Goal: Task Accomplishment & Management: Manage account settings

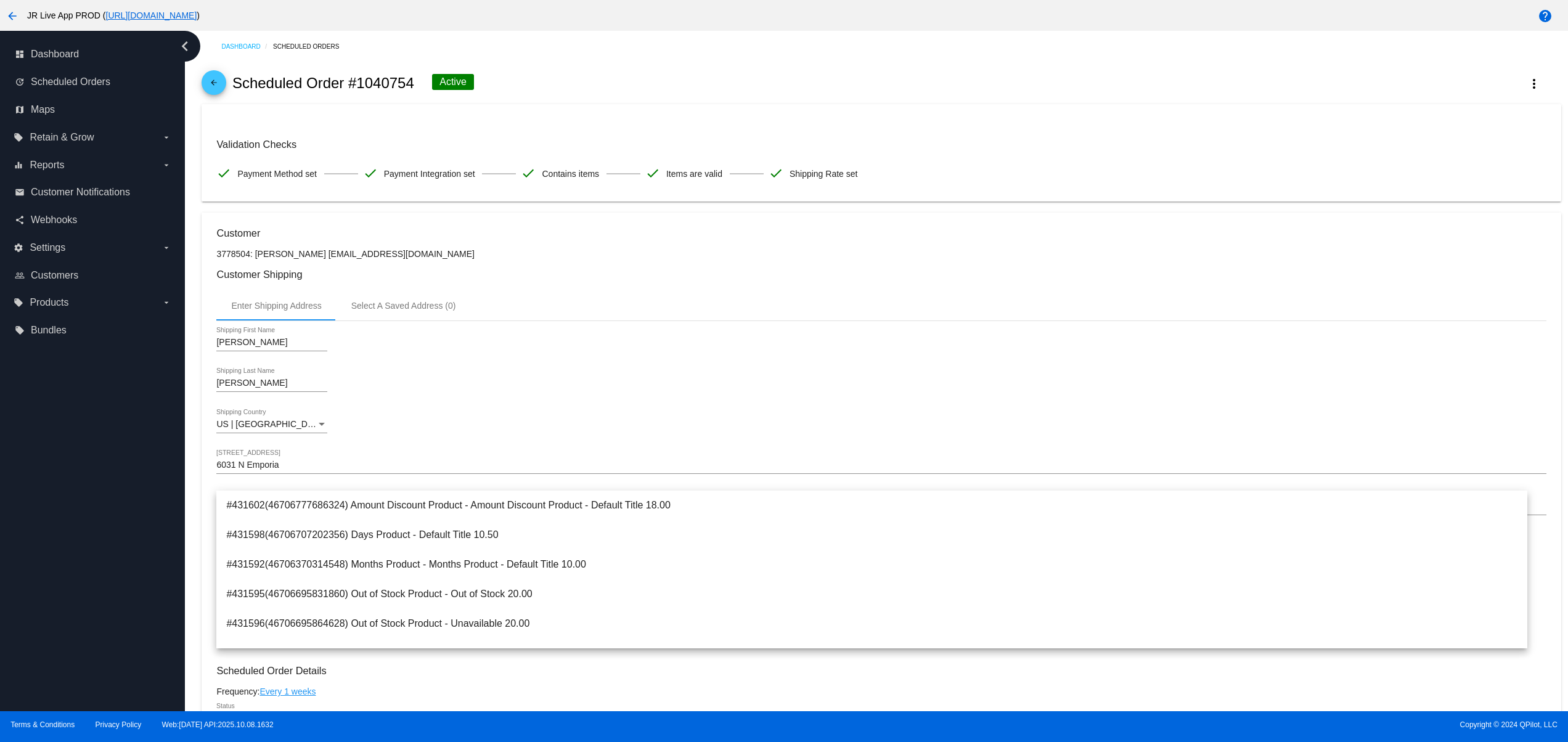
click at [540, 358] on div "[PERSON_NAME] Shipping First Name" at bounding box center [881, 345] width 1330 height 35
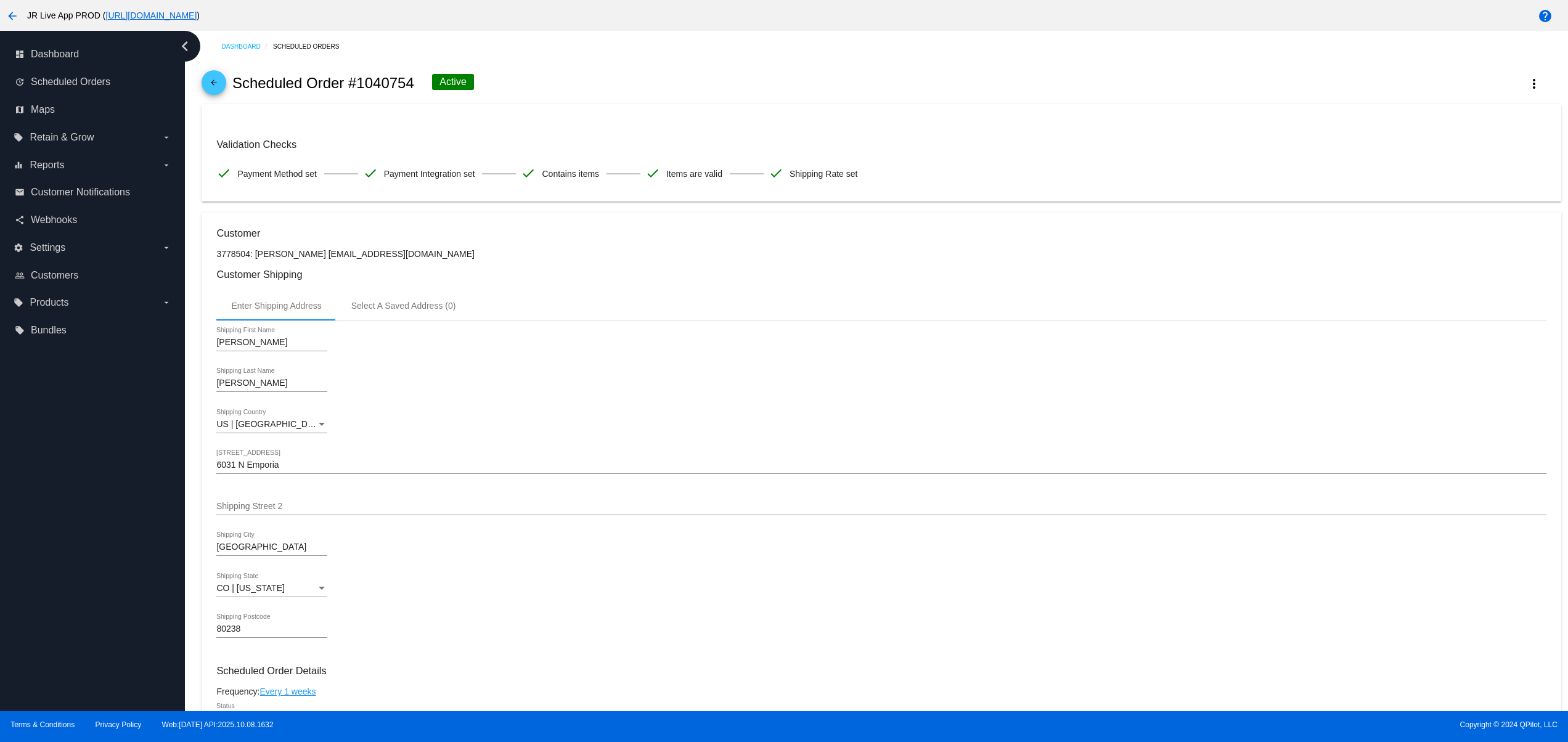
click at [18, 11] on mat-icon "arrow_back" at bounding box center [12, 16] width 15 height 15
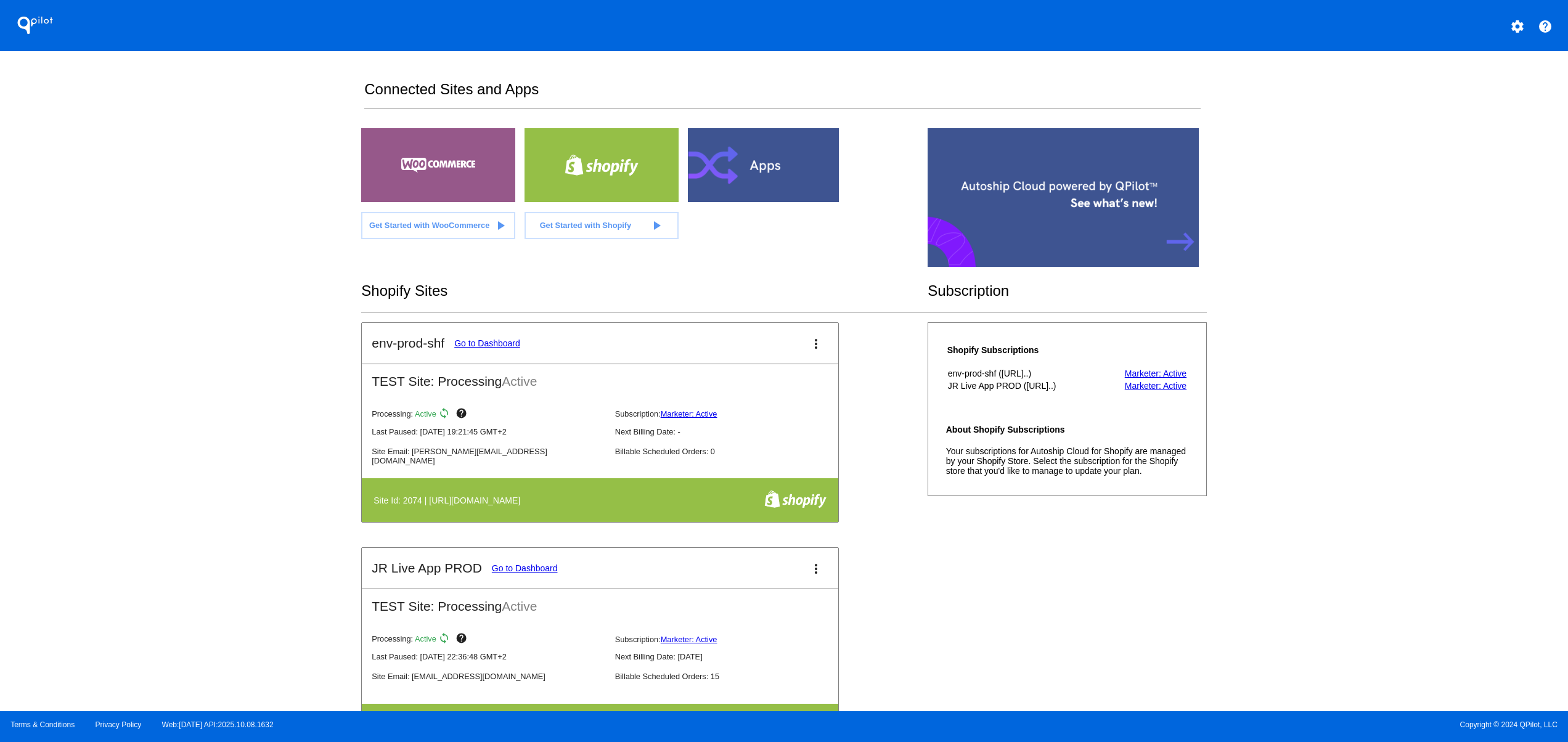
click at [344, 185] on div "QPilot settings help Connected Sites and Apps Get Started with WooCommerce play…" at bounding box center [784, 356] width 1568 height 712
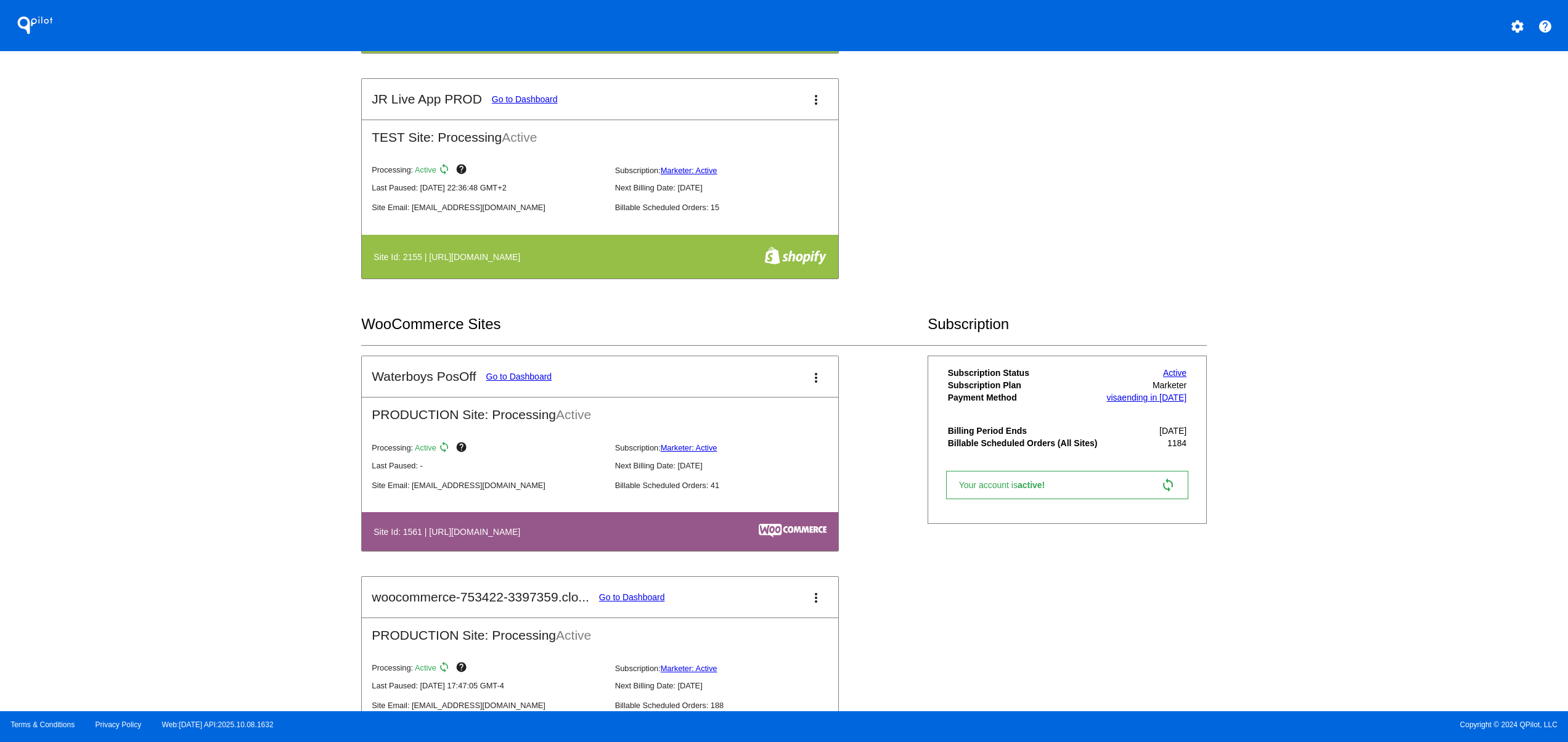
scroll to position [493, 0]
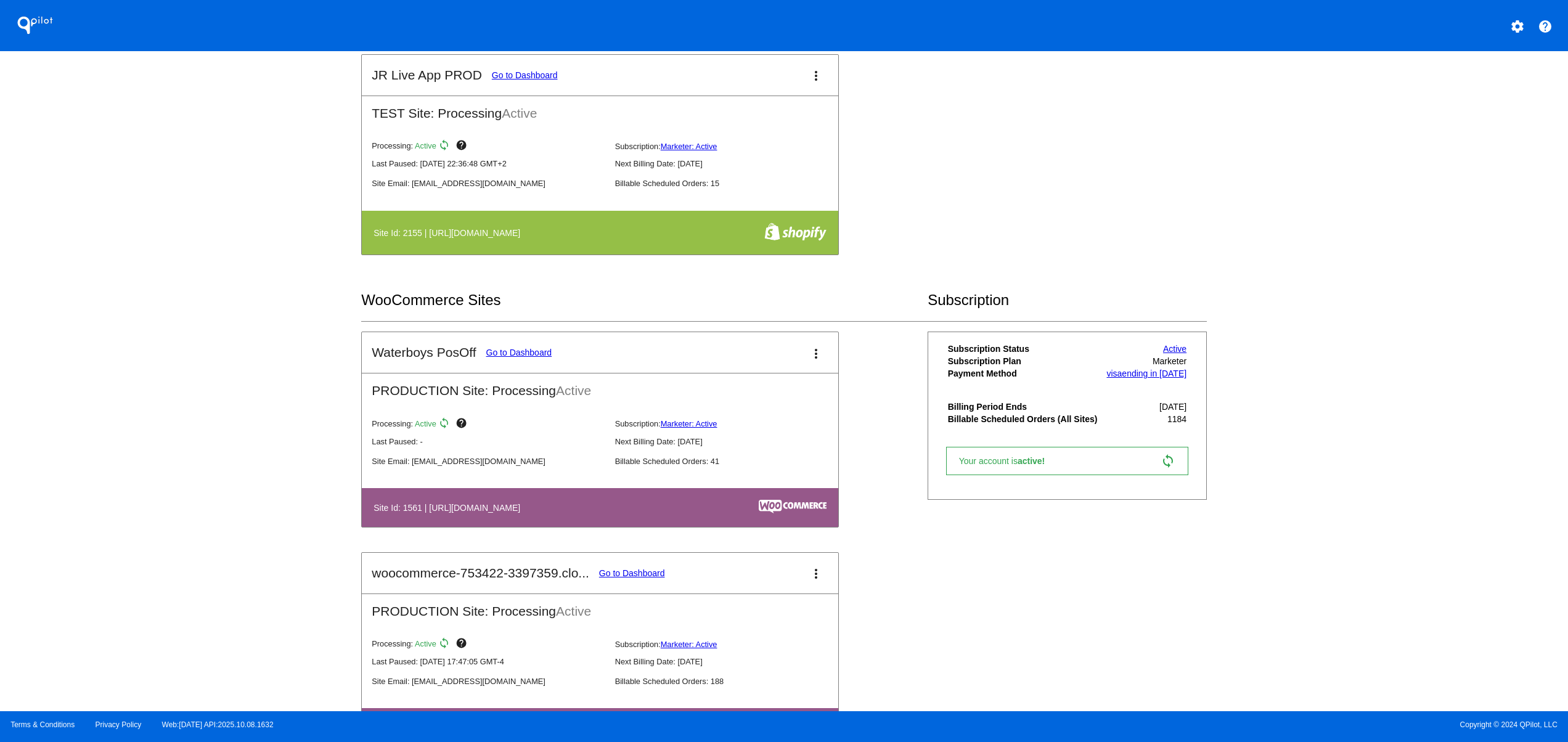
click at [271, 424] on div "QPilot settings help Connected Sites and Apps Get Started with WooCommerce play…" at bounding box center [784, 356] width 1568 height 712
drag, startPoint x: 606, startPoint y: 514, endPoint x: 364, endPoint y: 513, distance: 242.0
click at [364, 513] on table "Site Id: 1561 | [URL][DOMAIN_NAME]" at bounding box center [600, 507] width 476 height 39
click at [284, 440] on div "QPilot settings help Connected Sites and Apps Get Started with WooCommerce play…" at bounding box center [784, 356] width 1568 height 712
click at [661, 526] on table "Site Id: 1561 | [URL][DOMAIN_NAME]" at bounding box center [600, 507] width 476 height 39
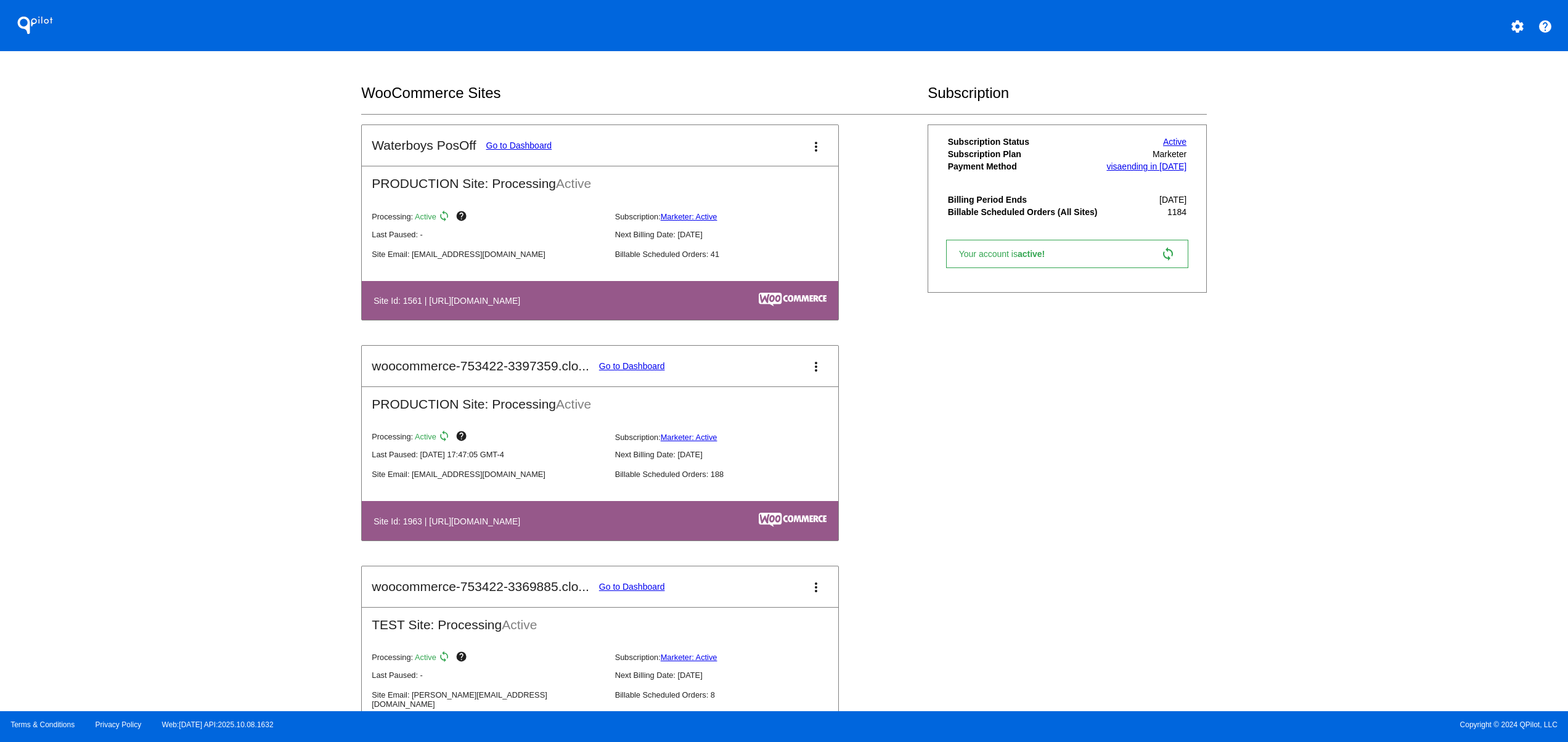
scroll to position [740, 0]
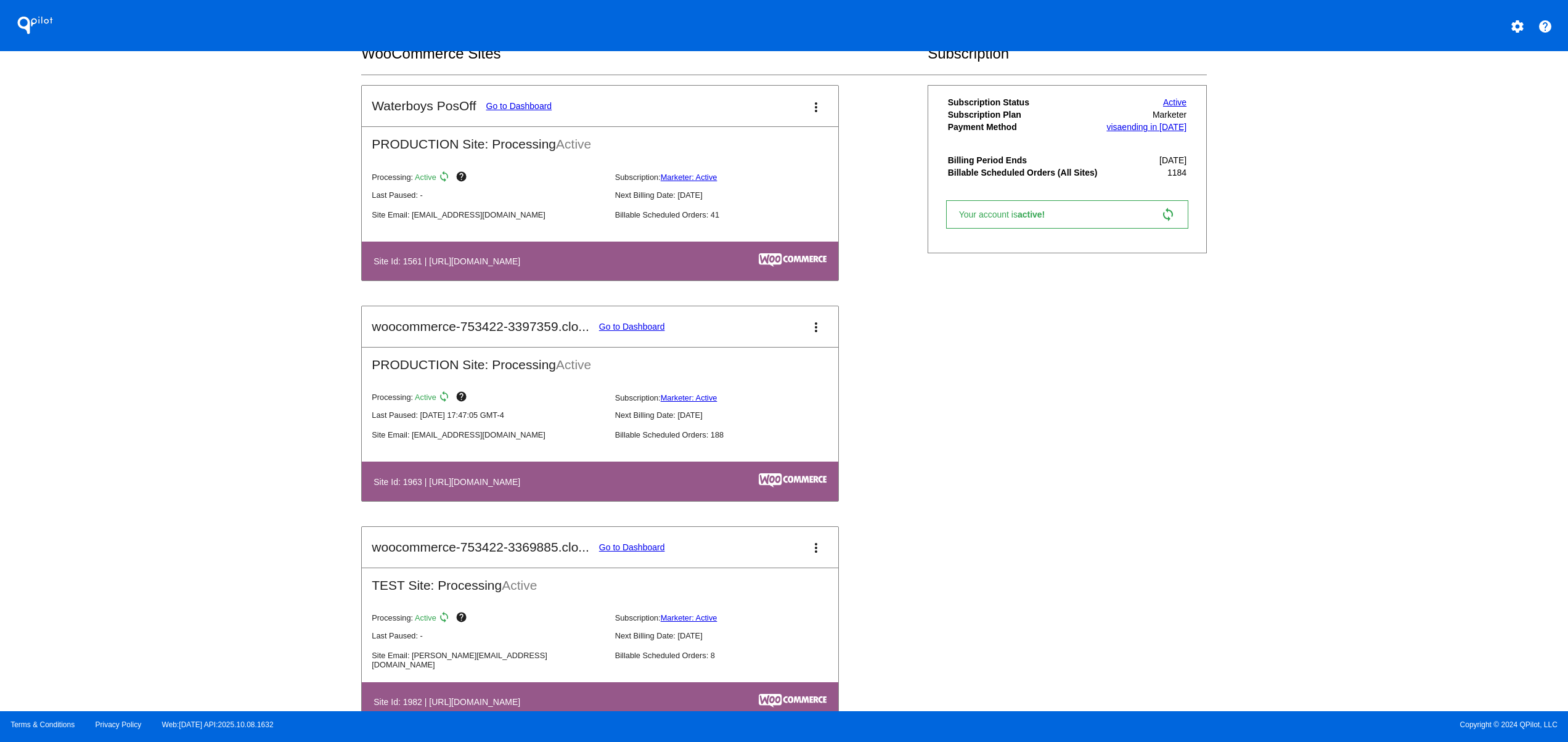
drag, startPoint x: 482, startPoint y: 498, endPoint x: 399, endPoint y: 507, distance: 83.5
click at [399, 501] on table "Site Id: 1963 | [URL][DOMAIN_NAME]" at bounding box center [600, 481] width 476 height 39
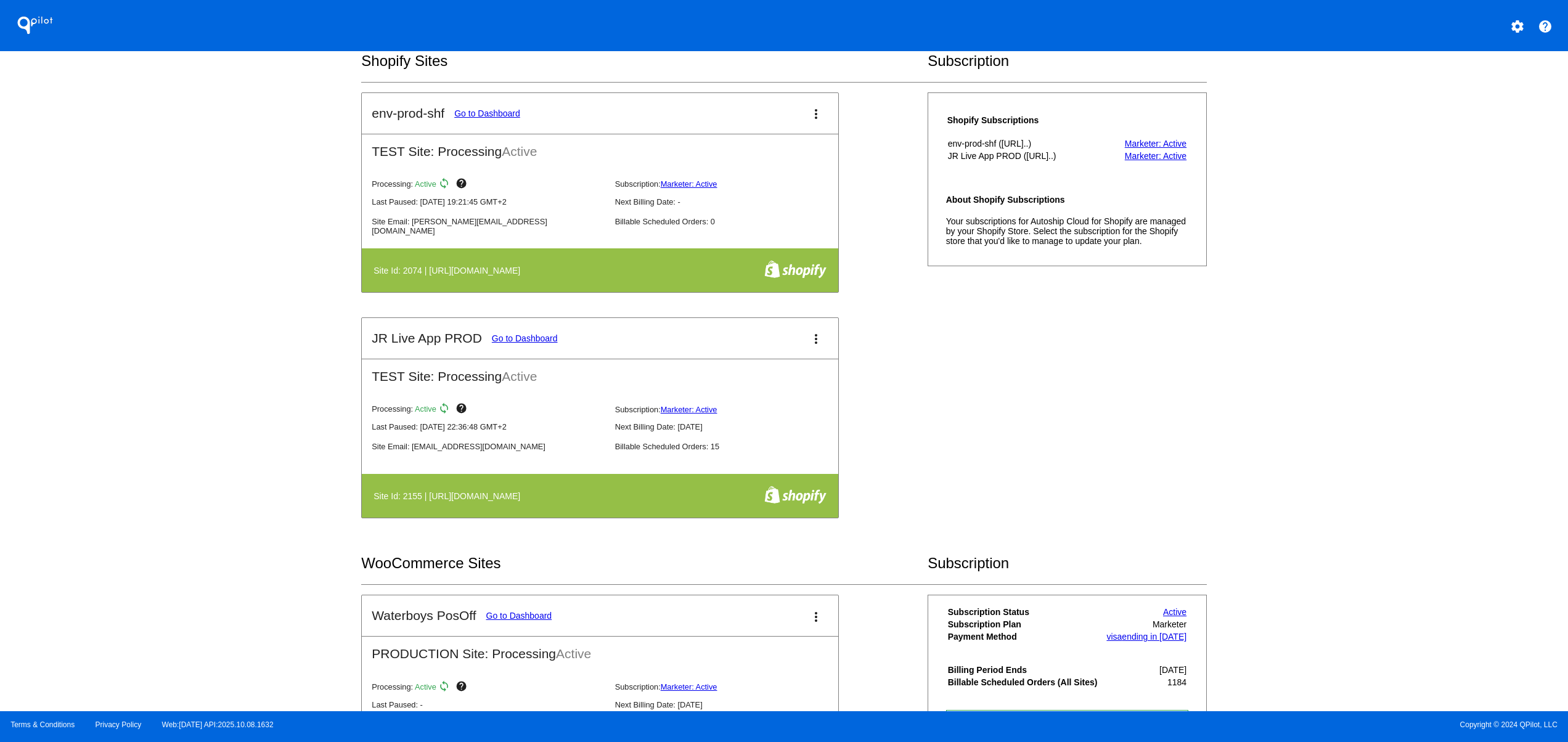
scroll to position [247, 0]
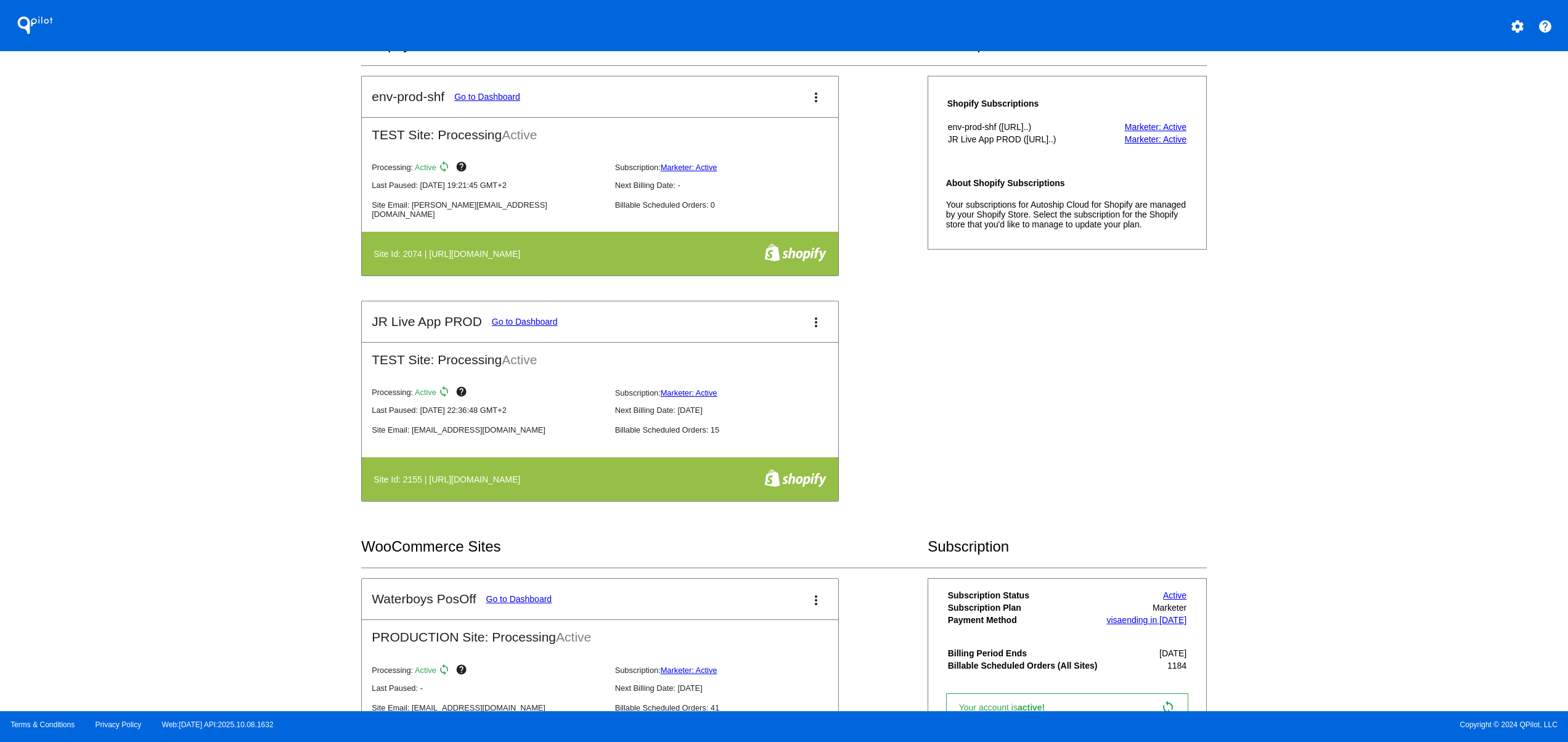
click at [299, 429] on div "QPilot settings help Connected Sites and Apps Get Started with WooCommerce play…" at bounding box center [784, 356] width 1568 height 712
drag, startPoint x: 497, startPoint y: 486, endPoint x: 293, endPoint y: 489, distance: 204.0
click at [308, 489] on div "QPilot settings help Connected Sites and Apps Get Started with WooCommerce play…" at bounding box center [784, 356] width 1568 height 712
click at [202, 491] on div "QPilot settings help Connected Sites and Apps Get Started with WooCommerce play…" at bounding box center [784, 356] width 1568 height 712
drag, startPoint x: 577, startPoint y: 486, endPoint x: 204, endPoint y: 486, distance: 373.0
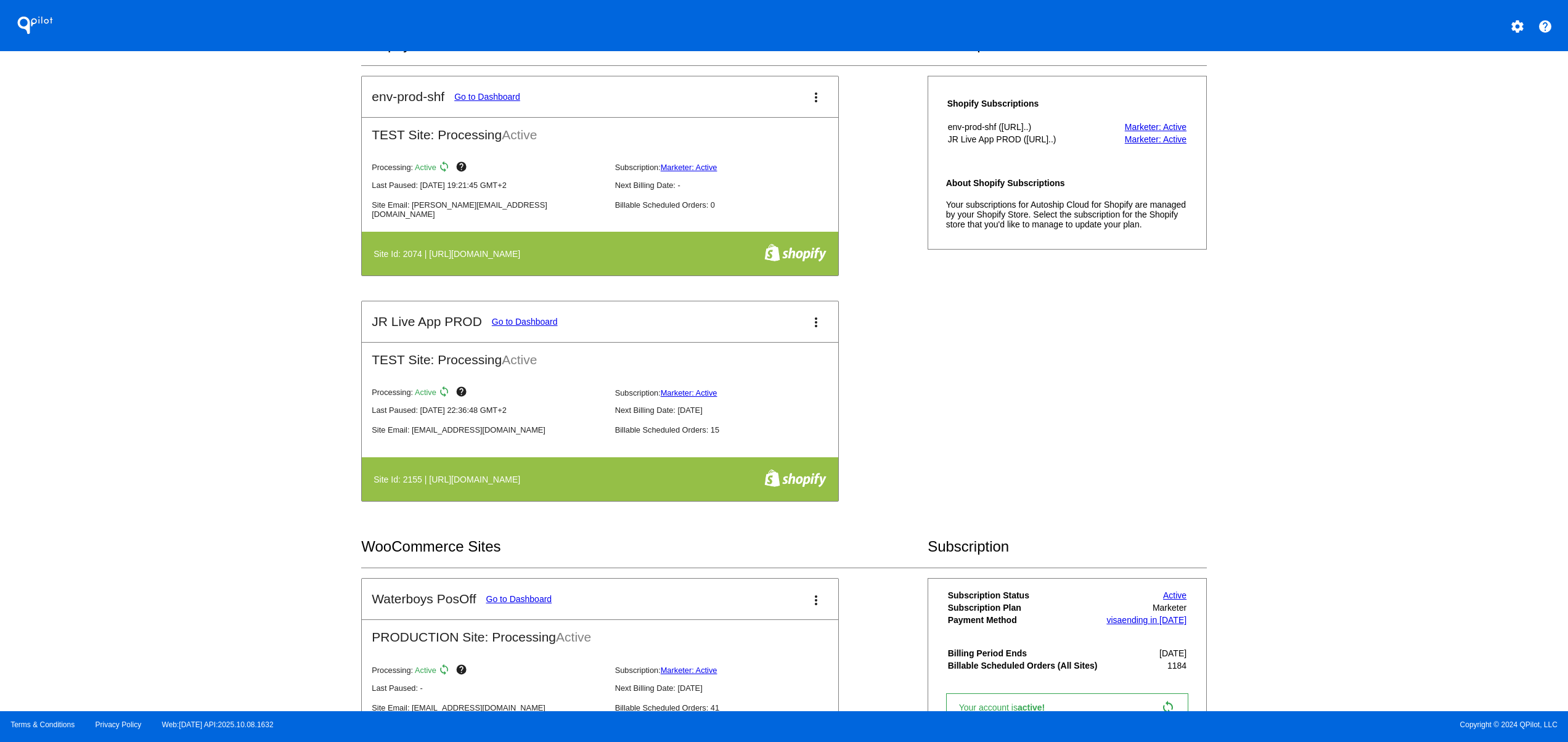
click at [211, 484] on div "QPilot settings help Connected Sites and Apps Get Started with WooCommerce play…" at bounding box center [784, 356] width 1568 height 712
click at [159, 488] on div "QPilot settings help Connected Sites and Apps Get Started with WooCommerce play…" at bounding box center [784, 356] width 1568 height 712
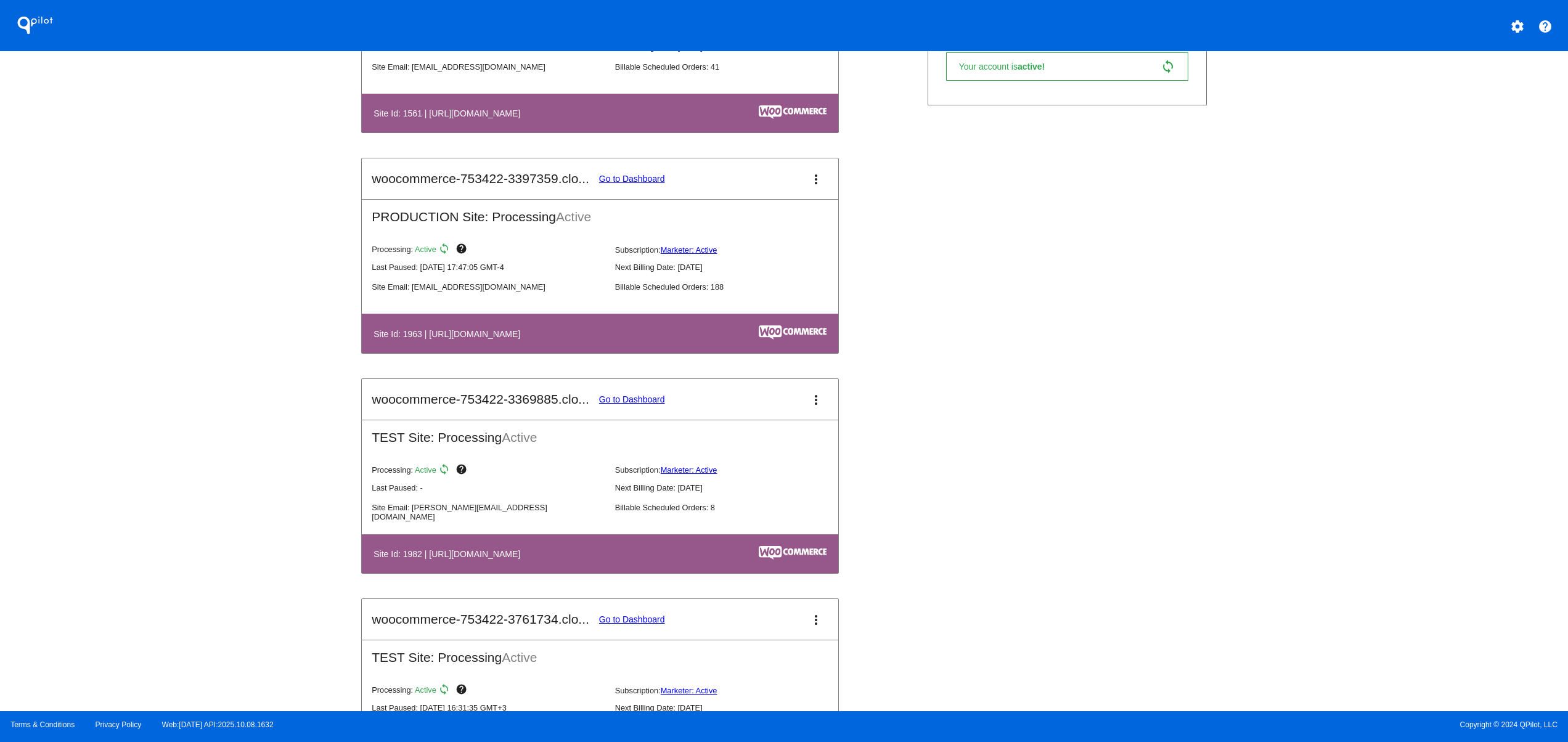
scroll to position [986, 0]
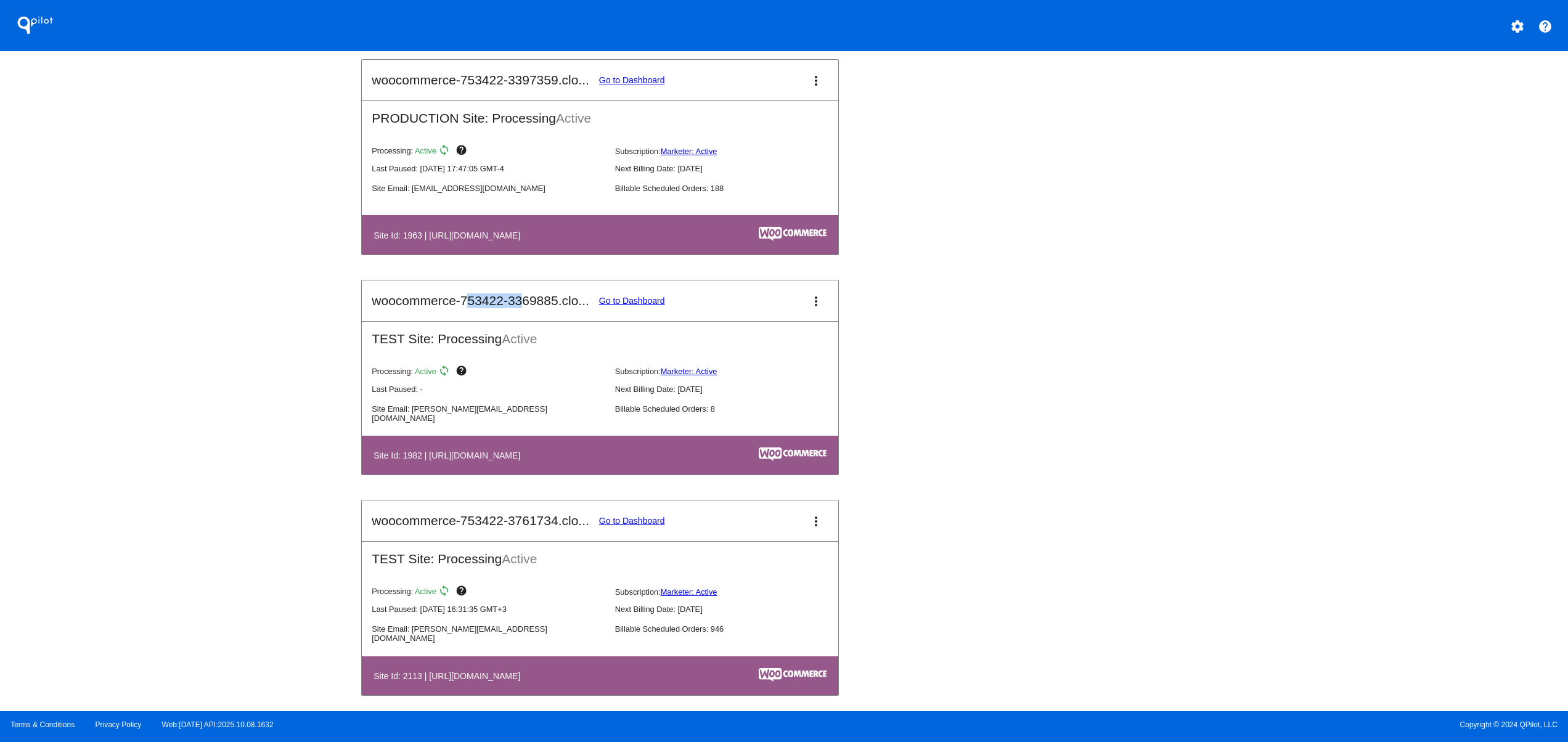
drag, startPoint x: 524, startPoint y: 306, endPoint x: 415, endPoint y: 306, distance: 109.0
click at [430, 301] on h2 "woocommerce-753422-3369885.clo..." at bounding box center [480, 300] width 218 height 15
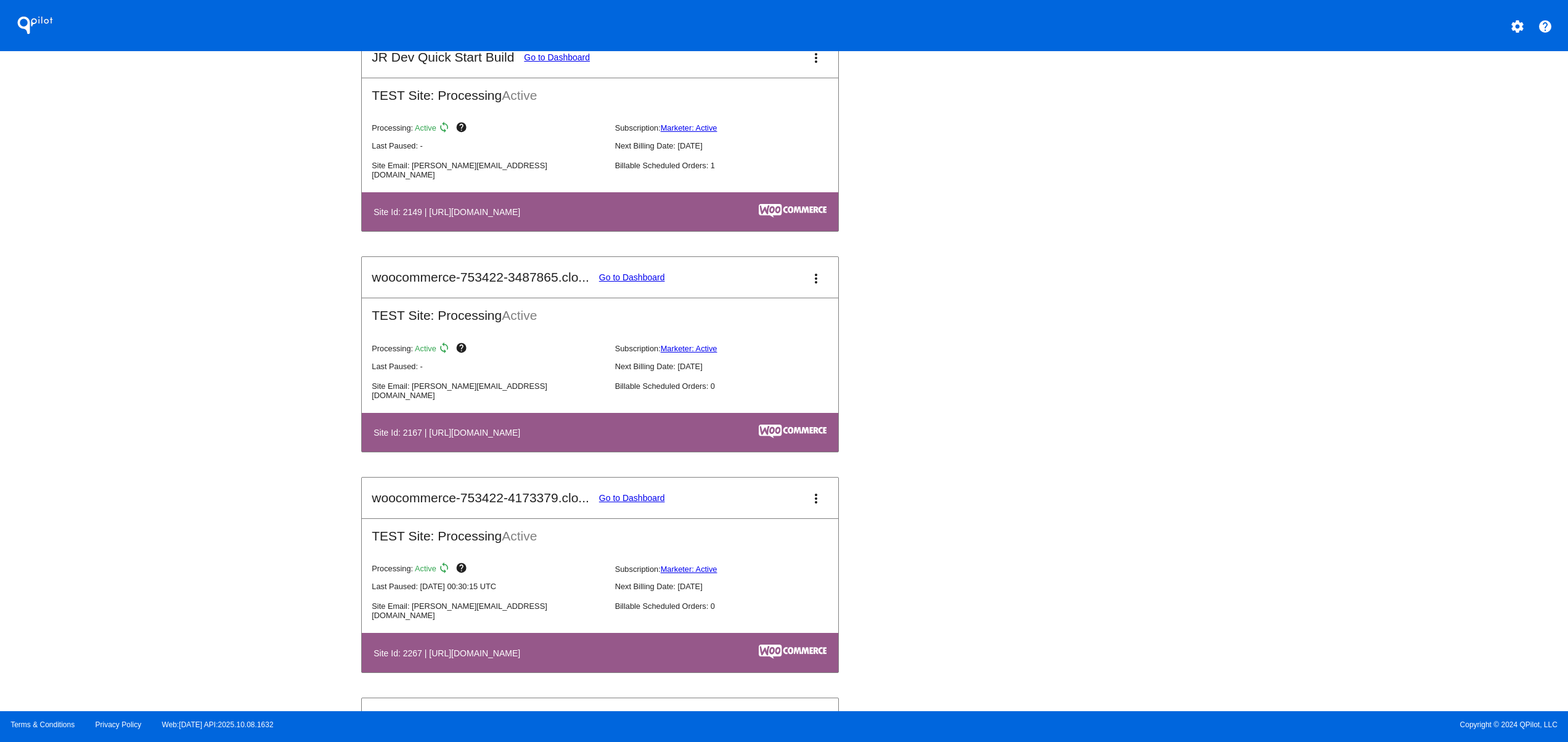
scroll to position [1727, 0]
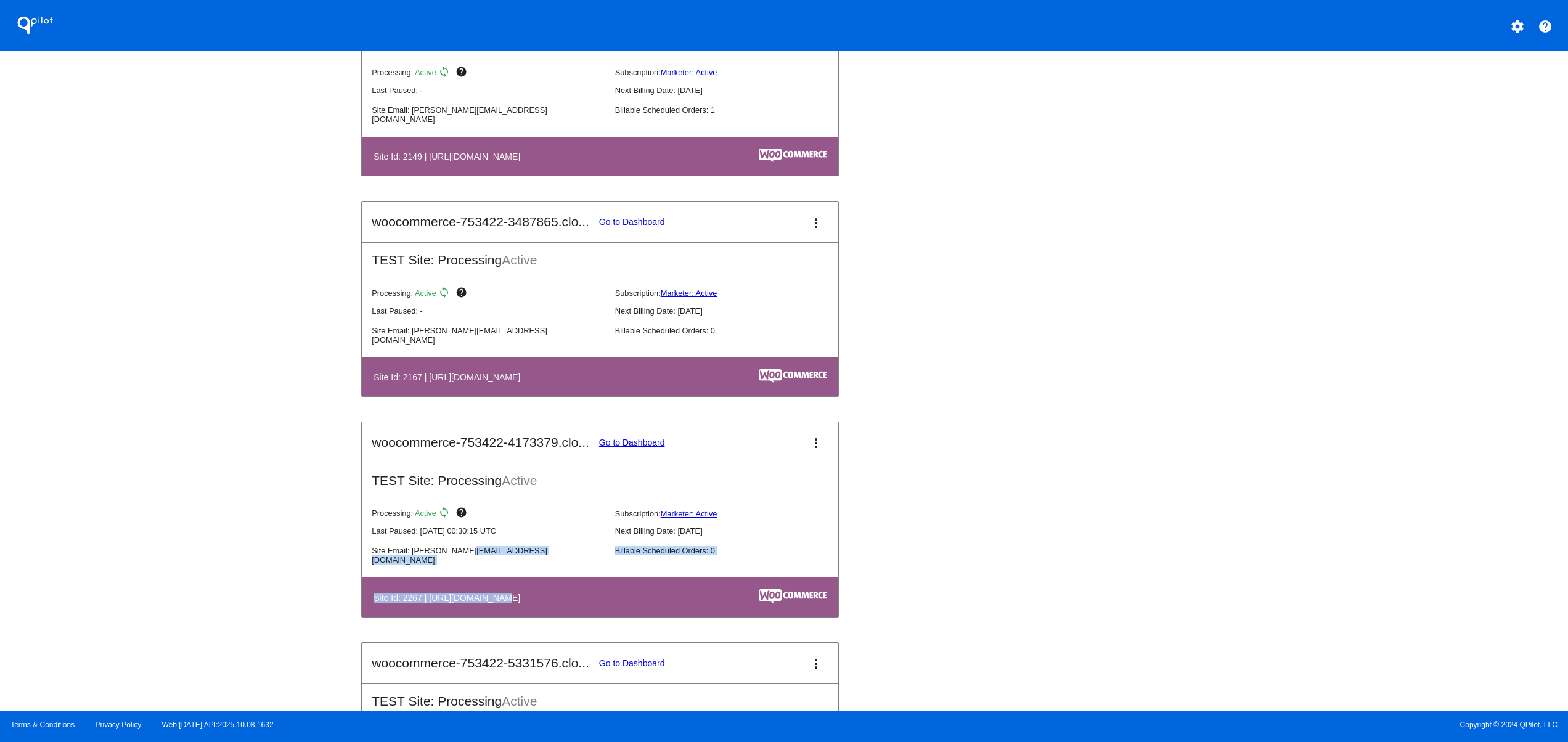
drag, startPoint x: 408, startPoint y: 590, endPoint x: 414, endPoint y: 612, distance: 22.8
click at [401, 590] on mat-card-content "TEST Site: Processing Active Processing: Active sync help Subscription: Markete…" at bounding box center [600, 540] width 476 height 154
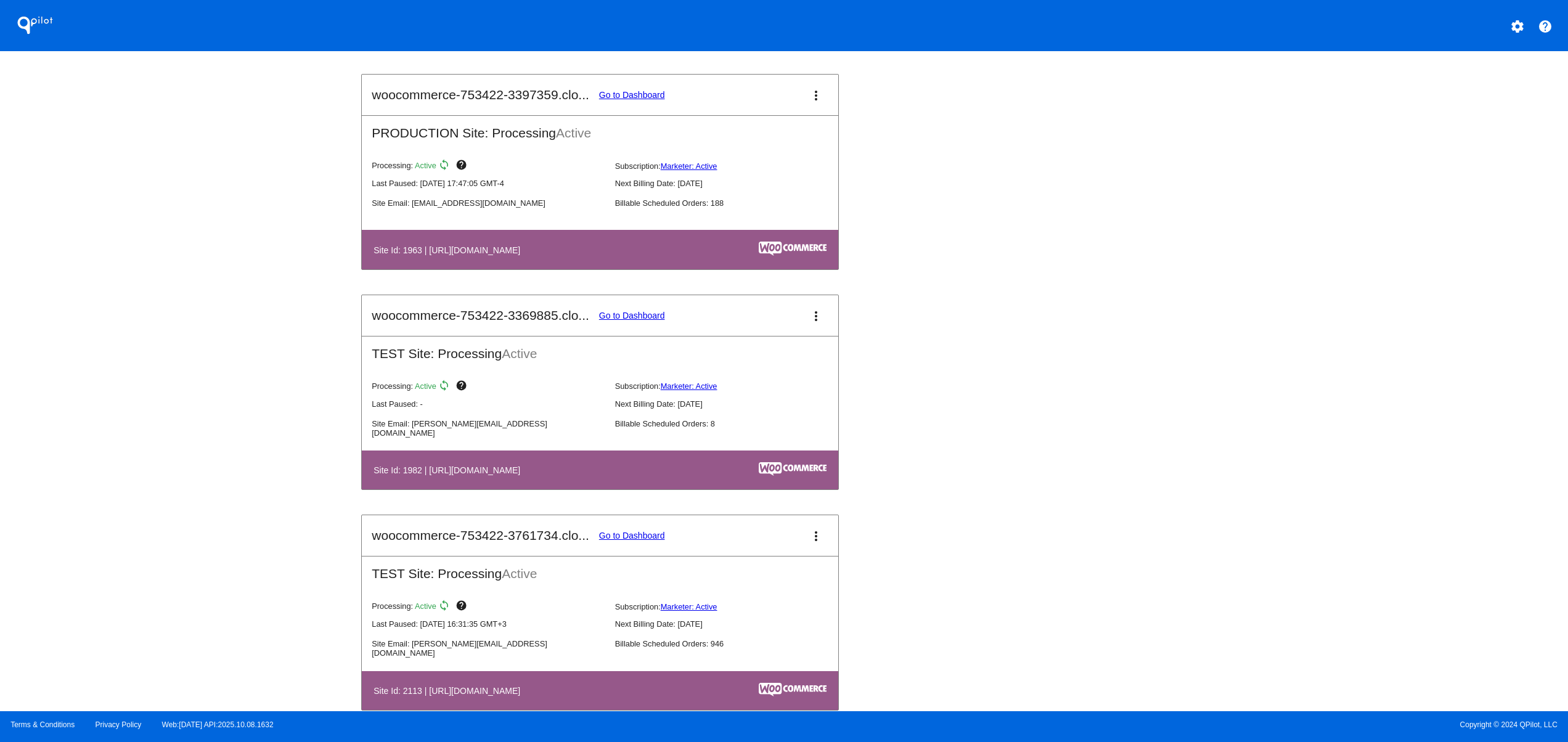
scroll to position [659, 0]
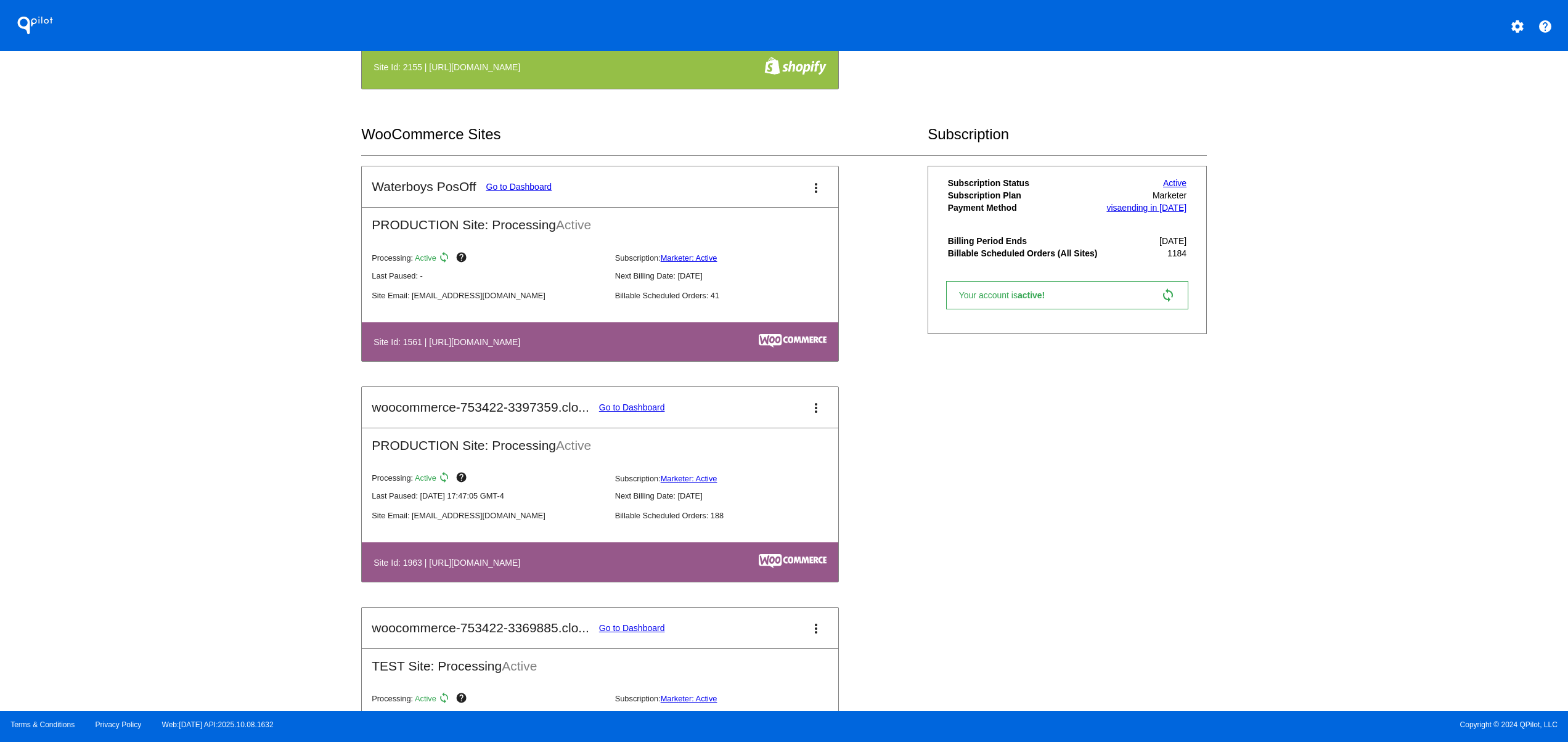
click at [1516, 9] on div "QPilot settings help" at bounding box center [784, 25] width 1568 height 52
click at [1516, 35] on button "settings" at bounding box center [1516, 25] width 25 height 25
click at [1486, 87] on button "person Log out" at bounding box center [1471, 91] width 118 height 29
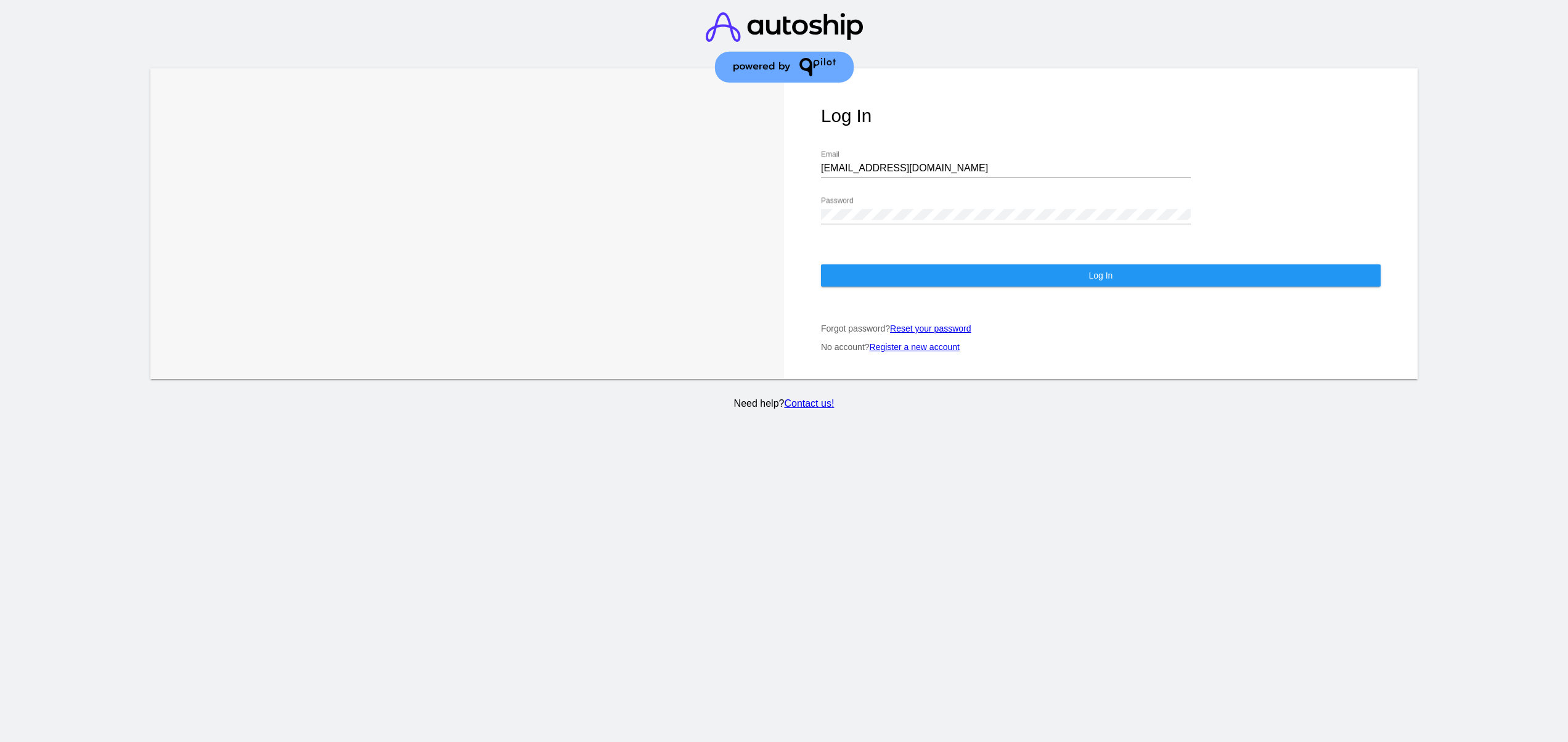
click at [900, 151] on div "[EMAIL_ADDRESS][DOMAIN_NAME] Email" at bounding box center [1005, 164] width 370 height 28
click at [900, 151] on div "[EMAIL_ADDRESS][DOMAIN_NAME] Email" at bounding box center [1005, 164] width 370 height 28
click at [900, 163] on input "[EMAIL_ADDRESS][DOMAIN_NAME]" at bounding box center [1005, 168] width 370 height 11
type input "[EMAIL_ADDRESS][DOMAIN_NAME]"
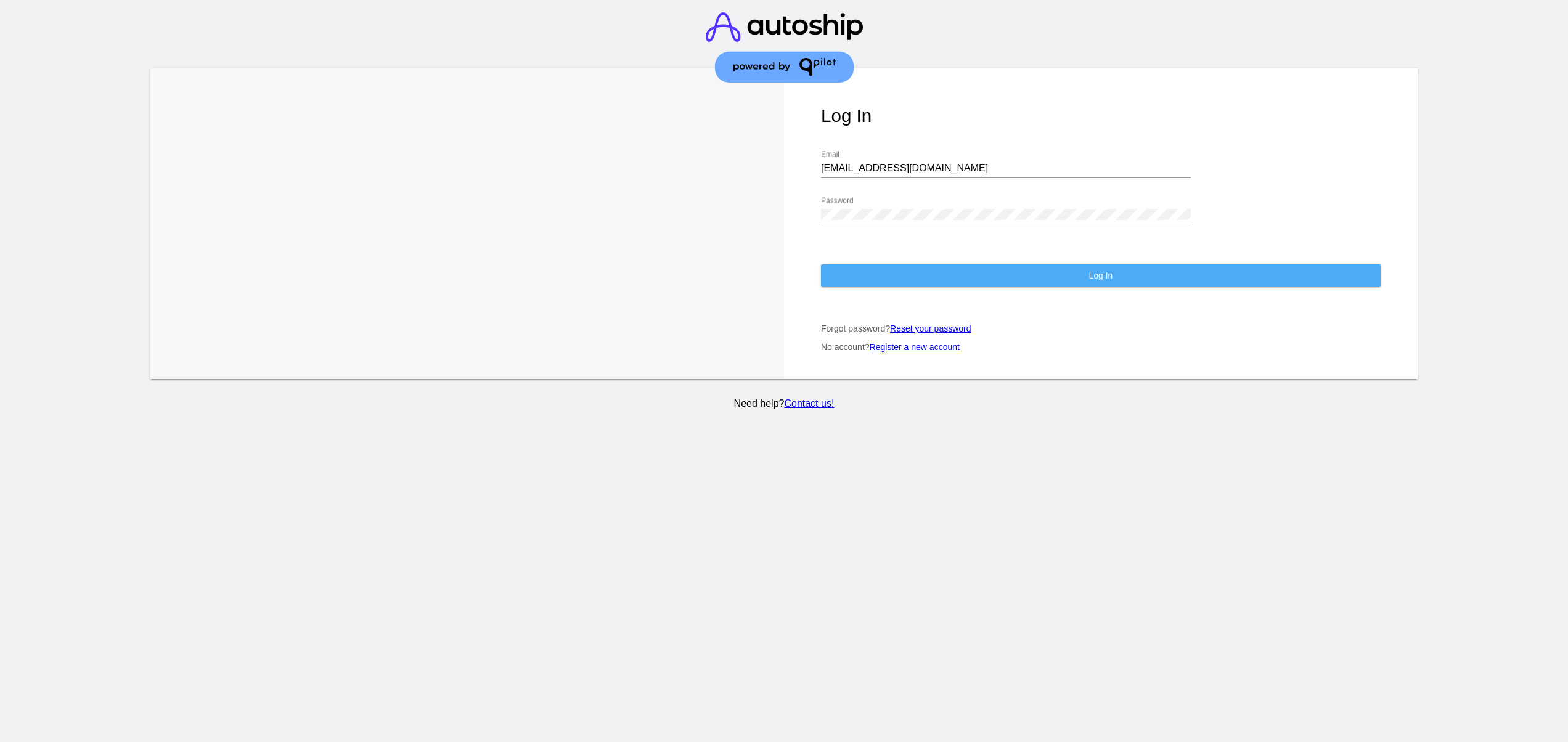
click at [902, 265] on button "Log In" at bounding box center [1101, 276] width 559 height 22
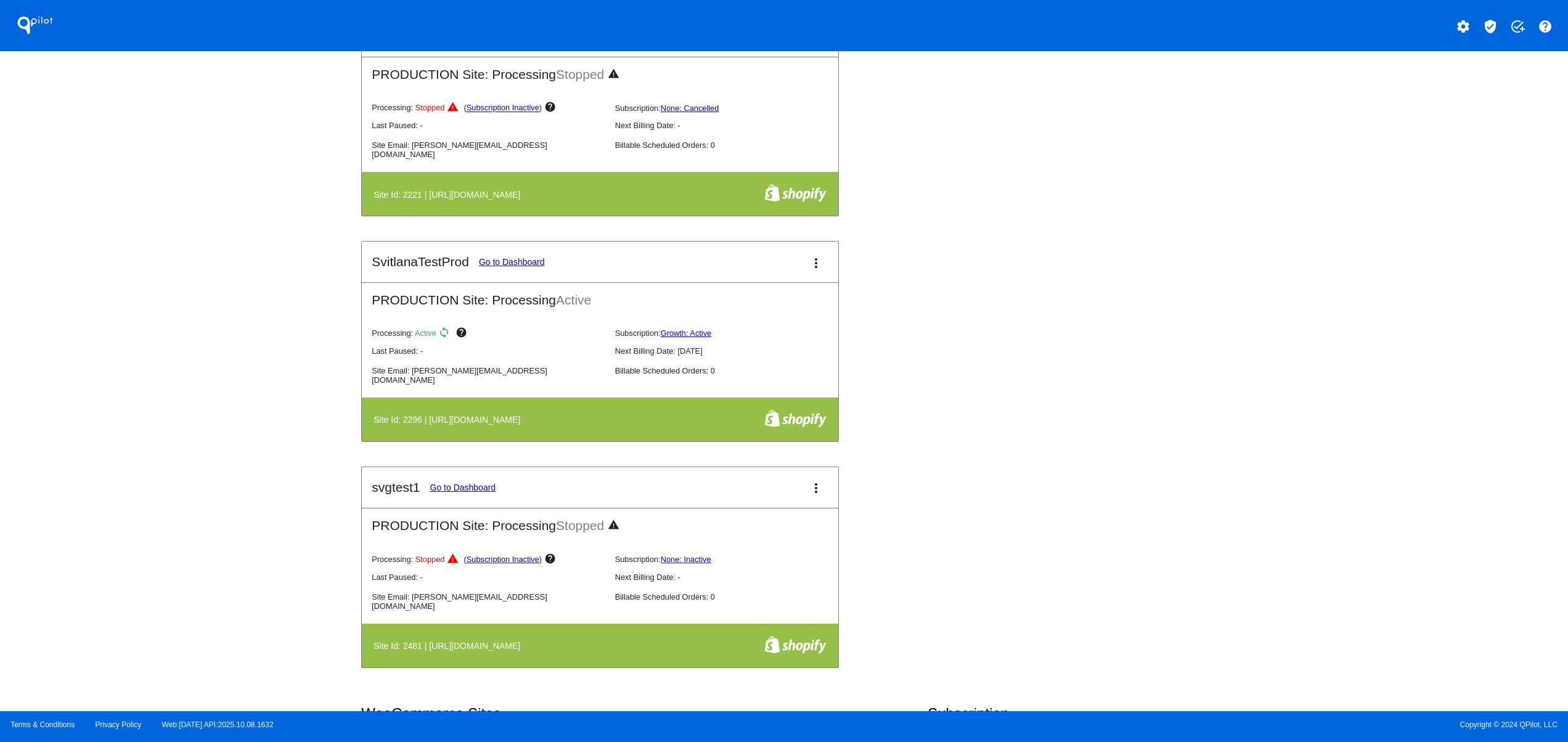
scroll to position [740, 0]
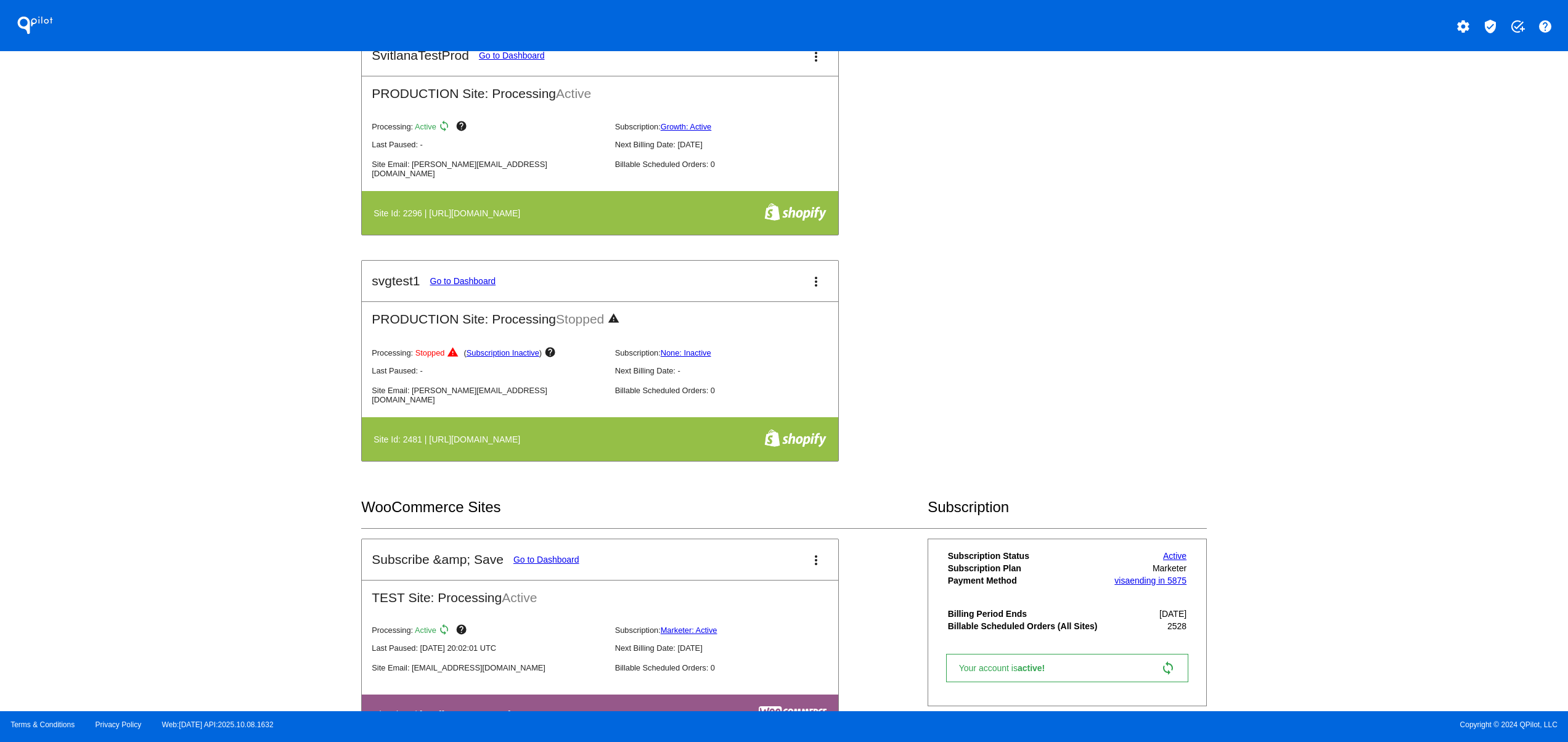
drag, startPoint x: 432, startPoint y: 457, endPoint x: 566, endPoint y: 451, distance: 134.1
click at [566, 451] on table "Site Id: 2481 | [URL][DOMAIN_NAME]" at bounding box center [600, 439] width 476 height 44
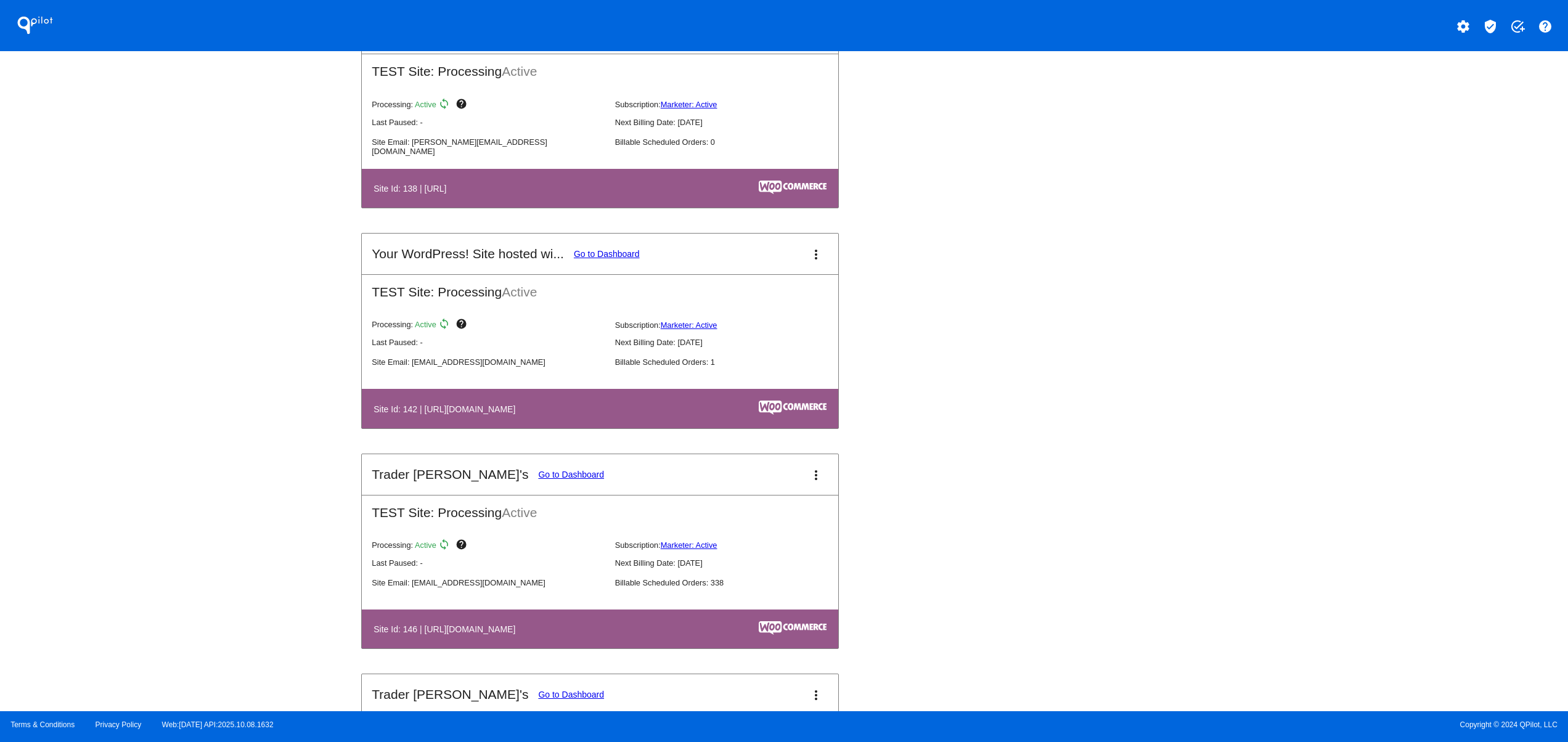
scroll to position [1973, 0]
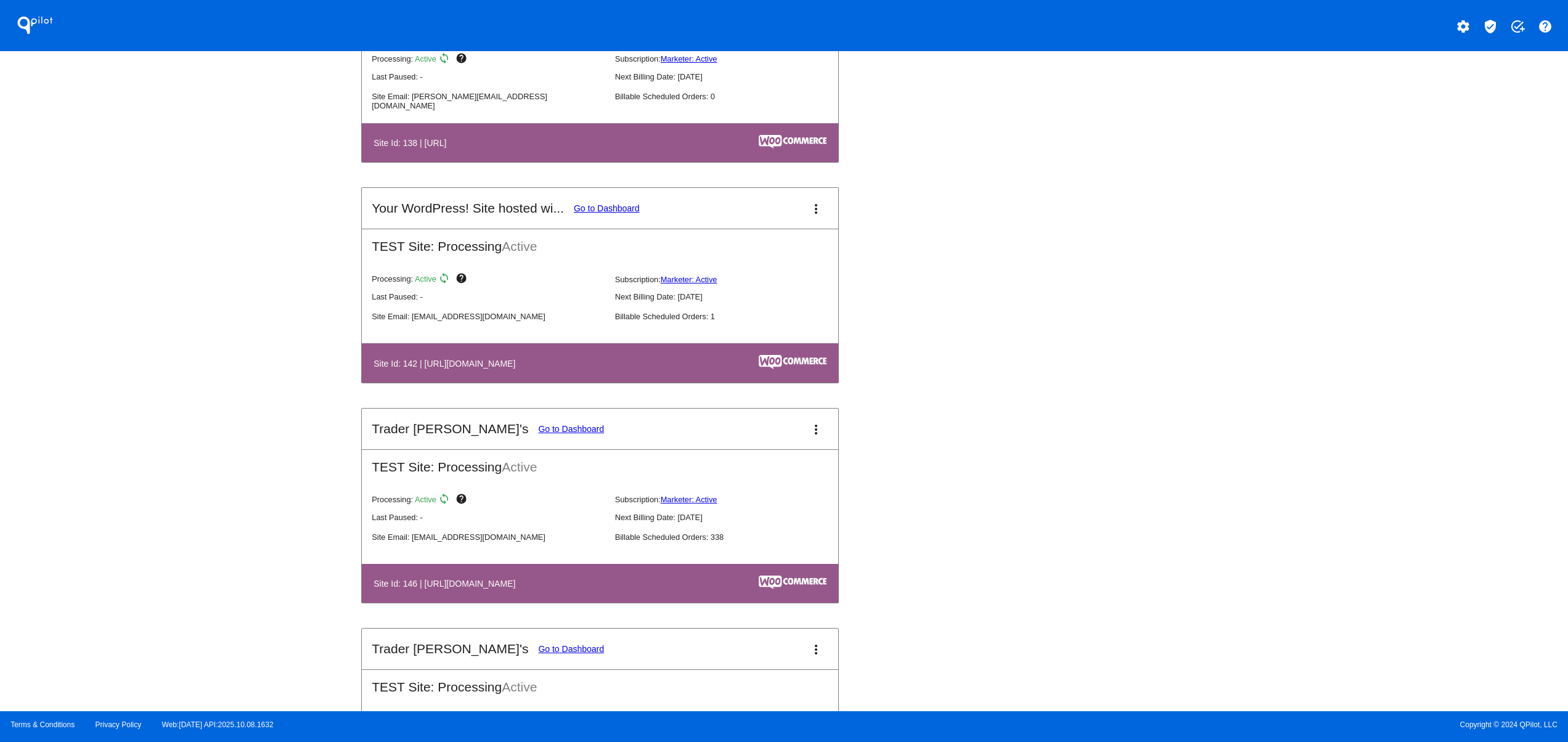
drag, startPoint x: 449, startPoint y: 579, endPoint x: 696, endPoint y: 592, distance: 247.3
click at [551, 592] on table "Site Id: 146 | [URL][DOMAIN_NAME]" at bounding box center [600, 583] width 476 height 39
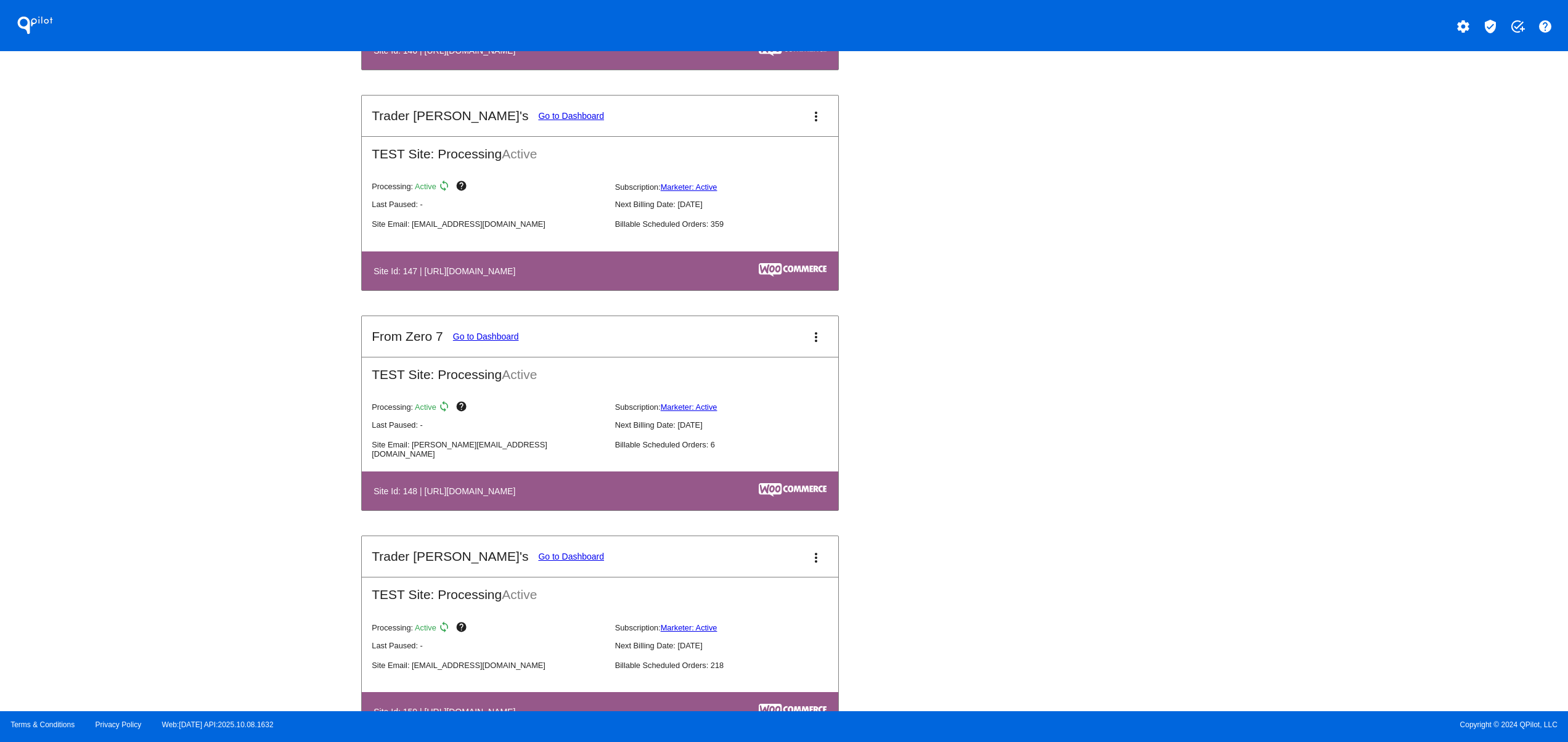
scroll to position [2713, 0]
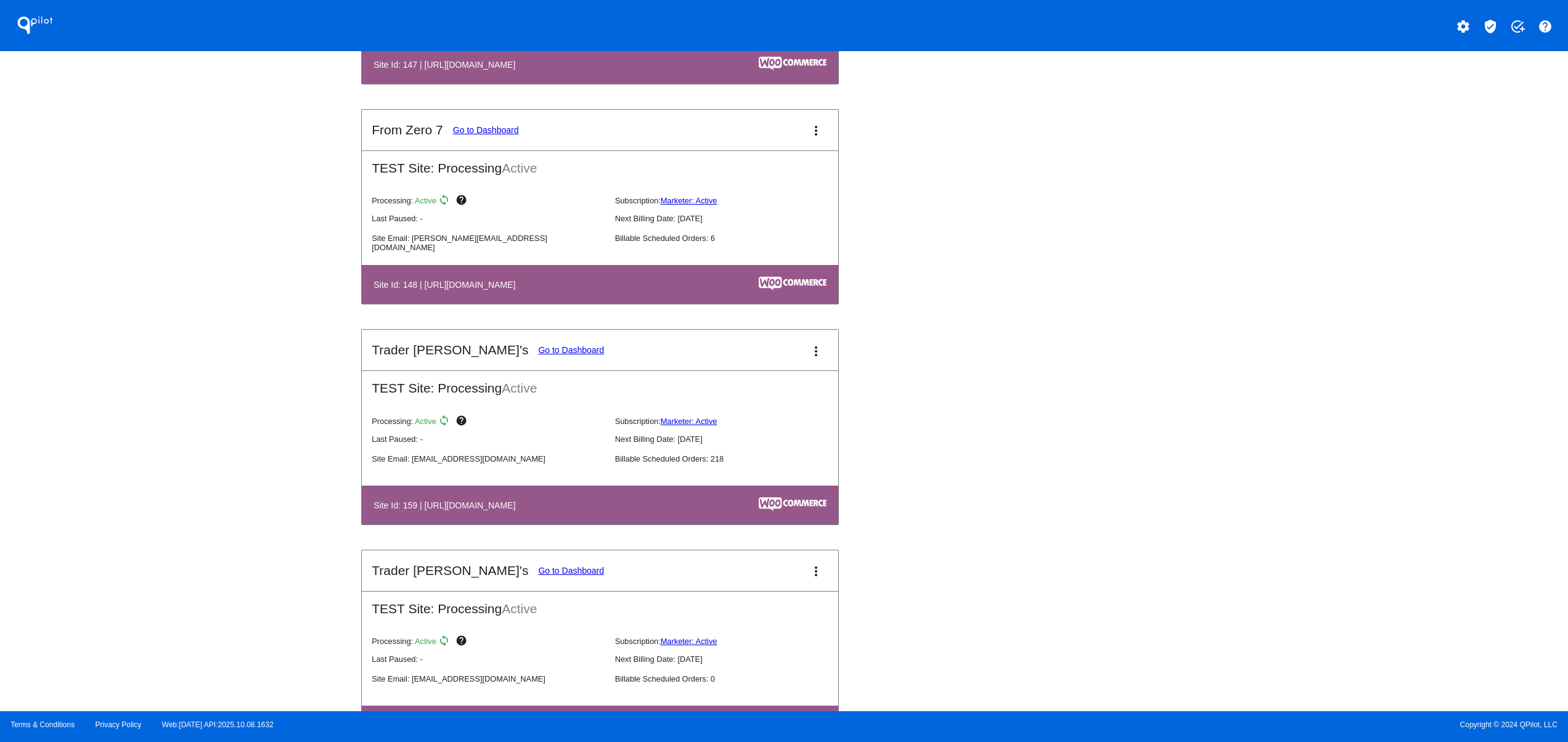
drag, startPoint x: 523, startPoint y: 513, endPoint x: 689, endPoint y: 512, distance: 166.0
click at [684, 512] on table "Site Id: 159 | [URL][DOMAIN_NAME]" at bounding box center [600, 505] width 476 height 39
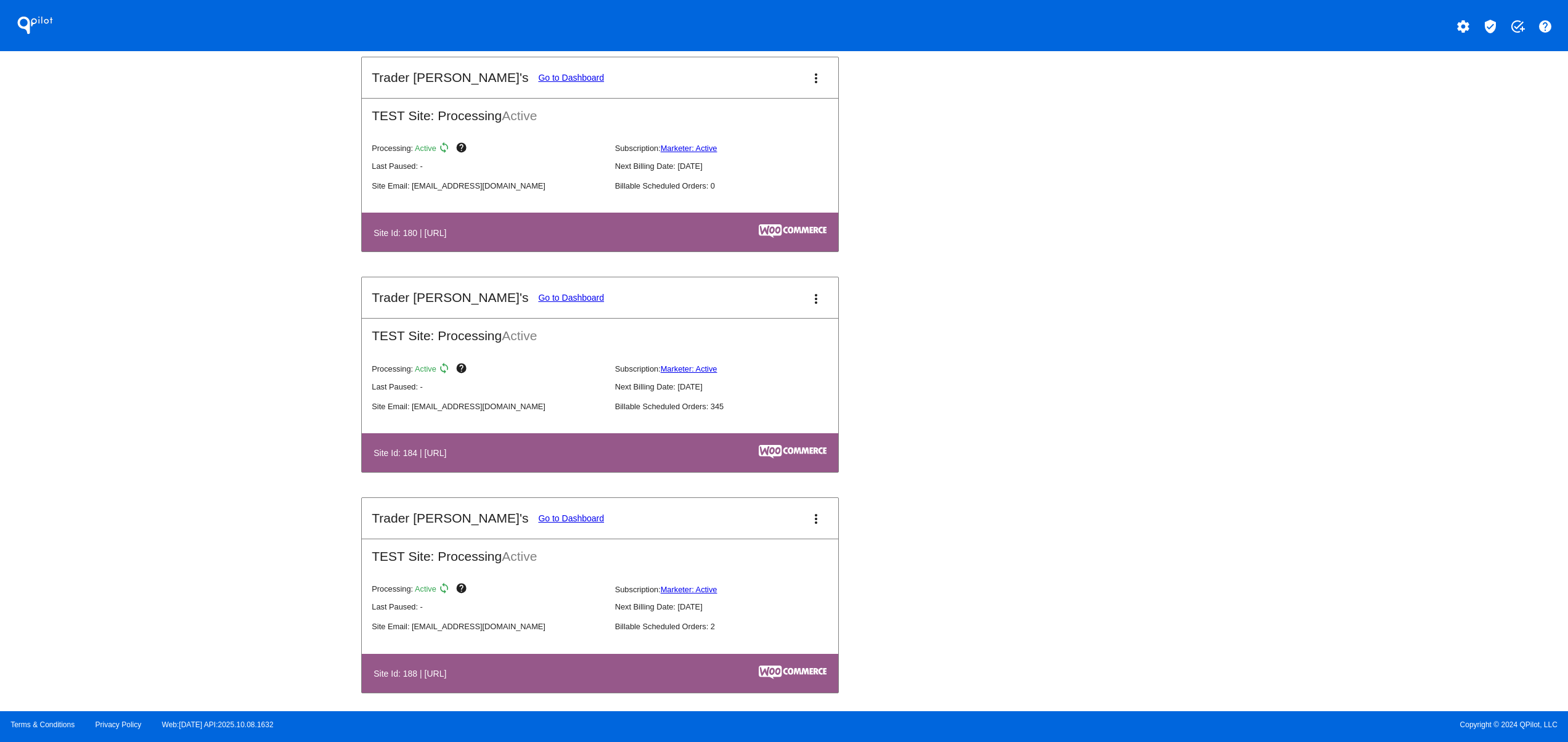
drag, startPoint x: 444, startPoint y: 486, endPoint x: 583, endPoint y: 491, distance: 139.1
click at [504, 472] on table "Site Id: 184 | [URL]" at bounding box center [600, 453] width 476 height 39
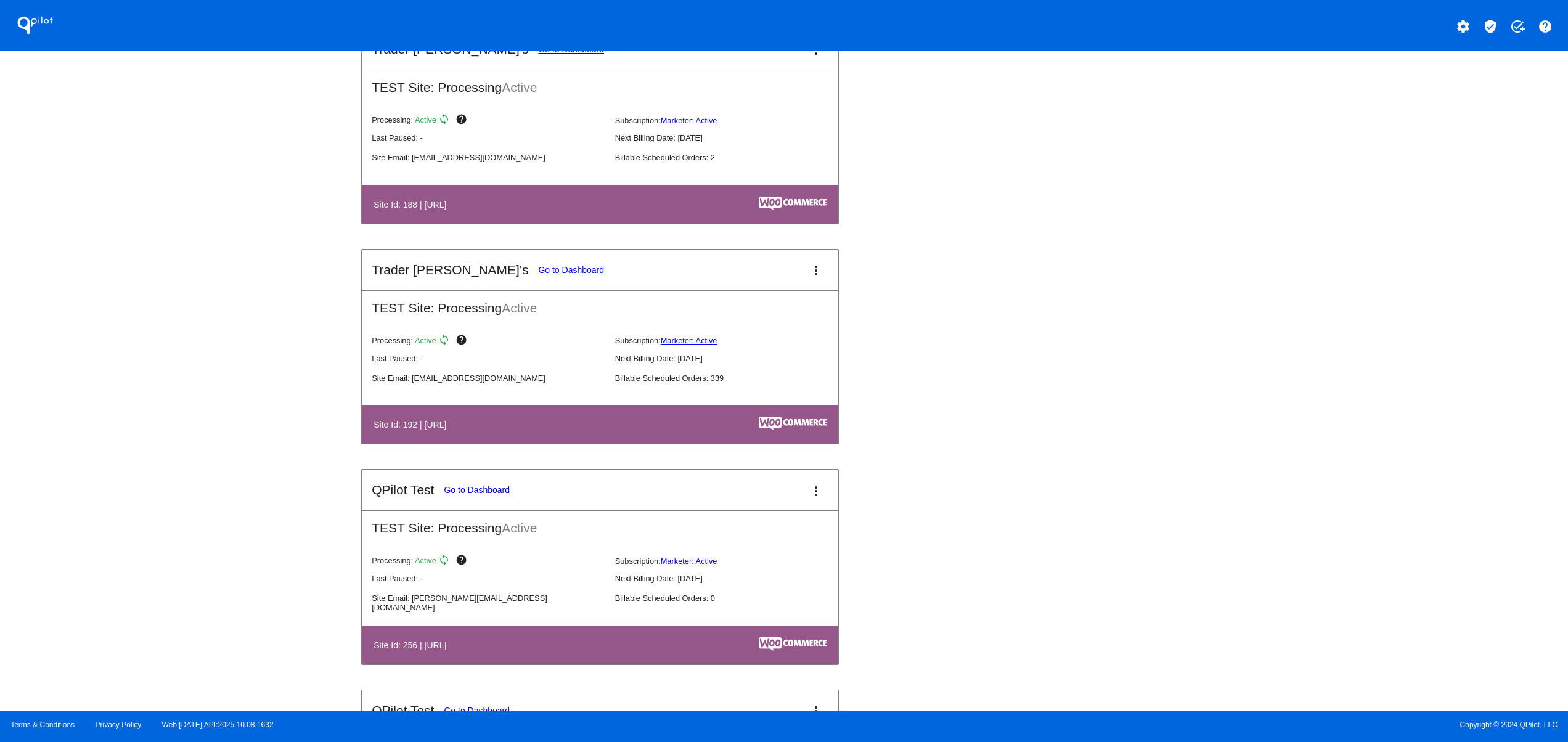
scroll to position [3700, 0]
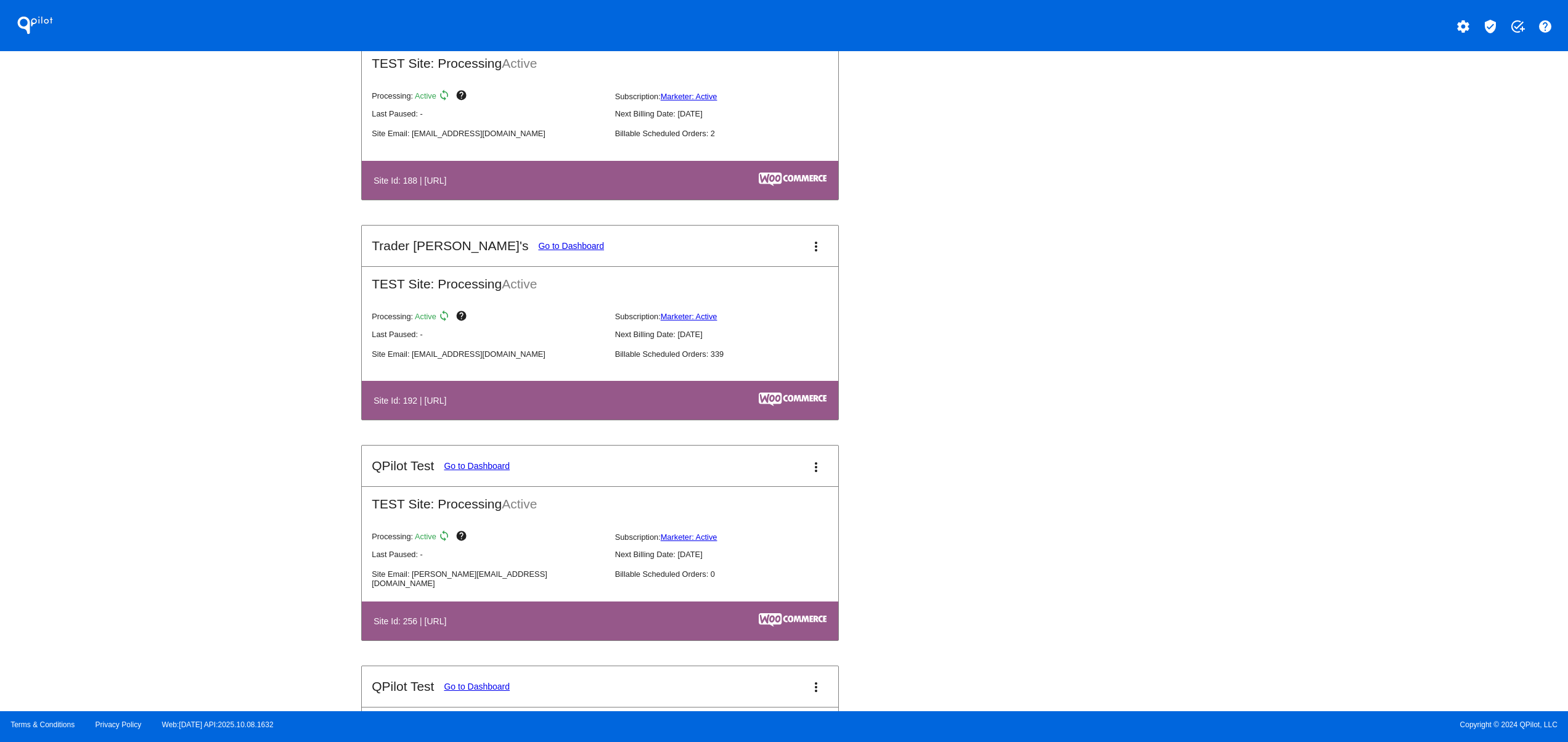
drag, startPoint x: 404, startPoint y: 637, endPoint x: 610, endPoint y: 637, distance: 206.0
click at [544, 629] on th "Site Id: 256 | [URL]" at bounding box center [494, 621] width 243 height 17
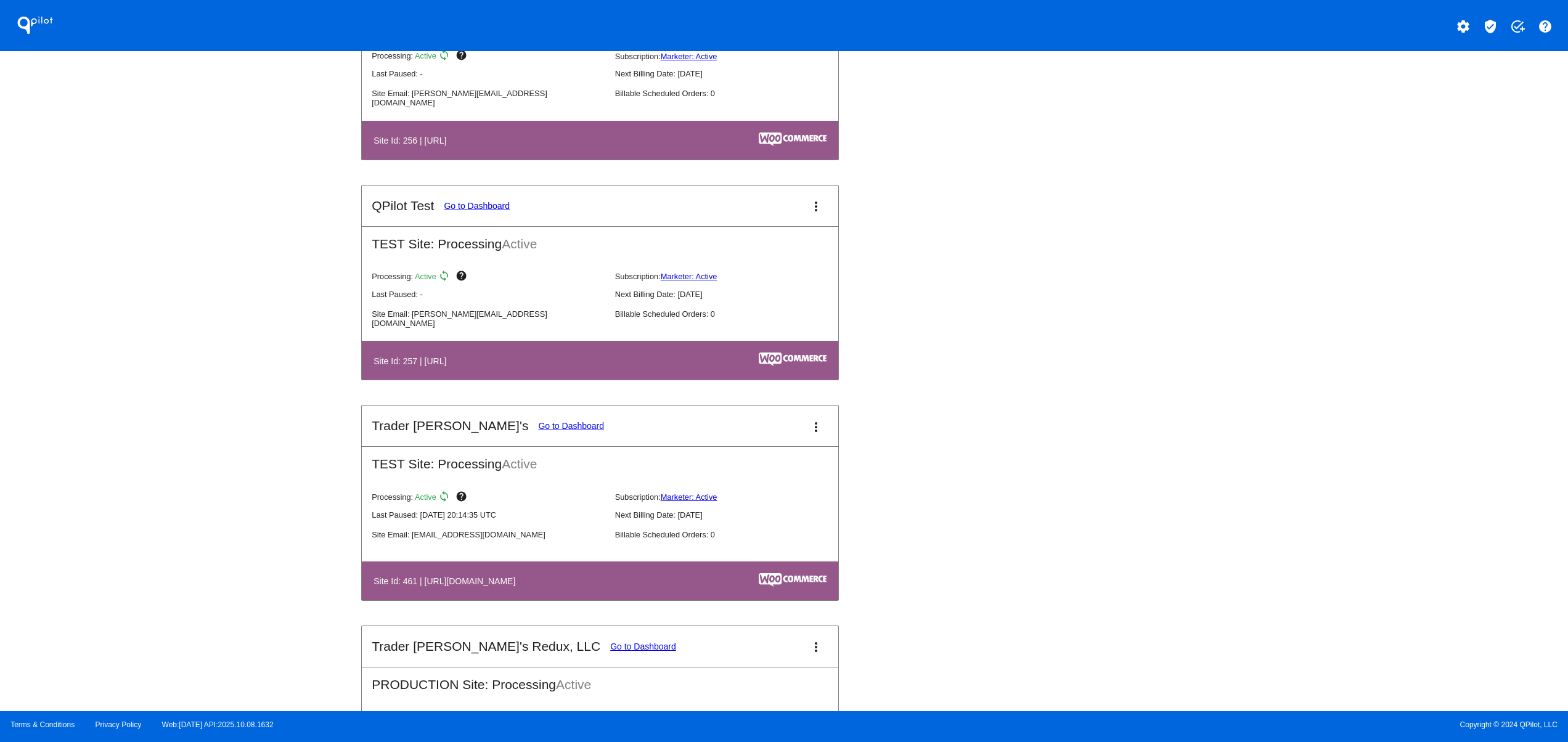
scroll to position [4193, 0]
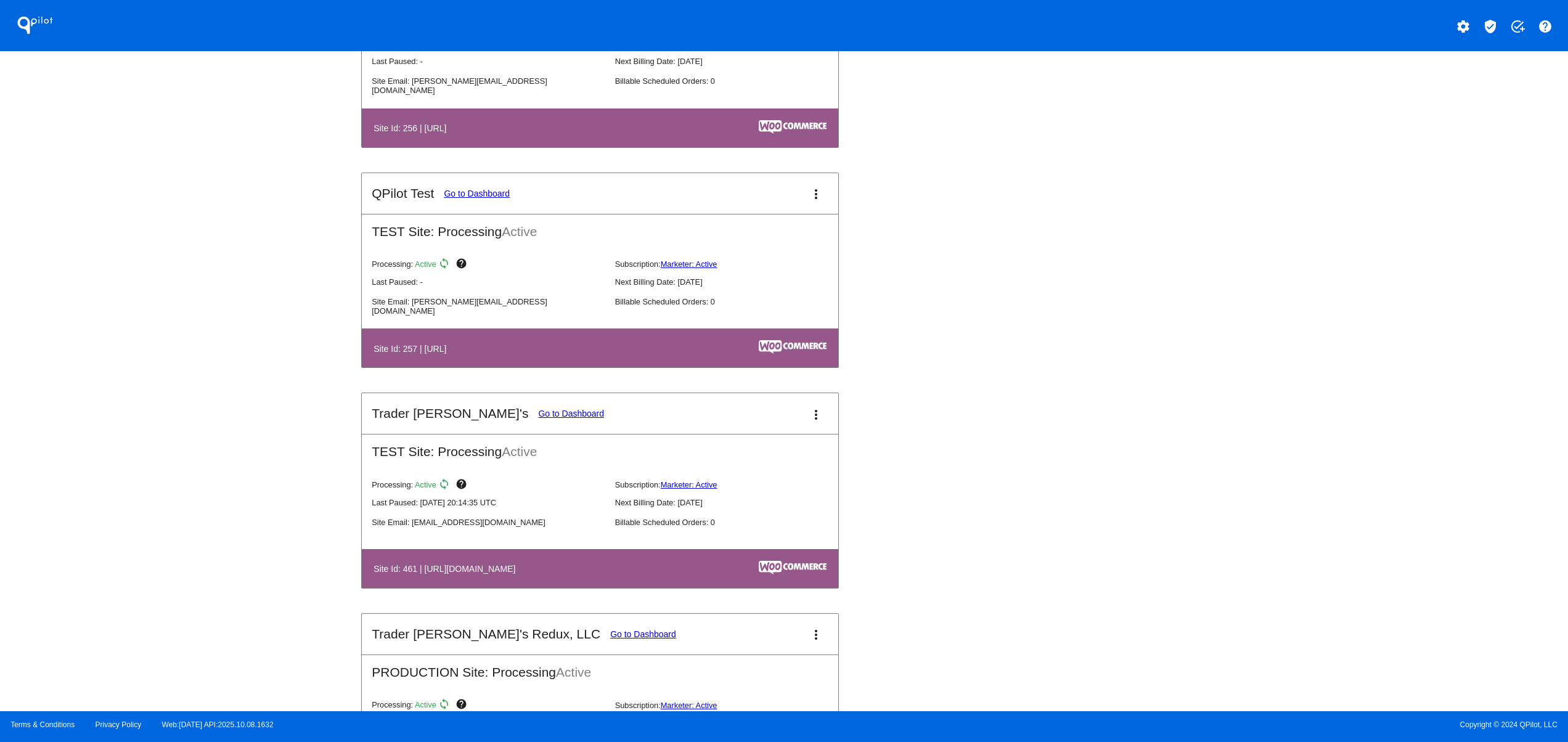
drag, startPoint x: 498, startPoint y: 602, endPoint x: 556, endPoint y: 564, distance: 69.3
click at [511, 577] on th "Site Id: 461 | [URL][DOMAIN_NAME]" at bounding box center [528, 568] width 309 height 17
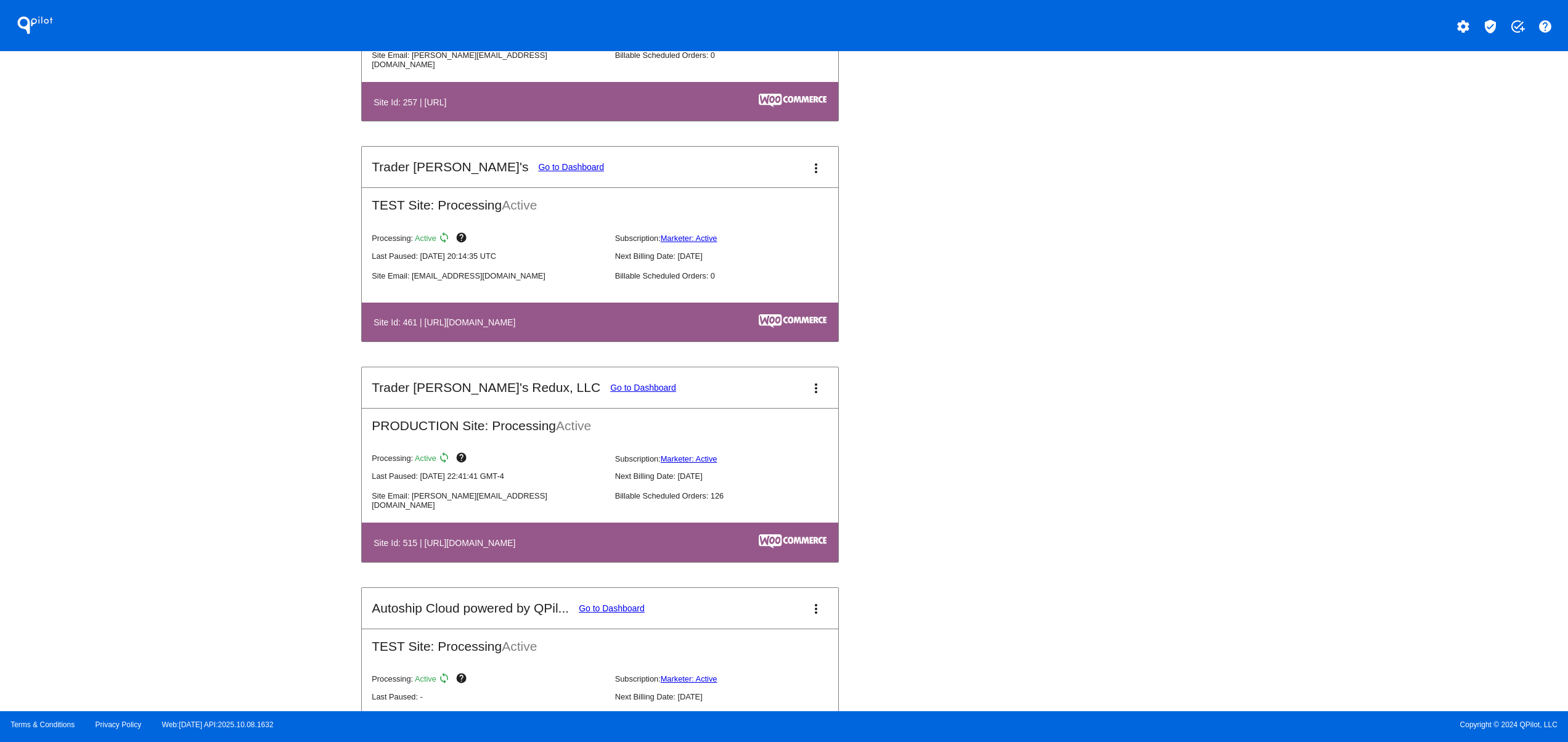
click at [610, 392] on link "Go to Dashboard" at bounding box center [643, 388] width 66 height 10
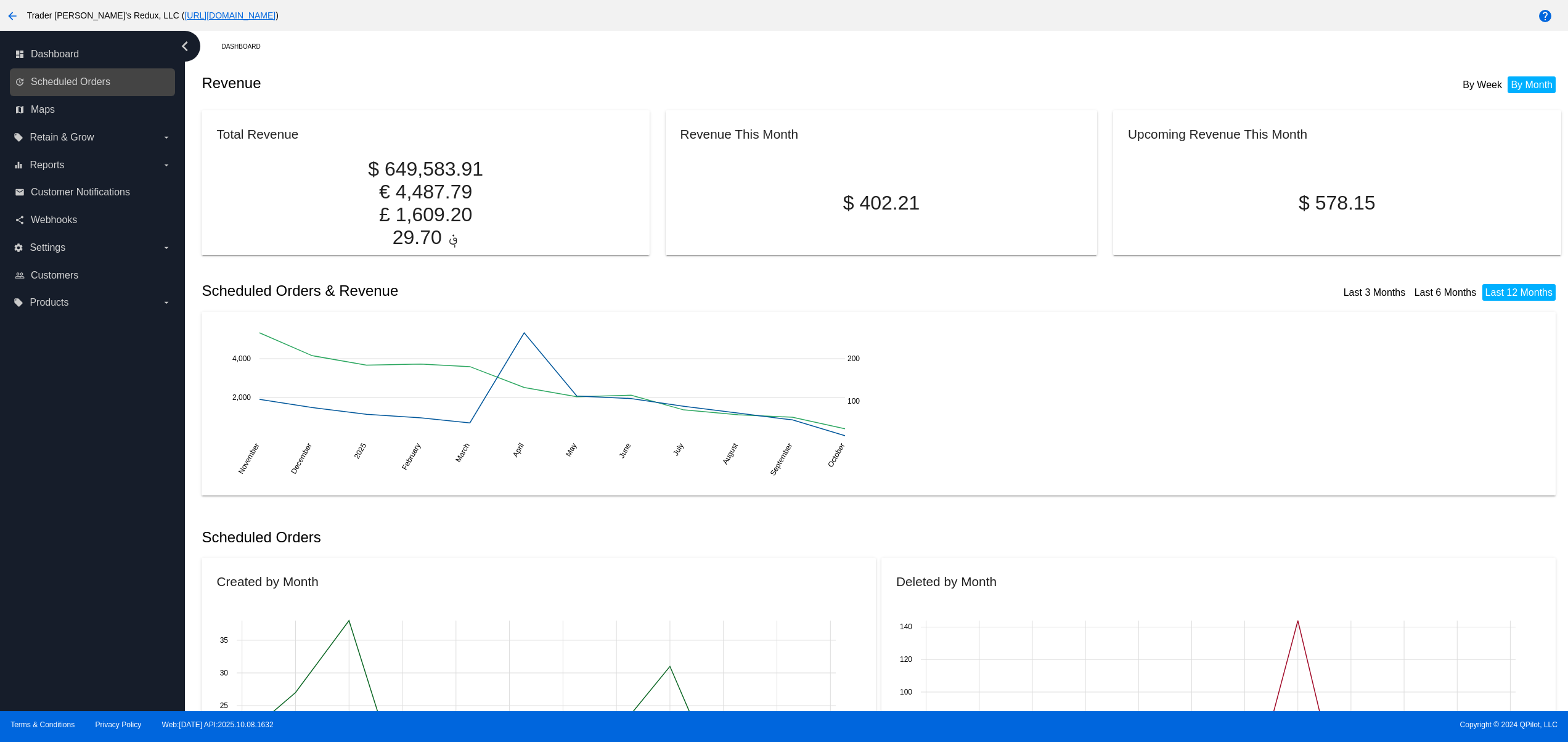
click at [101, 69] on div "update Scheduled Orders" at bounding box center [92, 82] width 165 height 28
click at [92, 69] on div "update Scheduled Orders" at bounding box center [92, 82] width 165 height 28
click at [92, 70] on div "update Scheduled Orders" at bounding box center [92, 82] width 165 height 28
click at [92, 84] on span "Scheduled Orders" at bounding box center [71, 82] width 79 height 11
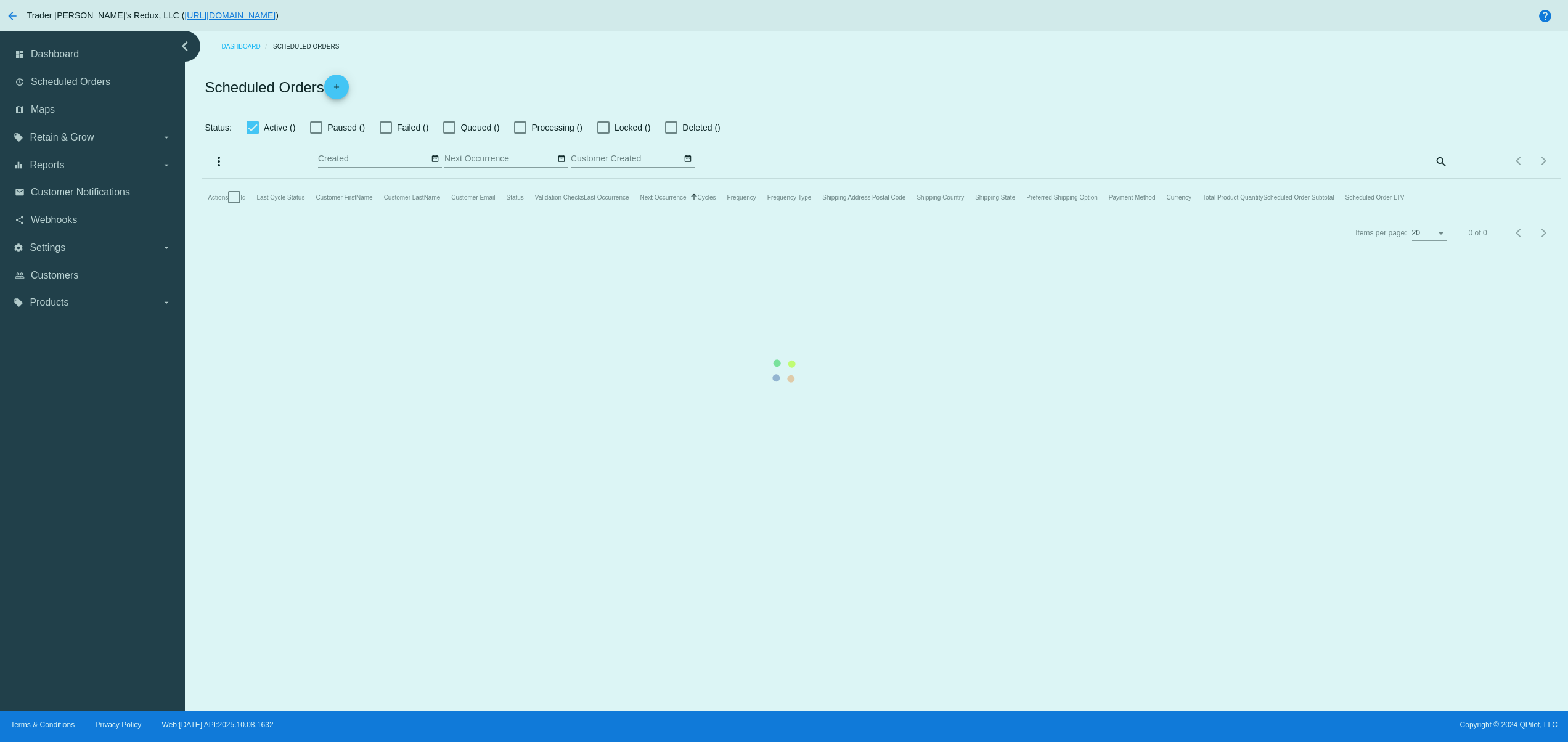
checkbox input "false"
type input "[DATE] - [DATE]"
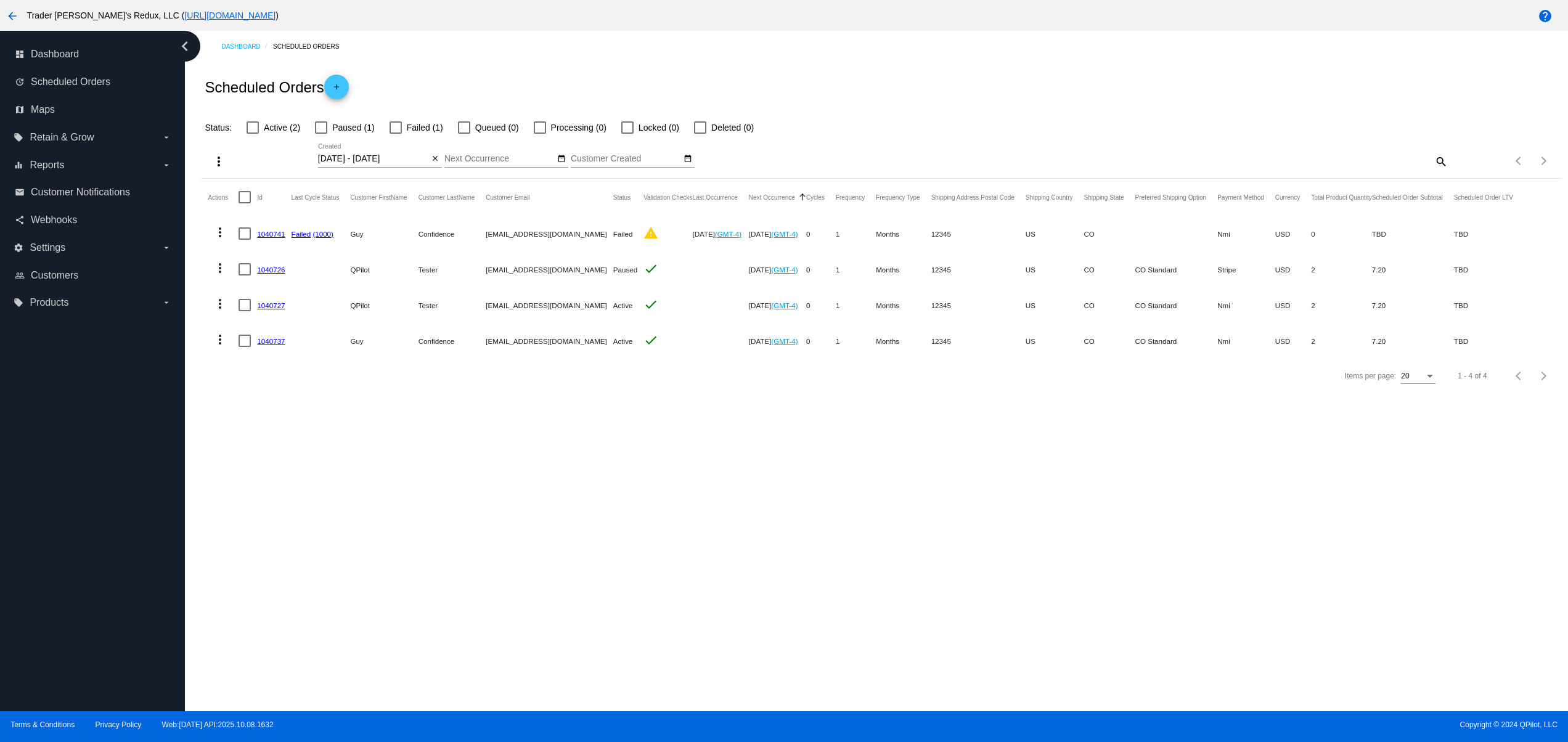
drag, startPoint x: 482, startPoint y: 289, endPoint x: 567, endPoint y: 308, distance: 87.1
click at [555, 301] on mat-row "more_vert 1040727 QPilot Tester [EMAIL_ADDRESS][DOMAIN_NAME] Active check [DATE…" at bounding box center [865, 304] width 1316 height 36
drag, startPoint x: 627, startPoint y: 302, endPoint x: 454, endPoint y: 331, distance: 175.4
click at [456, 304] on mat-row "more_vert 1040727 QPilot Tester [EMAIL_ADDRESS][DOMAIN_NAME] Active check [DATE…" at bounding box center [865, 304] width 1316 height 36
click at [509, 393] on div "Items per page: 20 1 - 4 of 4" at bounding box center [880, 377] width 1359 height 35
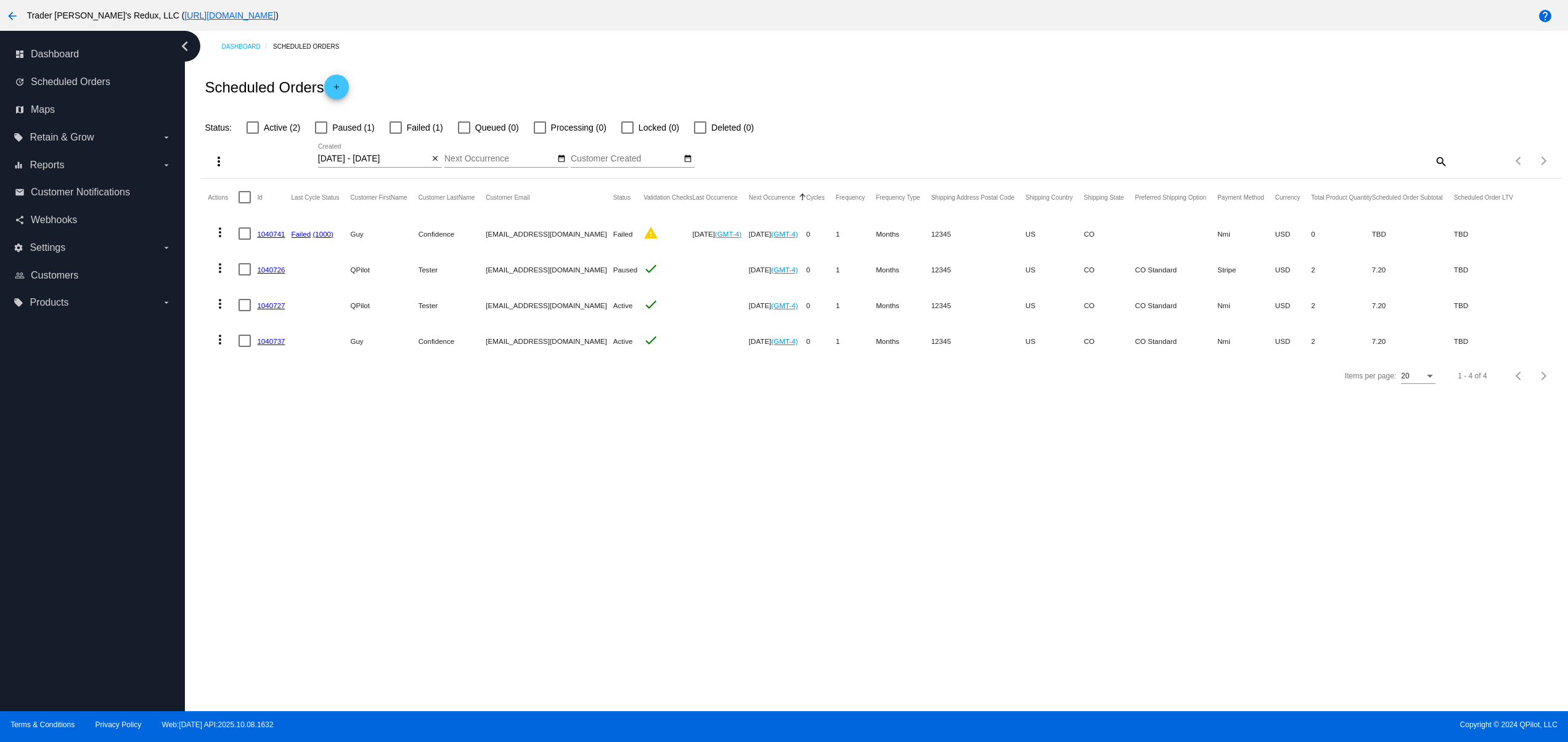
click at [223, 342] on mat-icon "more_vert" at bounding box center [219, 339] width 15 height 15
drag, startPoint x: 631, startPoint y: 508, endPoint x: 363, endPoint y: 387, distance: 294.0
click at [609, 488] on div at bounding box center [784, 371] width 1568 height 742
click at [270, 338] on link "1040737" at bounding box center [270, 341] width 28 height 8
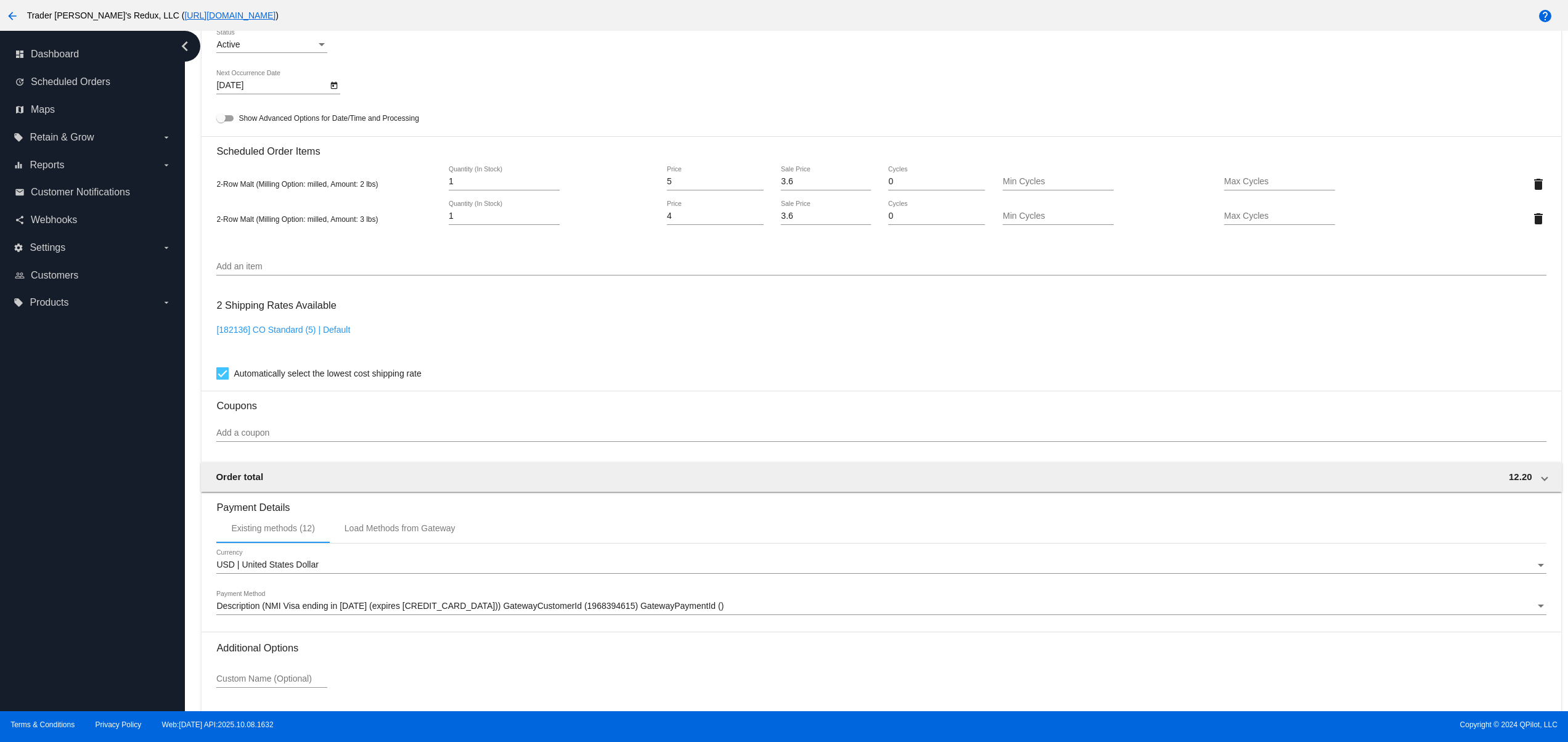
scroll to position [533, 0]
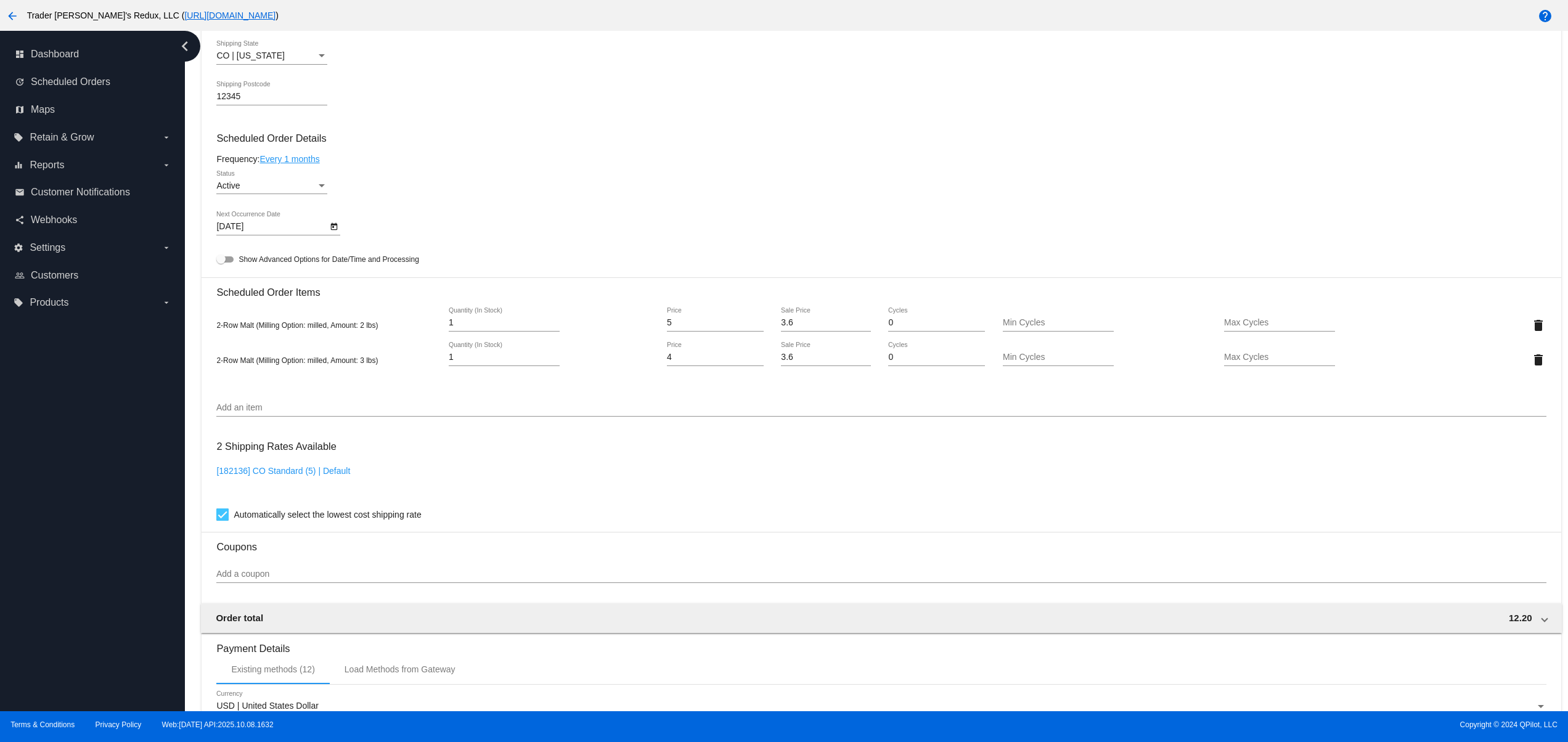
click at [257, 184] on div "Active Status" at bounding box center [272, 182] width 111 height 24
click at [254, 212] on span "Paused" at bounding box center [272, 220] width 111 height 26
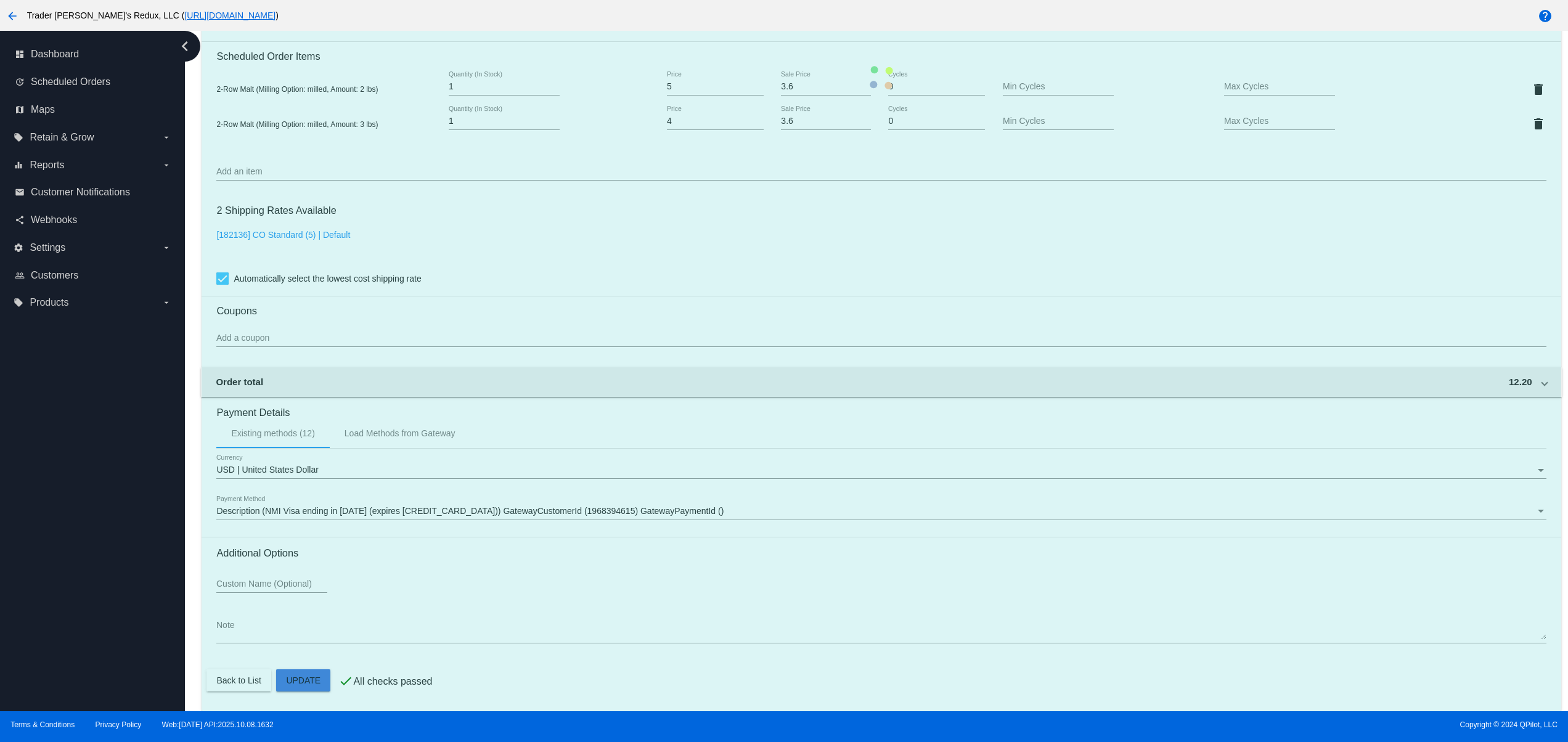
click at [294, 684] on mat-card "Customer 1801046: Guy Confidence [EMAIL_ADDRESS][DOMAIN_NAME] Customer Shipping…" at bounding box center [880, 77] width 1359 height 1268
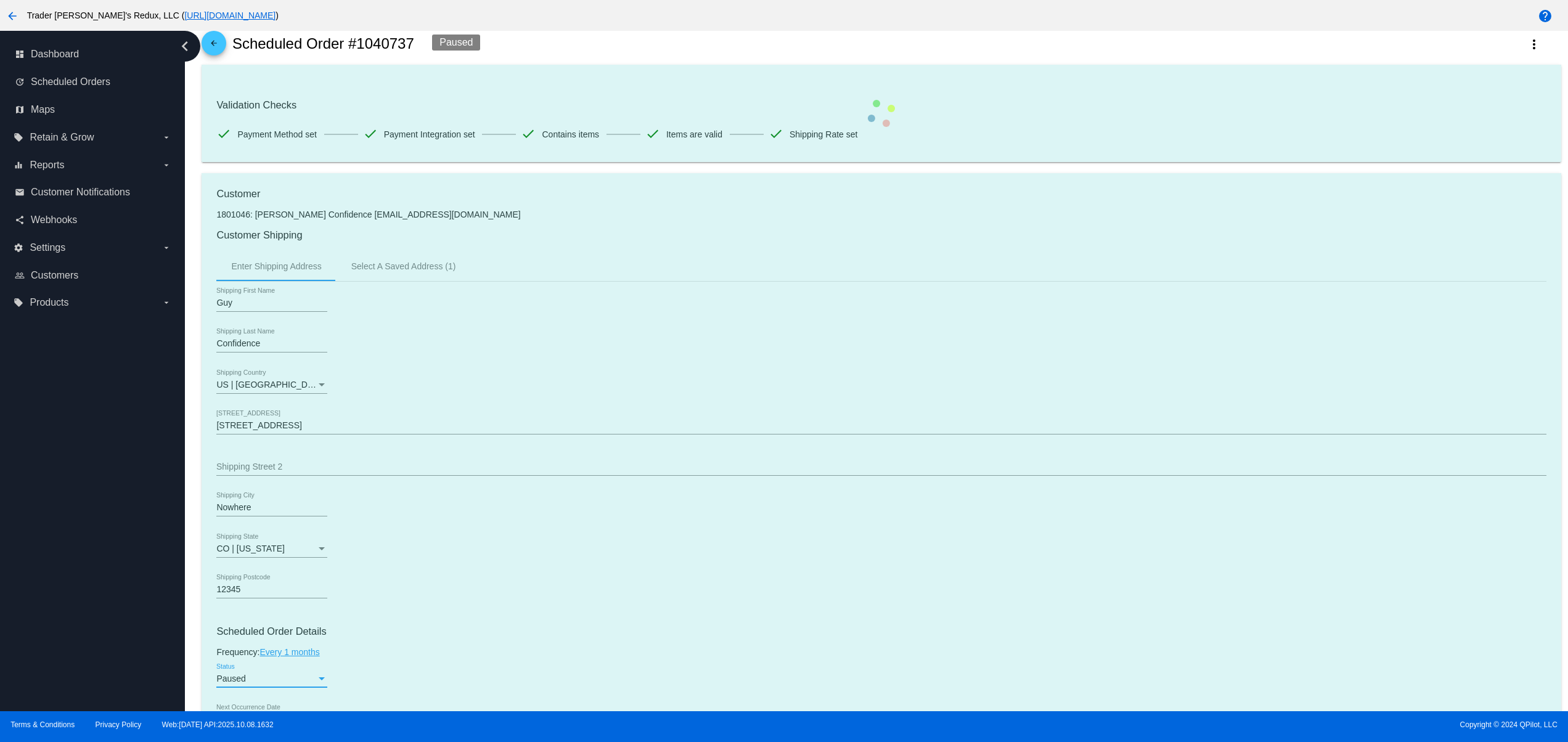
scroll to position [0, 0]
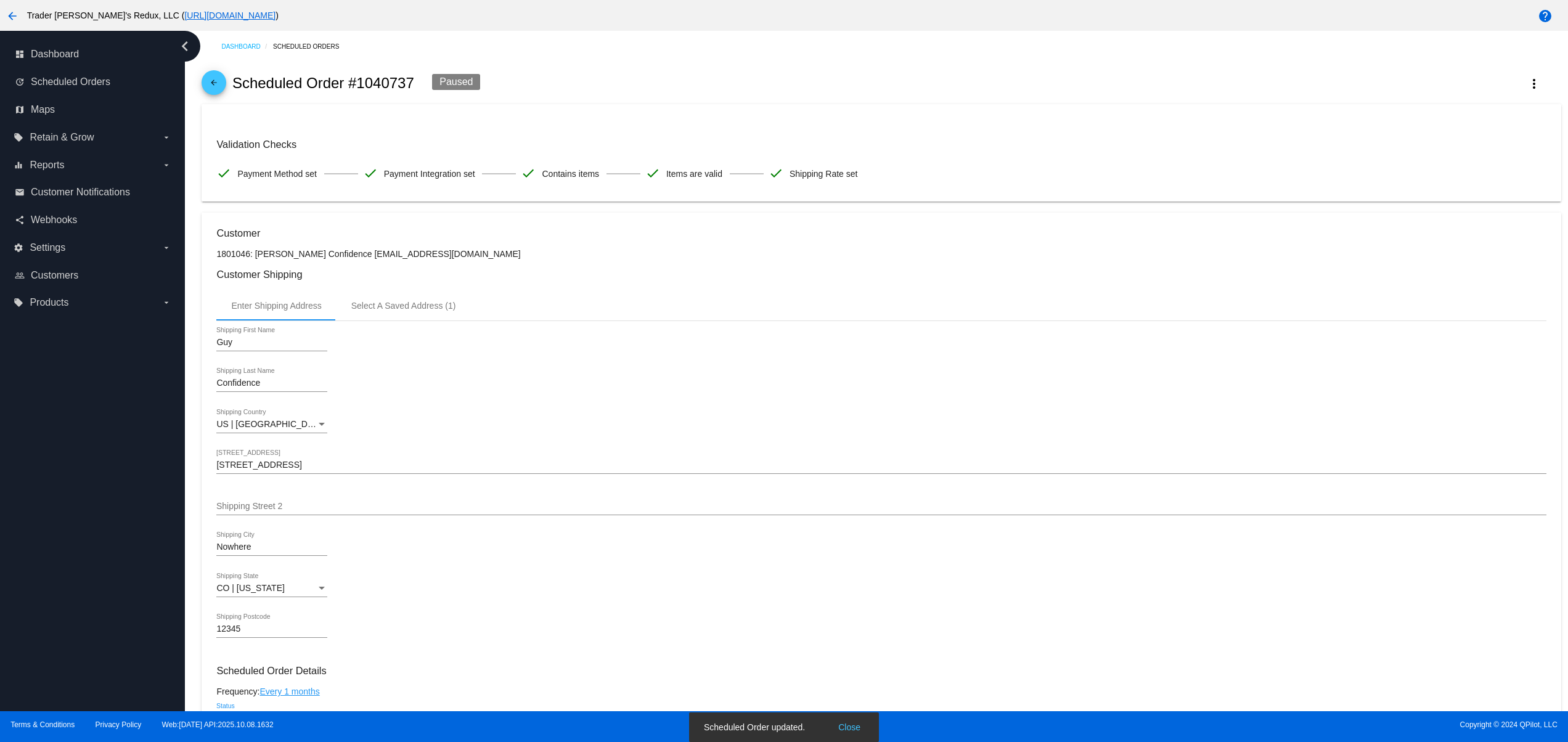
click at [218, 84] on mat-icon "arrow_back" at bounding box center [214, 86] width 15 height 15
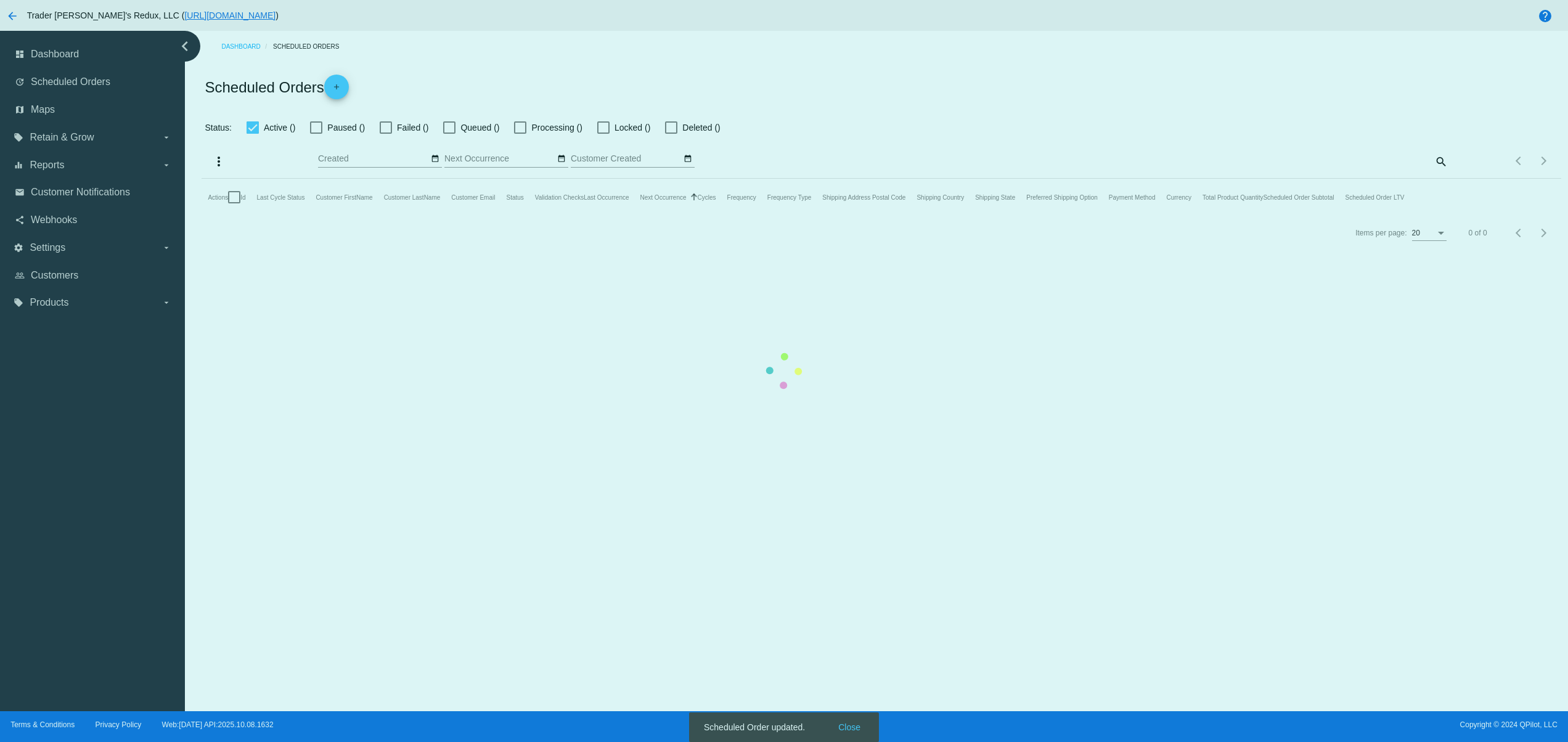
checkbox input "false"
type input "[DATE] - [DATE]"
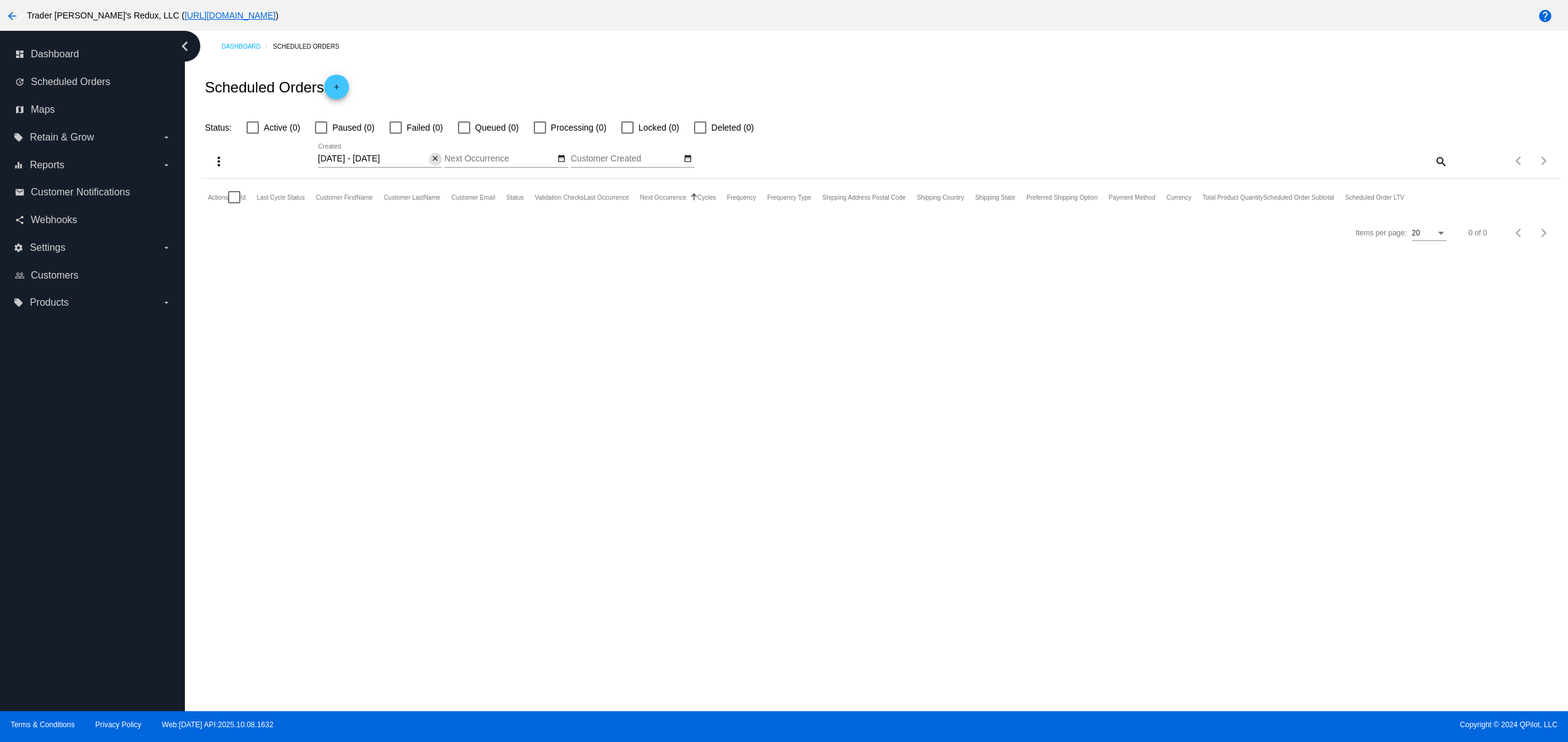
click at [432, 160] on mat-icon "close" at bounding box center [435, 159] width 9 height 10
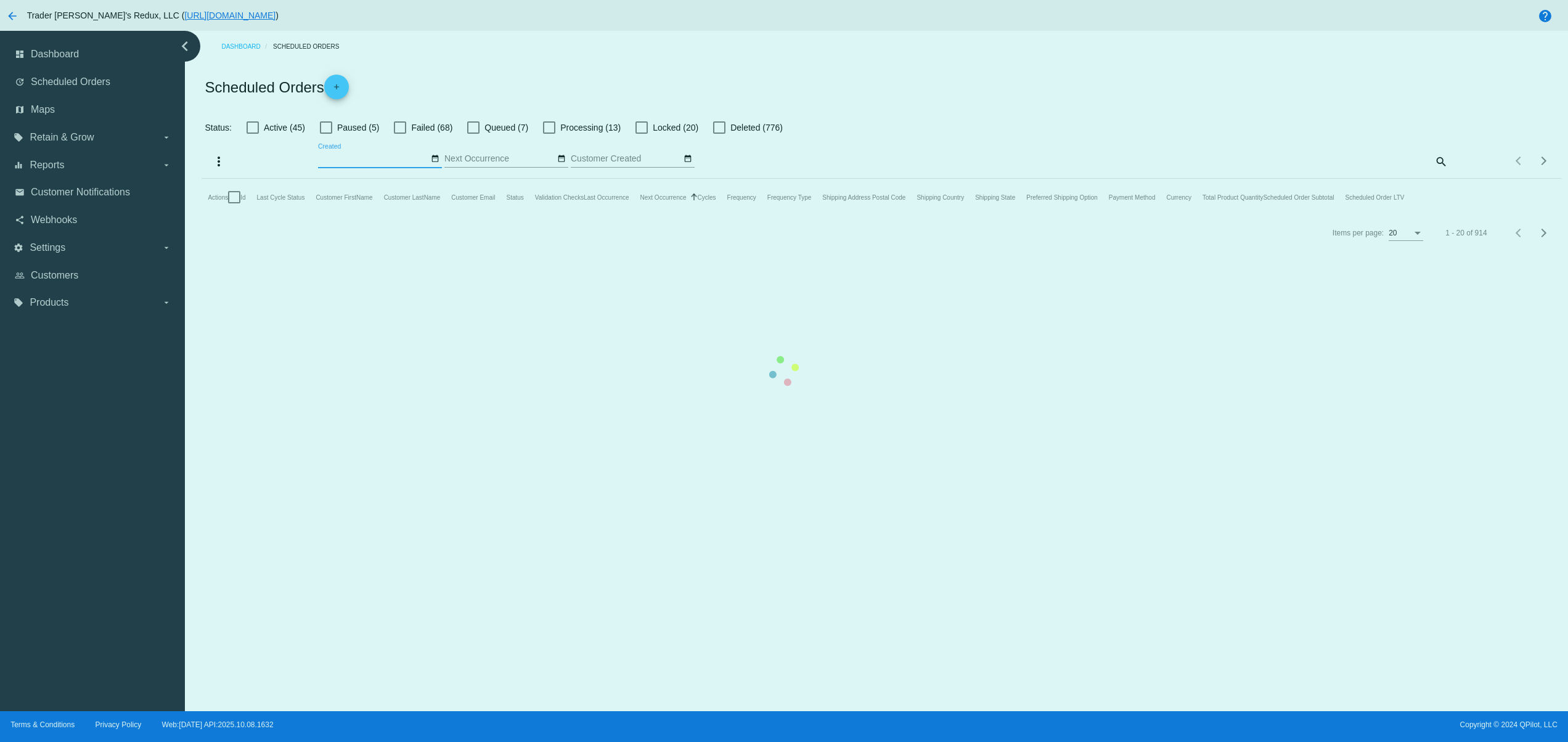
click at [537, 84] on div "Scheduled Orders add" at bounding box center [880, 87] width 1359 height 49
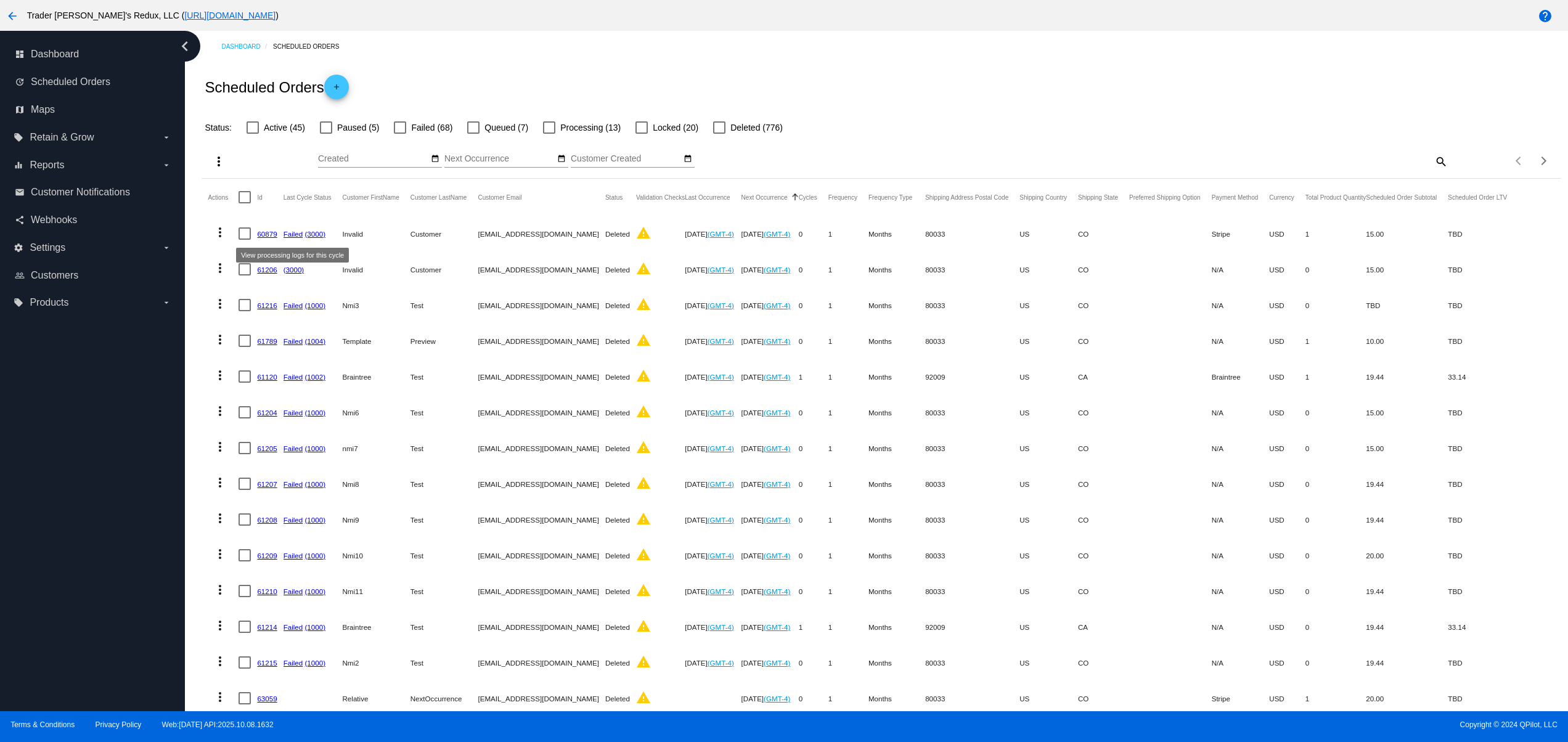
click at [420, 240] on mat-cell "Customer" at bounding box center [444, 233] width 68 height 36
click at [431, 158] on mat-icon "date_range" at bounding box center [435, 159] width 9 height 10
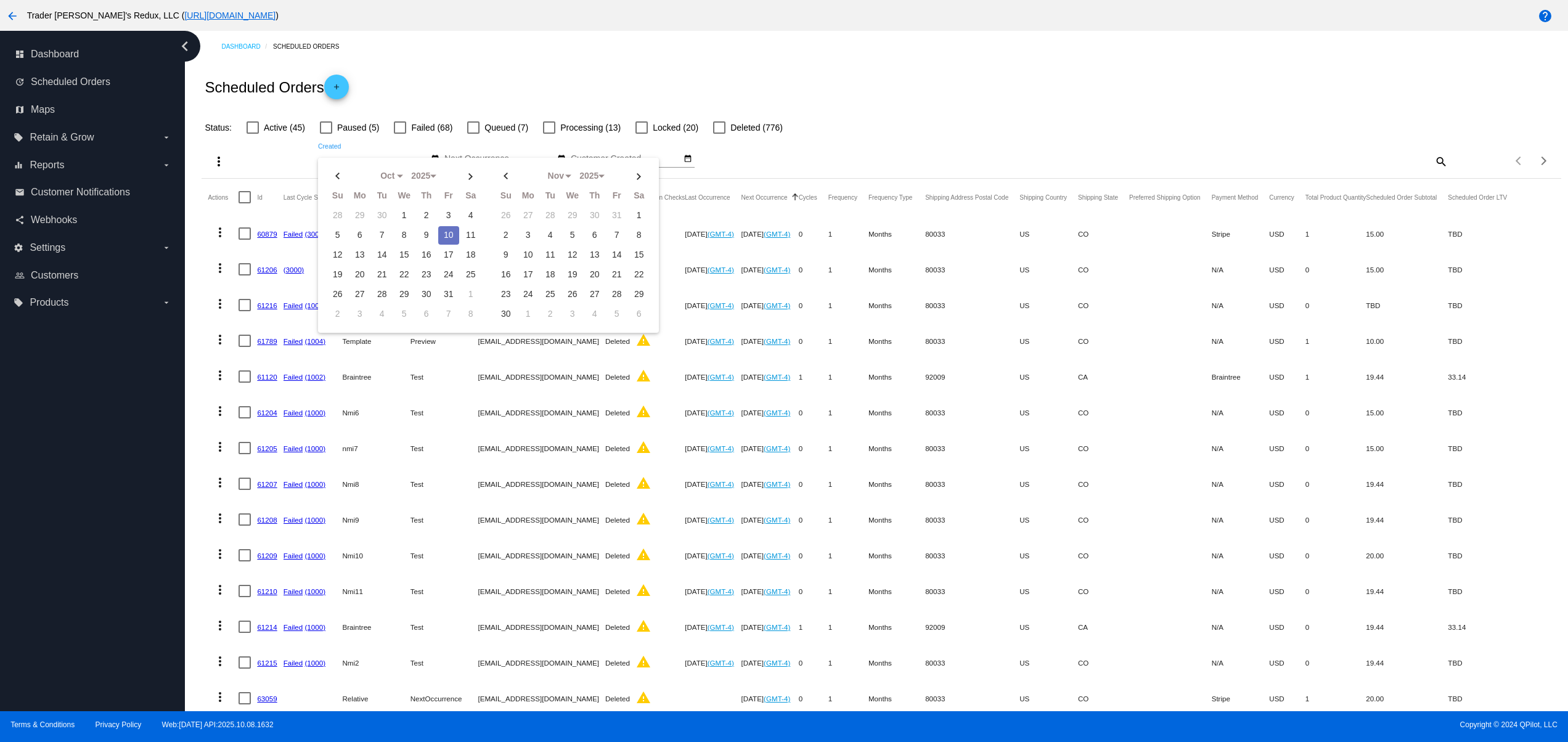
click at [444, 237] on td "10" at bounding box center [448, 235] width 21 height 18
type input "[DATE] - [DATE]"
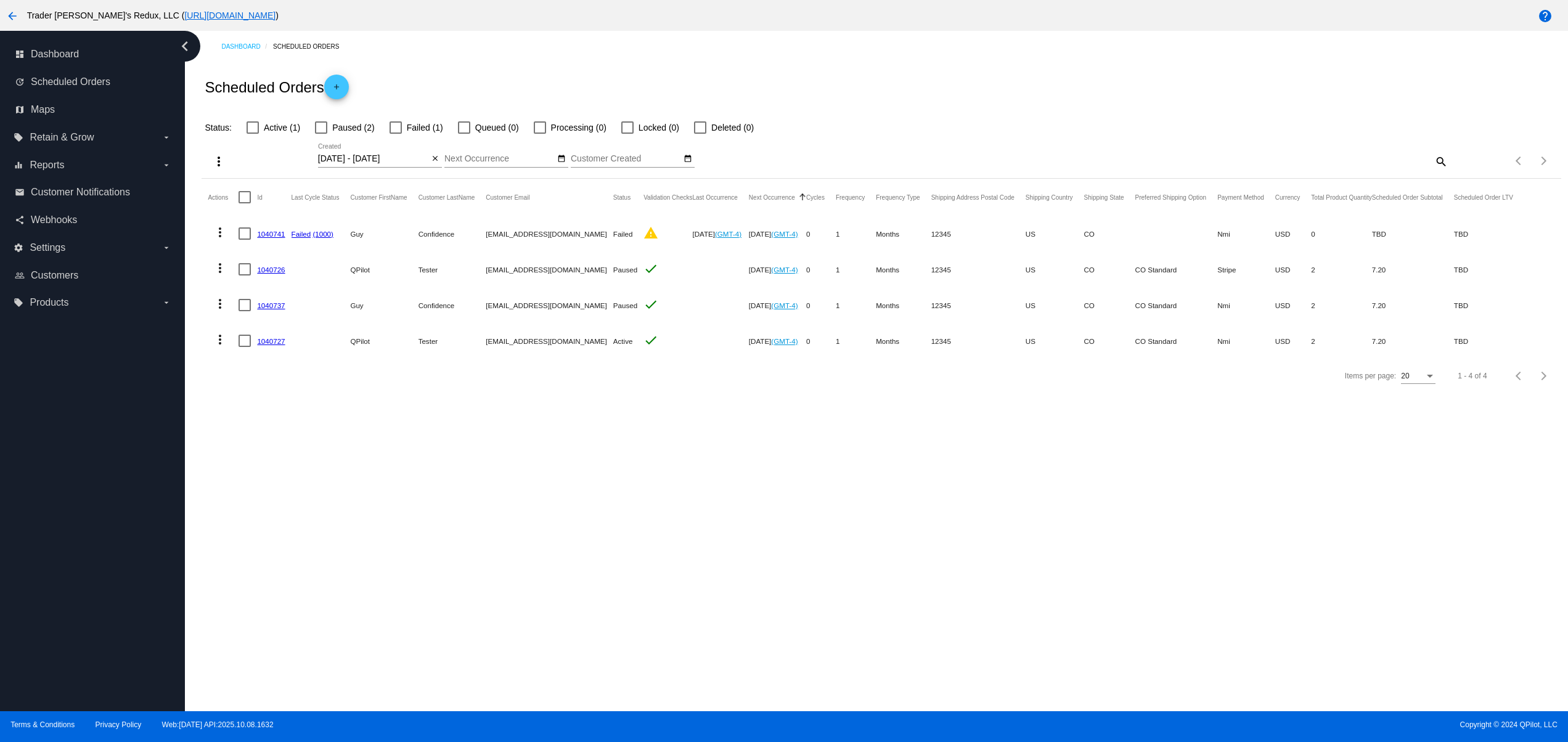
drag, startPoint x: 578, startPoint y: 326, endPoint x: 651, endPoint y: 338, distance: 74.0
click at [600, 331] on mat-row "more_vert 1040727 QPilot Tester [EMAIL_ADDRESS][DOMAIN_NAME] Active check [DATE…" at bounding box center [865, 341] width 1316 height 36
drag, startPoint x: 748, startPoint y: 390, endPoint x: 482, endPoint y: 387, distance: 266.0
click at [452, 334] on app-dashboard-scheduled-orders "Scheduled Orders add Status: Active (1) Paused (2) Failed (1) Queued (0) Proces…" at bounding box center [880, 228] width 1359 height 331
click at [503, 424] on div "Dashboard Scheduled Orders Scheduled Orders add Status: Active (1) Paused (2) F…" at bounding box center [876, 371] width 1383 height 681
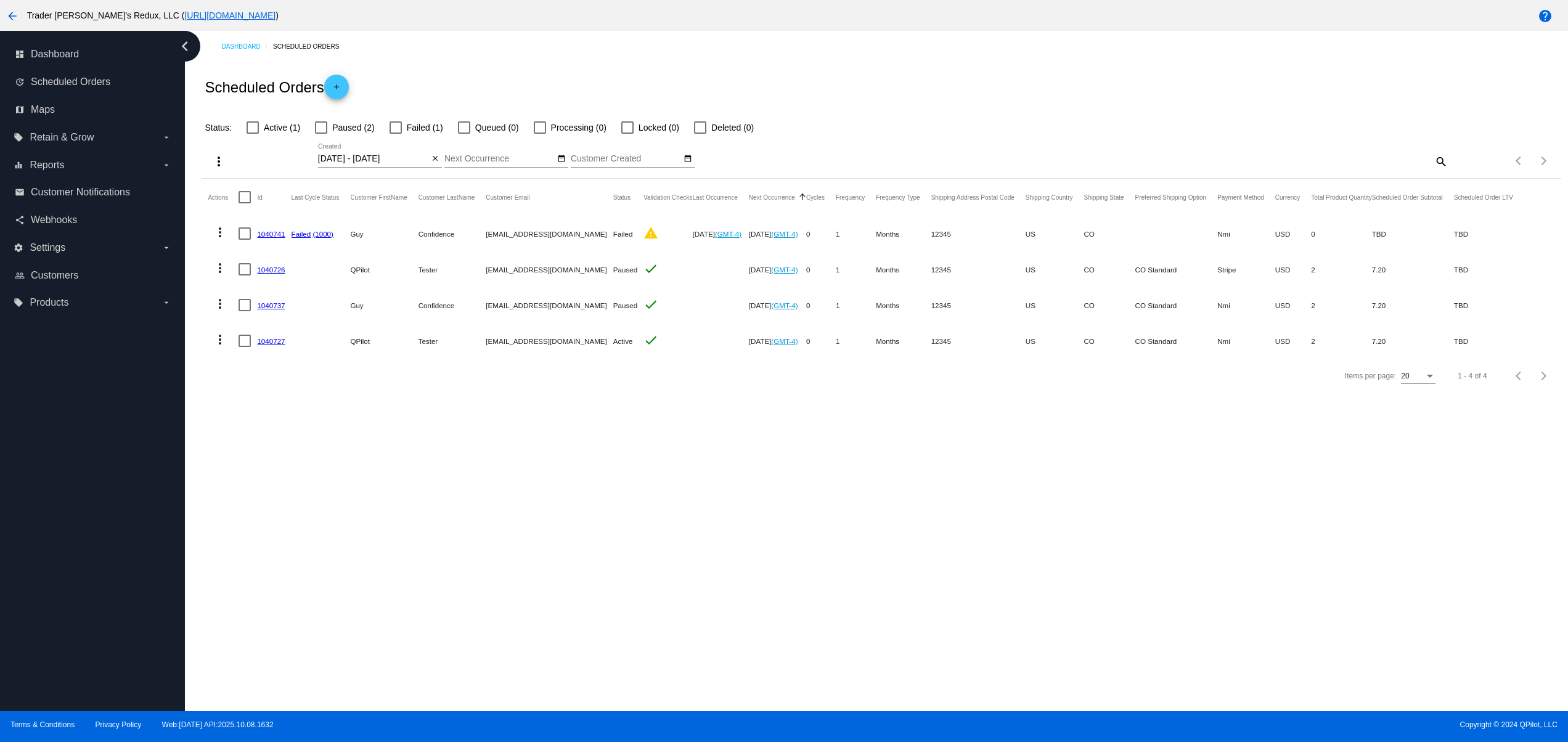
drag, startPoint x: 467, startPoint y: 338, endPoint x: 593, endPoint y: 340, distance: 126.0
click at [593, 340] on mat-row "more_vert 1040727 QPilot Tester [EMAIL_ADDRESS][DOMAIN_NAME] Active check [DATE…" at bounding box center [865, 341] width 1316 height 36
drag, startPoint x: 468, startPoint y: 306, endPoint x: 620, endPoint y: 304, distance: 152.0
click at [614, 301] on mat-row "more_vert 1040737 Guy Confidence [EMAIL_ADDRESS][DOMAIN_NAME] Paused check [DAT…" at bounding box center [865, 304] width 1316 height 36
click at [486, 354] on mat-cell "[EMAIL_ADDRESS][DOMAIN_NAME]" at bounding box center [549, 341] width 128 height 36
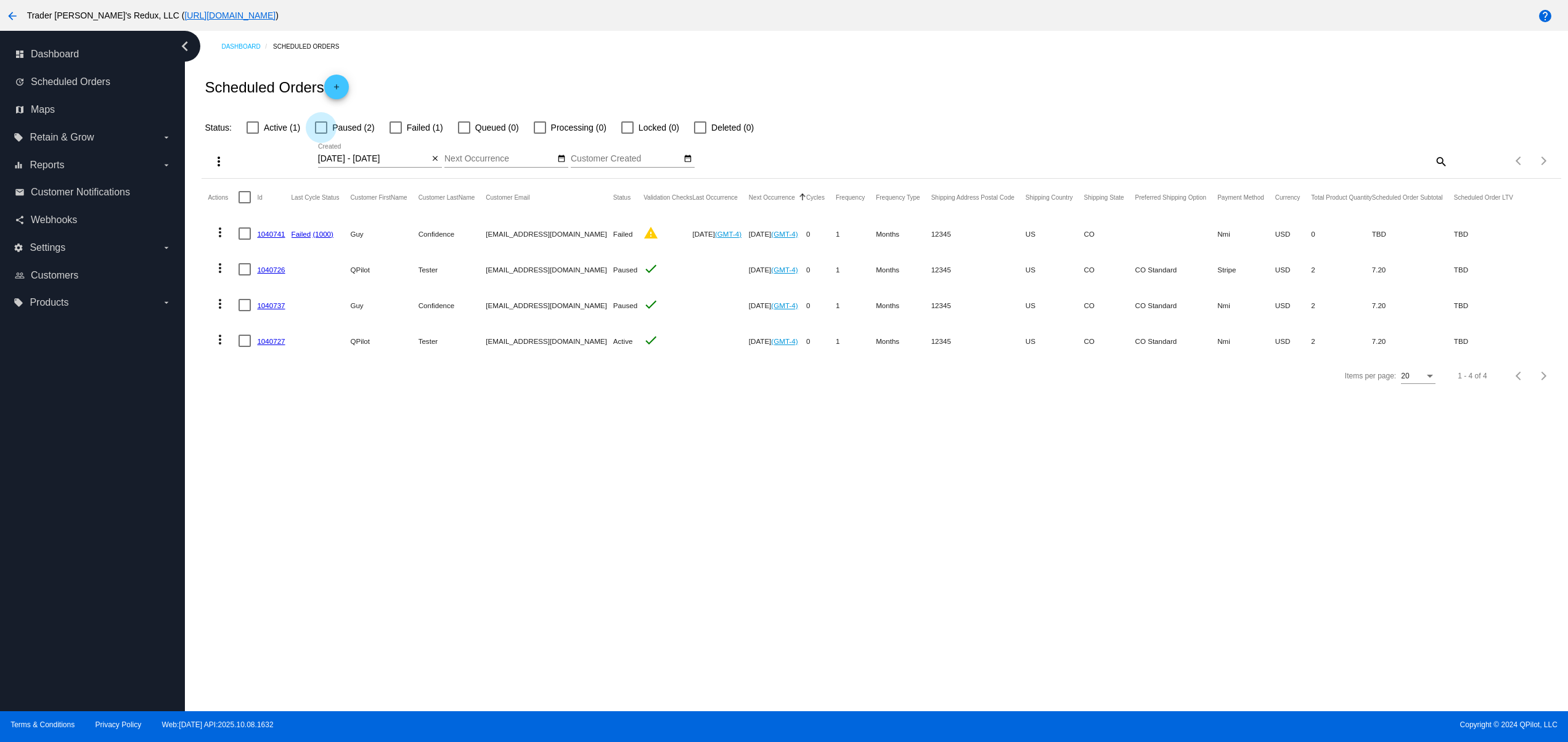
click at [356, 124] on span "Paused (2)" at bounding box center [353, 128] width 42 height 15
click at [321, 134] on input "Paused (2)" at bounding box center [320, 134] width 1 height 1
checkbox input "true"
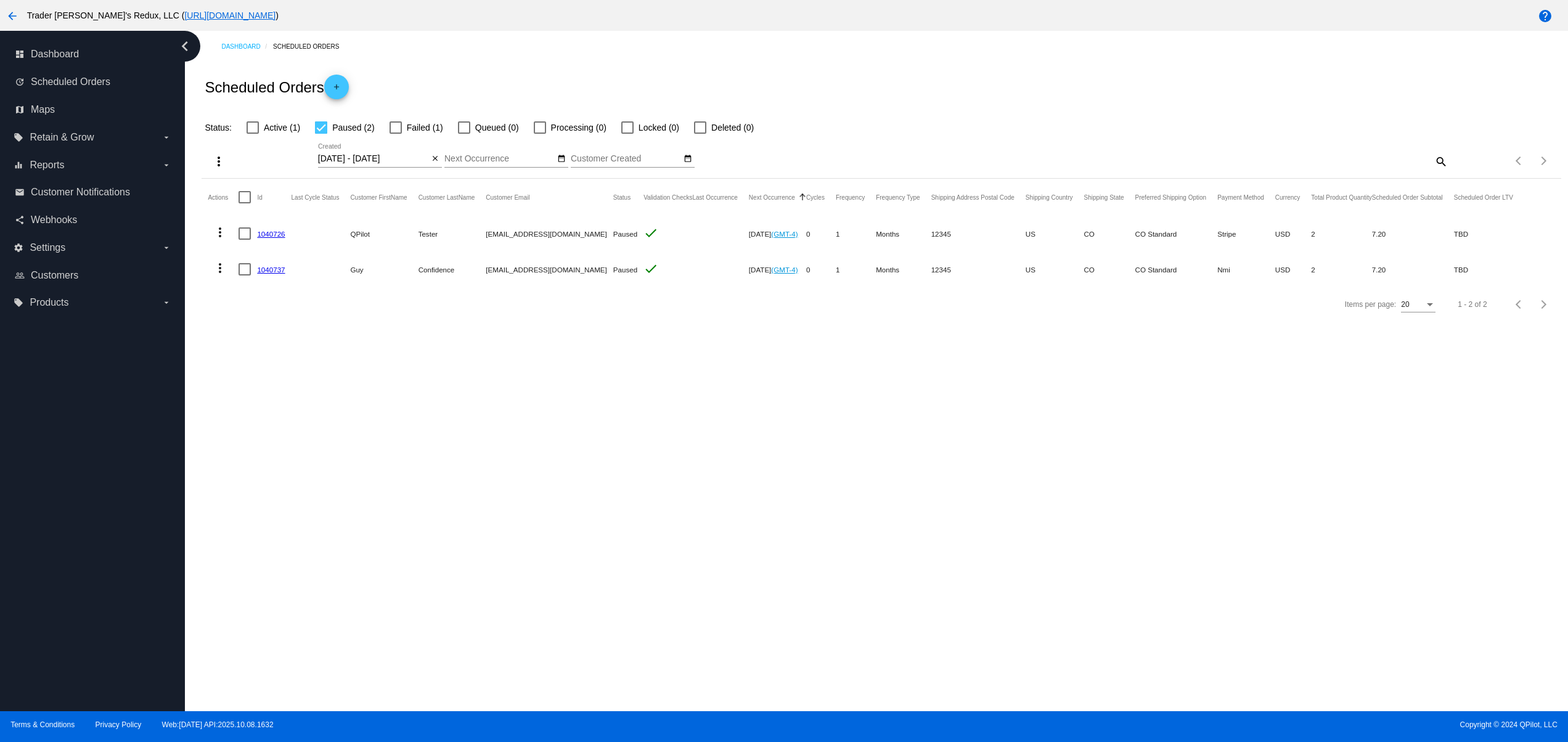
click at [223, 264] on mat-icon "more_vert" at bounding box center [219, 268] width 15 height 15
click at [259, 446] on span "Delete" at bounding box center [257, 447] width 25 height 10
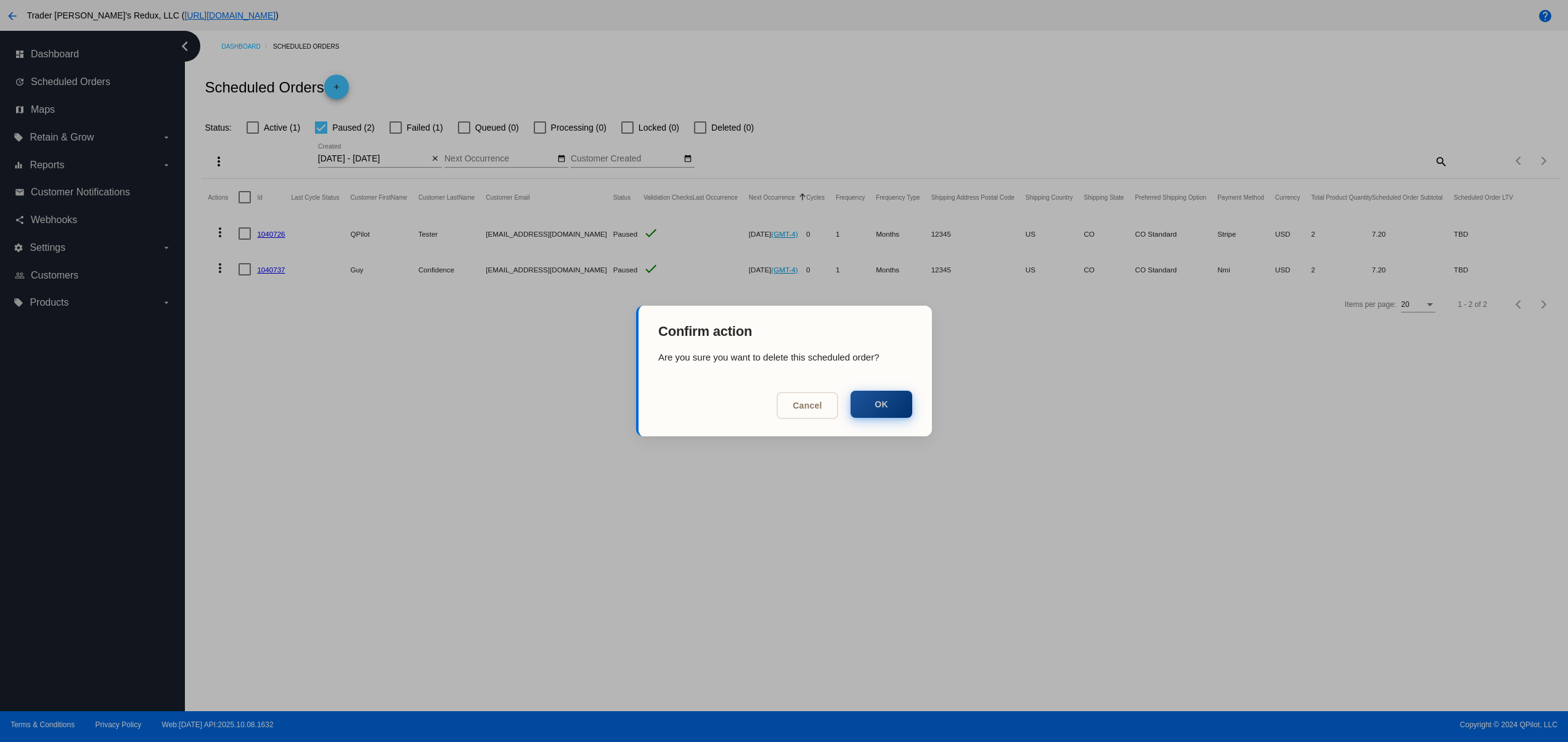
click at [871, 415] on button "OK" at bounding box center [881, 404] width 62 height 27
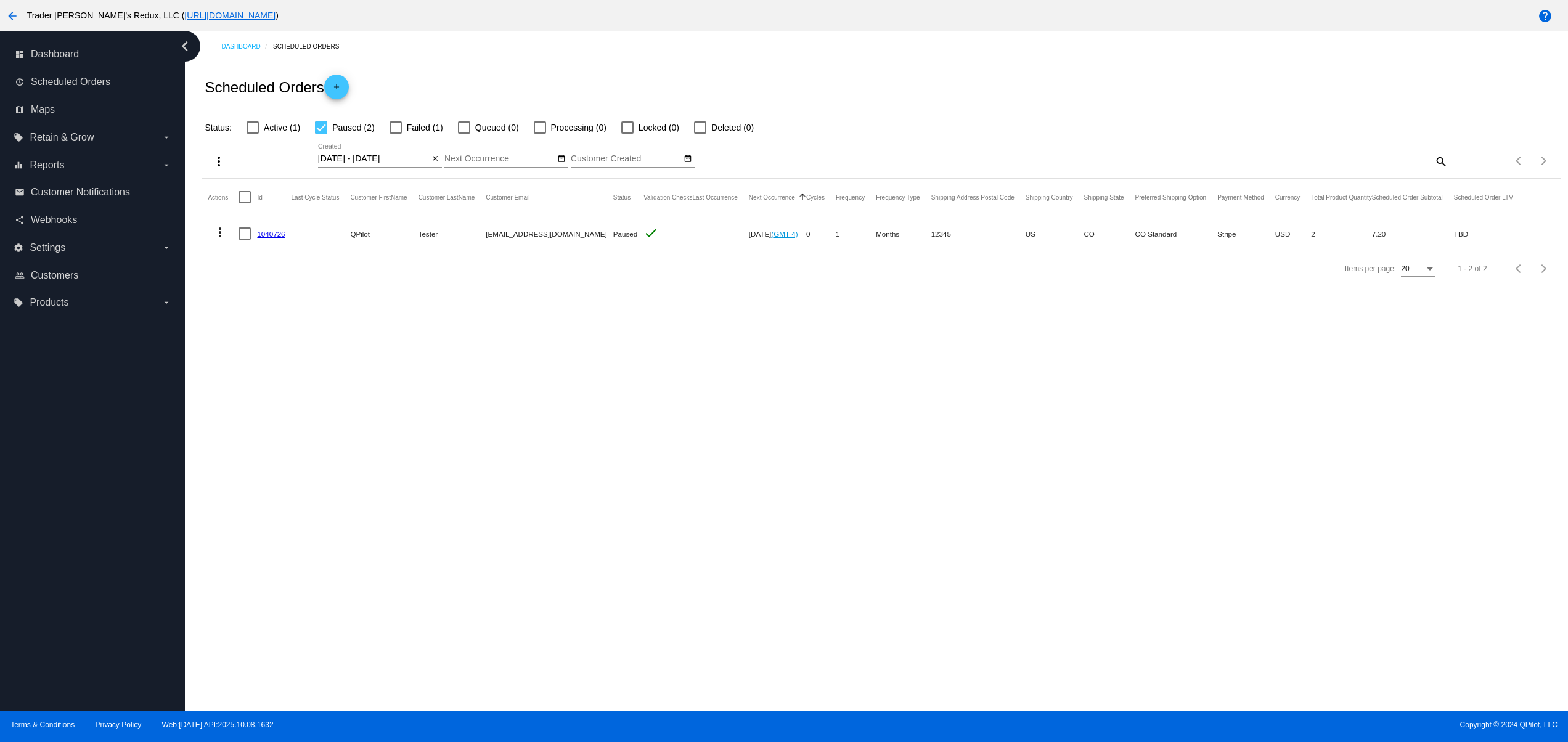
click at [344, 86] on mat-icon "add" at bounding box center [336, 90] width 15 height 15
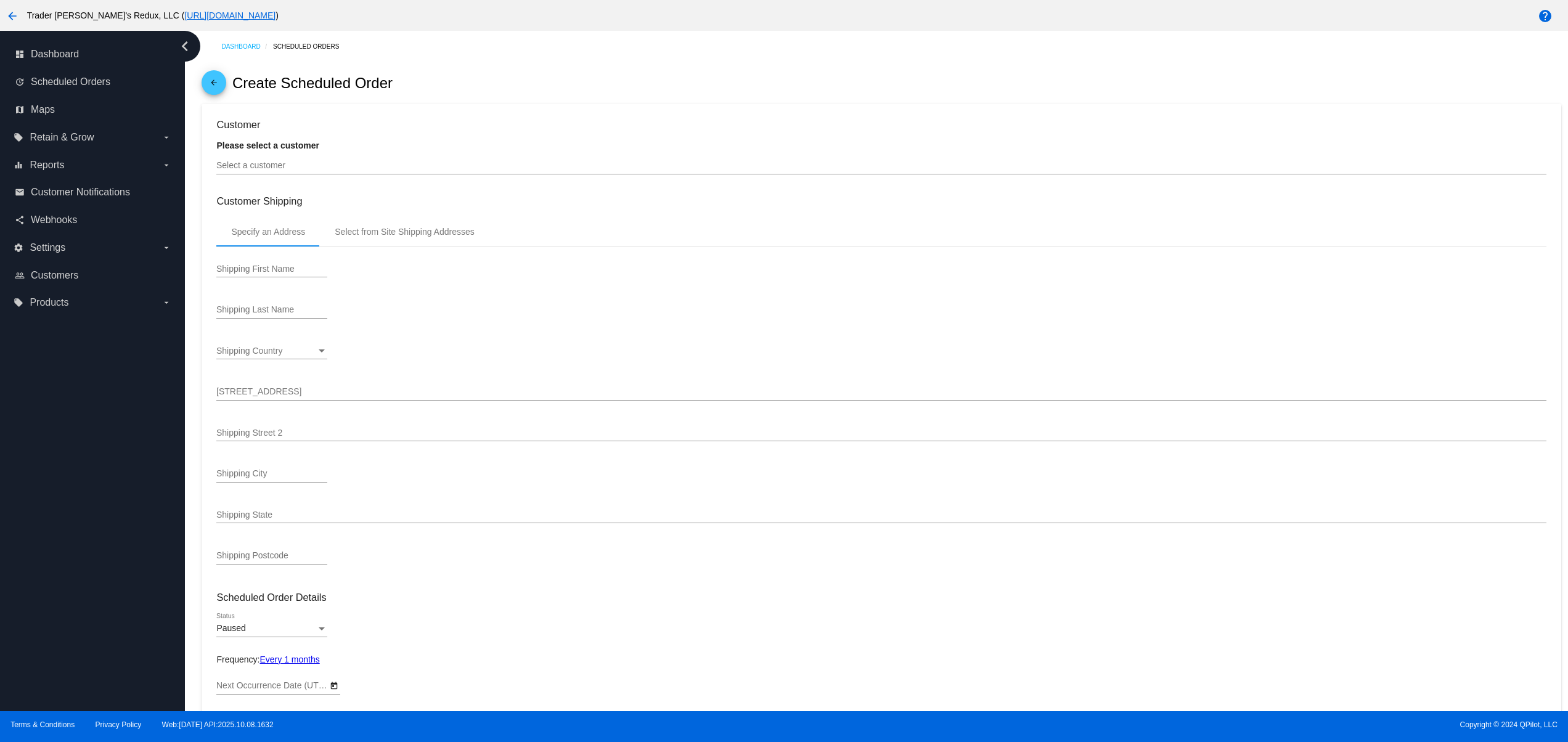
type input "[DATE]"
drag, startPoint x: 296, startPoint y: 155, endPoint x: 298, endPoint y: 163, distance: 8.2
click at [296, 159] on div "Select a customer" at bounding box center [881, 163] width 1330 height 24
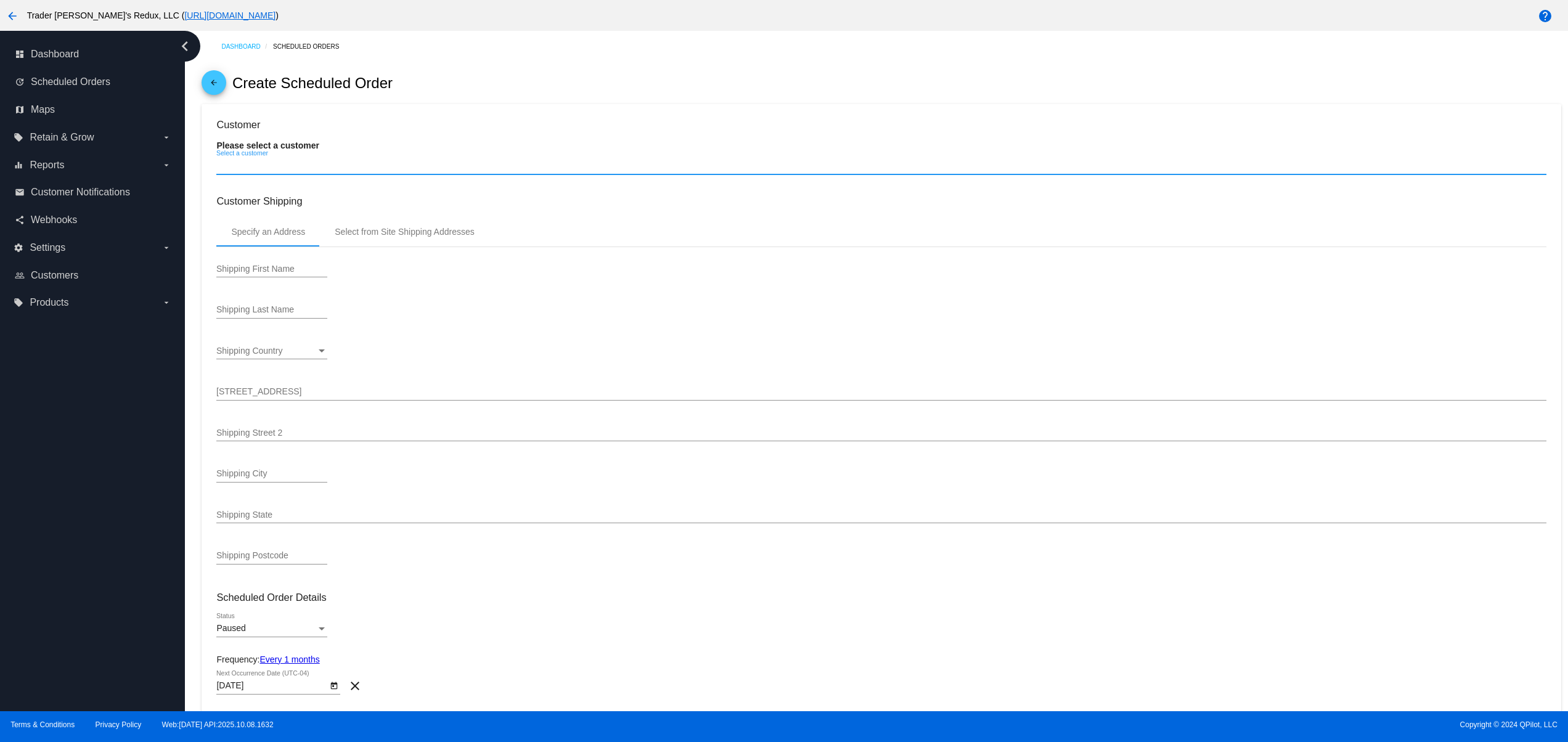
type input "g"
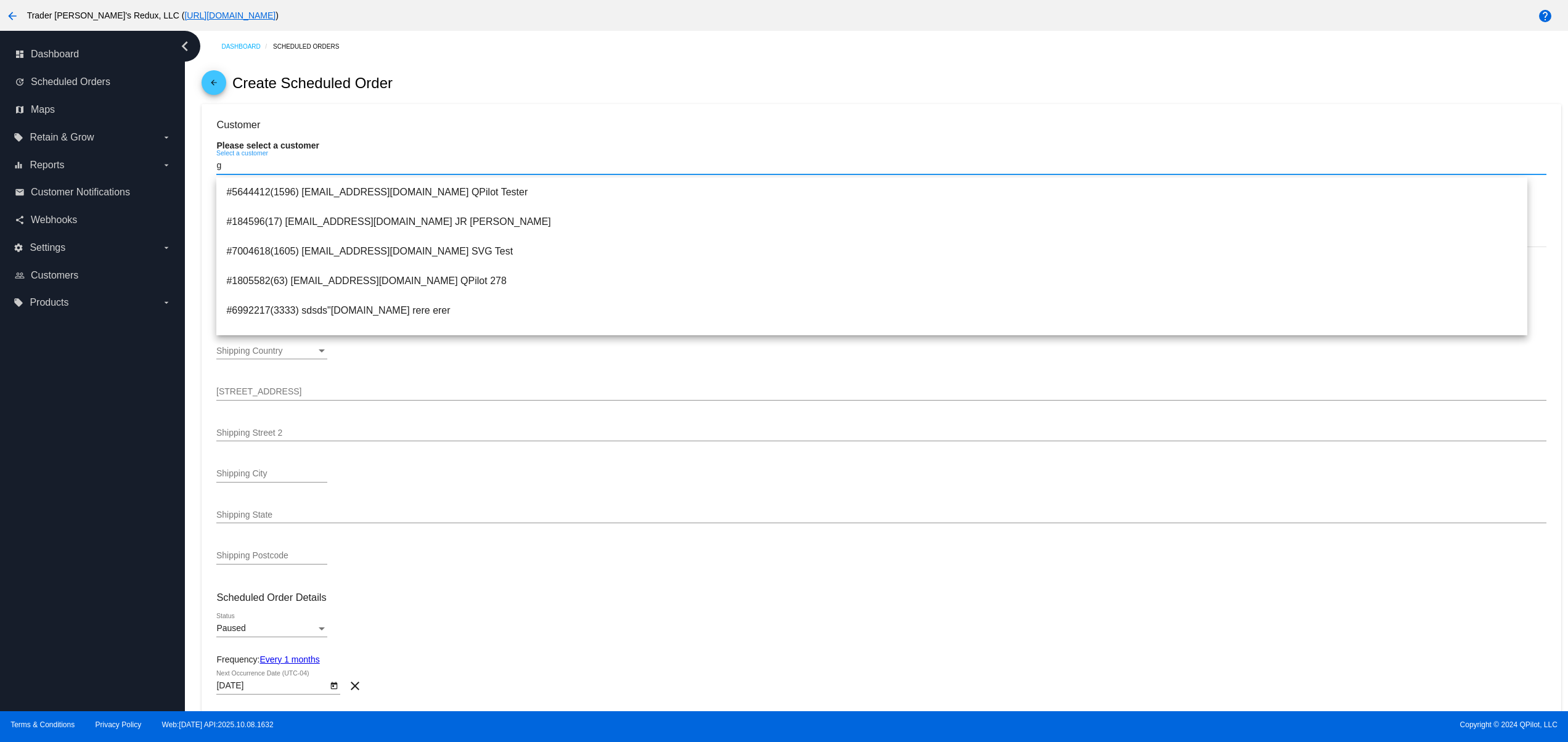
drag, startPoint x: 277, startPoint y: 171, endPoint x: 193, endPoint y: 171, distance: 84.0
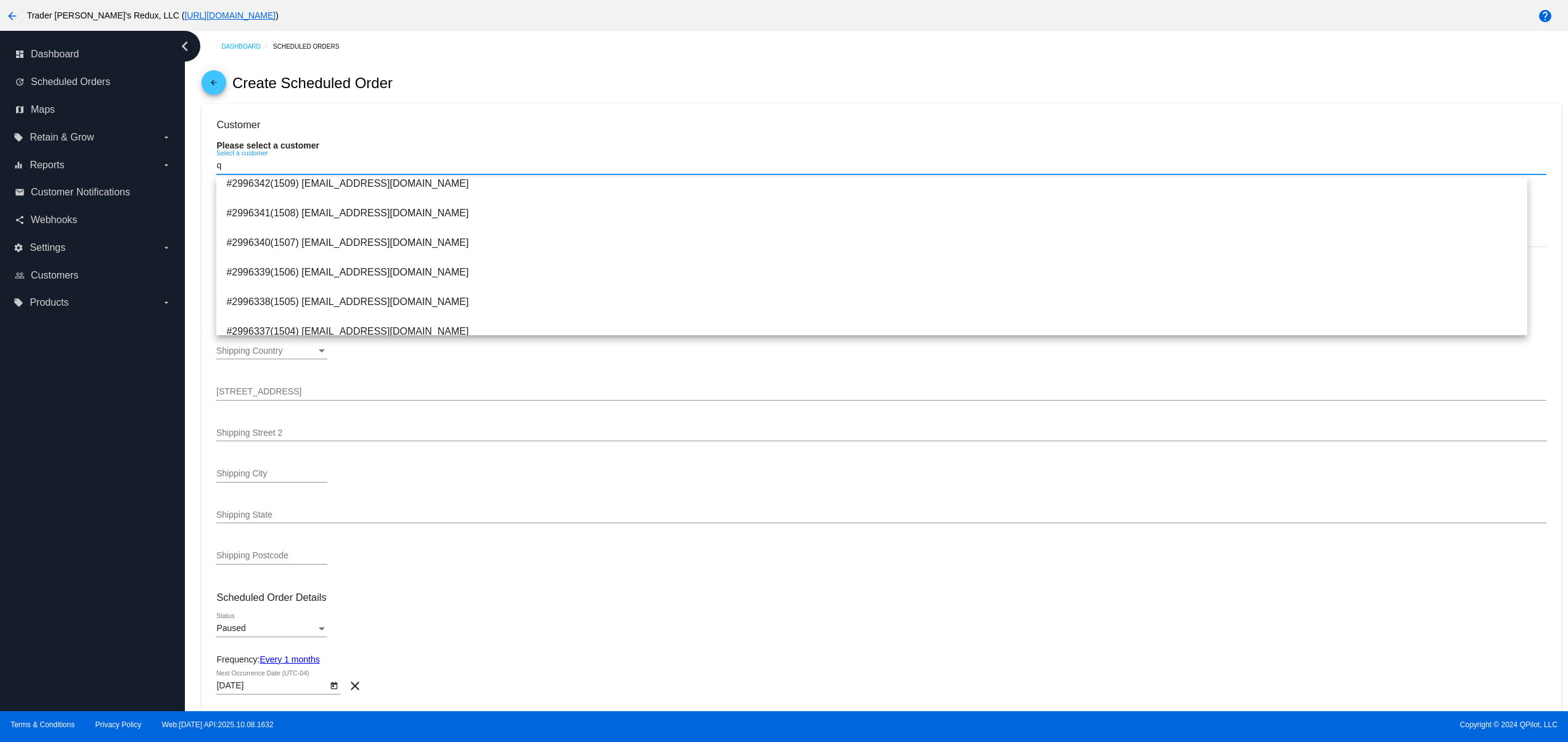
scroll to position [2802, 0]
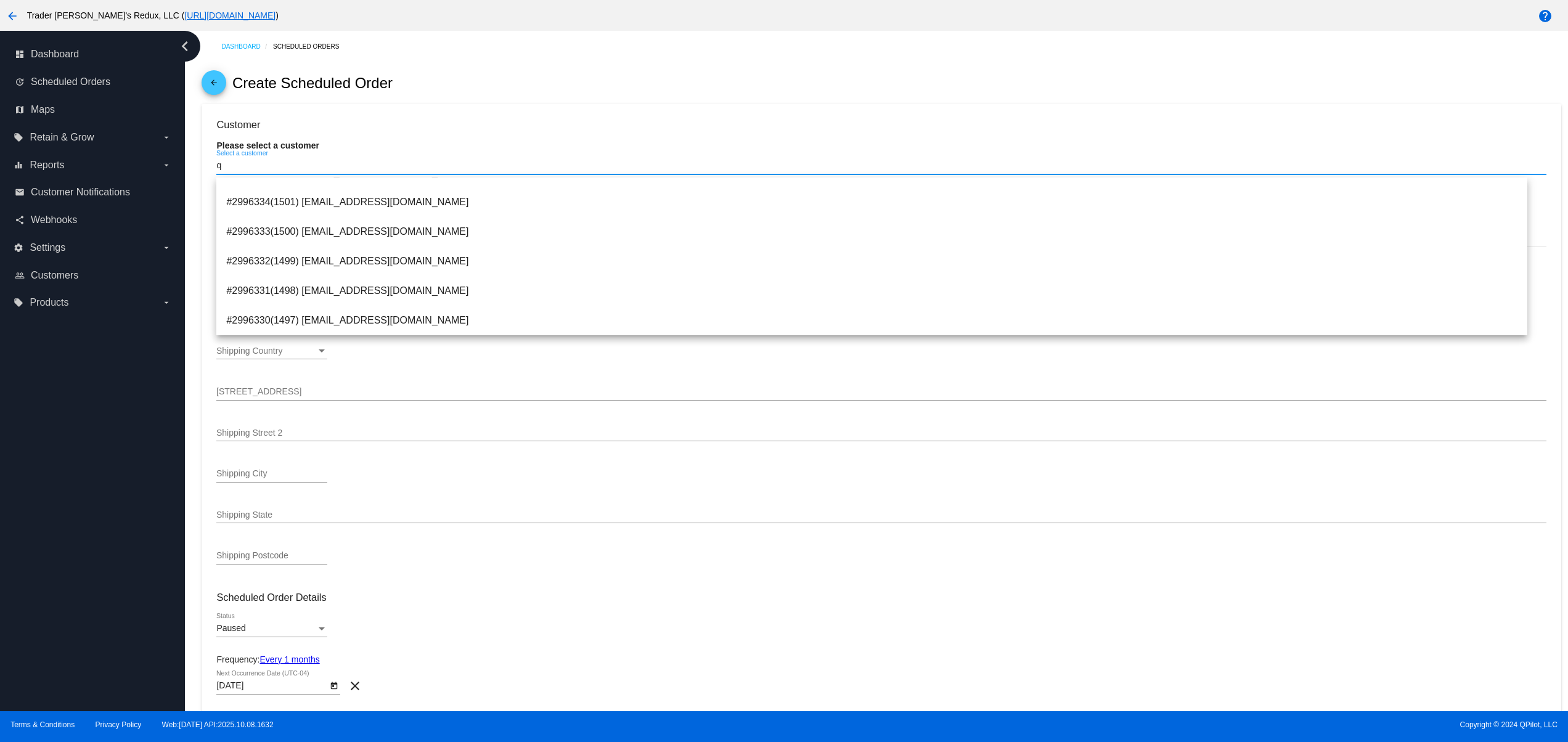
click at [302, 159] on div "q Select a customer" at bounding box center [881, 163] width 1330 height 24
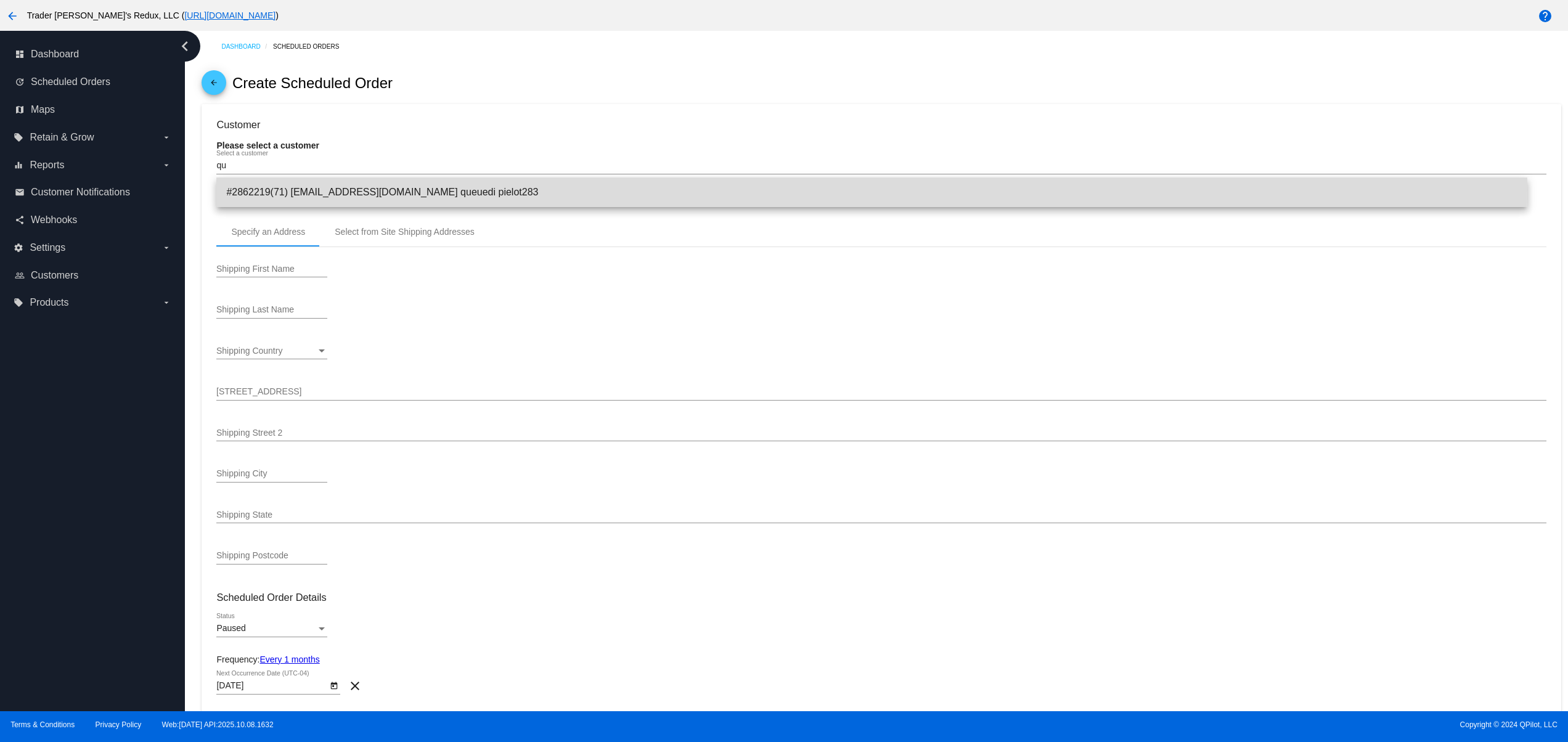
drag, startPoint x: 426, startPoint y: 187, endPoint x: 264, endPoint y: 0, distance: 247.4
click at [211, 180] on body "arrow_back Trader [PERSON_NAME]'s Redux, LLC ( [URL][DOMAIN_NAME] ) help dashbo…" at bounding box center [784, 371] width 1568 height 742
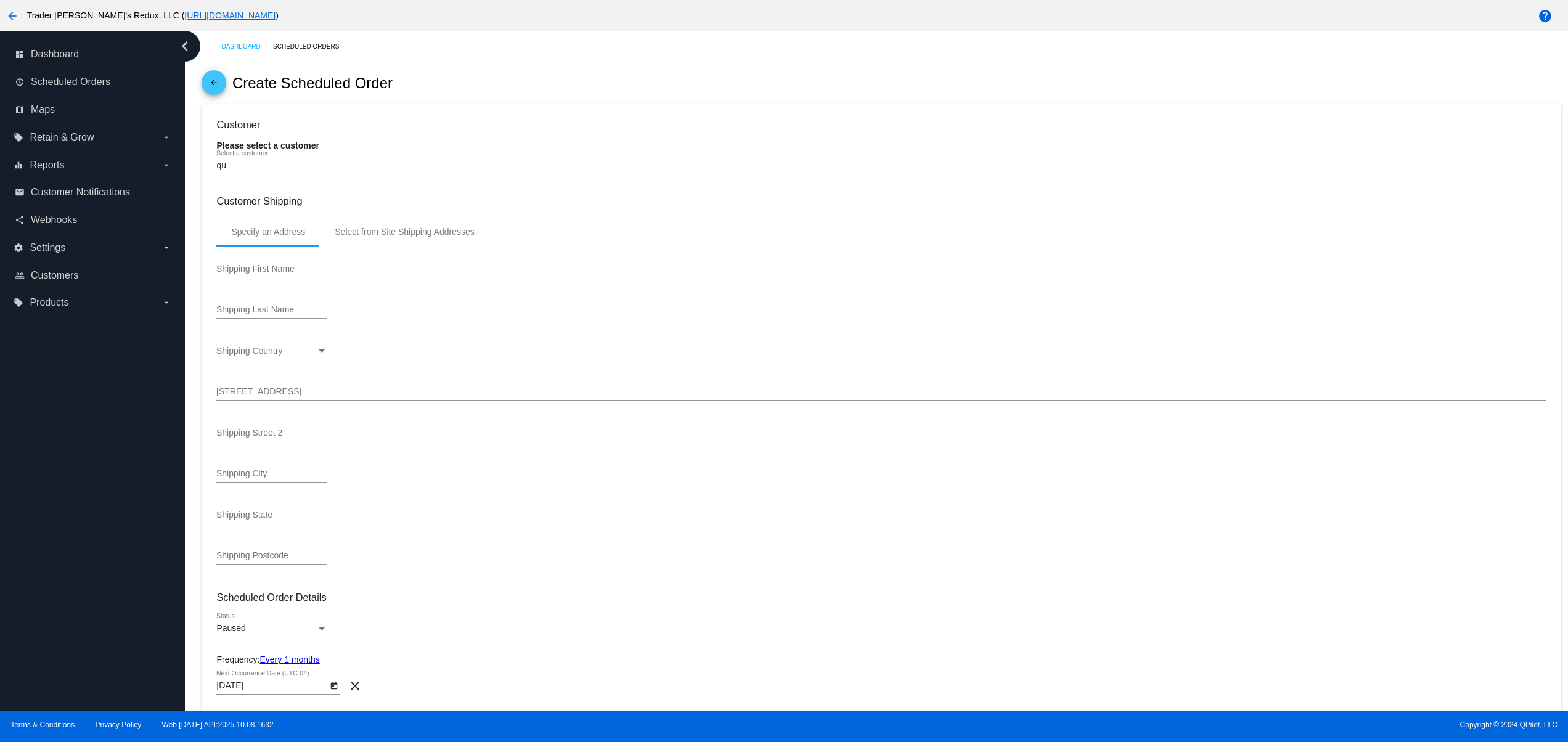
click at [281, 154] on div "qu Select a customer" at bounding box center [881, 163] width 1330 height 24
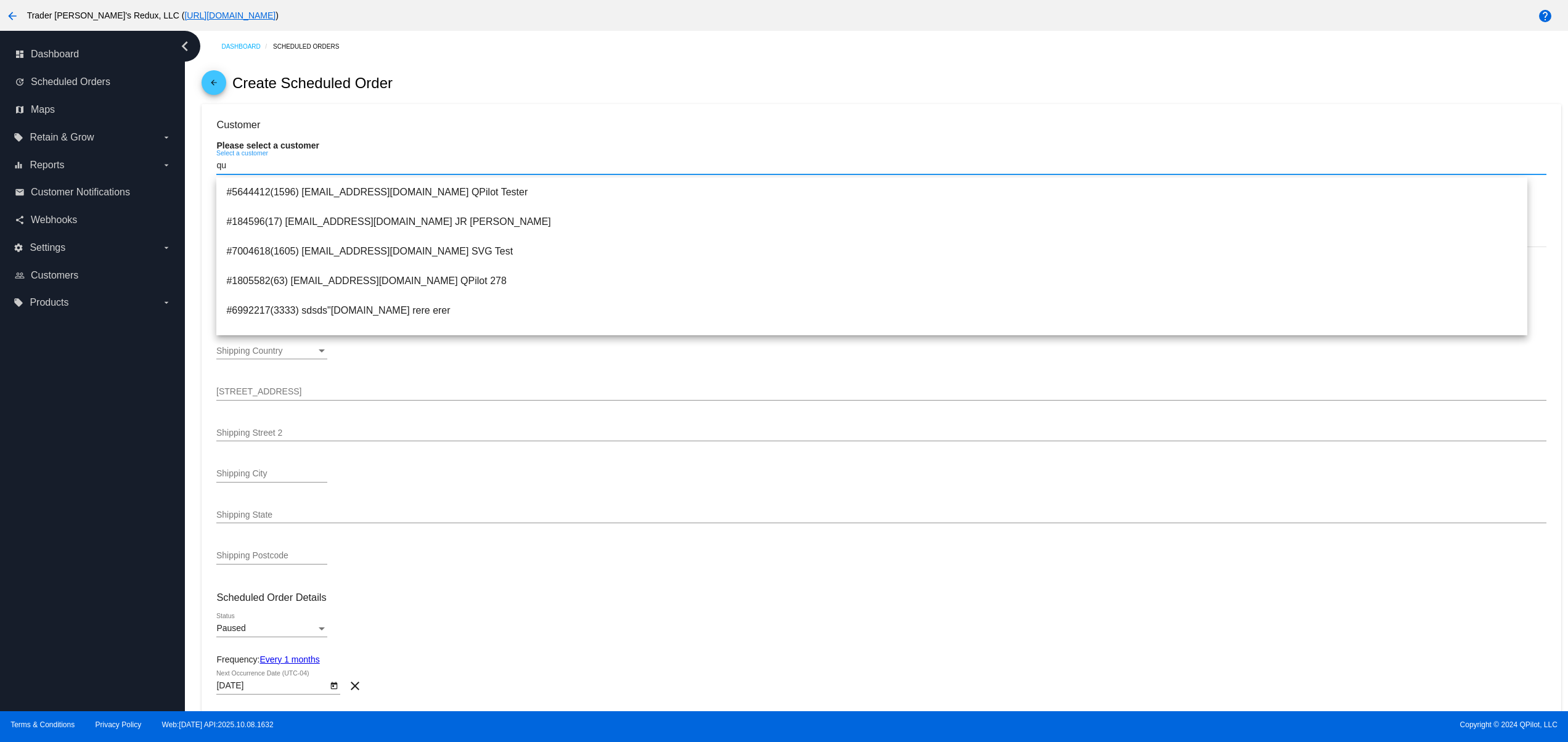
drag, startPoint x: 216, startPoint y: 176, endPoint x: 184, endPoint y: 178, distance: 32.1
click at [184, 178] on div "dashboard Dashboard update Scheduled Orders map Maps local_offer Retain & Grow …" at bounding box center [784, 371] width 1568 height 681
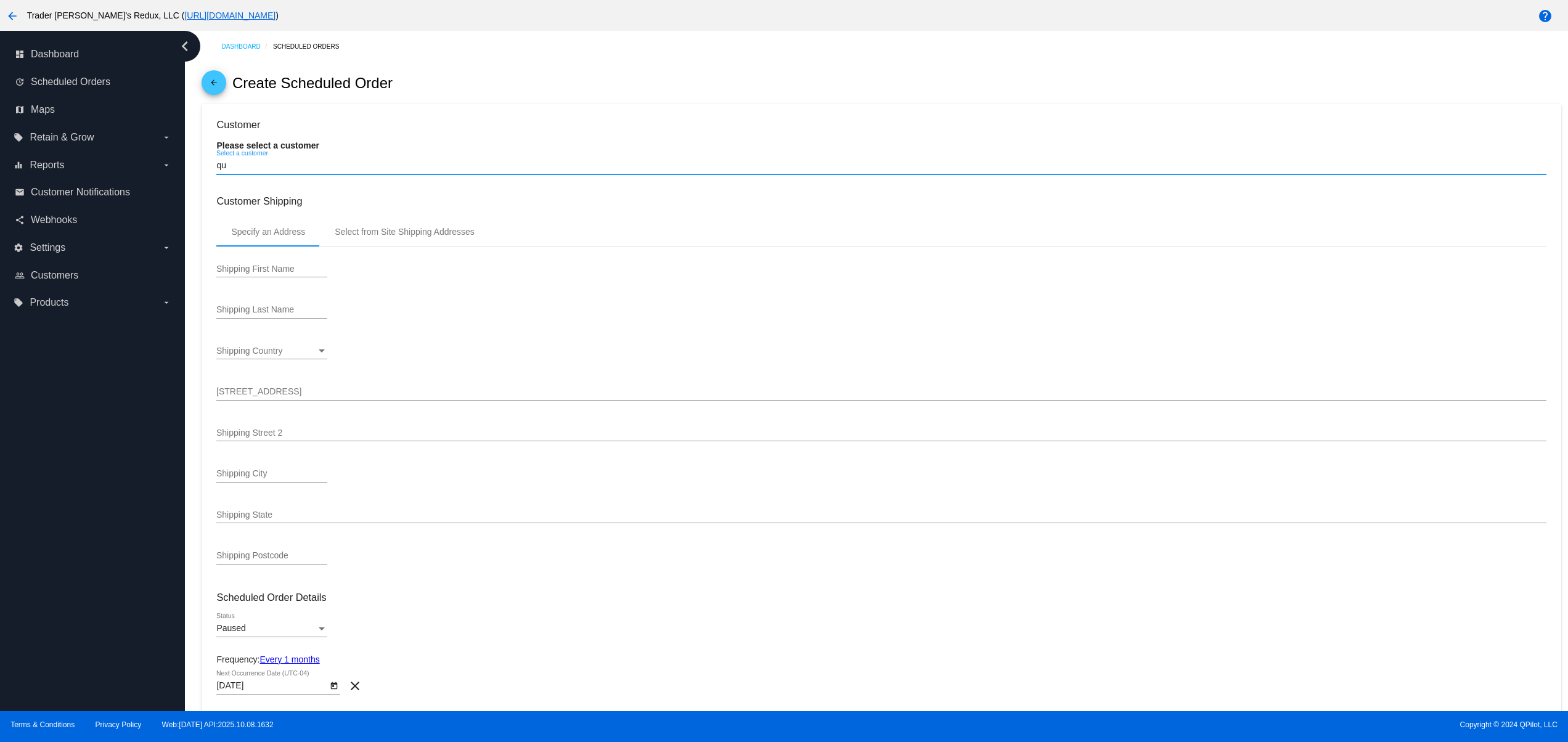
paste input "[EMAIL_ADDRESS][DOMAIN_NAME]"
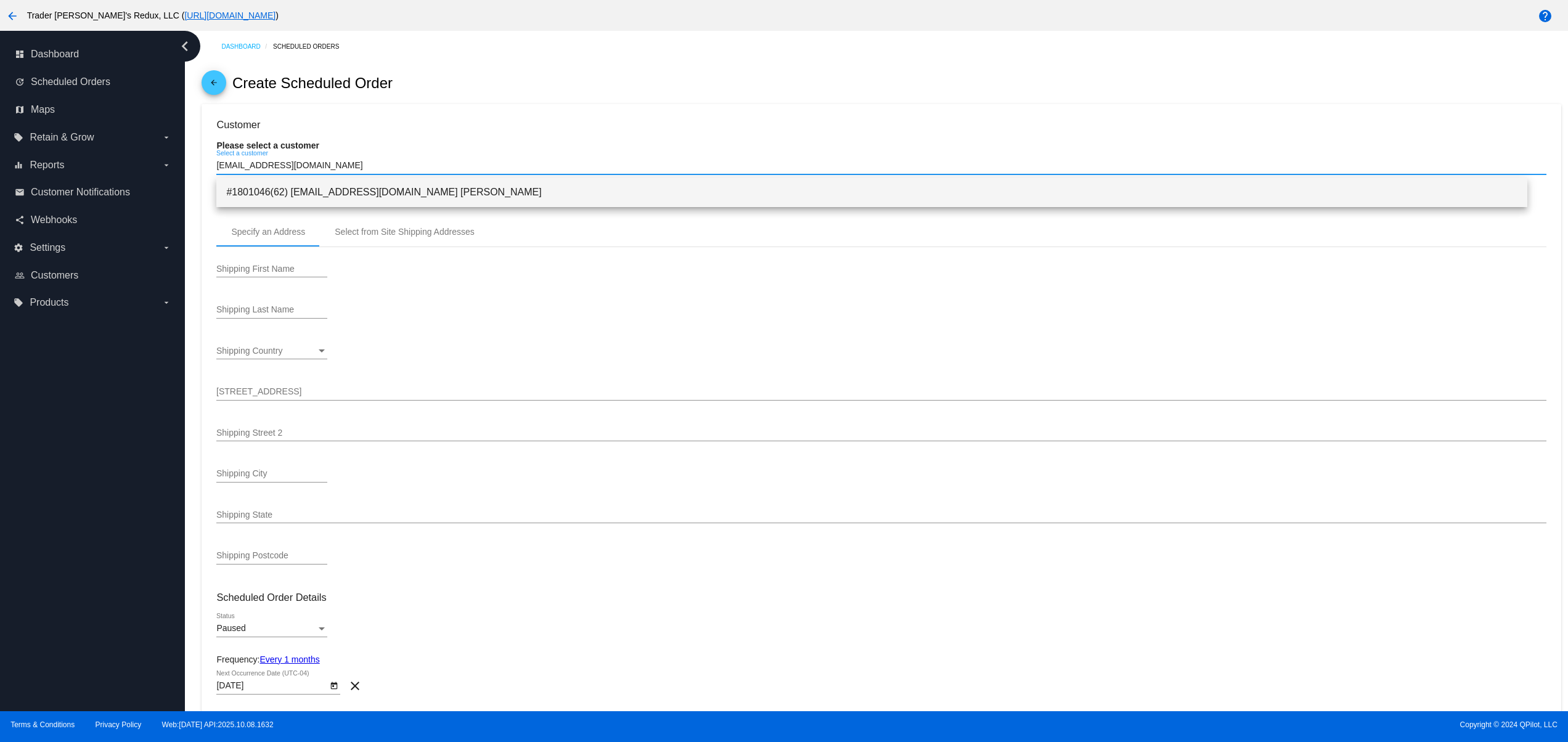
type input "[EMAIL_ADDRESS][DOMAIN_NAME]"
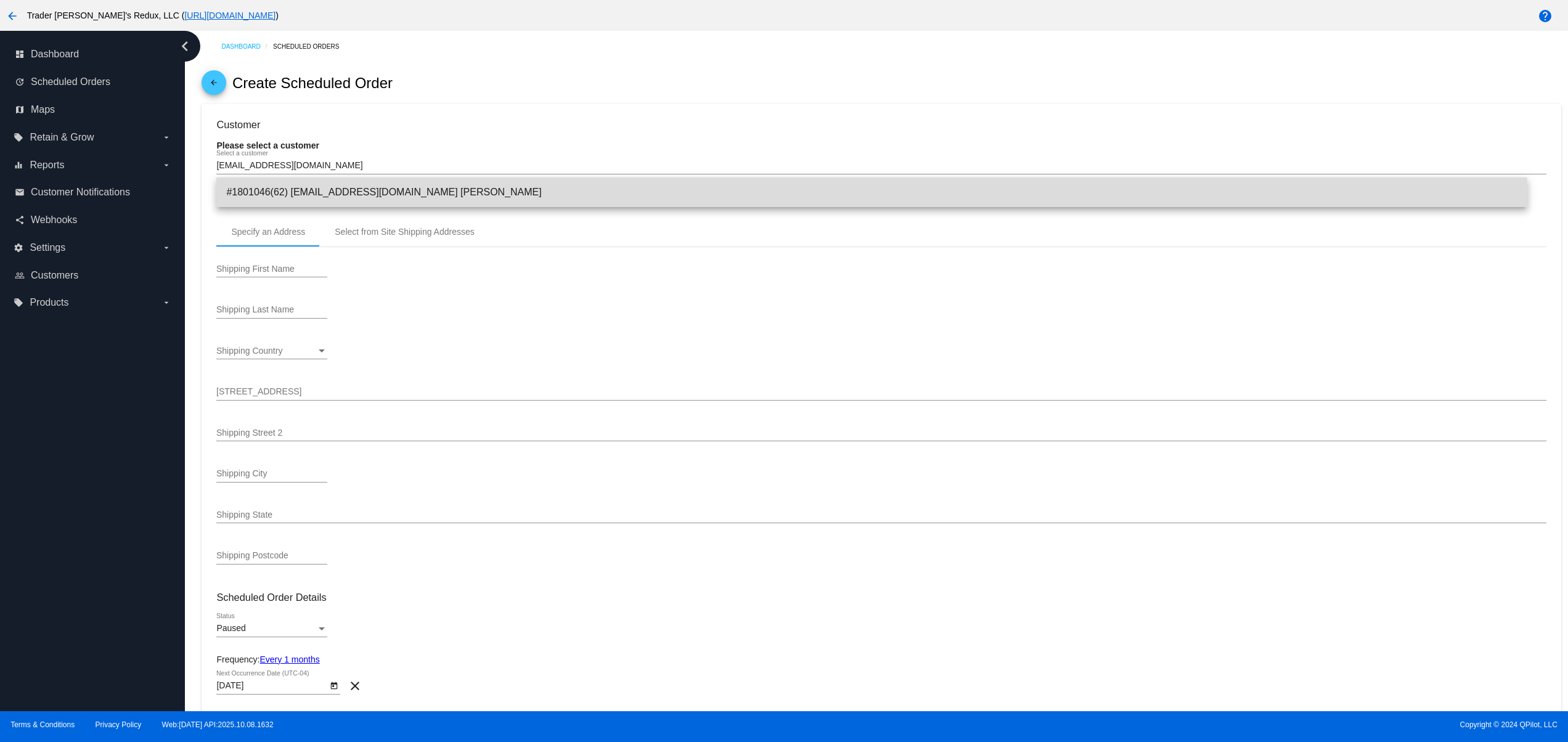
click at [457, 198] on span "#1801046(62) [EMAIL_ADDRESS][DOMAIN_NAME] [PERSON_NAME]" at bounding box center [871, 192] width 1291 height 29
type input "Guy"
type input "Confidence"
type input "[STREET_ADDRESS]"
type input "Nowhere"
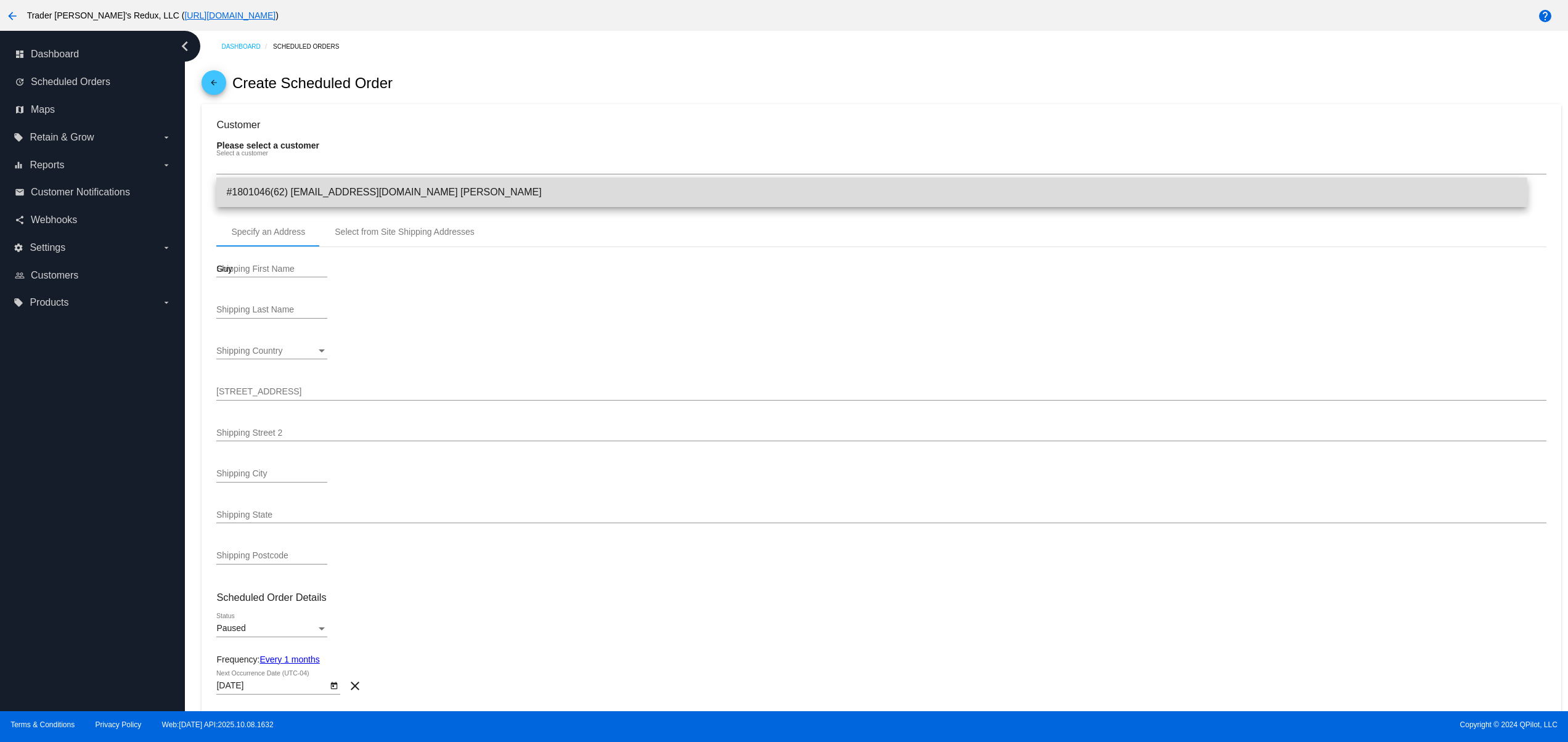
type input "12345"
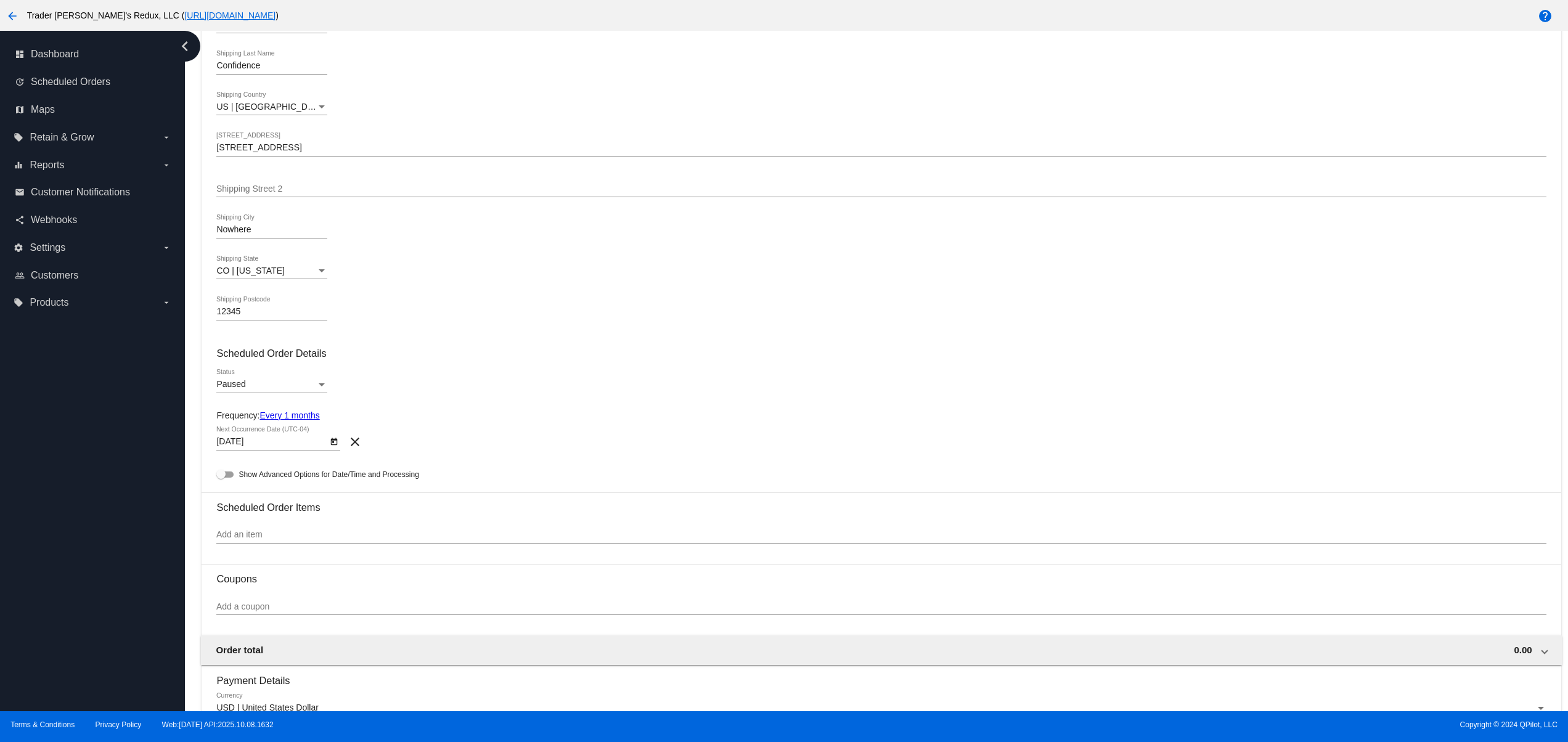
scroll to position [247, 0]
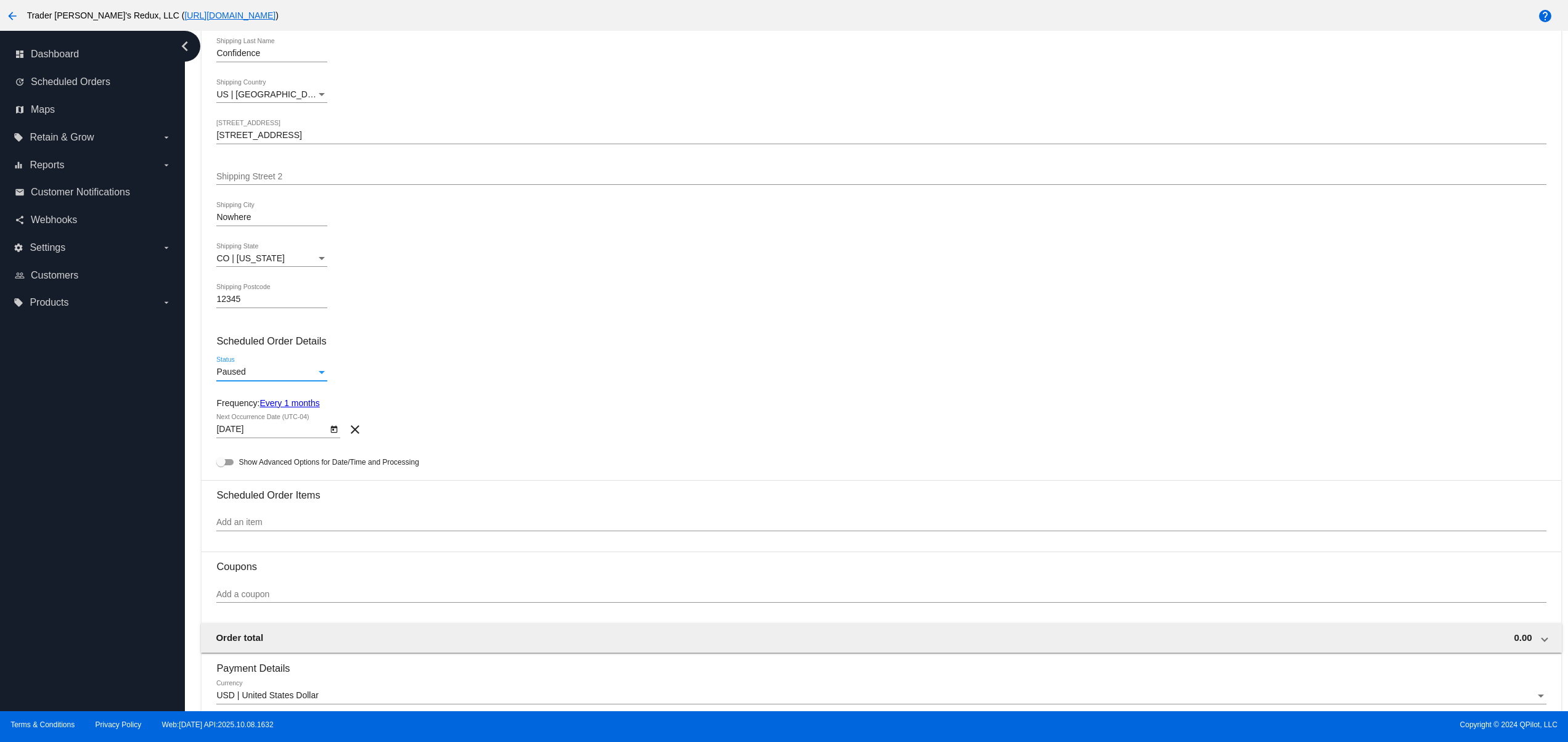
click at [284, 377] on div "Paused" at bounding box center [266, 373] width 100 height 10
click at [250, 356] on span "Active" at bounding box center [272, 351] width 111 height 26
click at [337, 434] on icon "Open calendar" at bounding box center [334, 429] width 7 height 7
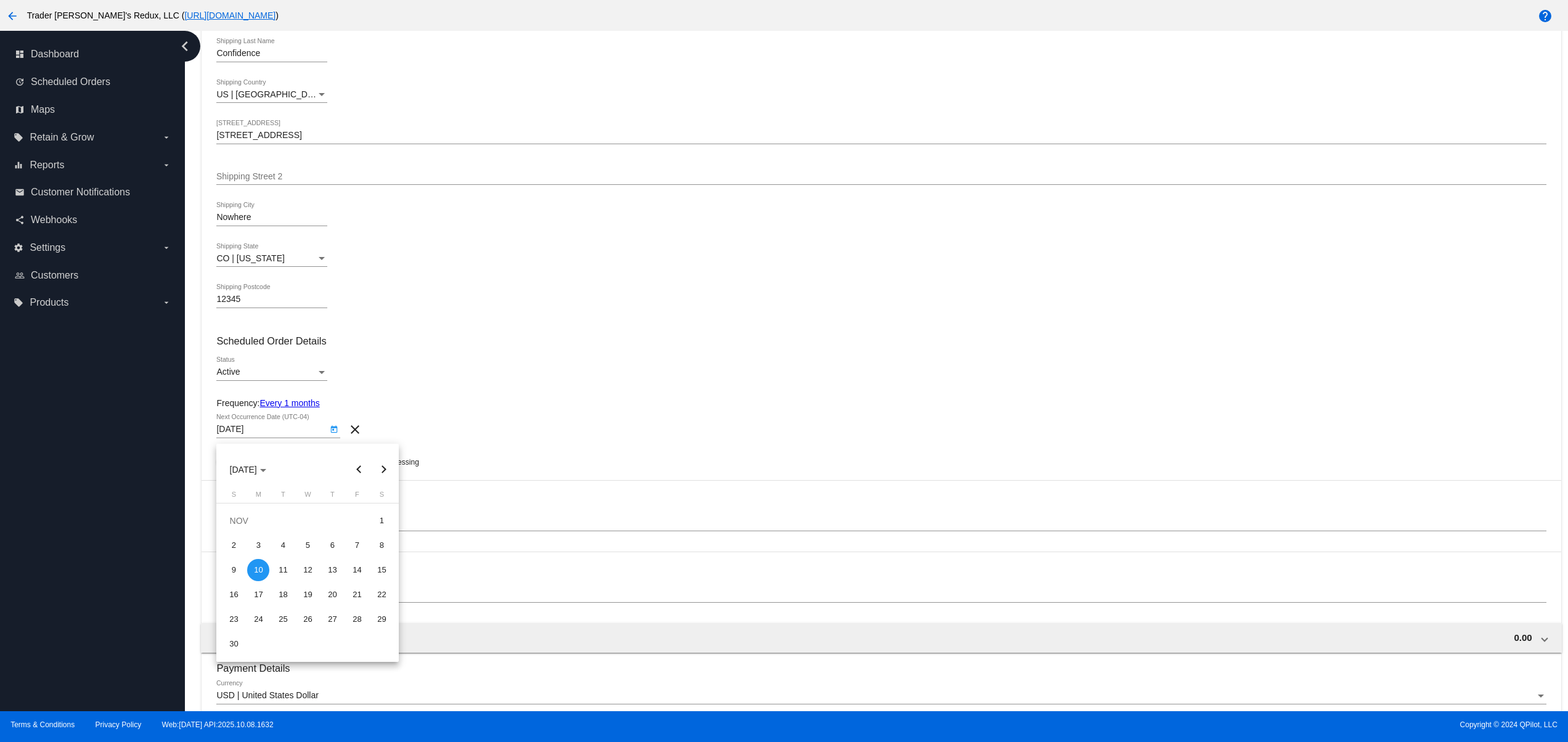
click at [917, 402] on div at bounding box center [784, 371] width 1568 height 742
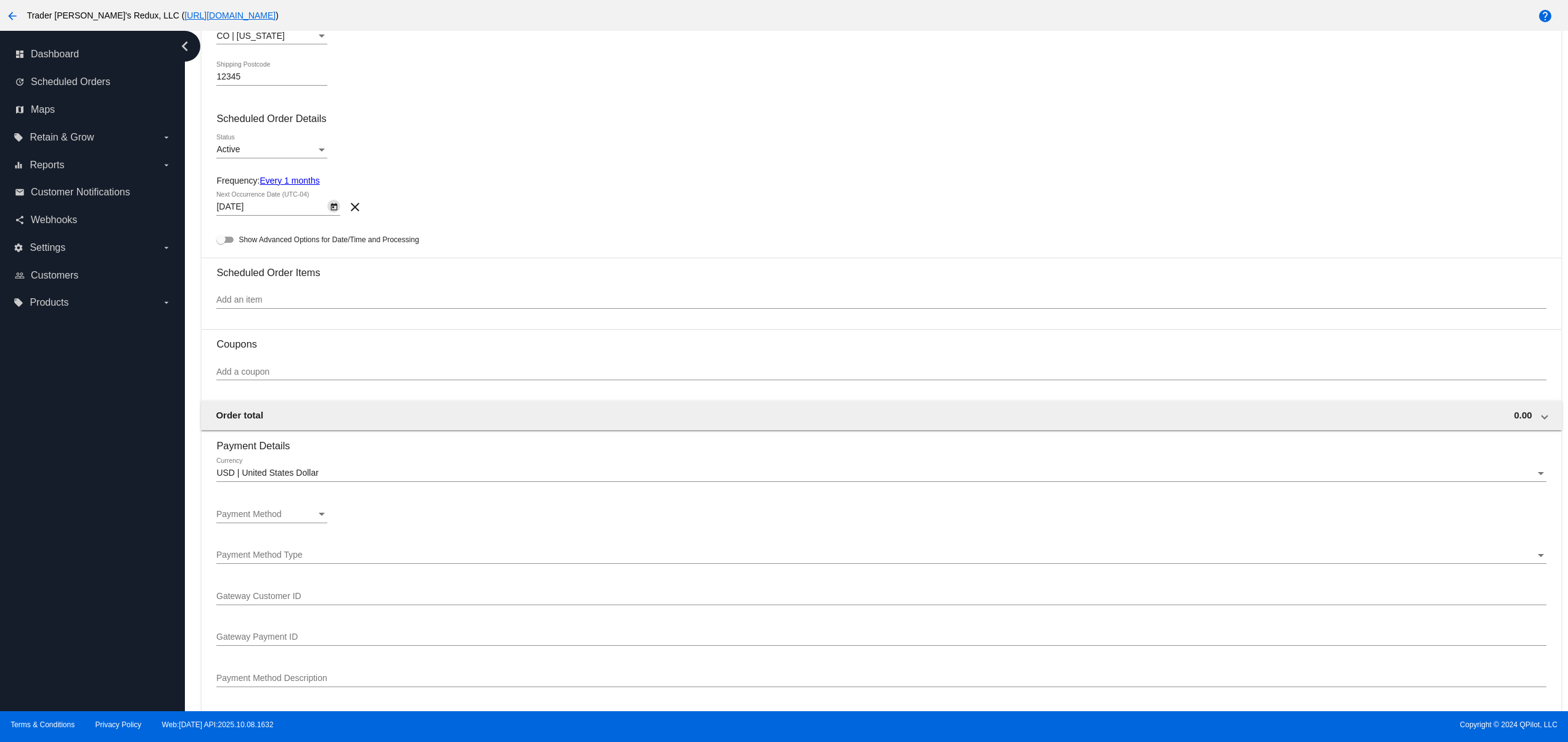
scroll to position [493, 0]
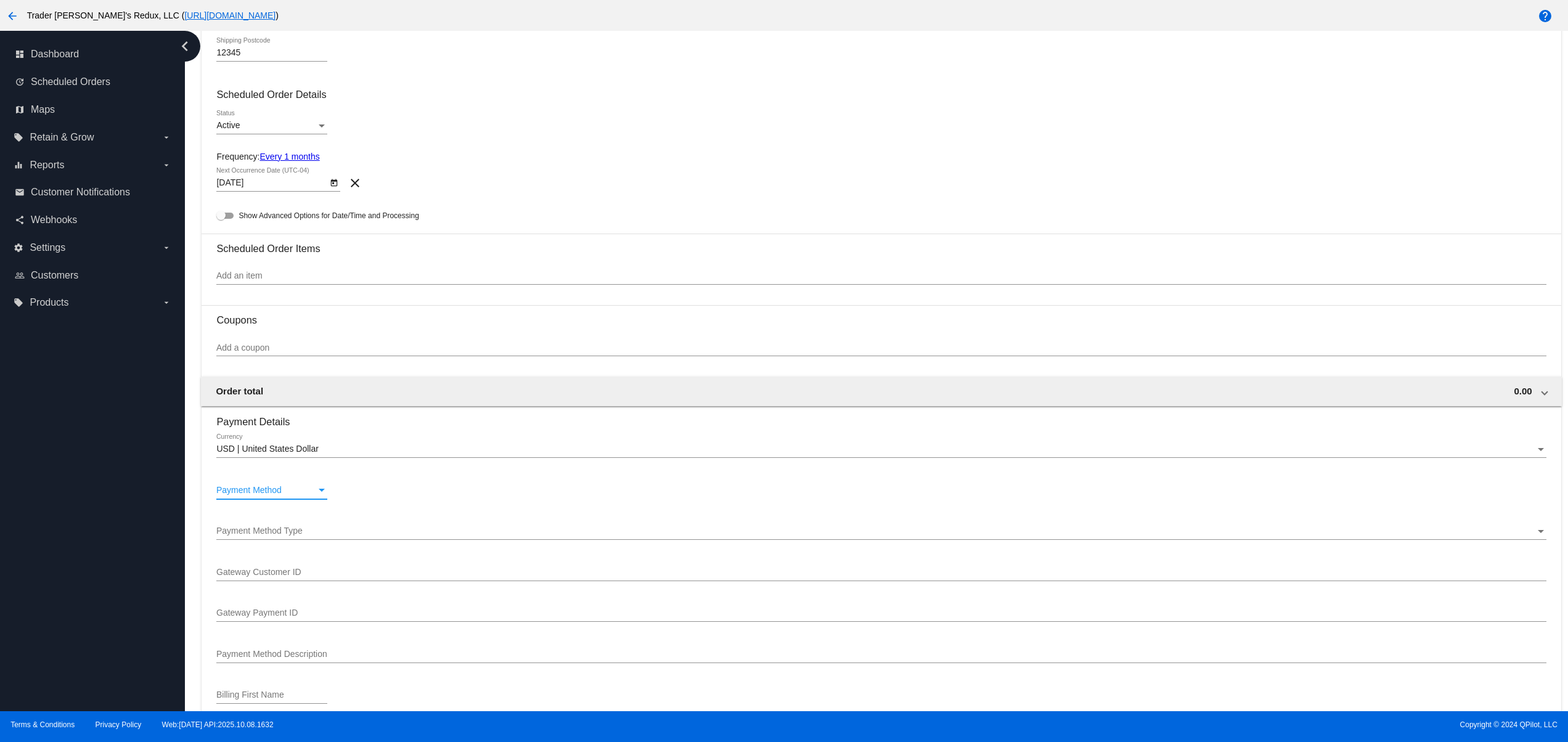
click at [311, 495] on div "Payment Method" at bounding box center [266, 491] width 100 height 10
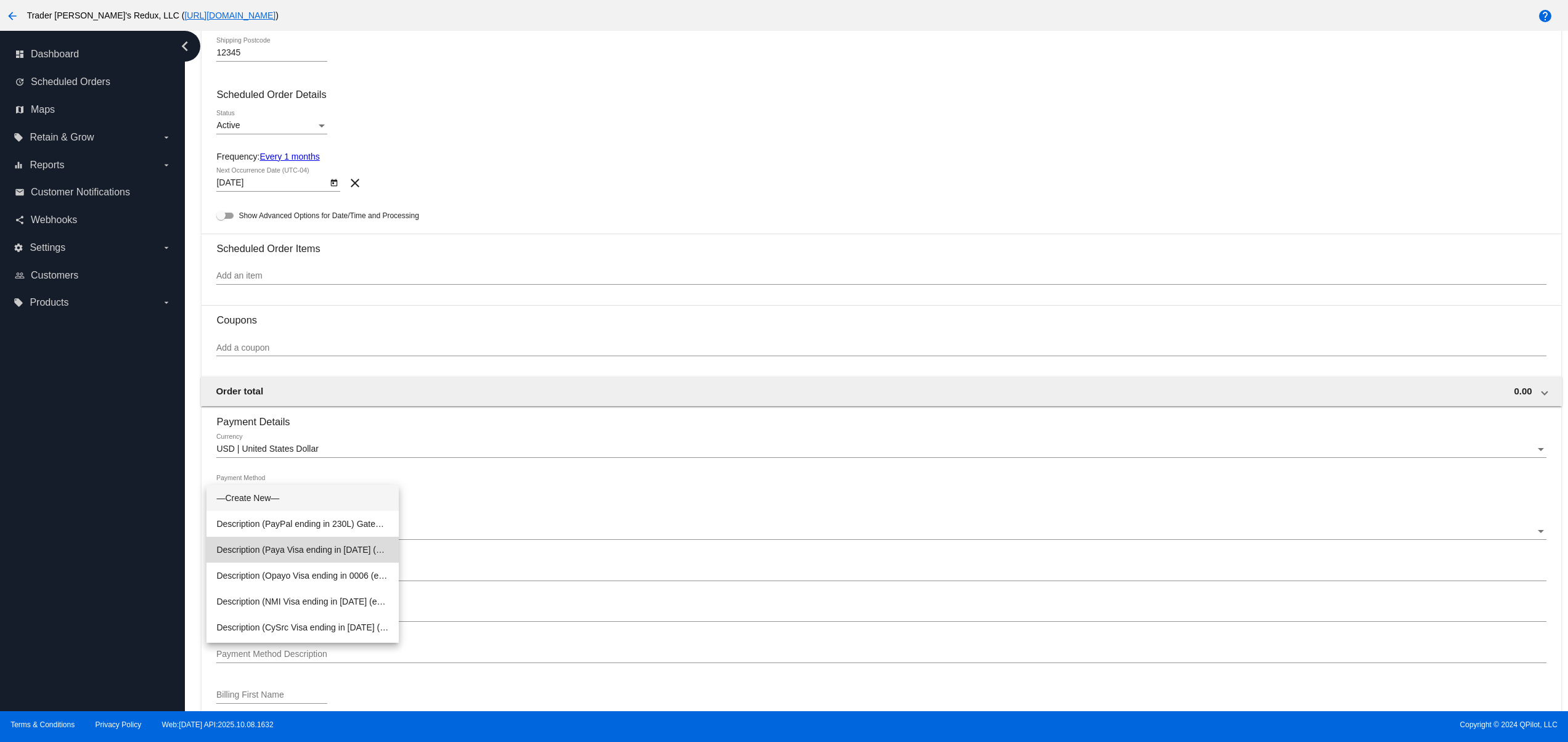
click at [339, 548] on span "Description (Paya Visa ending in [DATE] (expires [CREDIT_CARD_DATA])) GatewayCu…" at bounding box center [303, 549] width 173 height 26
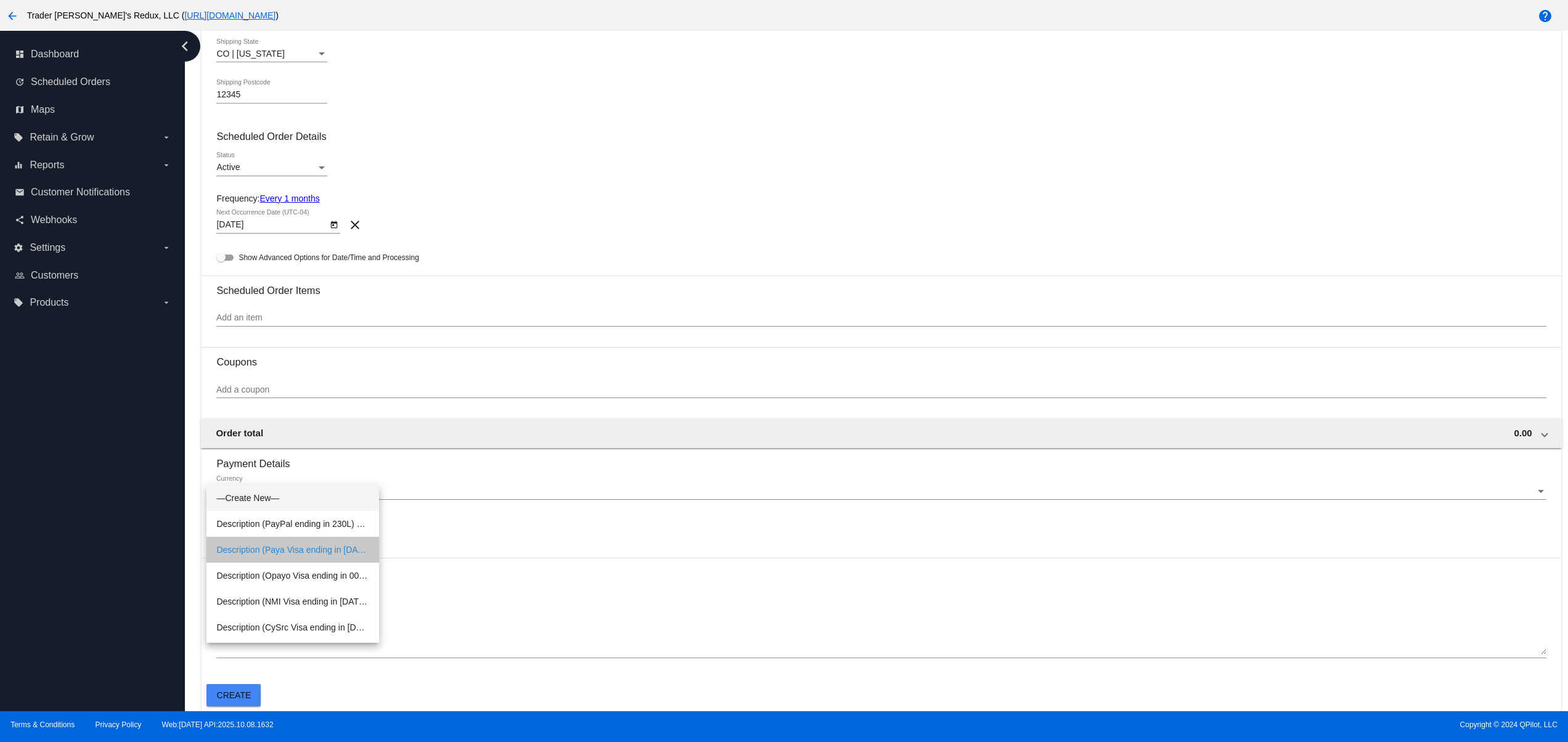
scroll to position [459, 0]
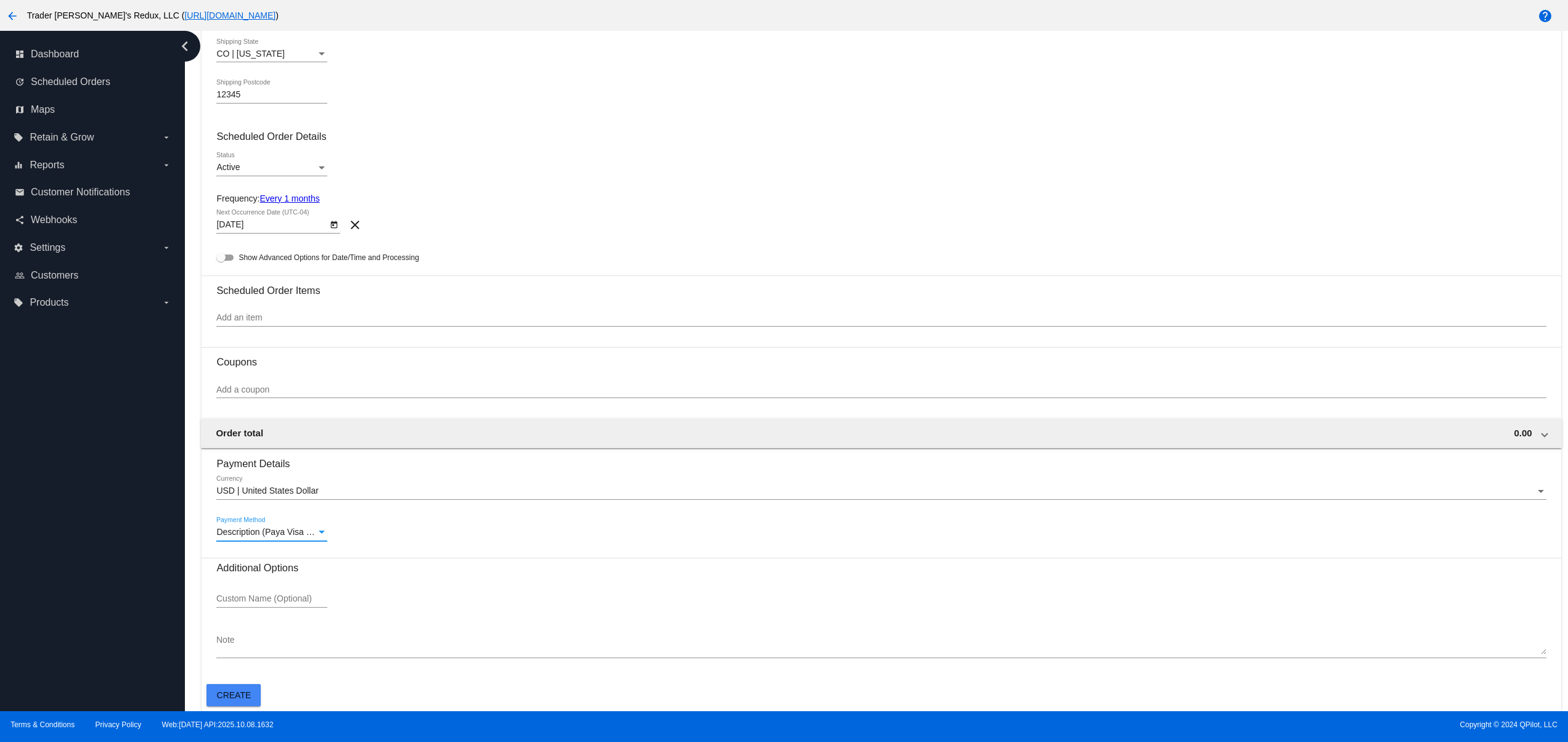
click at [244, 706] on button "Create" at bounding box center [234, 695] width 54 height 22
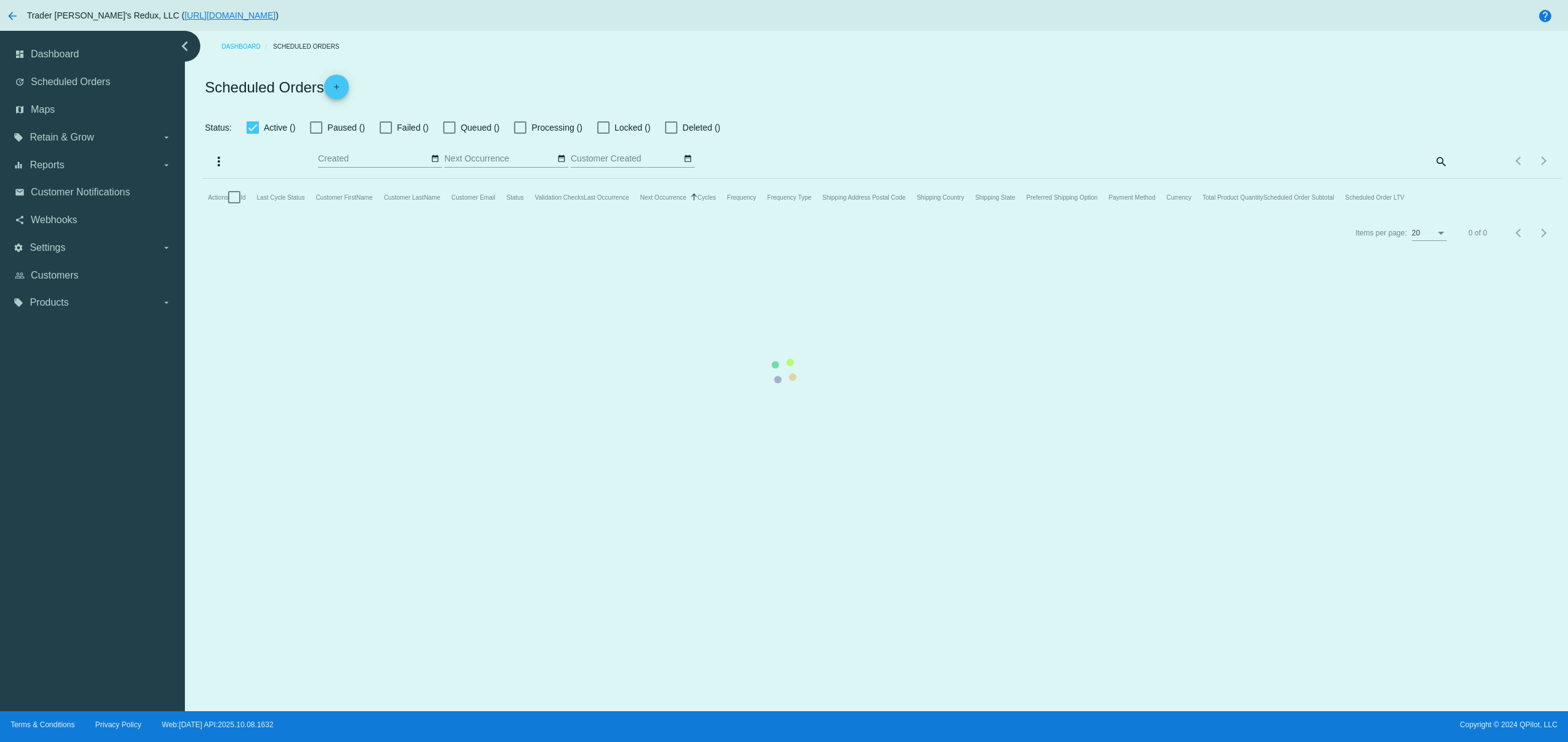
checkbox input "false"
checkbox input "true"
type input "[DATE] - [DATE]"
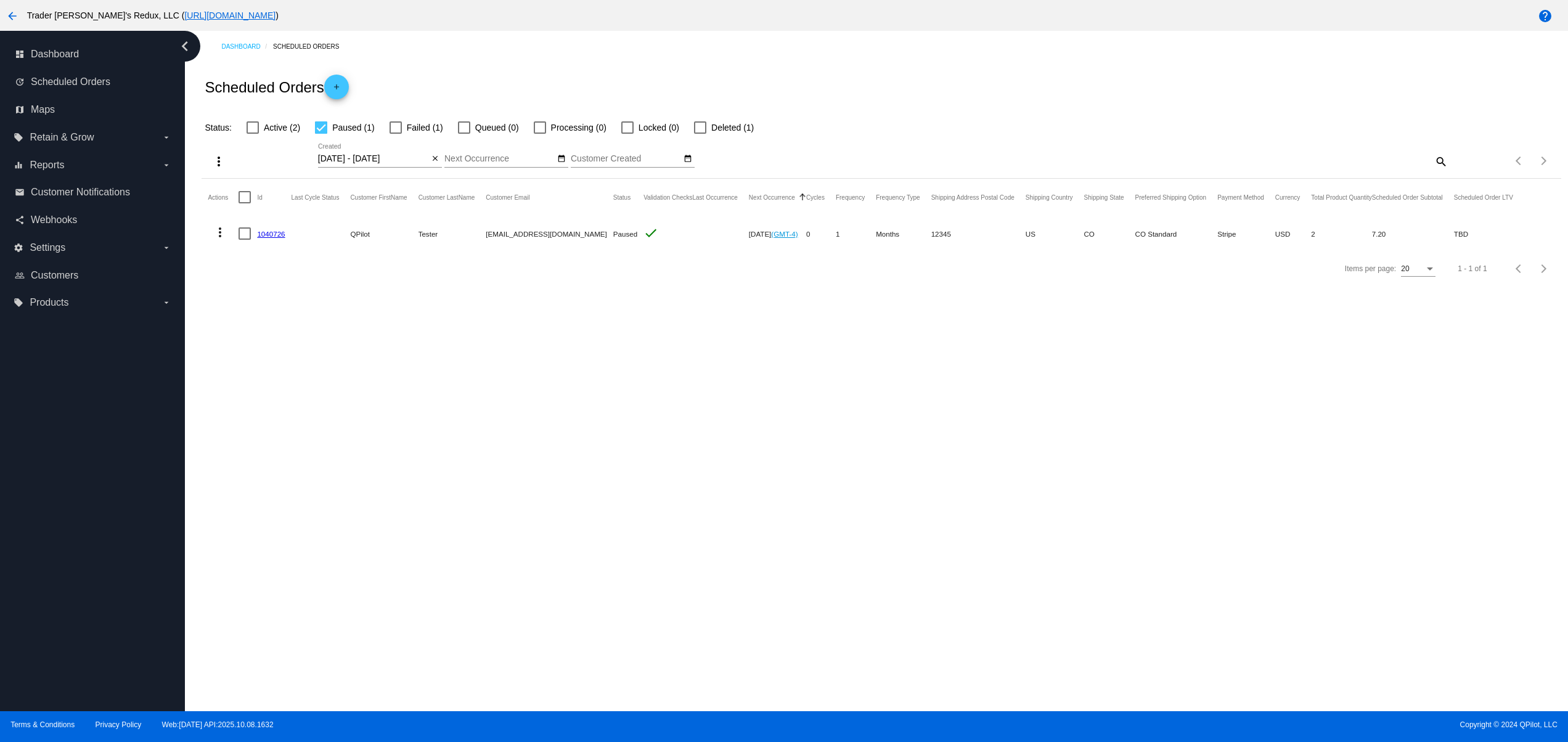
click at [664, 407] on div "Dashboard Scheduled Orders Scheduled Orders add Status: Active (2) Paused (1) F…" at bounding box center [876, 371] width 1383 height 681
click at [437, 156] on mat-icon "close" at bounding box center [435, 159] width 9 height 10
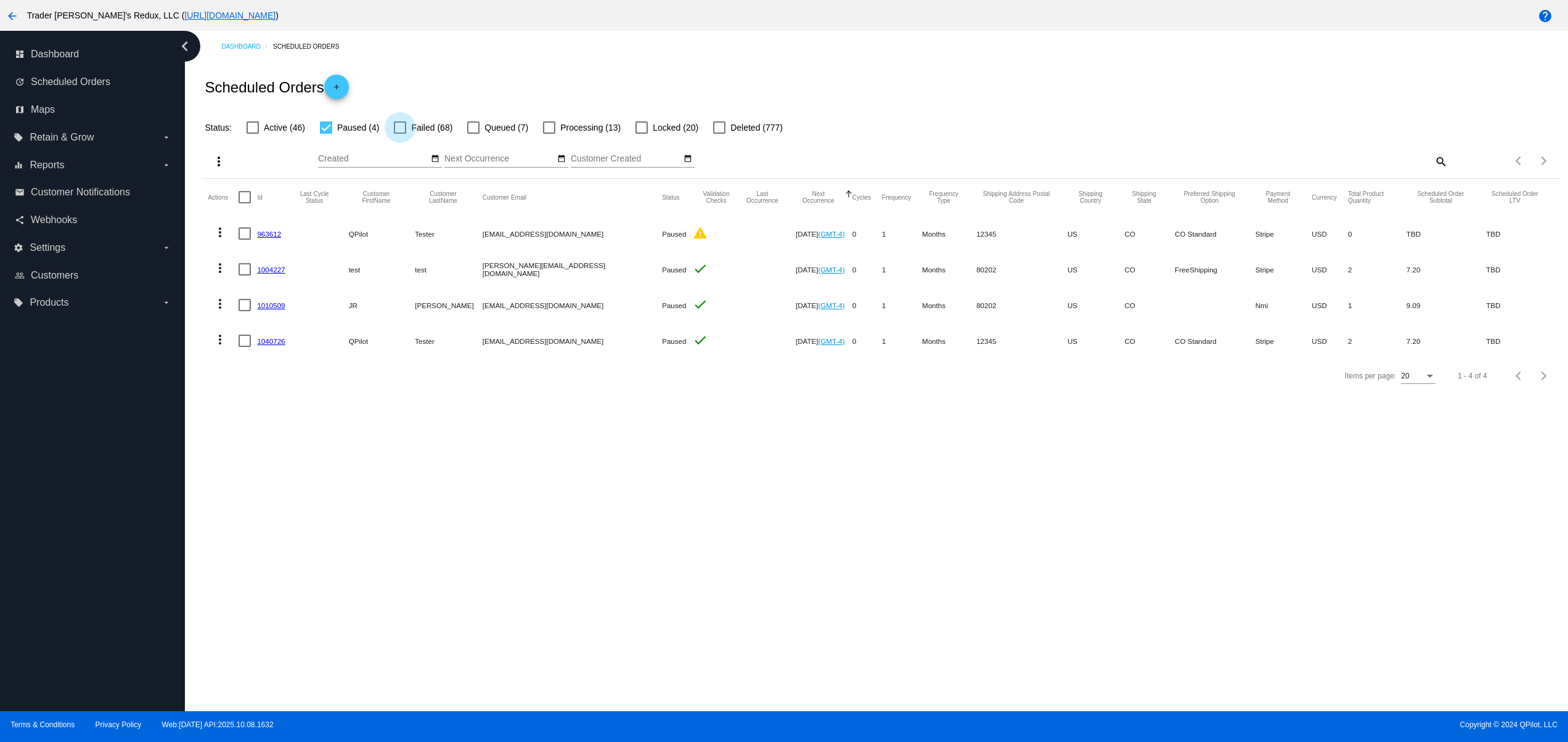
click at [434, 129] on span "Failed (68)" at bounding box center [432, 128] width 41 height 15
click at [400, 134] on input "Failed (68)" at bounding box center [399, 134] width 1 height 1
checkbox input "true"
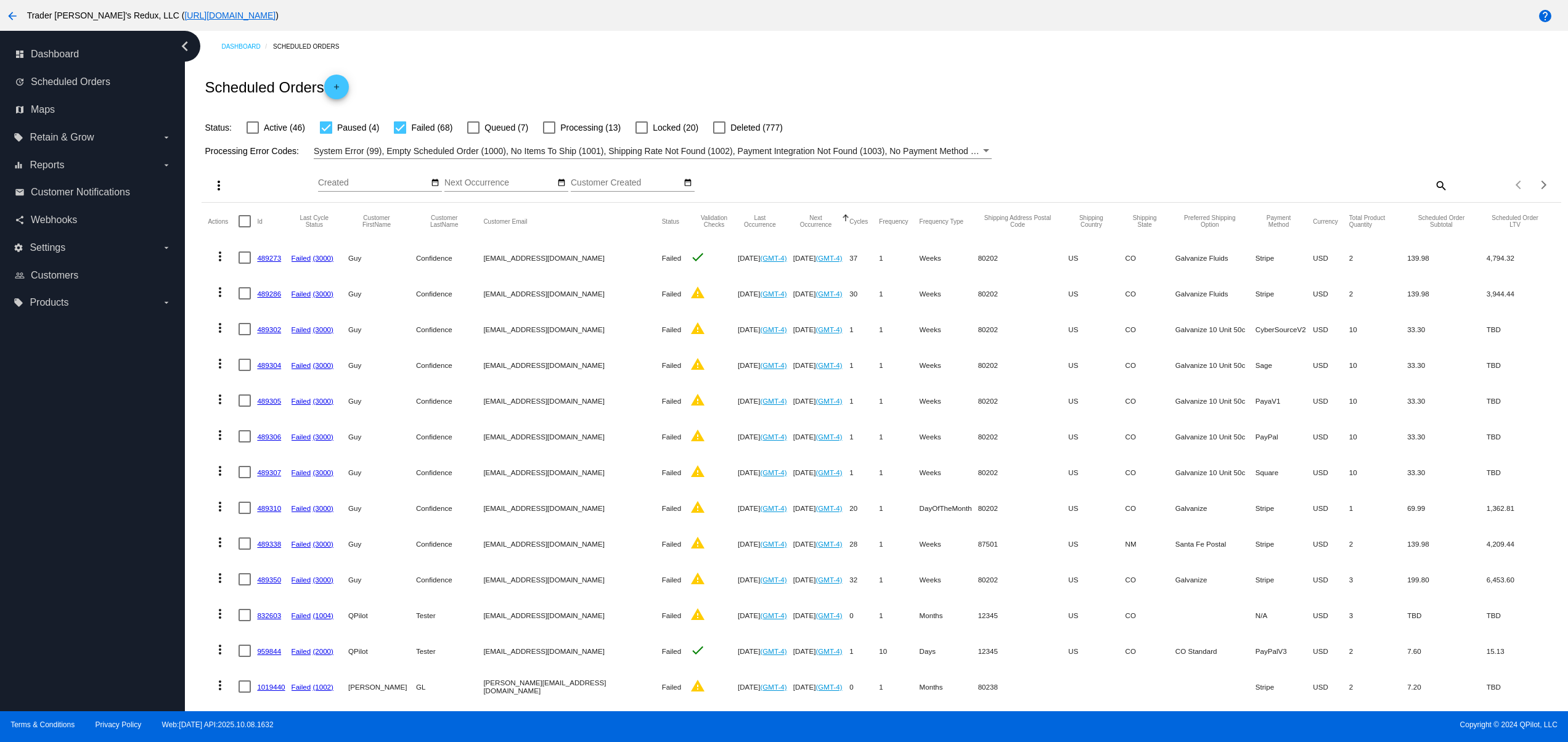
drag, startPoint x: 486, startPoint y: 270, endPoint x: 573, endPoint y: 262, distance: 87.4
click at [573, 262] on mat-cell "[EMAIL_ADDRESS][DOMAIN_NAME]" at bounding box center [572, 258] width 178 height 36
copy mat-cell "[EMAIL_ADDRESS][DOMAIN_NAME]"
click at [422, 409] on mat-cell "Confidence" at bounding box center [449, 400] width 67 height 36
click at [434, 178] on button "date_range" at bounding box center [435, 183] width 13 height 13
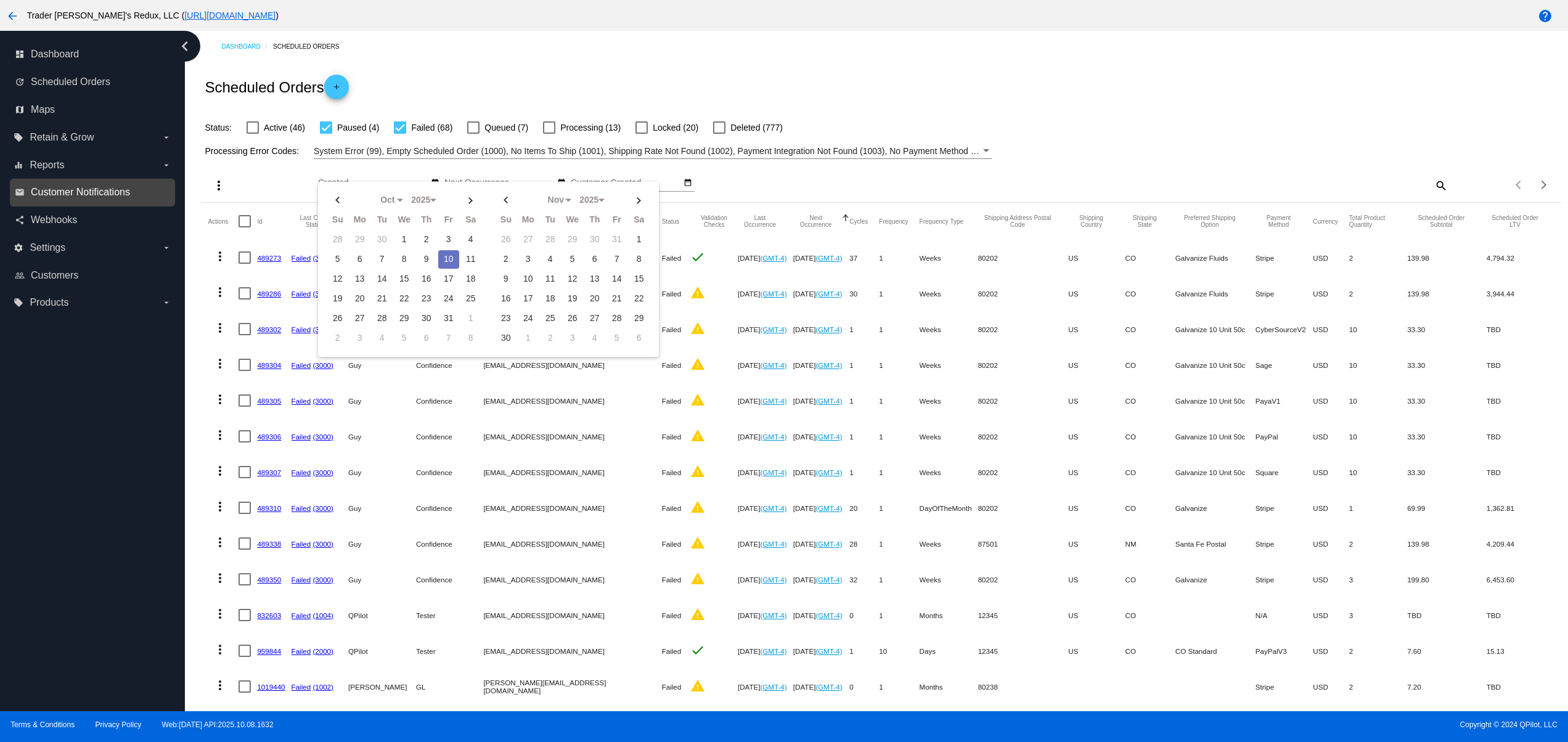
click at [101, 191] on span "Customer Notifications" at bounding box center [80, 193] width 99 height 11
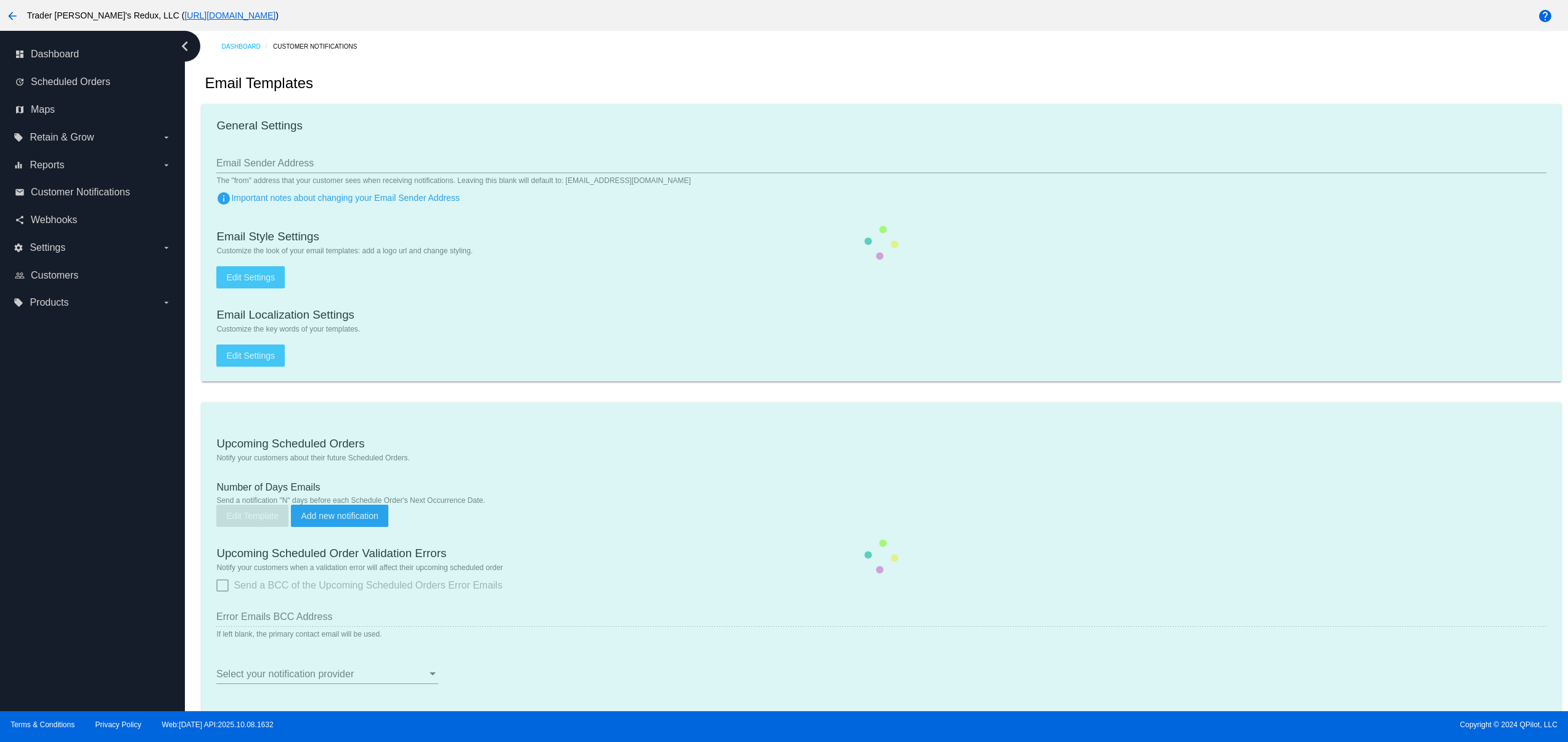
checkbox input "true"
type input "1"
checkbox input "true"
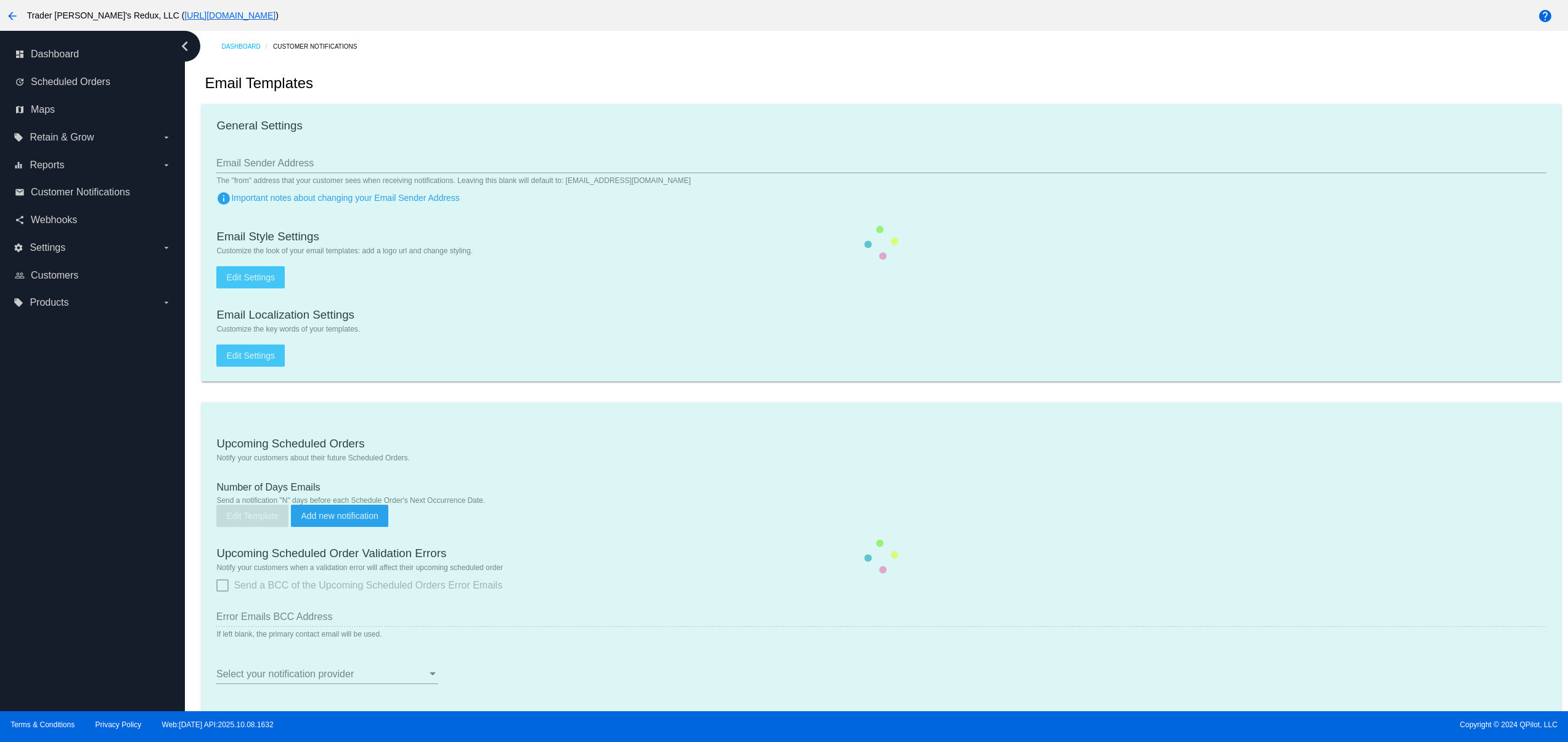
checkbox input "true"
type input "[EMAIL_ADDRESS][DOMAIN_NAME]"
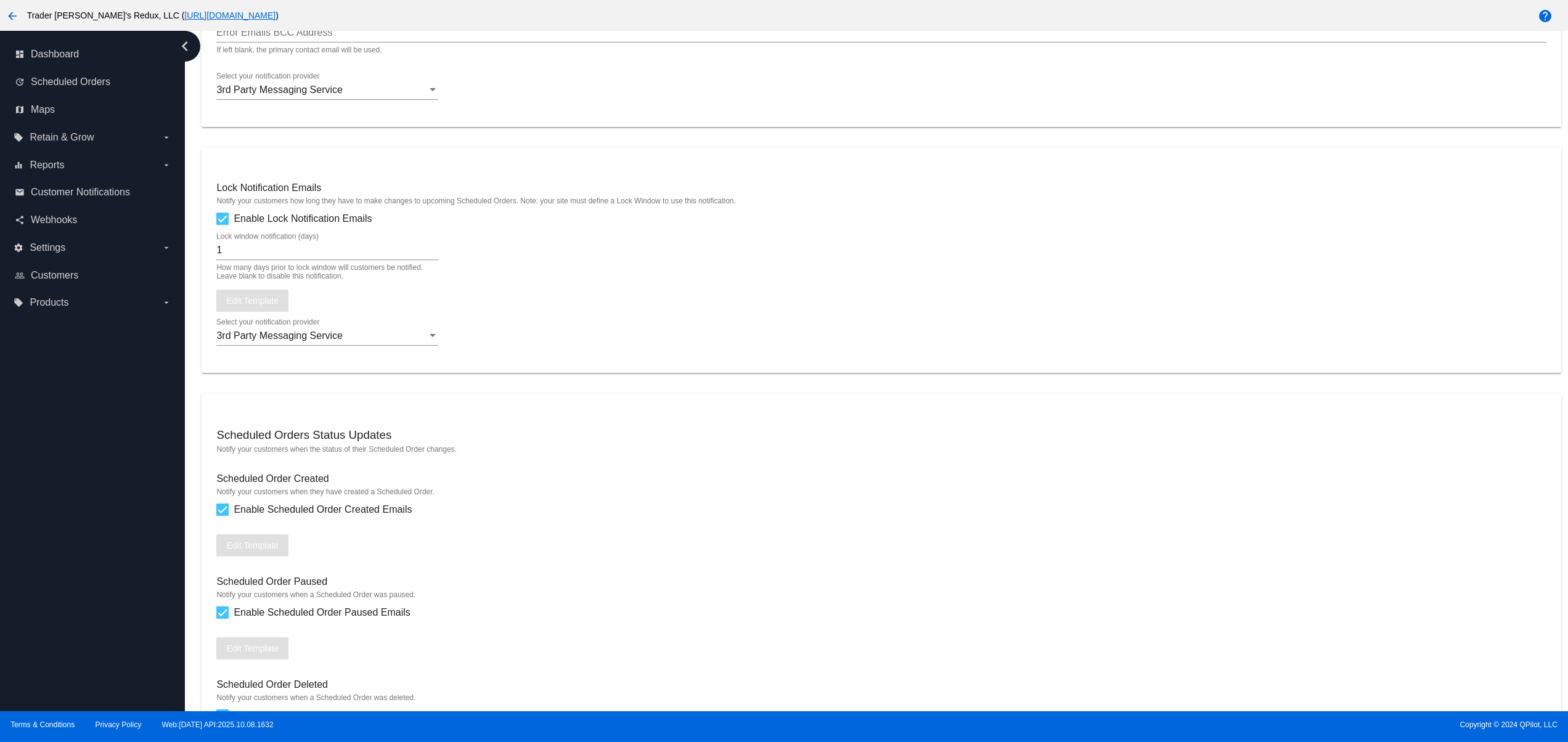
scroll to position [1233, 0]
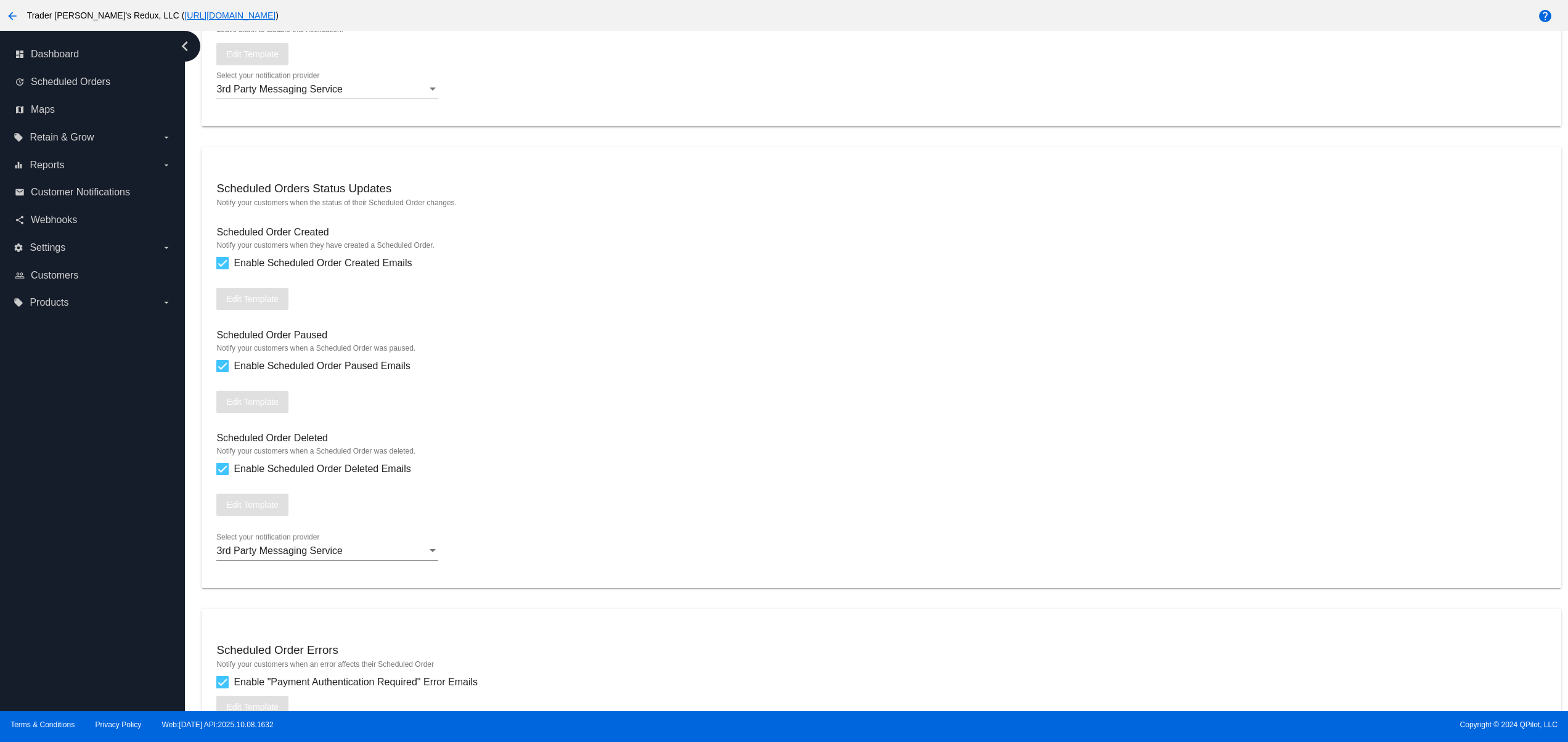
drag, startPoint x: 340, startPoint y: 196, endPoint x: 218, endPoint y: 195, distance: 122.0
click at [218, 195] on div "Scheduled Orders Status Updates" at bounding box center [881, 189] width 1330 height 17
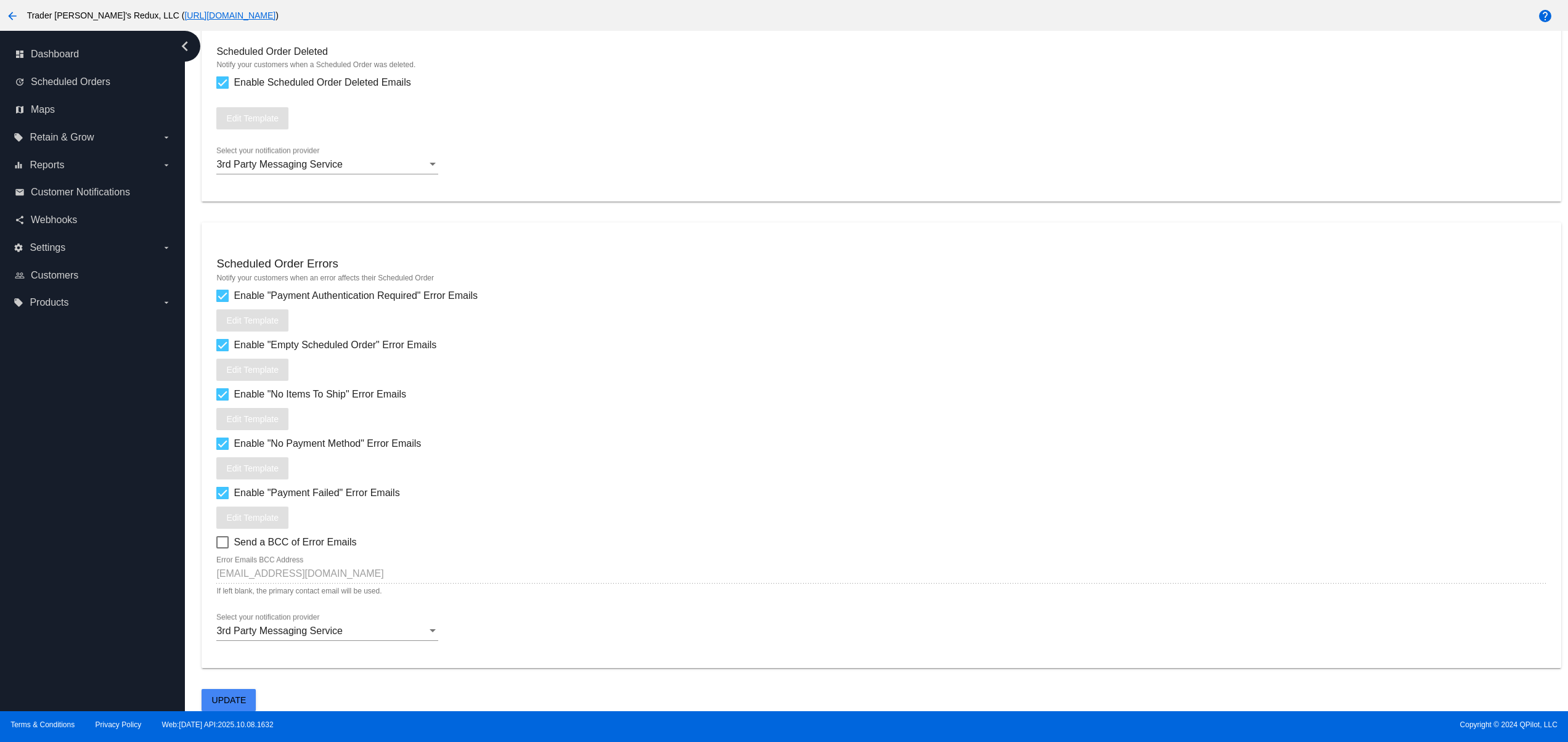
scroll to position [1145, 0]
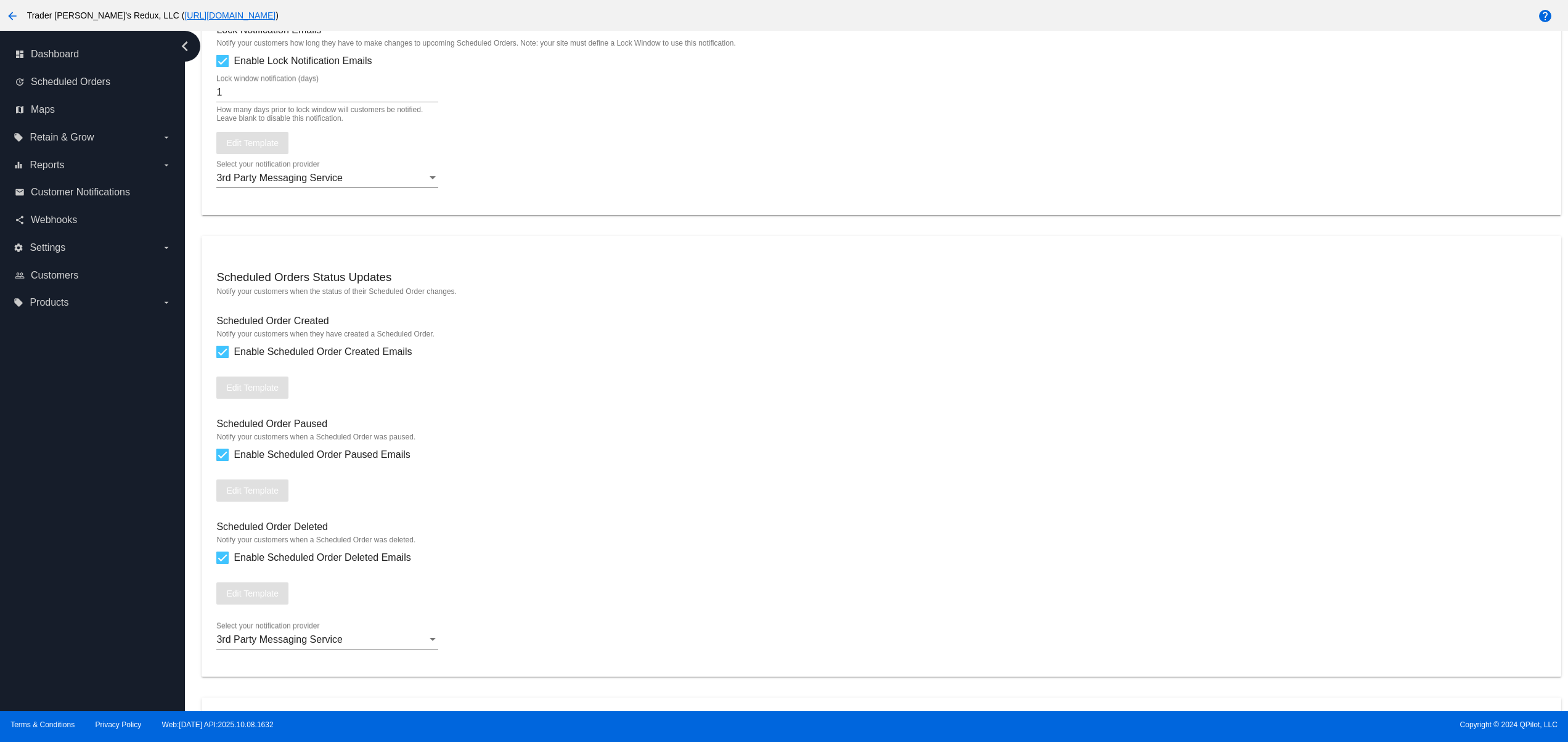
click at [391, 313] on mat-card "Scheduled Orders Status Updates Notify your customers when the status of their …" at bounding box center [880, 457] width 1359 height 441
drag, startPoint x: 425, startPoint y: 292, endPoint x: 220, endPoint y: 285, distance: 205.1
click at [220, 285] on div "Scheduled Orders Status Updates" at bounding box center [881, 278] width 1330 height 17
click at [431, 329] on div "Scheduled Order Created" at bounding box center [881, 323] width 1330 height 14
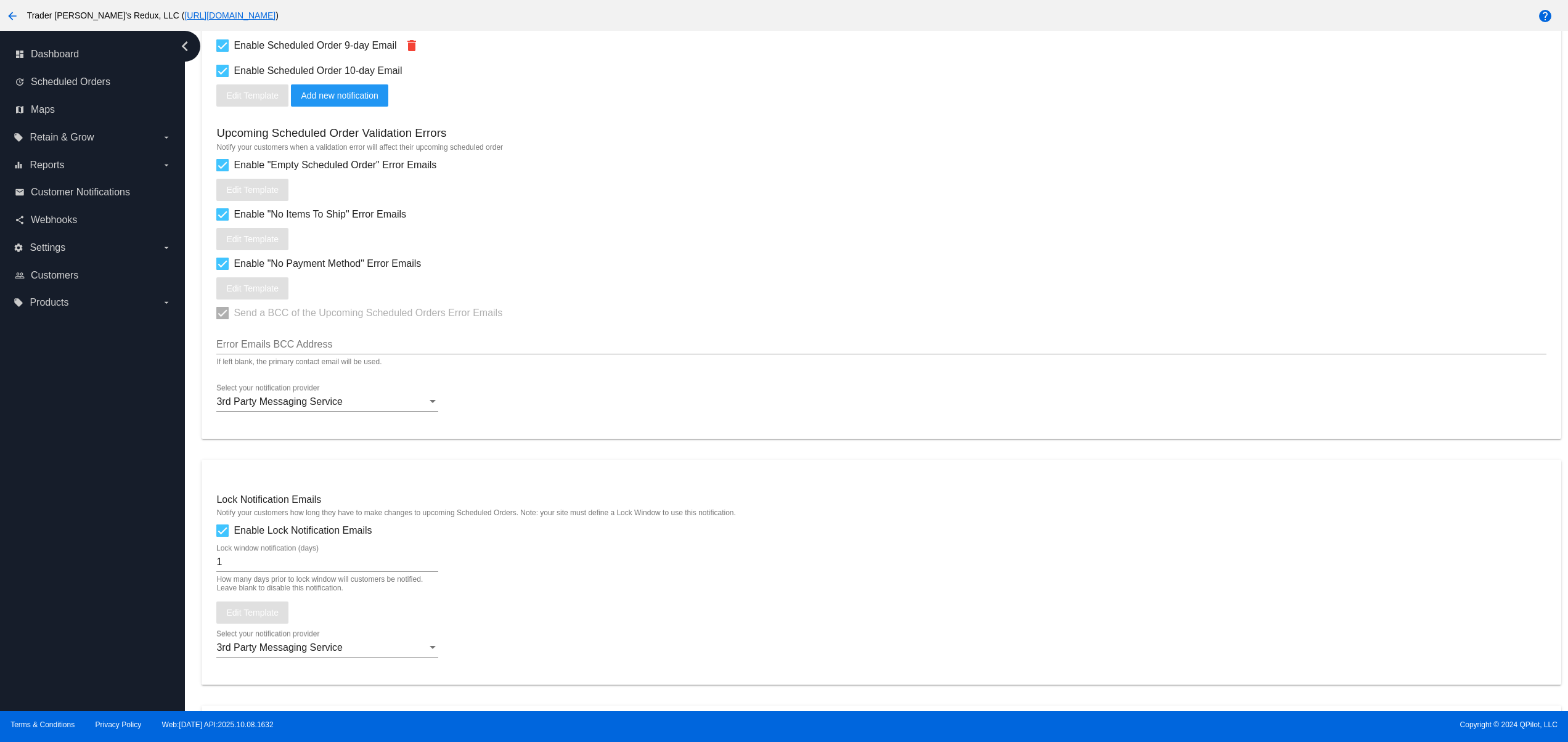
scroll to position [651, 0]
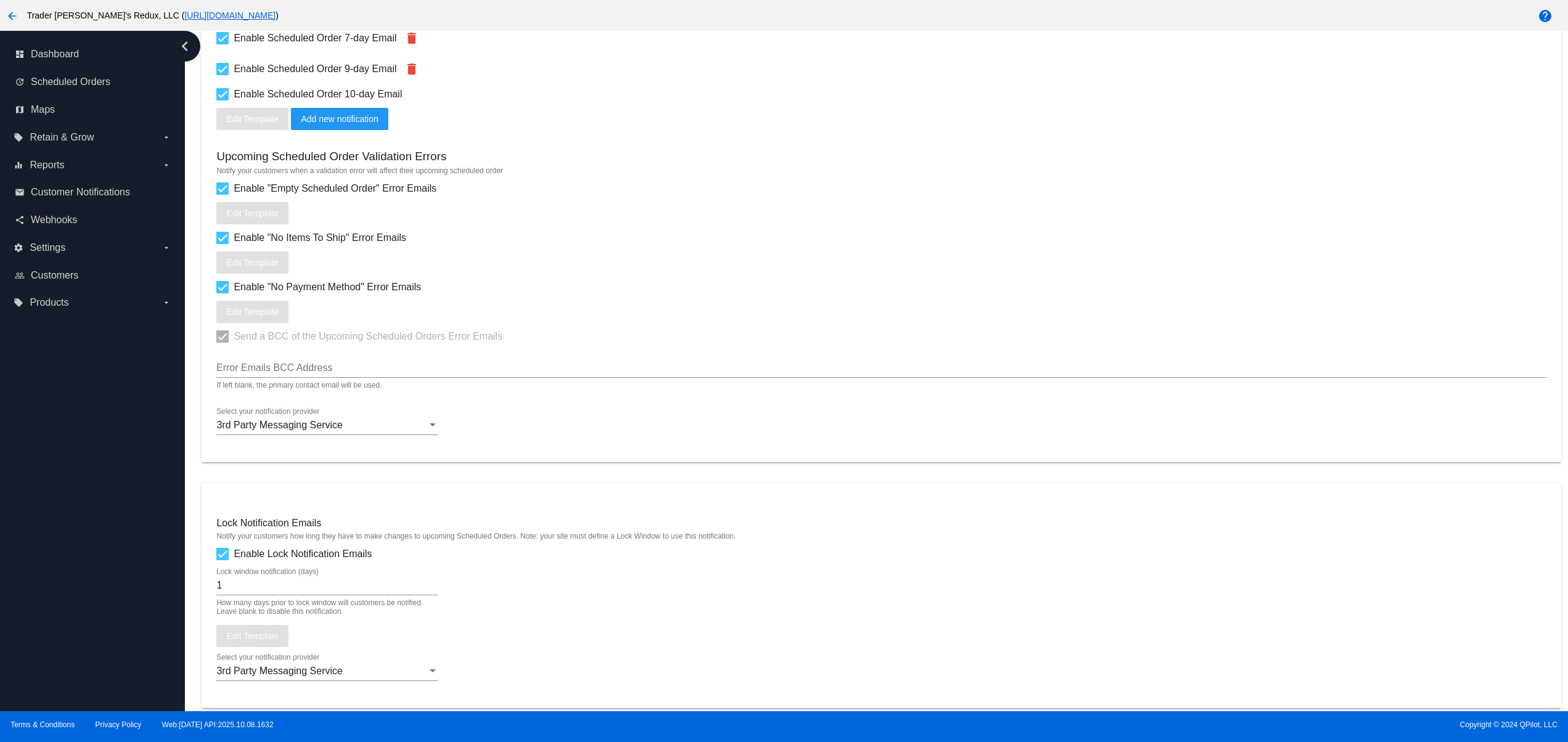
drag, startPoint x: 519, startPoint y: 155, endPoint x: 189, endPoint y: 156, distance: 330.0
click at [190, 154] on div "Dashboard Customer Notifications Email Templates General Settings Email Sender …" at bounding box center [876, 371] width 1383 height 681
drag, startPoint x: 265, startPoint y: 166, endPoint x: 537, endPoint y: 218, distance: 276.9
click at [390, 163] on h3 "Upcoming Scheduled Order Validation Errors" at bounding box center [331, 156] width 230 height 13
drag, startPoint x: 537, startPoint y: 273, endPoint x: 165, endPoint y: 237, distance: 373.7
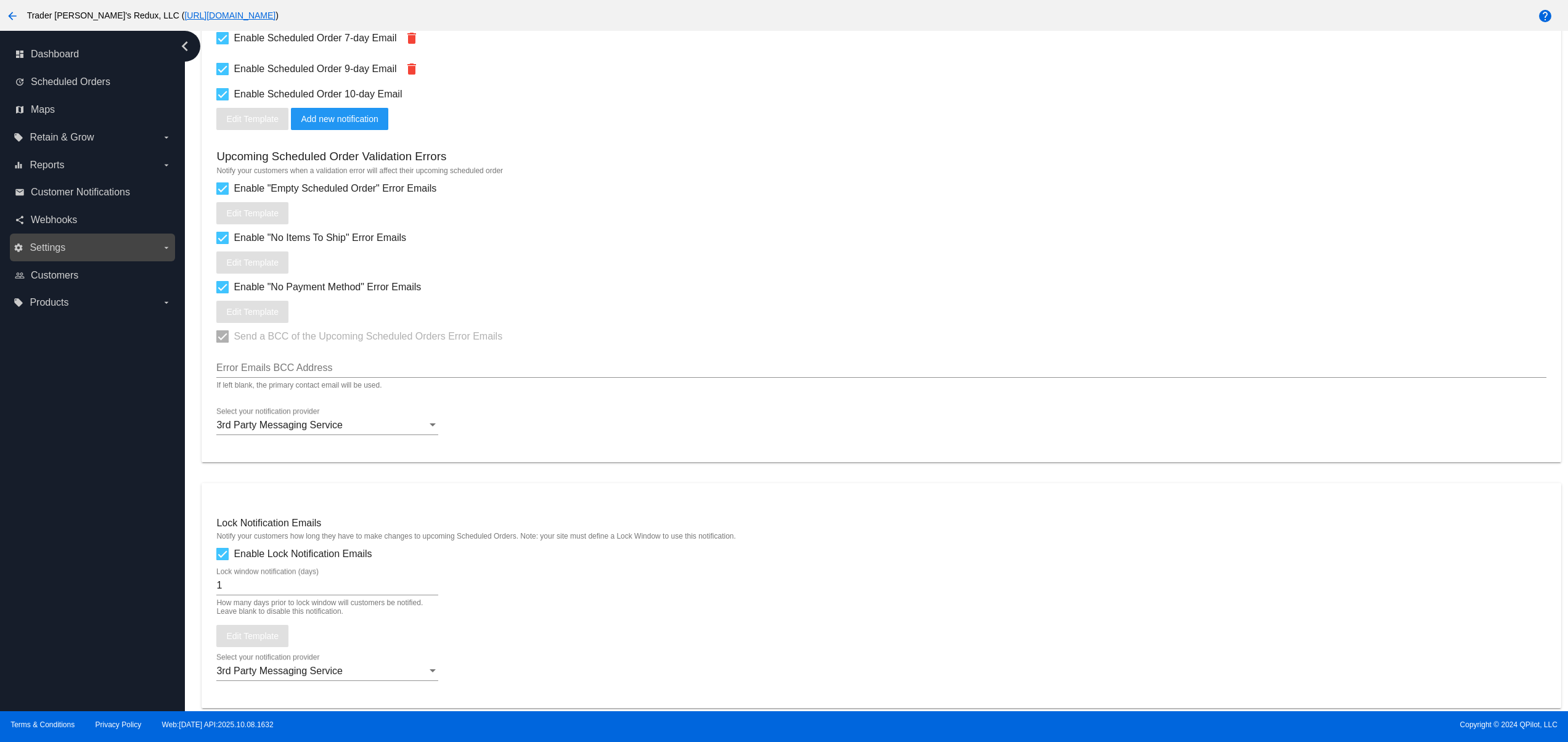
click at [165, 237] on div "dashboard Dashboard update Scheduled Orders map Maps local_offer Retain & Grow …" at bounding box center [784, 371] width 1568 height 681
click at [516, 312] on div "Enable "No Payment Method" Error Emails Edit Template" at bounding box center [881, 301] width 1330 height 43
drag, startPoint x: 281, startPoint y: 239, endPoint x: 474, endPoint y: 240, distance: 193.0
click at [444, 240] on div "Enable "No Items To Ship" Error Emails" at bounding box center [881, 238] width 1330 height 15
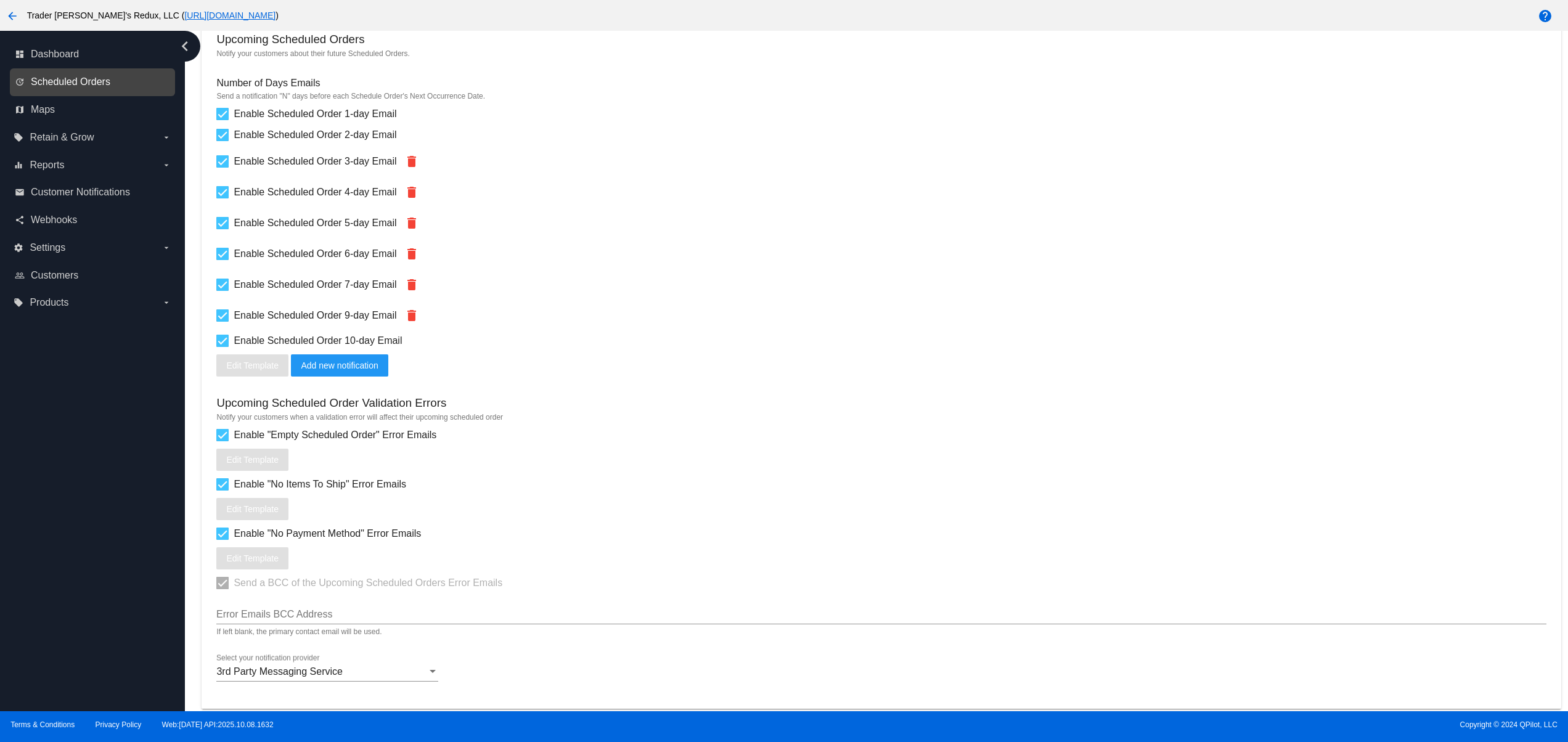
click at [87, 85] on span "Scheduled Orders" at bounding box center [71, 82] width 79 height 11
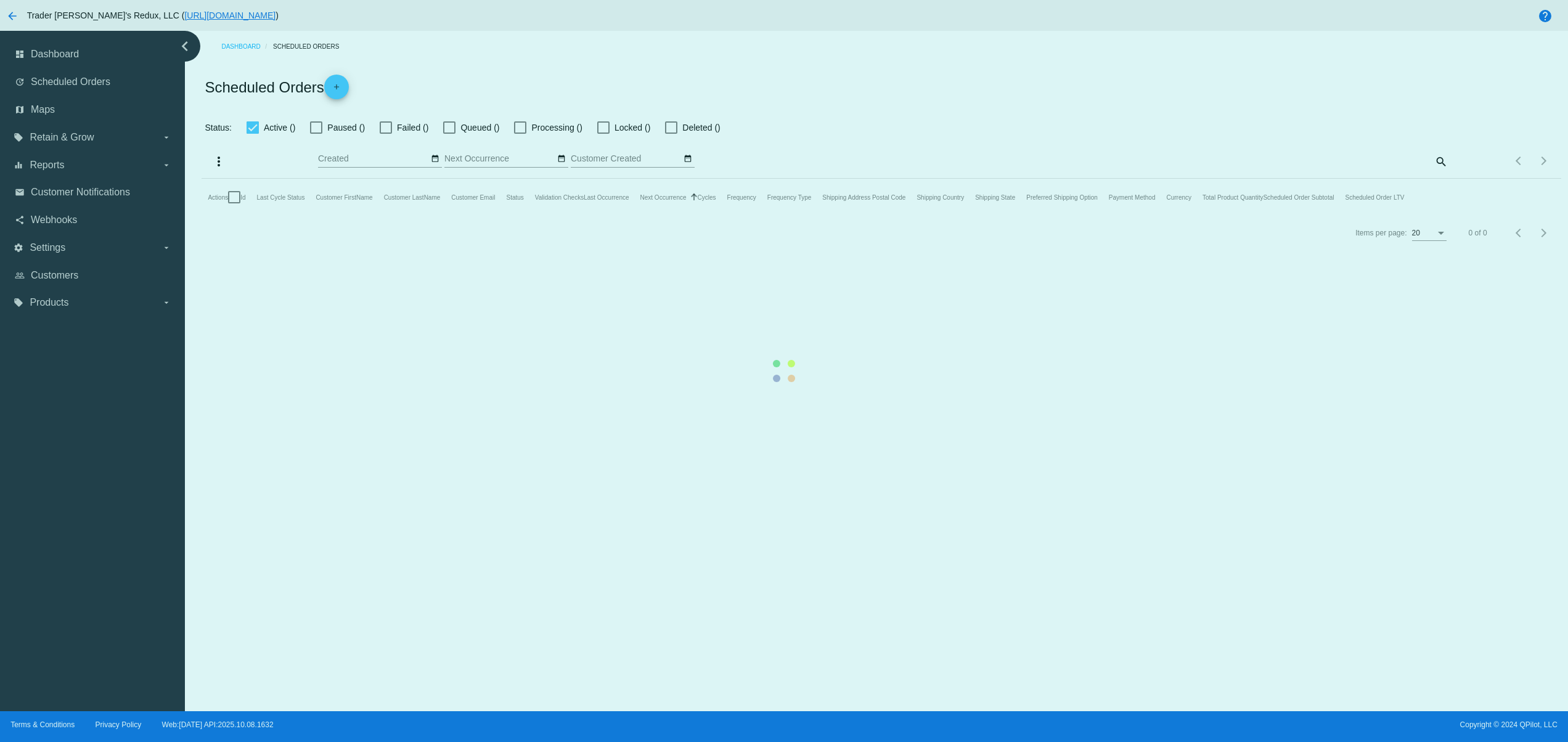
checkbox input "false"
checkbox input "true"
click at [343, 203] on mat-table "Actions Id Last Cycle Status Customer FirstName Customer LastName Customer Emai…" at bounding box center [880, 221] width 1359 height 37
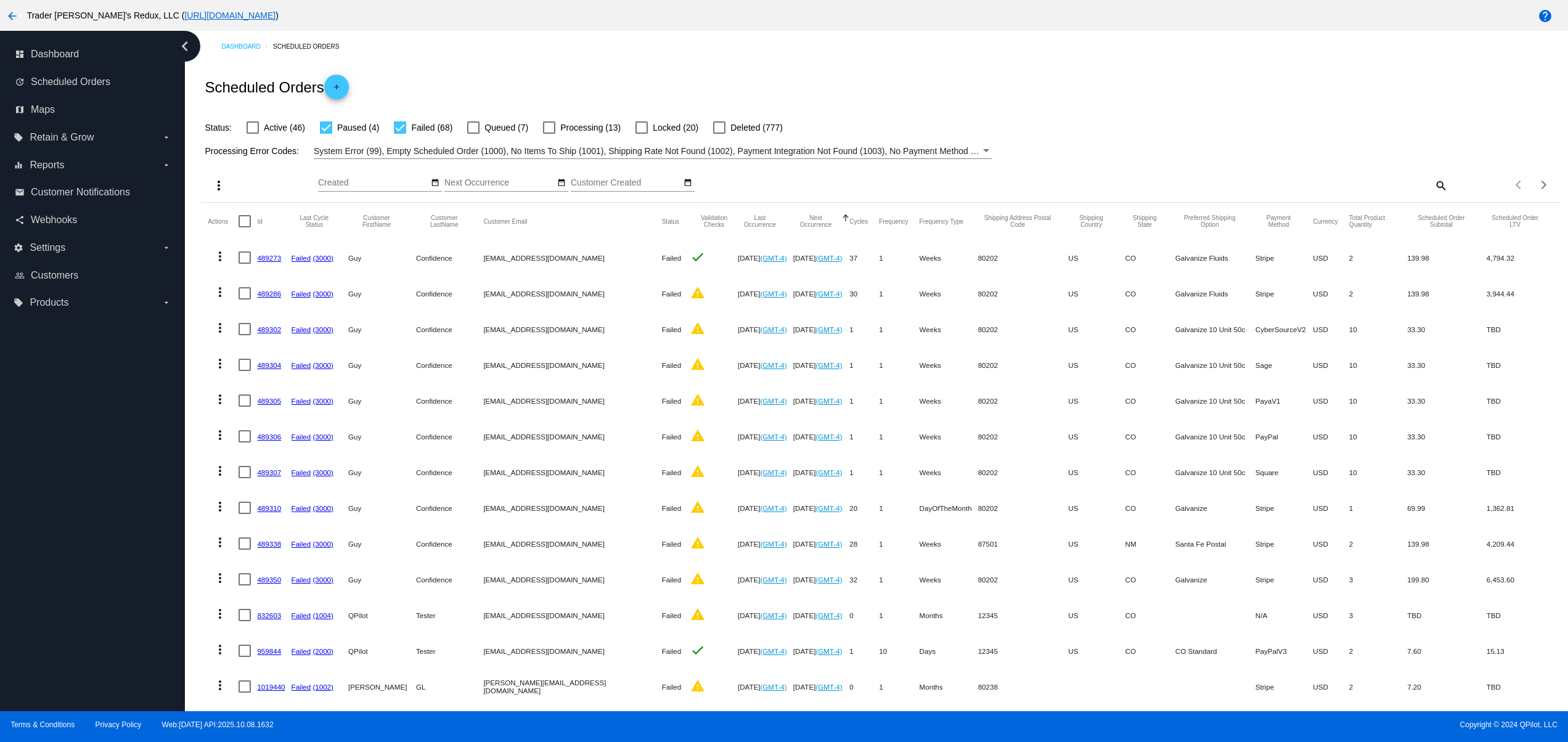
click at [345, 80] on link "add" at bounding box center [336, 86] width 25 height 25
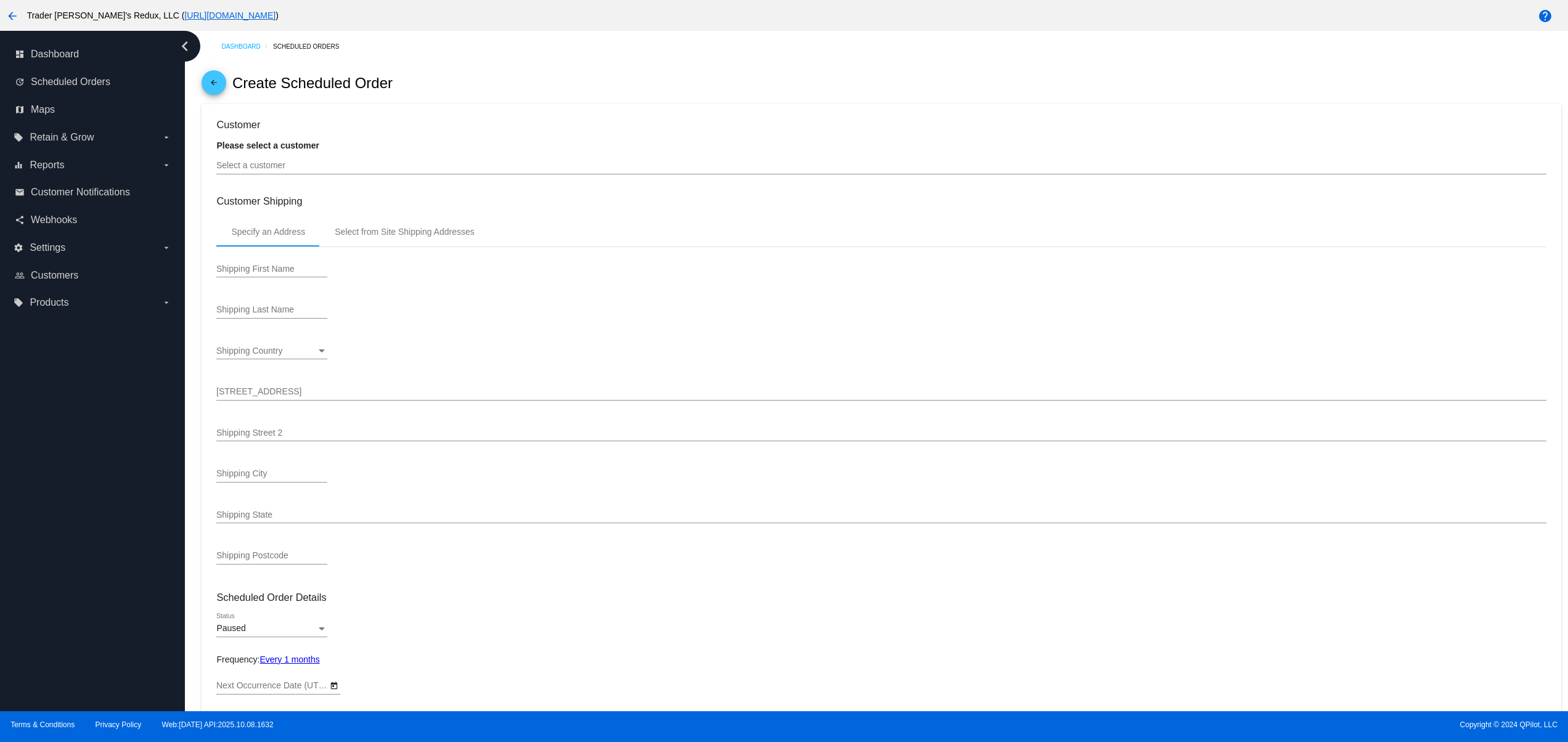
type input "[DATE]"
click at [309, 163] on input "Select a customer" at bounding box center [881, 166] width 1330 height 10
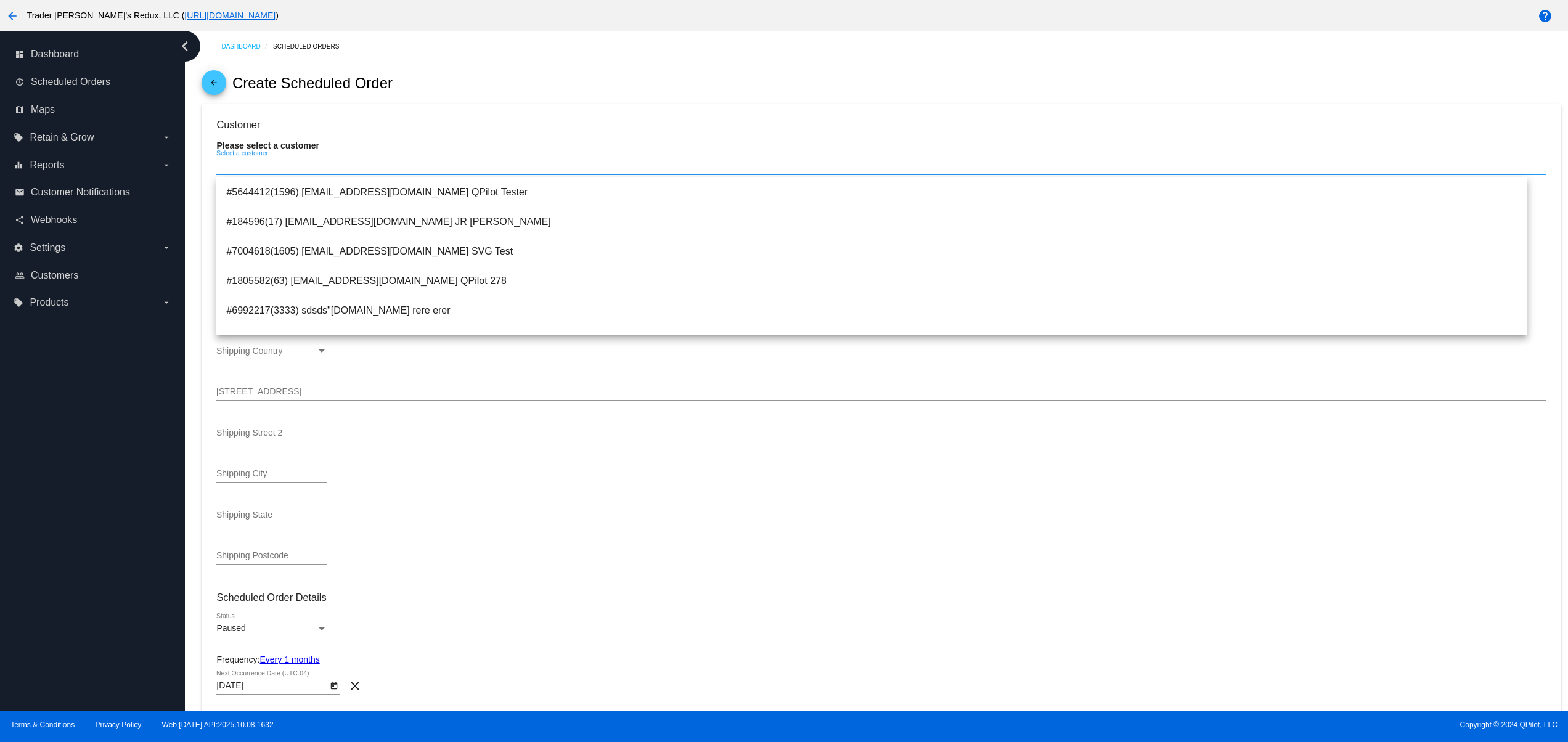
paste input "[EMAIL_ADDRESS][DOMAIN_NAME]"
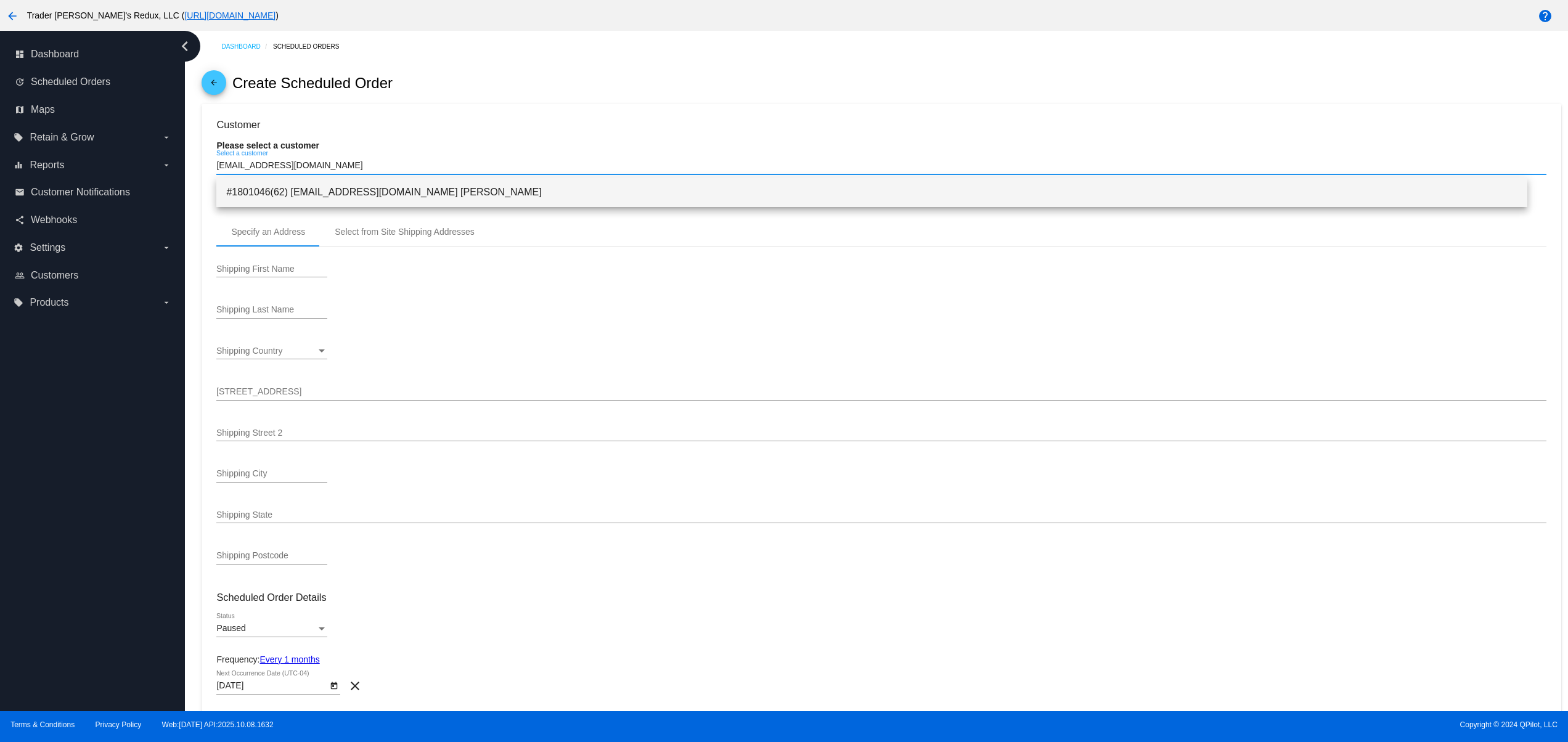
type input "[EMAIL_ADDRESS][DOMAIN_NAME]"
click at [307, 197] on span "#1801046(62) [EMAIL_ADDRESS][DOMAIN_NAME] [PERSON_NAME]" at bounding box center [871, 192] width 1291 height 29
type input "Guy"
type input "Confidence"
type input "[STREET_ADDRESS]"
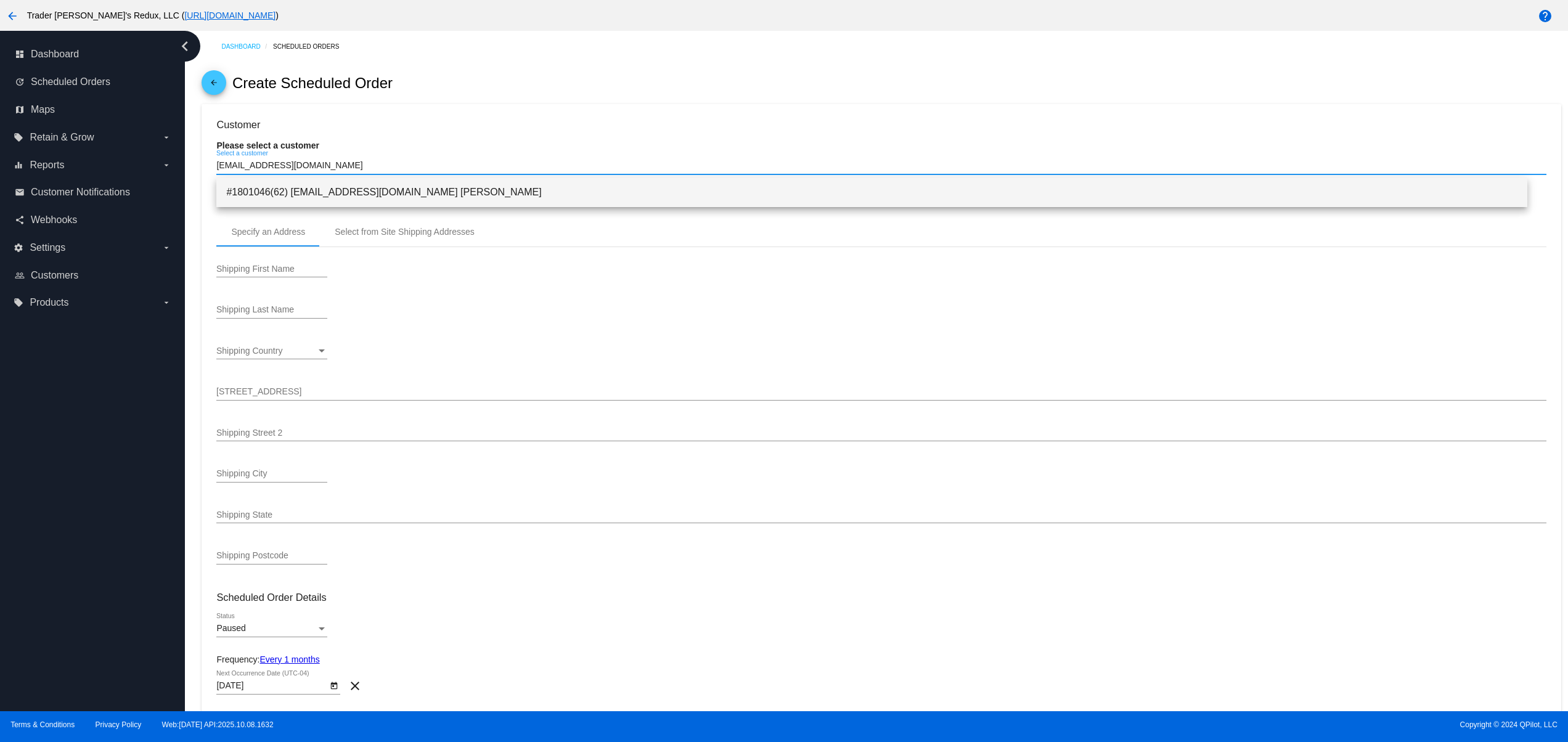
type input "Nowhere"
type input "12345"
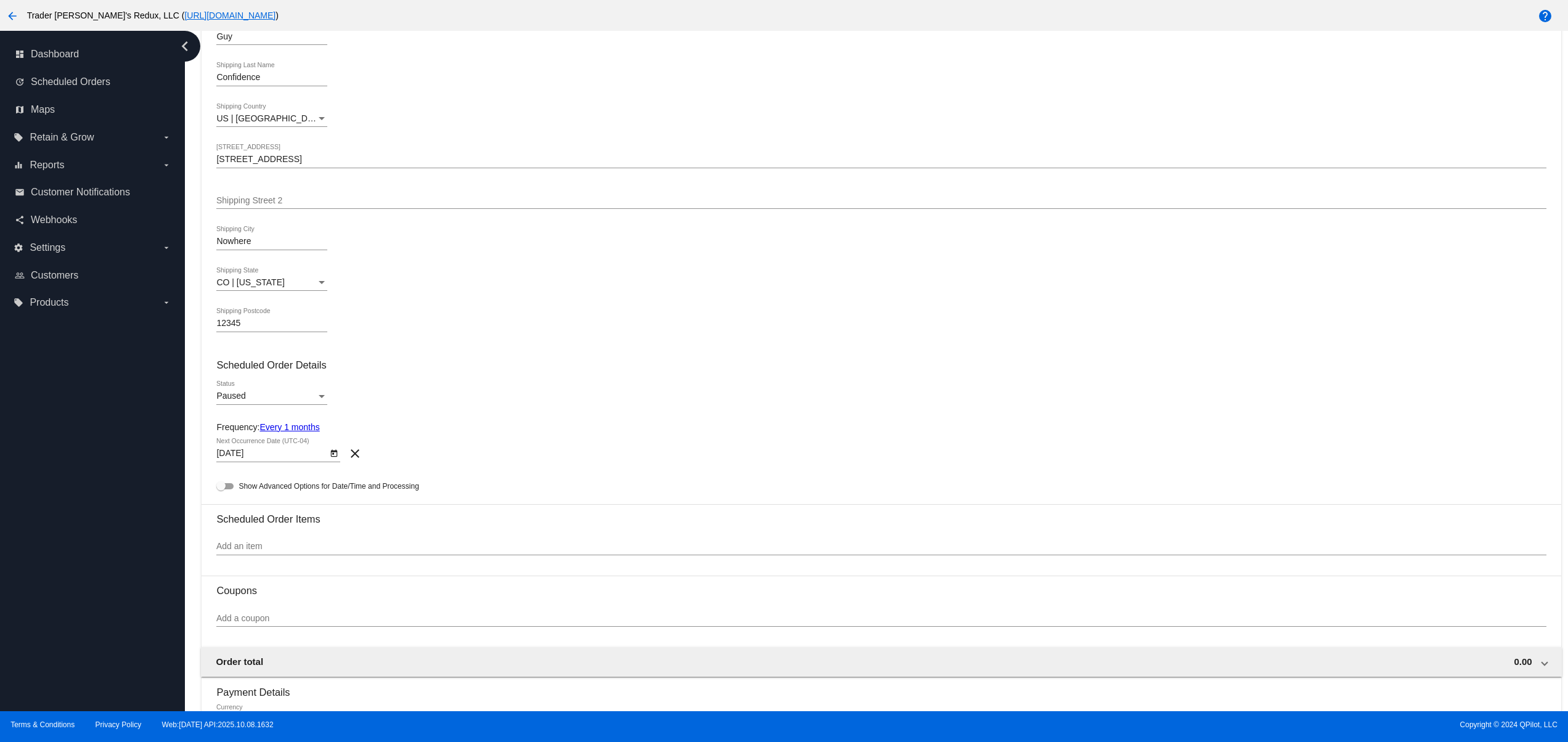
scroll to position [247, 0]
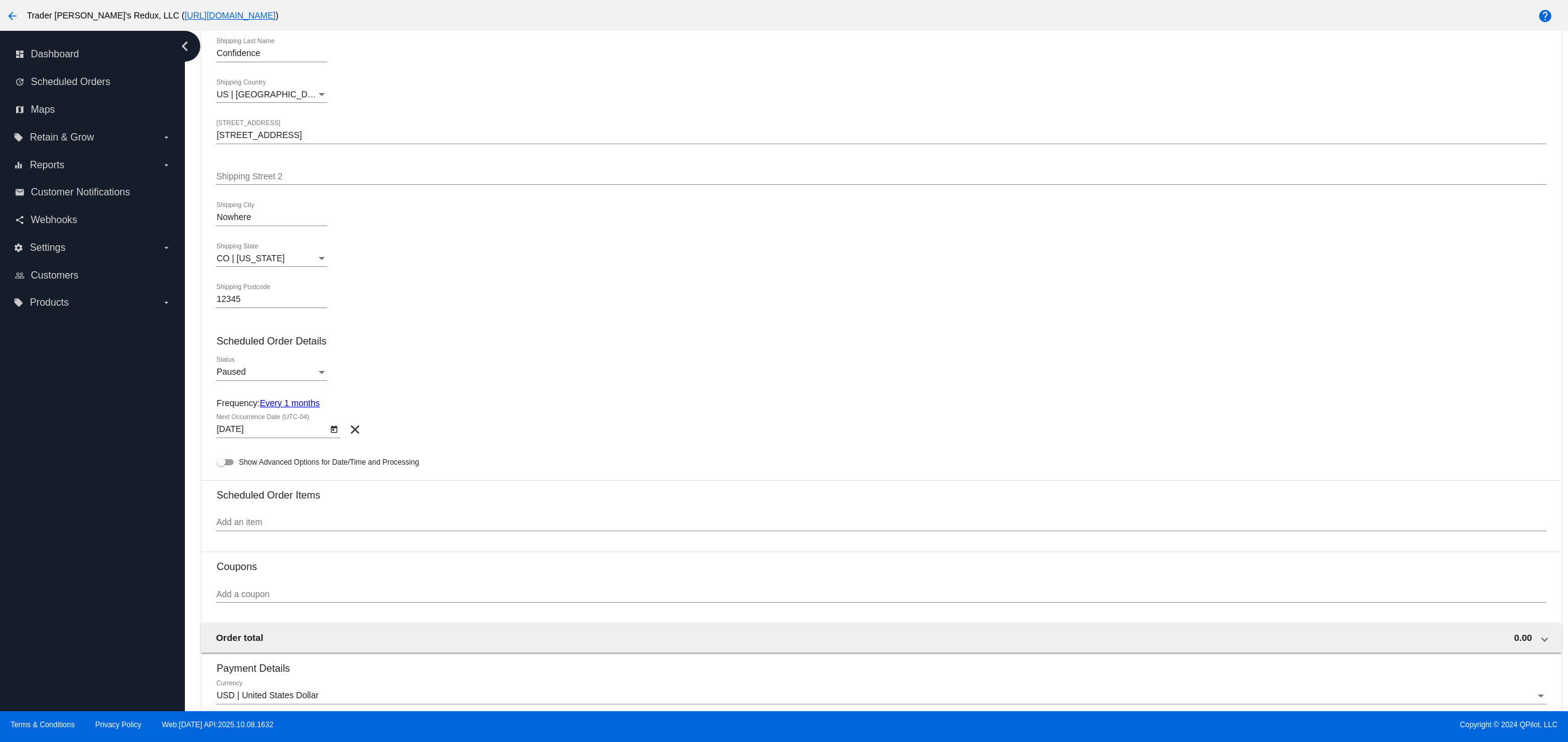
click at [255, 371] on div "Paused" at bounding box center [266, 373] width 100 height 10
click at [255, 350] on span "Active" at bounding box center [272, 351] width 111 height 26
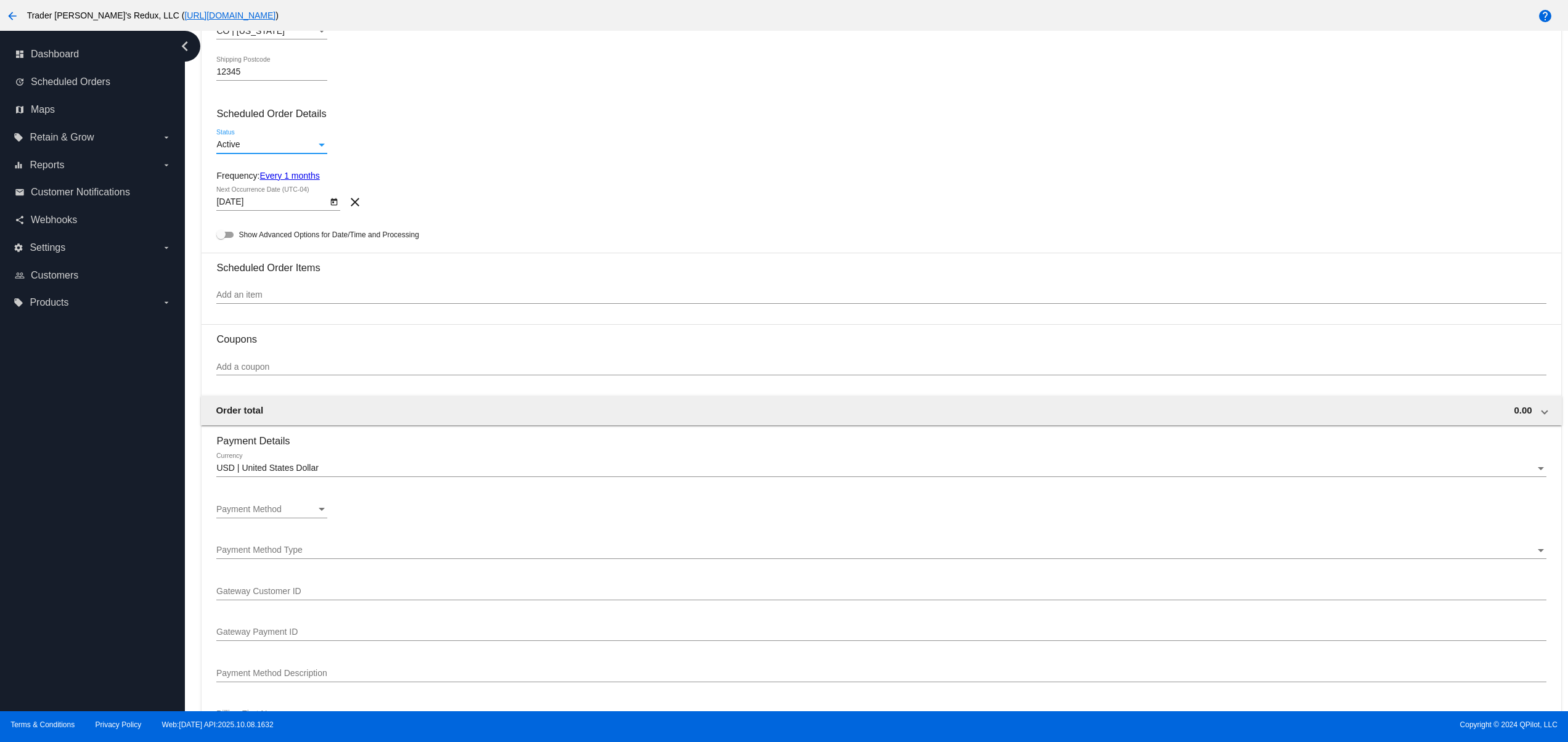
scroll to position [493, 0]
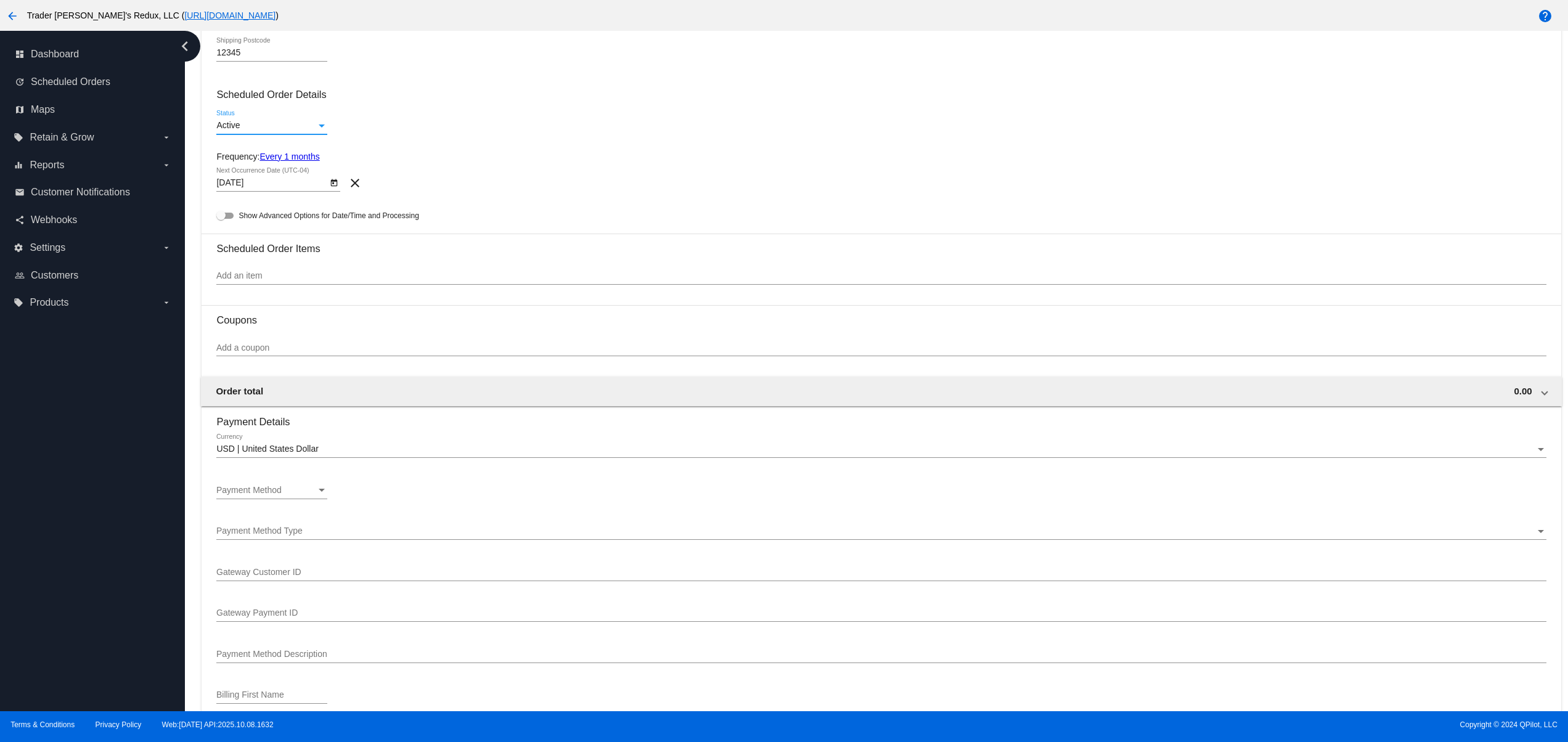
click at [304, 281] on input "Add an item" at bounding box center [881, 276] width 1330 height 10
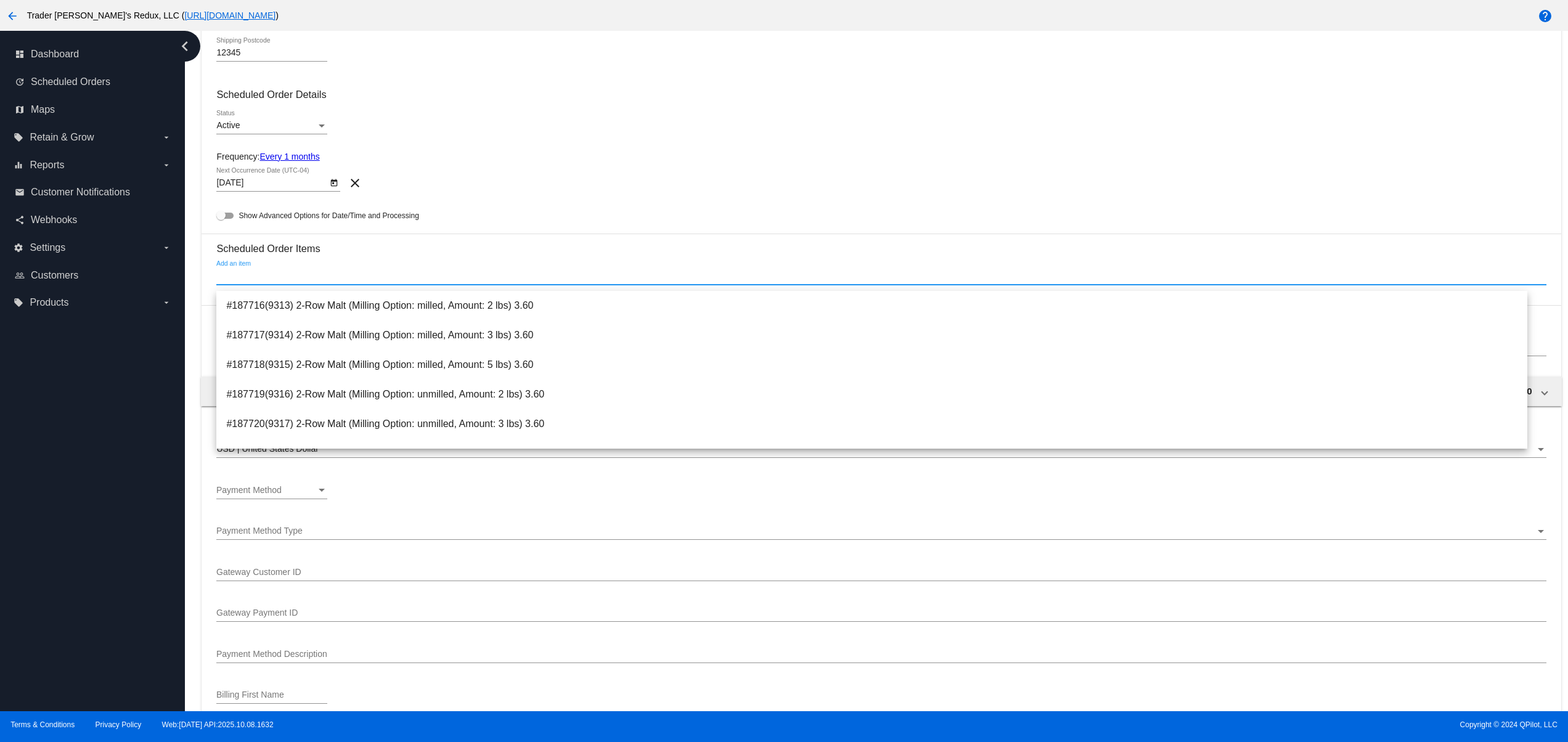
click at [338, 190] on icon "Open calendar" at bounding box center [334, 183] width 9 height 15
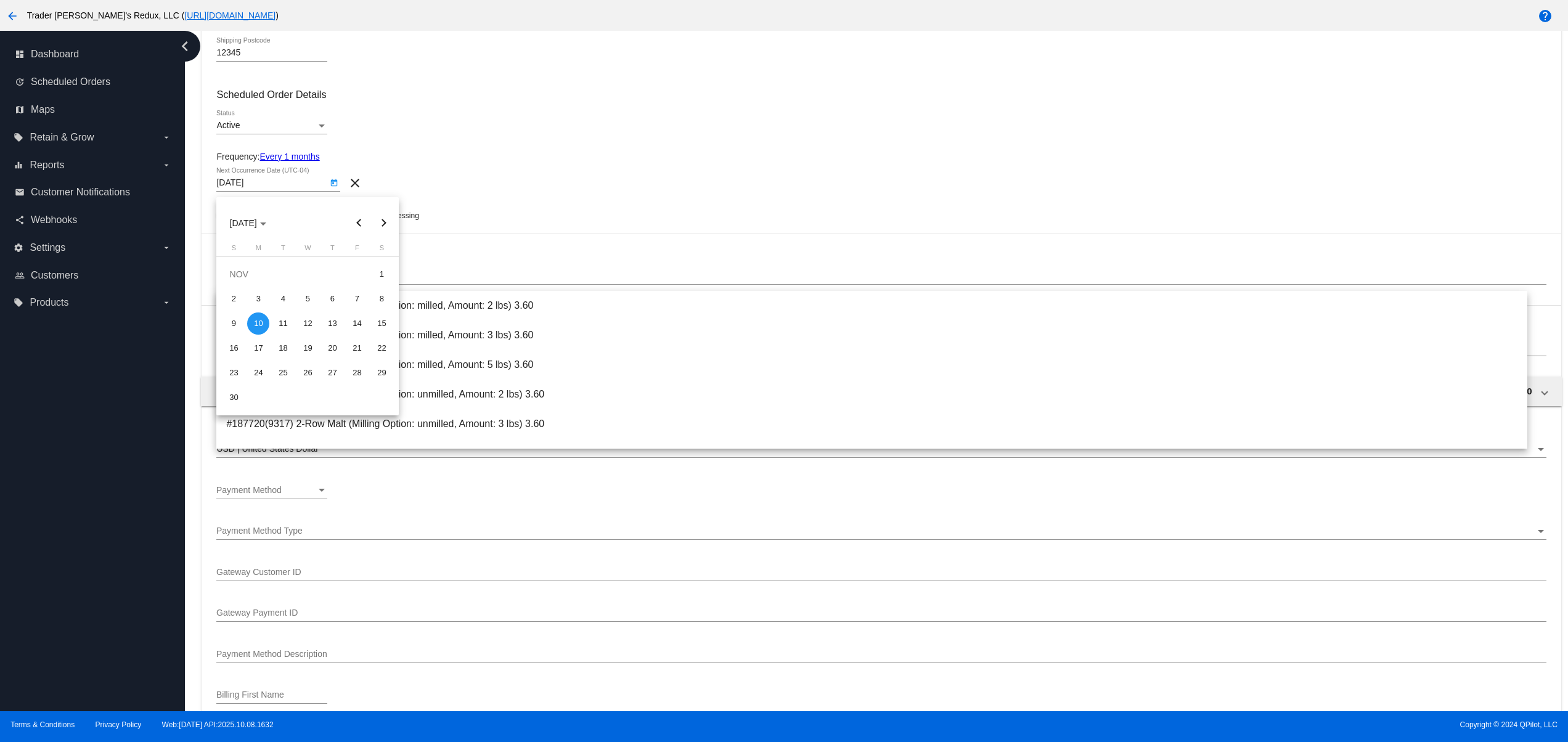
click at [356, 224] on button "Previous month" at bounding box center [358, 223] width 25 height 25
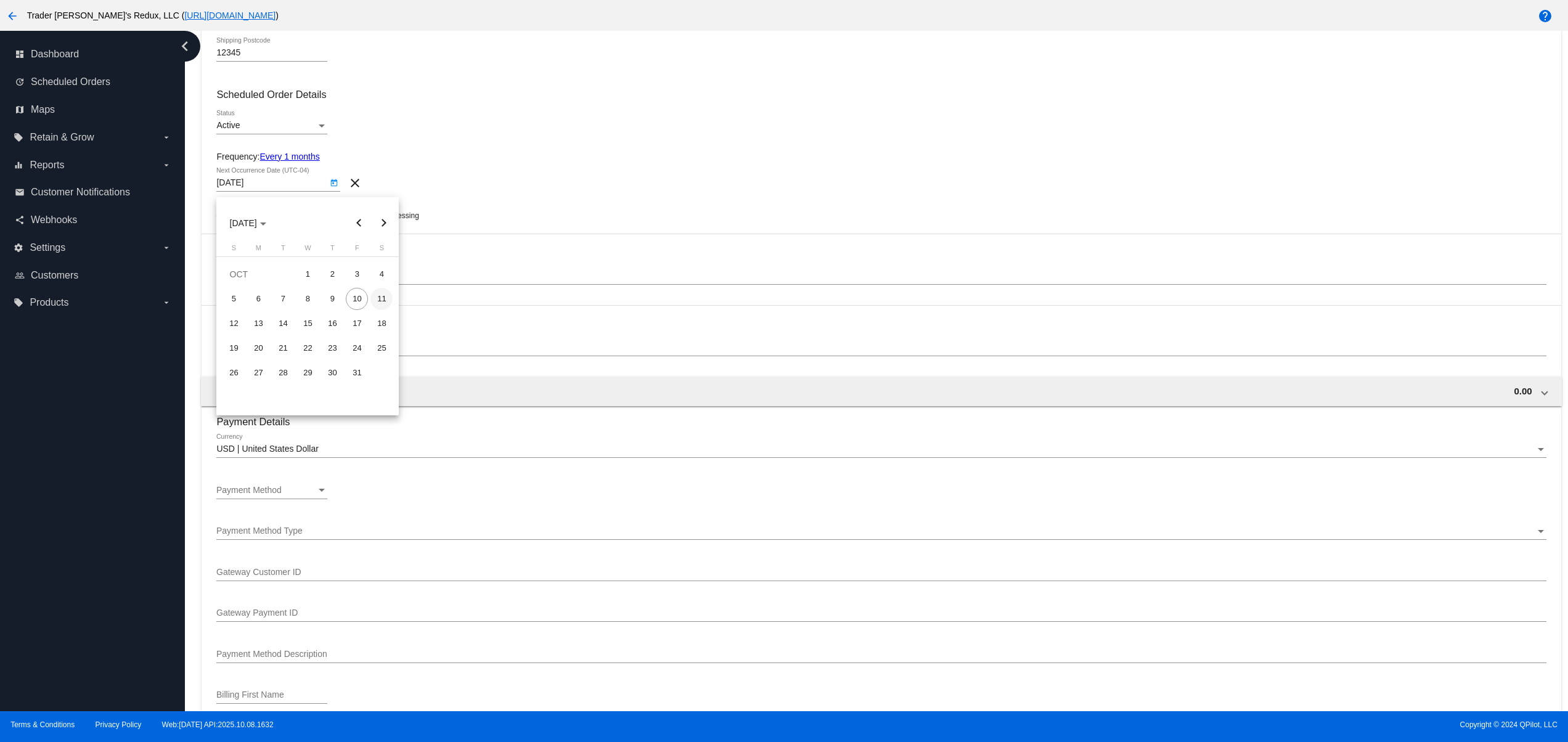
click at [377, 301] on div "11" at bounding box center [381, 299] width 22 height 22
type input "[DATE]"
click at [262, 495] on span "Payment Method" at bounding box center [249, 490] width 65 height 10
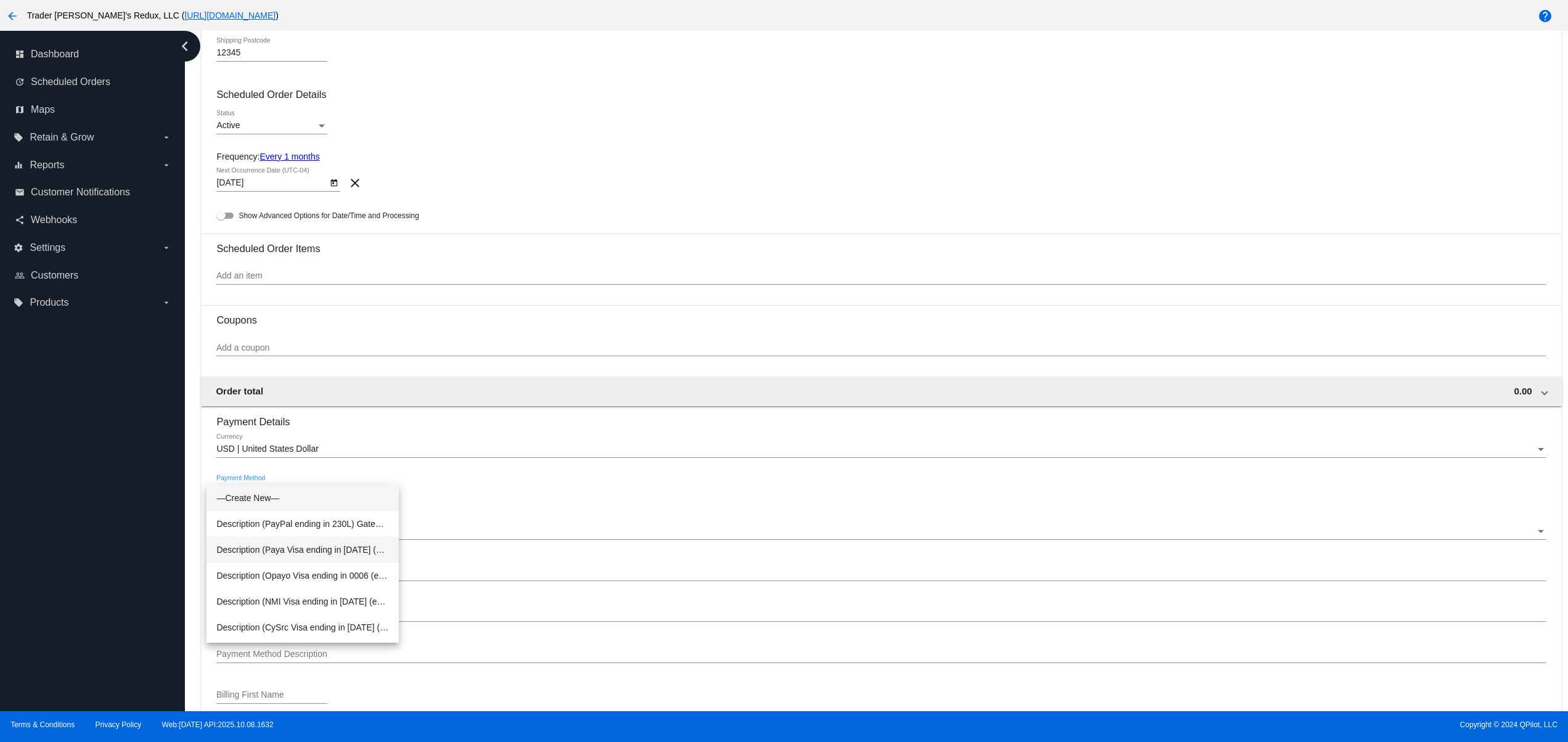
click at [350, 543] on span "Description (Paya Visa ending in [DATE] (expires [CREDIT_CARD_DATA])) GatewayCu…" at bounding box center [303, 549] width 173 height 26
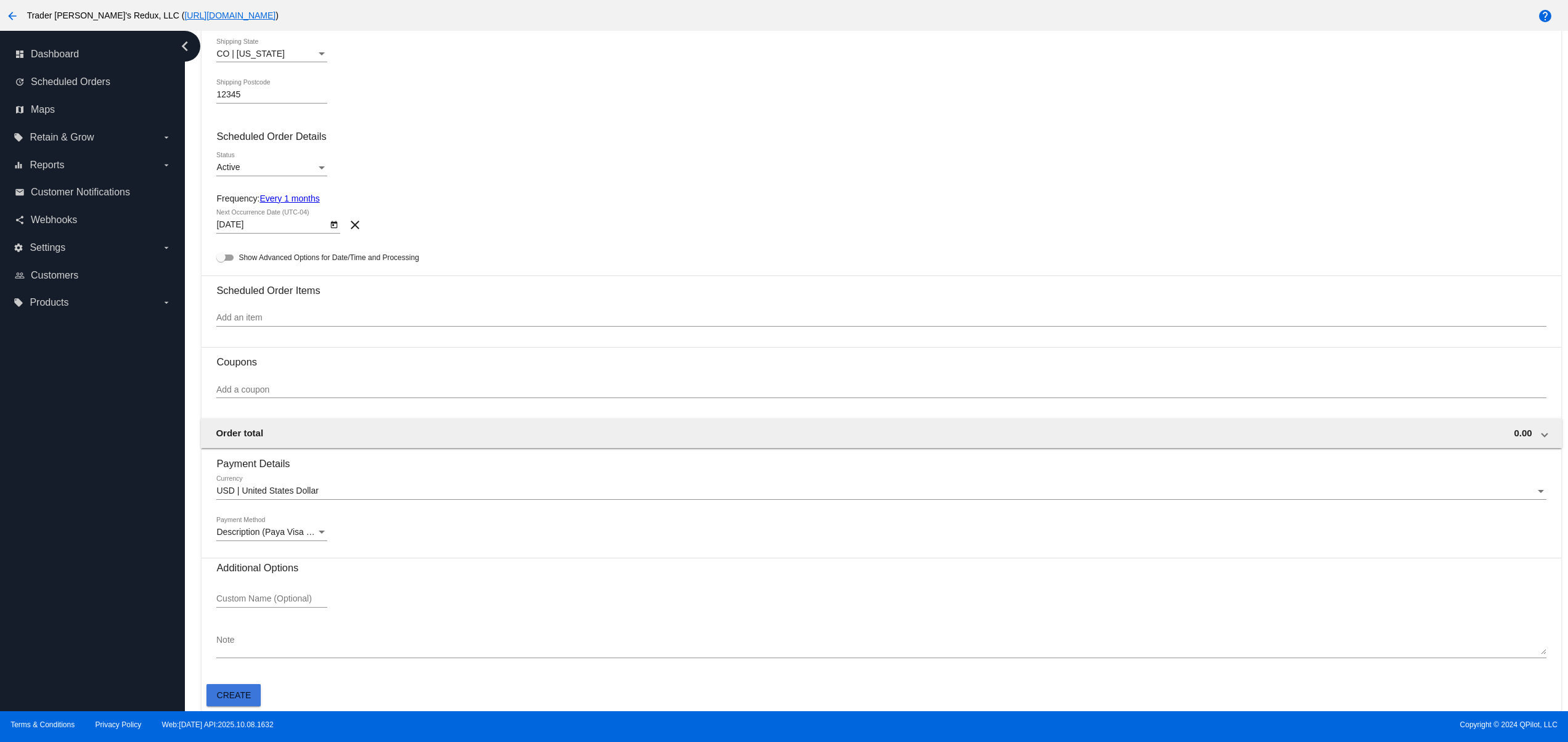
click at [250, 697] on button "Create" at bounding box center [234, 695] width 54 height 22
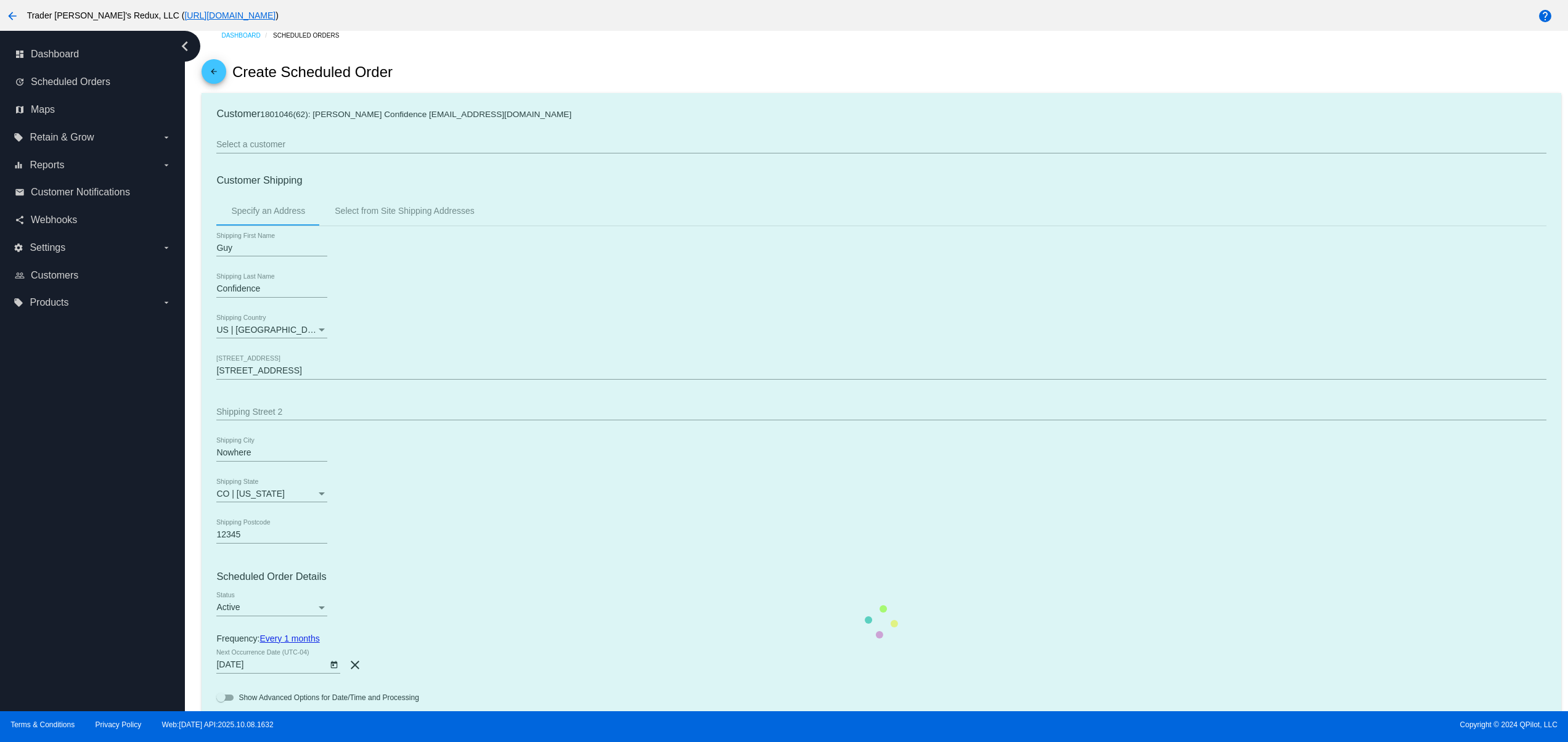
scroll to position [0, 0]
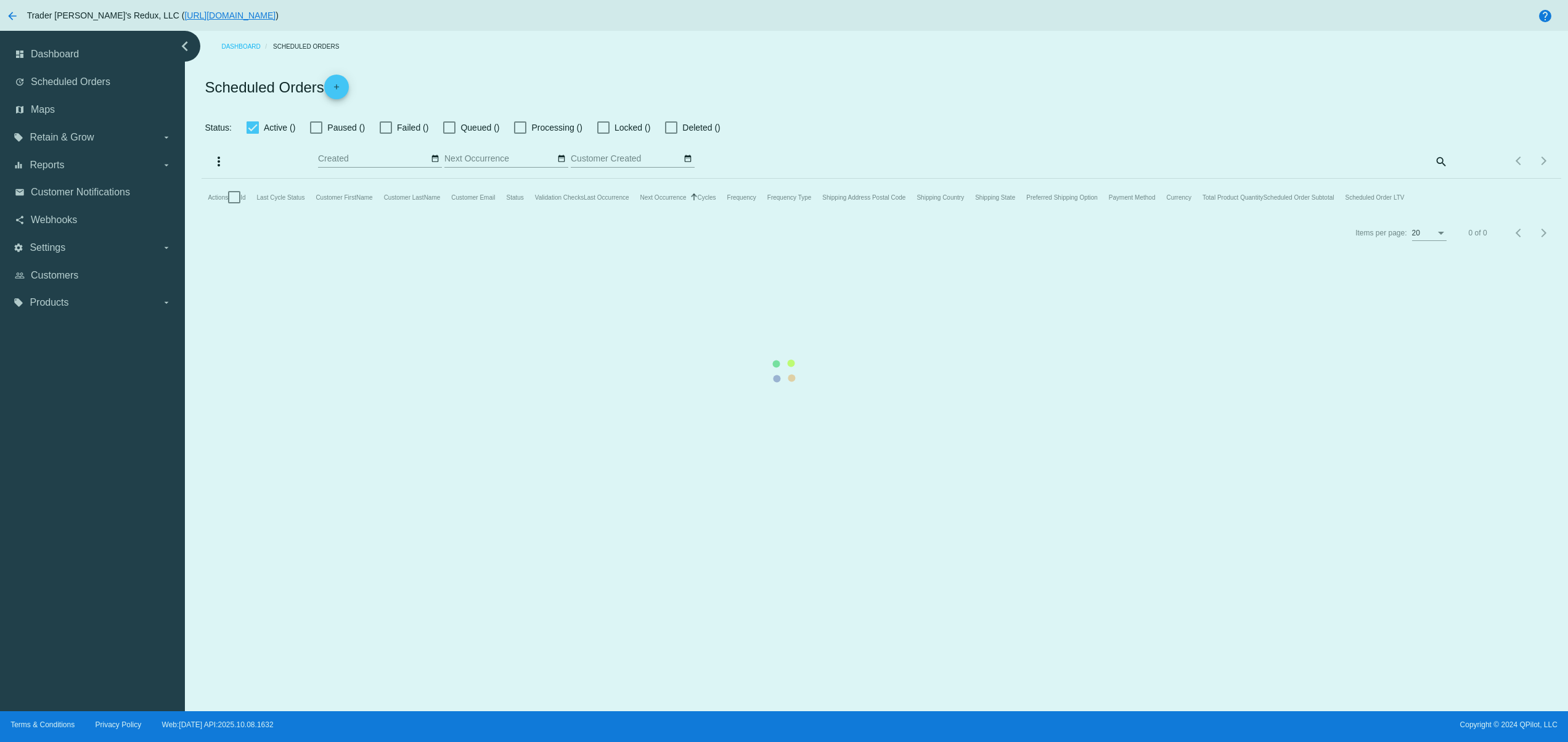
checkbox input "false"
checkbox input "true"
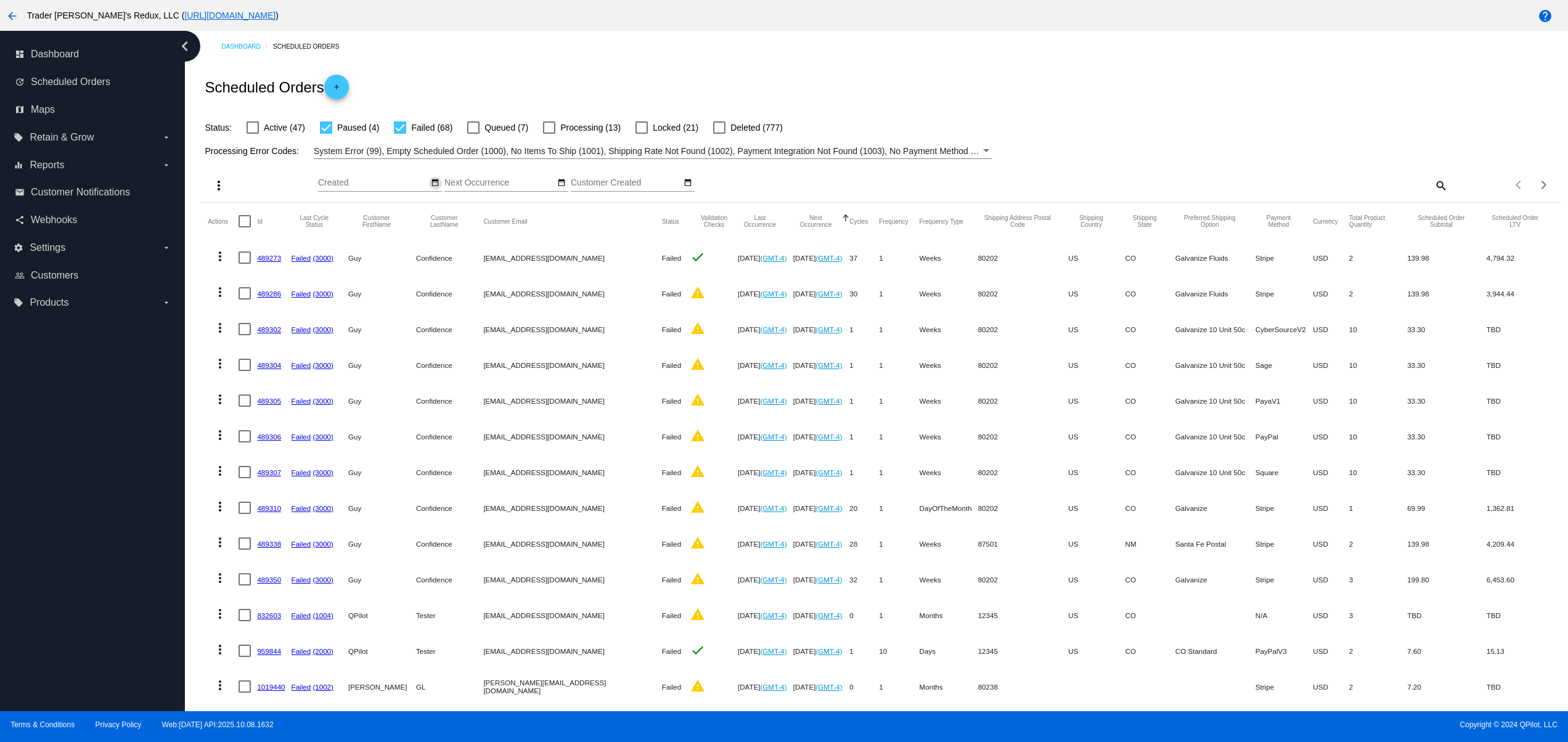
click at [433, 188] on mat-icon "date_range" at bounding box center [435, 183] width 9 height 10
click at [442, 254] on td "10" at bounding box center [448, 259] width 21 height 18
type input "[DATE] - [DATE]"
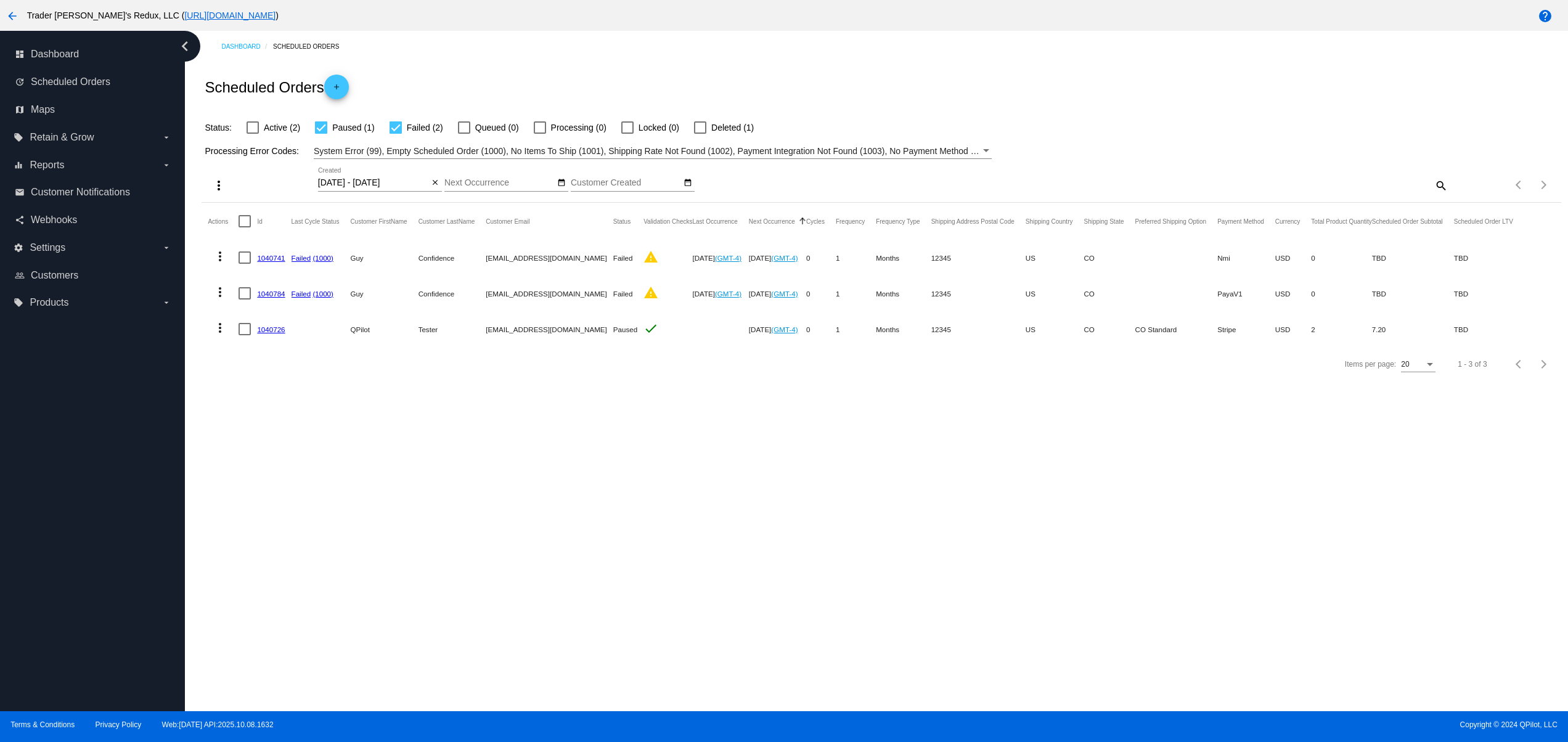
drag, startPoint x: 412, startPoint y: 326, endPoint x: 657, endPoint y: 331, distance: 245.1
click at [597, 331] on mat-row "more_vert 1040726 QPilot Tester [EMAIL_ADDRESS][DOMAIN_NAME] Paused check [DATE…" at bounding box center [865, 329] width 1316 height 36
click at [703, 469] on div "Dashboard Scheduled Orders Scheduled Orders add Status: Active (2) Paused (1) F…" at bounding box center [876, 371] width 1383 height 681
drag, startPoint x: 345, startPoint y: 304, endPoint x: 567, endPoint y: 298, distance: 222.1
click at [547, 298] on mat-row "more_vert 1040784 Failed (1000) Guy Confidence [EMAIL_ADDRESS][DOMAIN_NAME] Fai…" at bounding box center [865, 293] width 1316 height 36
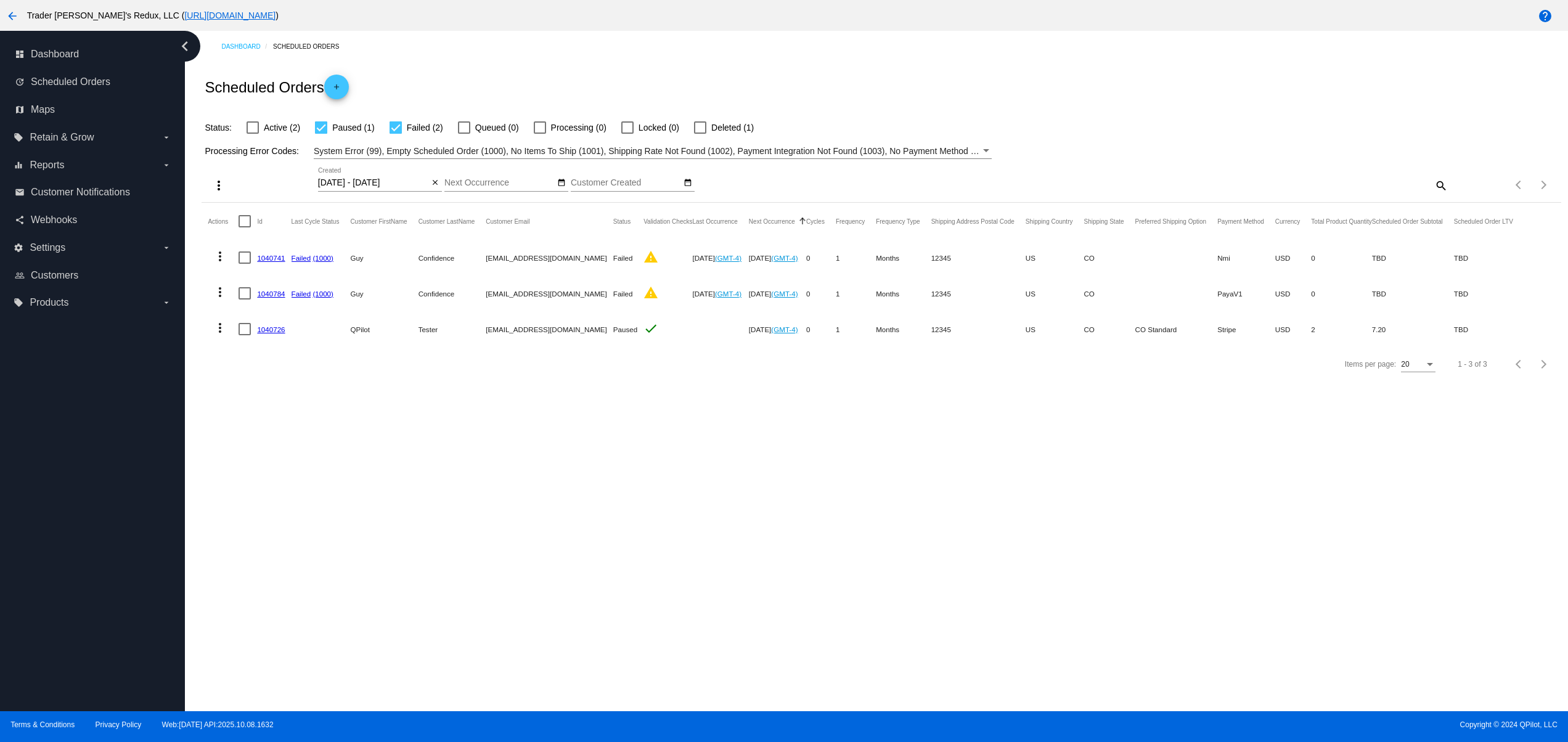
click at [629, 454] on div "Dashboard Scheduled Orders Scheduled Orders add Status: Active (2) Paused (1) F…" at bounding box center [876, 371] width 1383 height 681
click at [267, 289] on mat-cell "1040784" at bounding box center [273, 293] width 34 height 36
click at [277, 297] on link "1040784" at bounding box center [270, 294] width 28 height 8
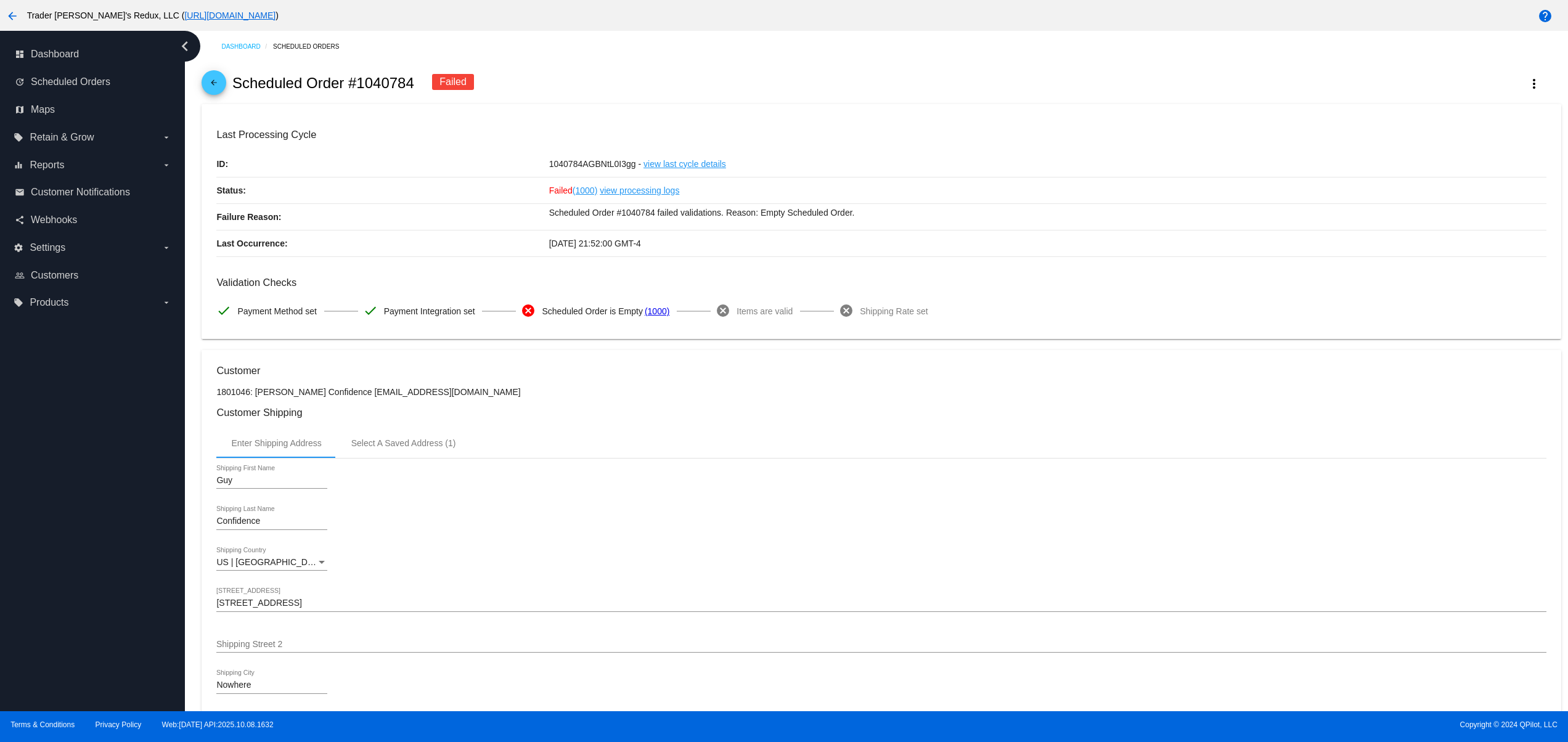
drag, startPoint x: 536, startPoint y: 222, endPoint x: 933, endPoint y: 220, distance: 397.0
click at [879, 220] on div "Failure Reason: Scheduled Order #1040784 failed validations. Reason: Empty Sche…" at bounding box center [881, 216] width 1330 height 26
click at [1135, 220] on p "Scheduled Order #1040784 failed validations. Reason: Empty Scheduled Order." at bounding box center [1047, 212] width 997 height 17
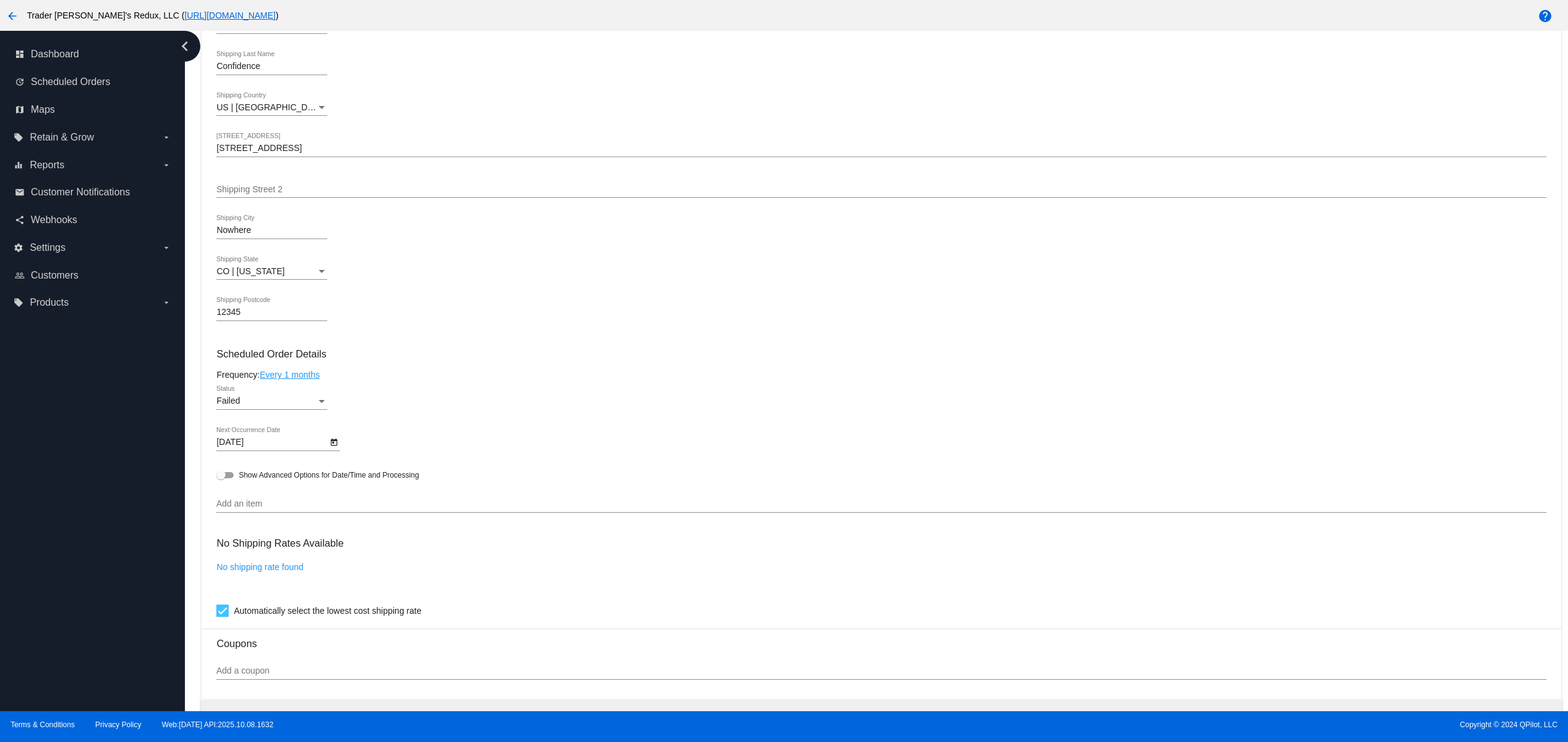
scroll to position [493, 0]
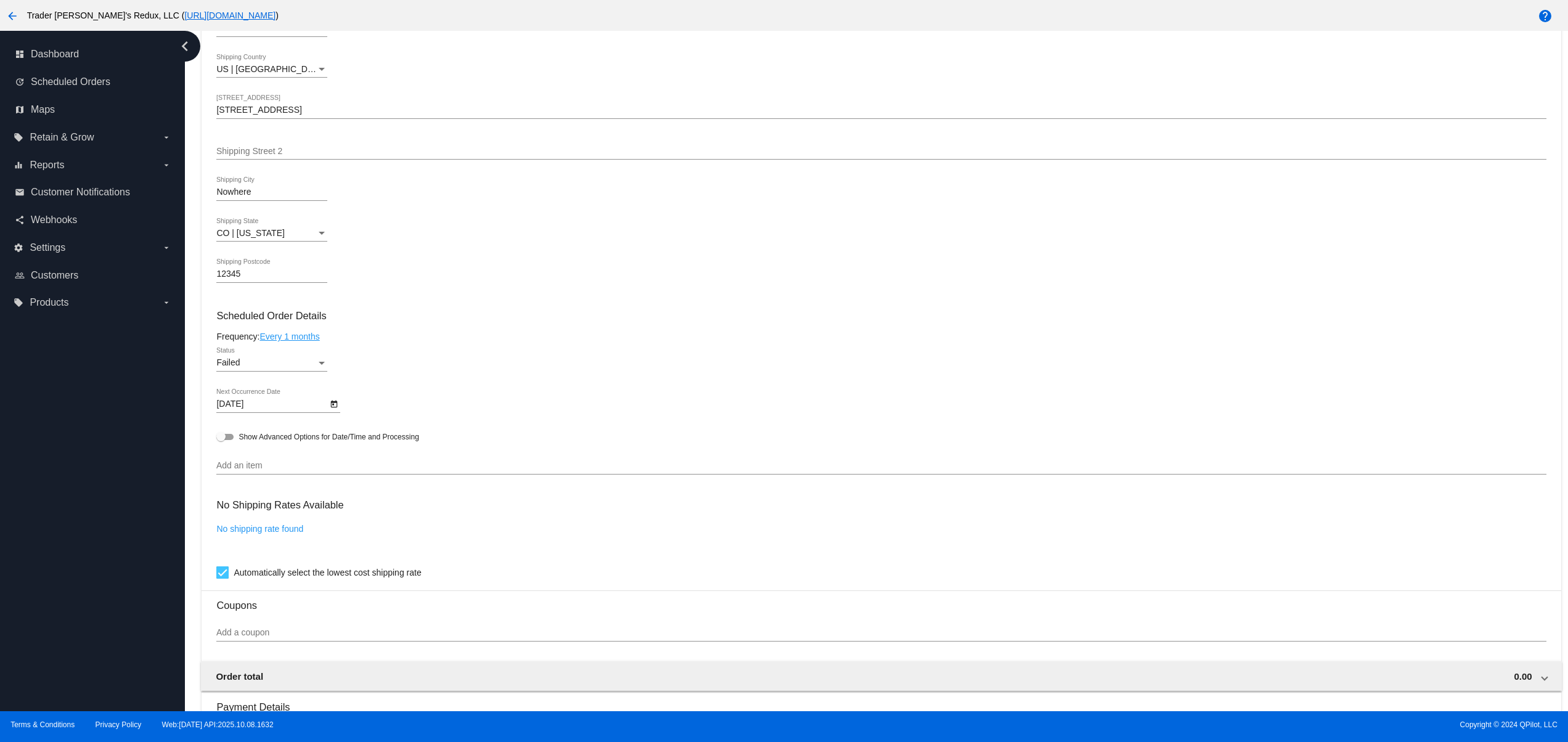
click at [343, 410] on div "[DATE] Next Occurrence Date" at bounding box center [881, 407] width 1330 height 35
click at [334, 409] on icon "Open calendar" at bounding box center [334, 404] width 9 height 15
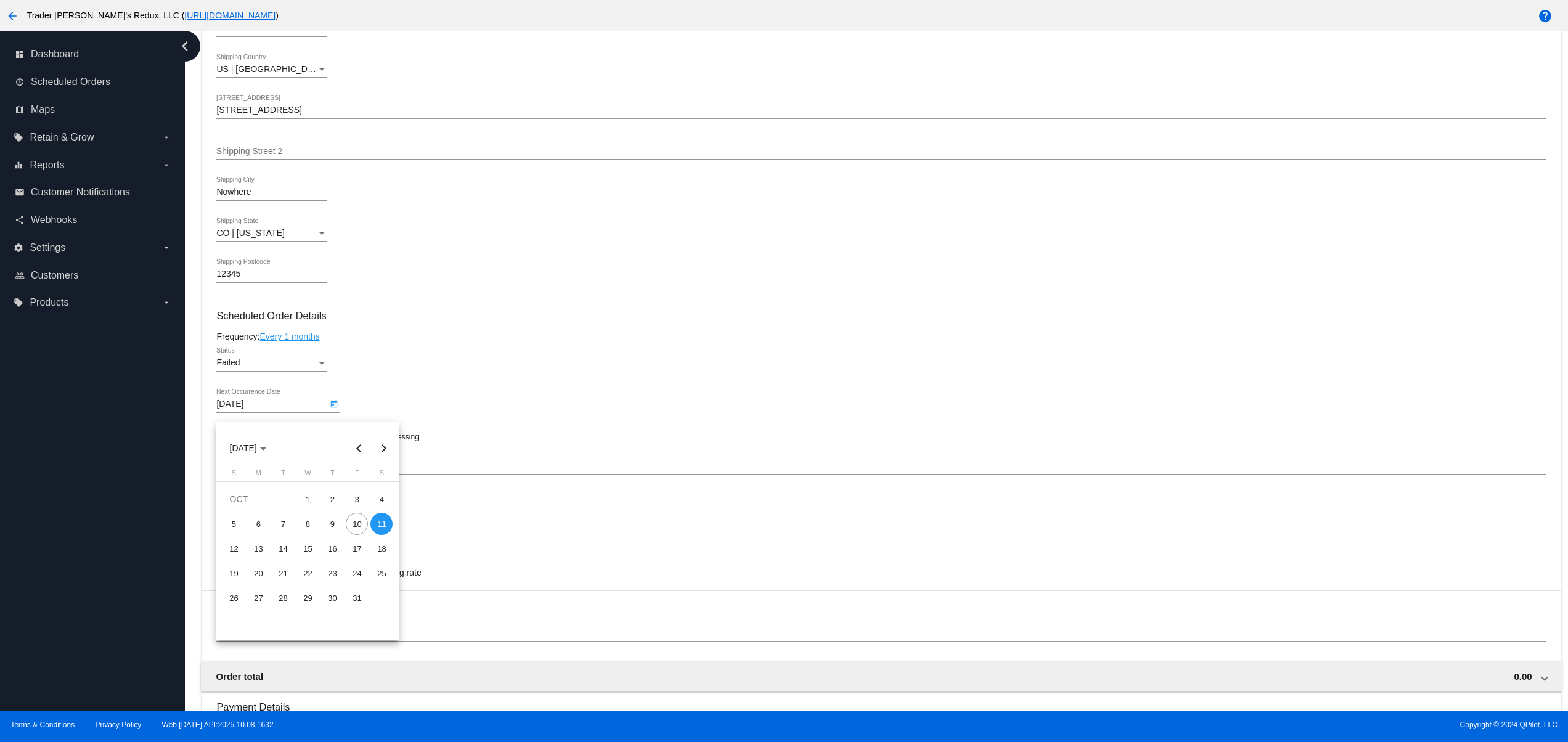
click at [864, 398] on div at bounding box center [784, 371] width 1568 height 742
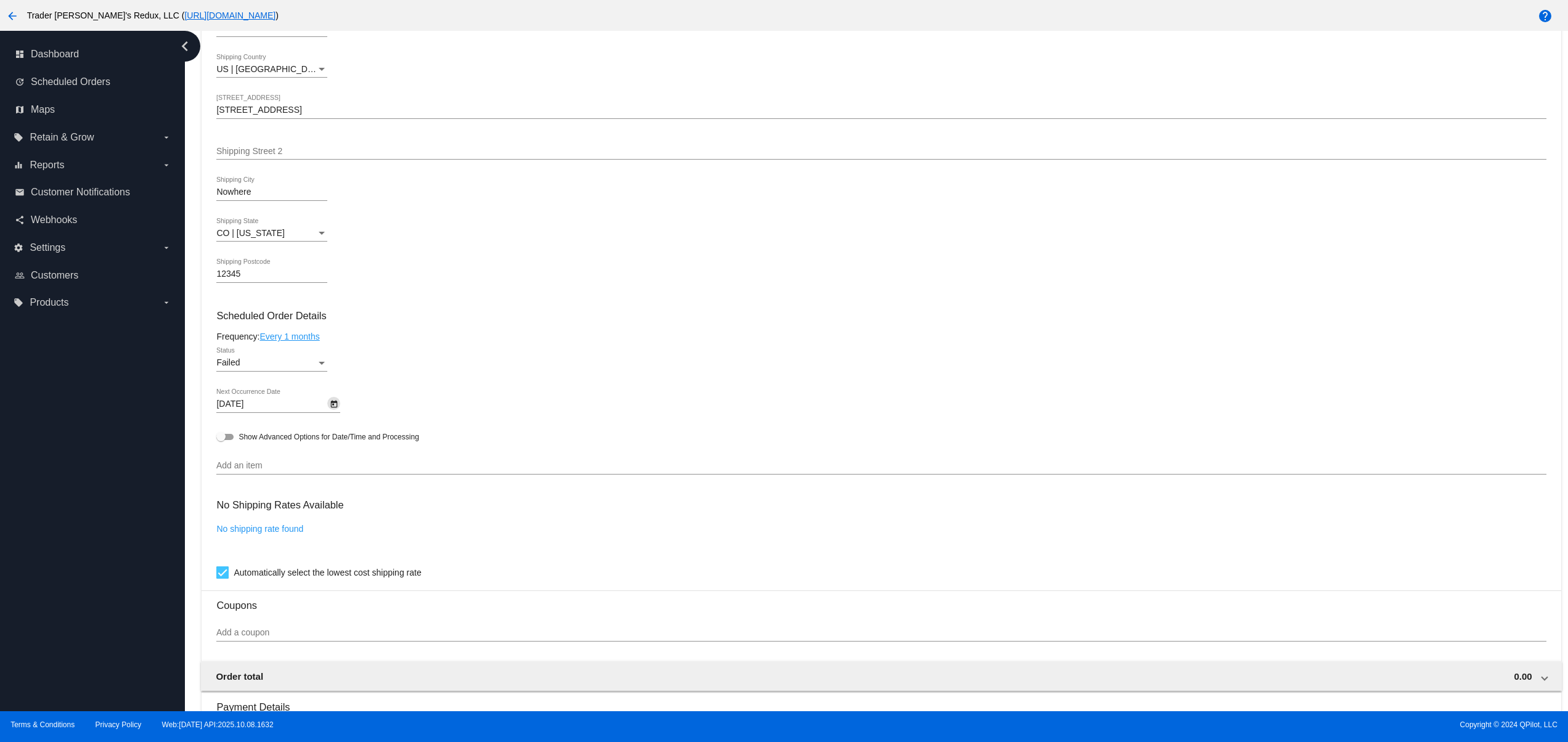
scroll to position [0, 0]
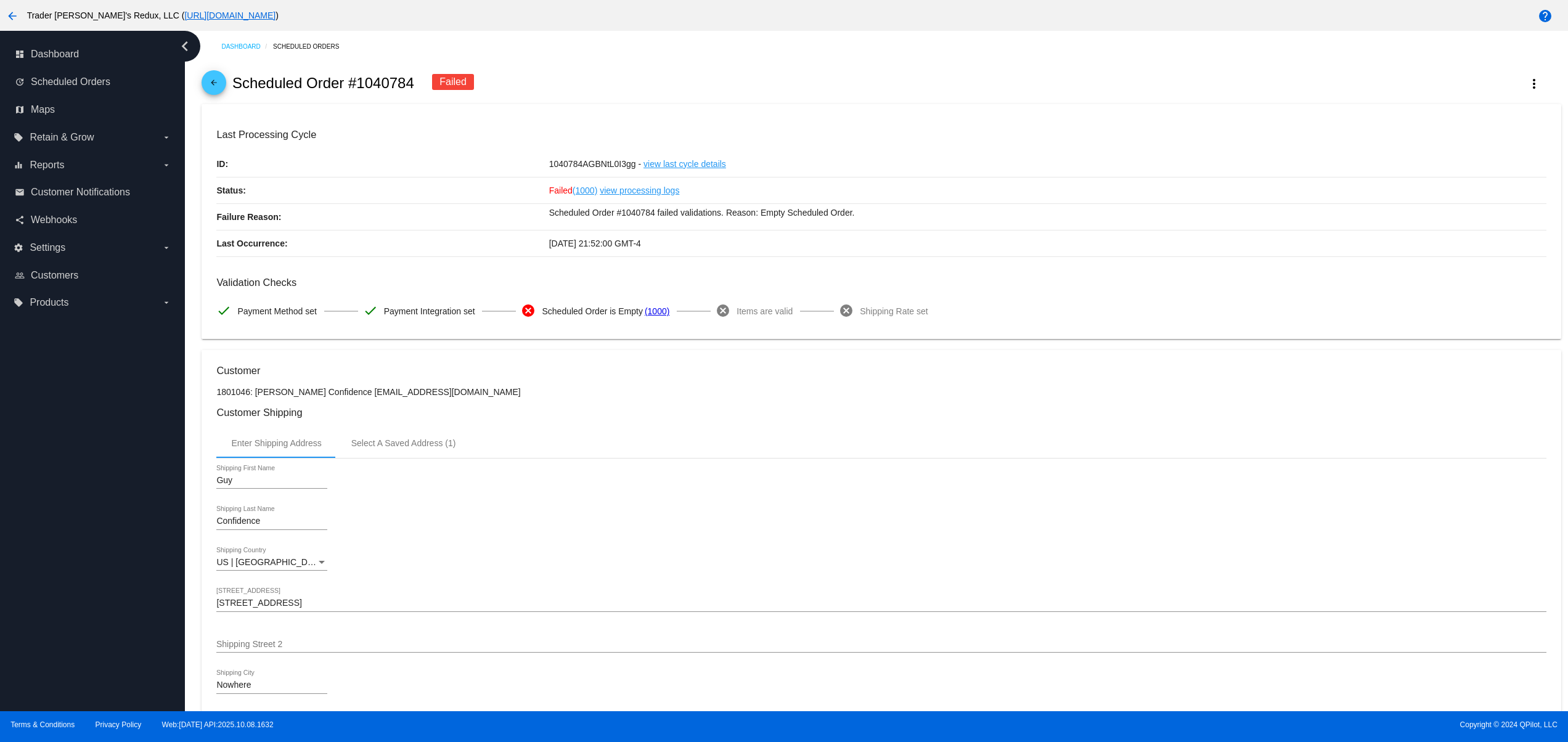
drag, startPoint x: 538, startPoint y: 220, endPoint x: 947, endPoint y: 202, distance: 409.4
click at [944, 202] on div "Last Processing Cycle ID: 1040784AGBNtL0I3gg - view last cycle details Status: …" at bounding box center [881, 193] width 1330 height 128
drag, startPoint x: 819, startPoint y: 218, endPoint x: 513, endPoint y: 240, distance: 306.8
click at [479, 218] on div "Failure Reason: Scheduled Order #1040784 failed validations. Reason: Empty Sche…" at bounding box center [881, 216] width 1330 height 26
click at [869, 248] on div "[DATE] 21:52:00 GMT-4" at bounding box center [1047, 243] width 997 height 26
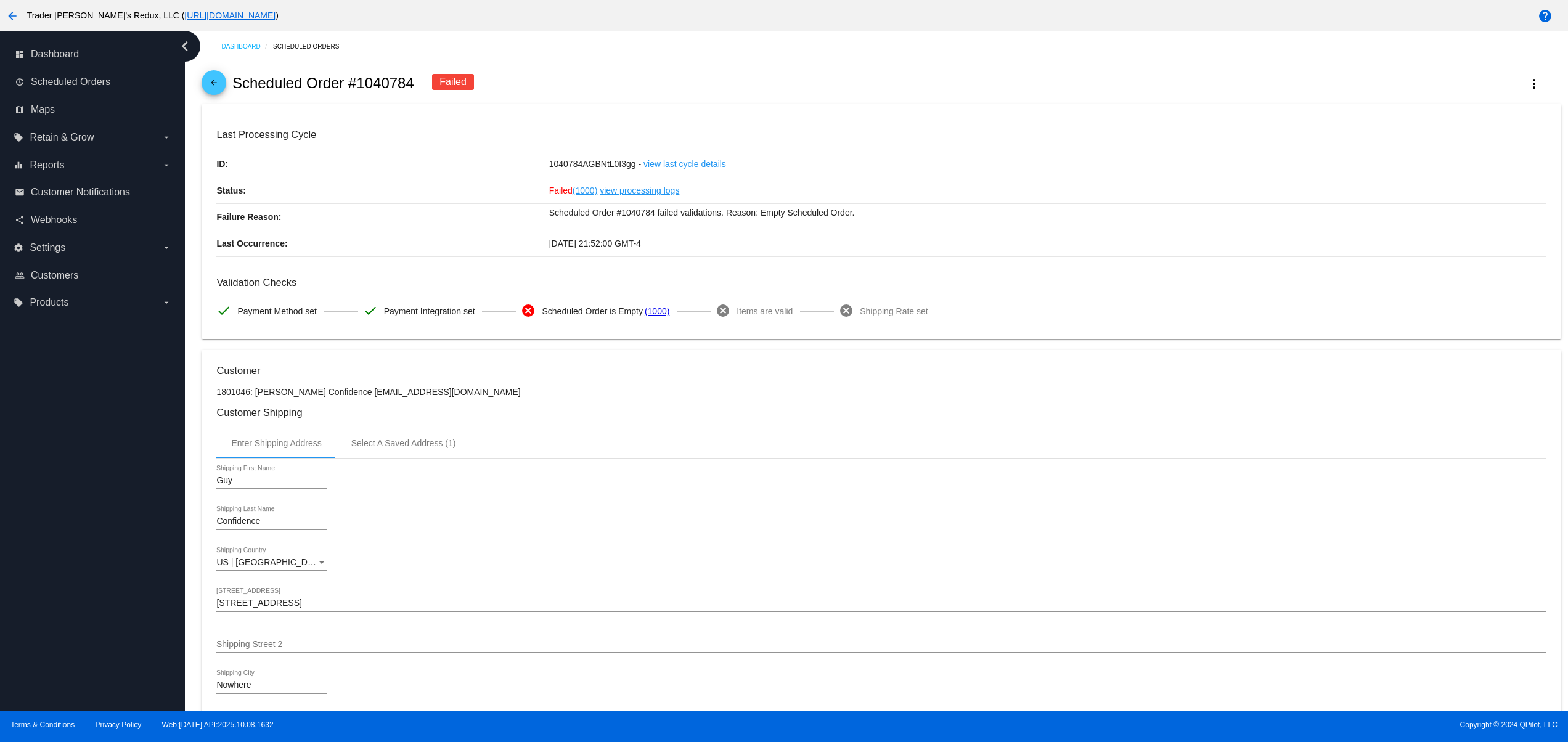
drag, startPoint x: 762, startPoint y: 215, endPoint x: 958, endPoint y: 215, distance: 196.0
click at [876, 215] on p "Scheduled Order #1040784 failed validations. Reason: Empty Scheduled Order." at bounding box center [1047, 212] width 997 height 17
drag, startPoint x: 99, startPoint y: 182, endPoint x: 100, endPoint y: 201, distance: 19.0
click at [99, 182] on link "email Customer Notifications" at bounding box center [93, 192] width 157 height 20
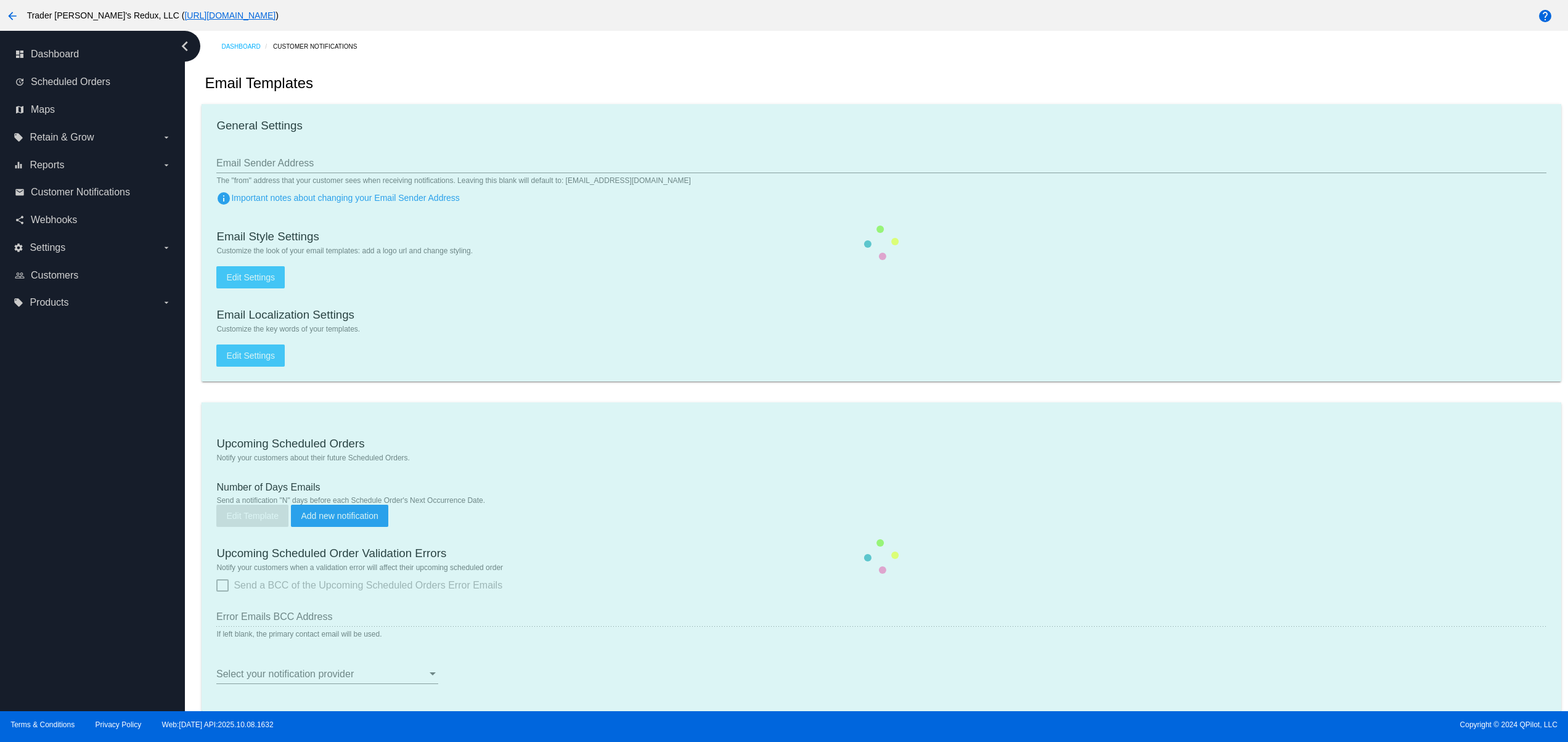
checkbox input "true"
type input "1"
checkbox input "true"
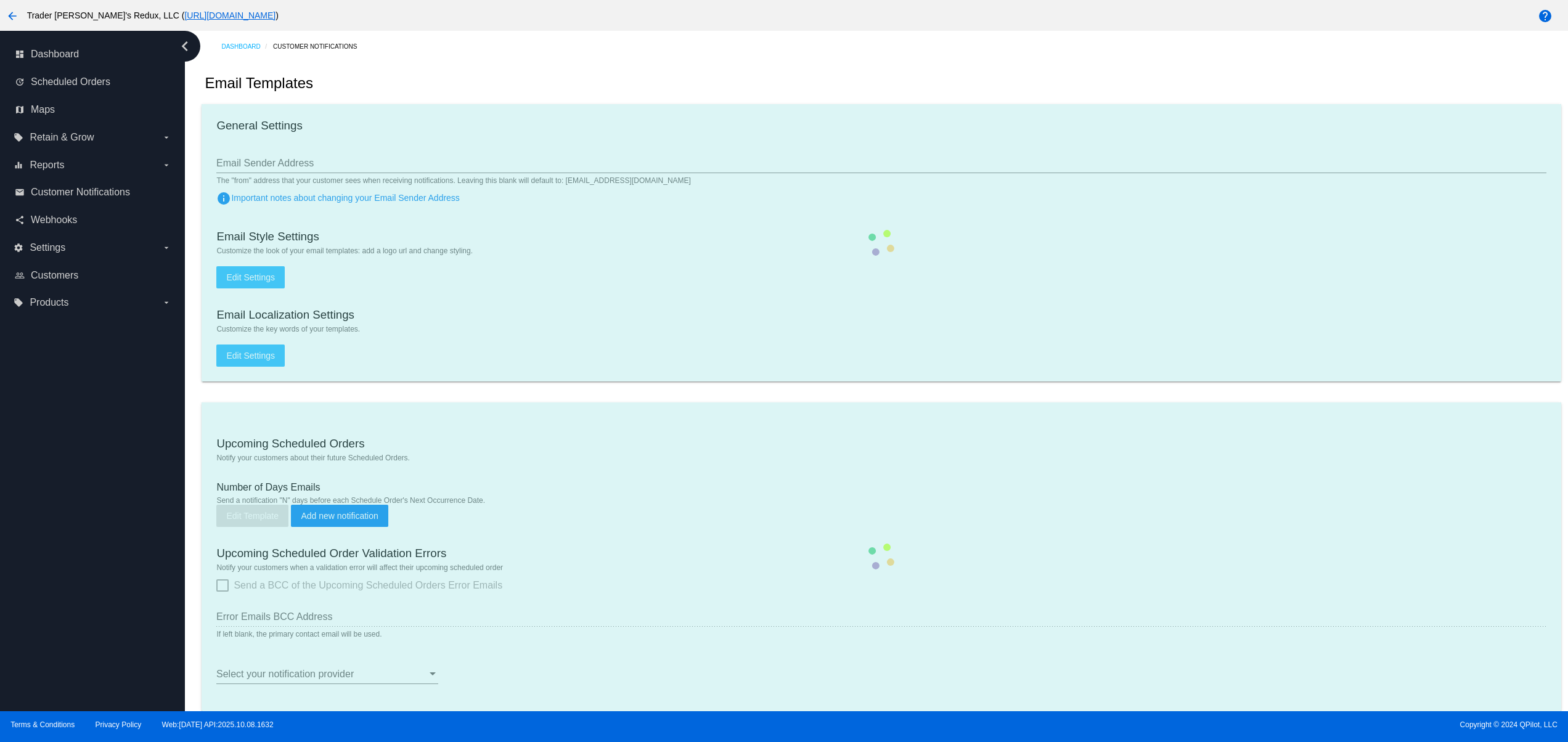
checkbox input "true"
type input "[EMAIL_ADDRESS][DOMAIN_NAME]"
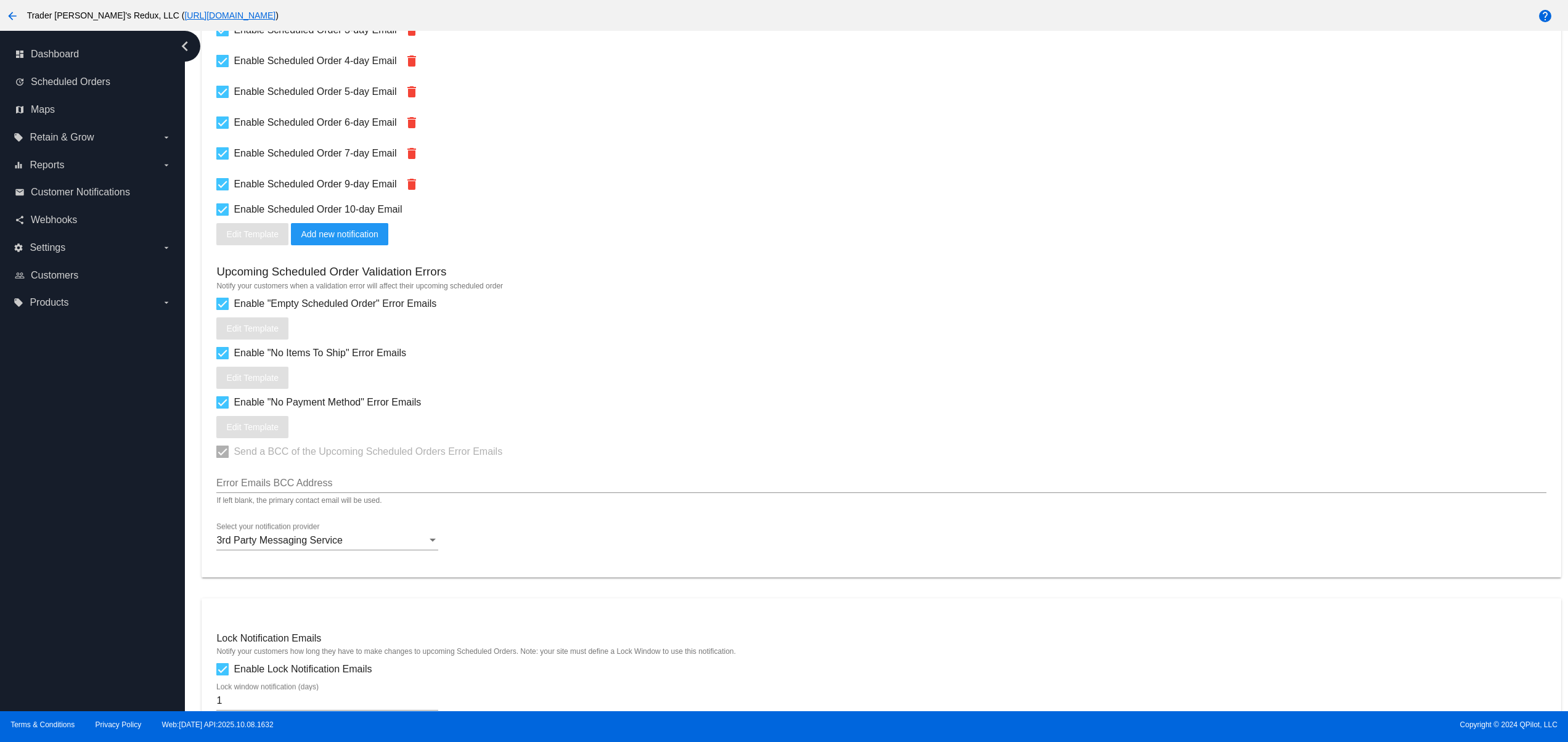
scroll to position [740, 0]
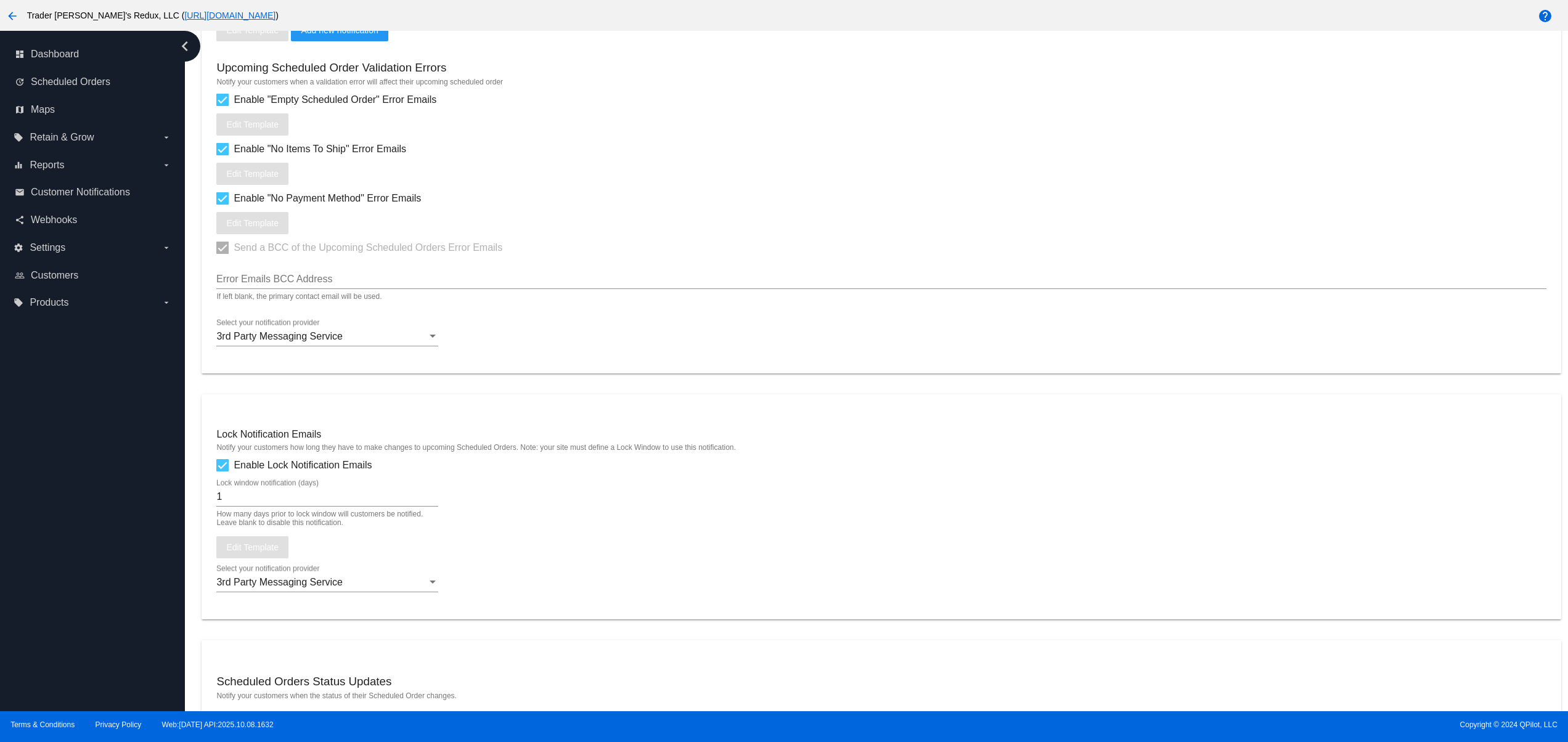
click at [303, 336] on div "3rd Party Messaging Service Select your notification provider" at bounding box center [327, 332] width 222 height 28
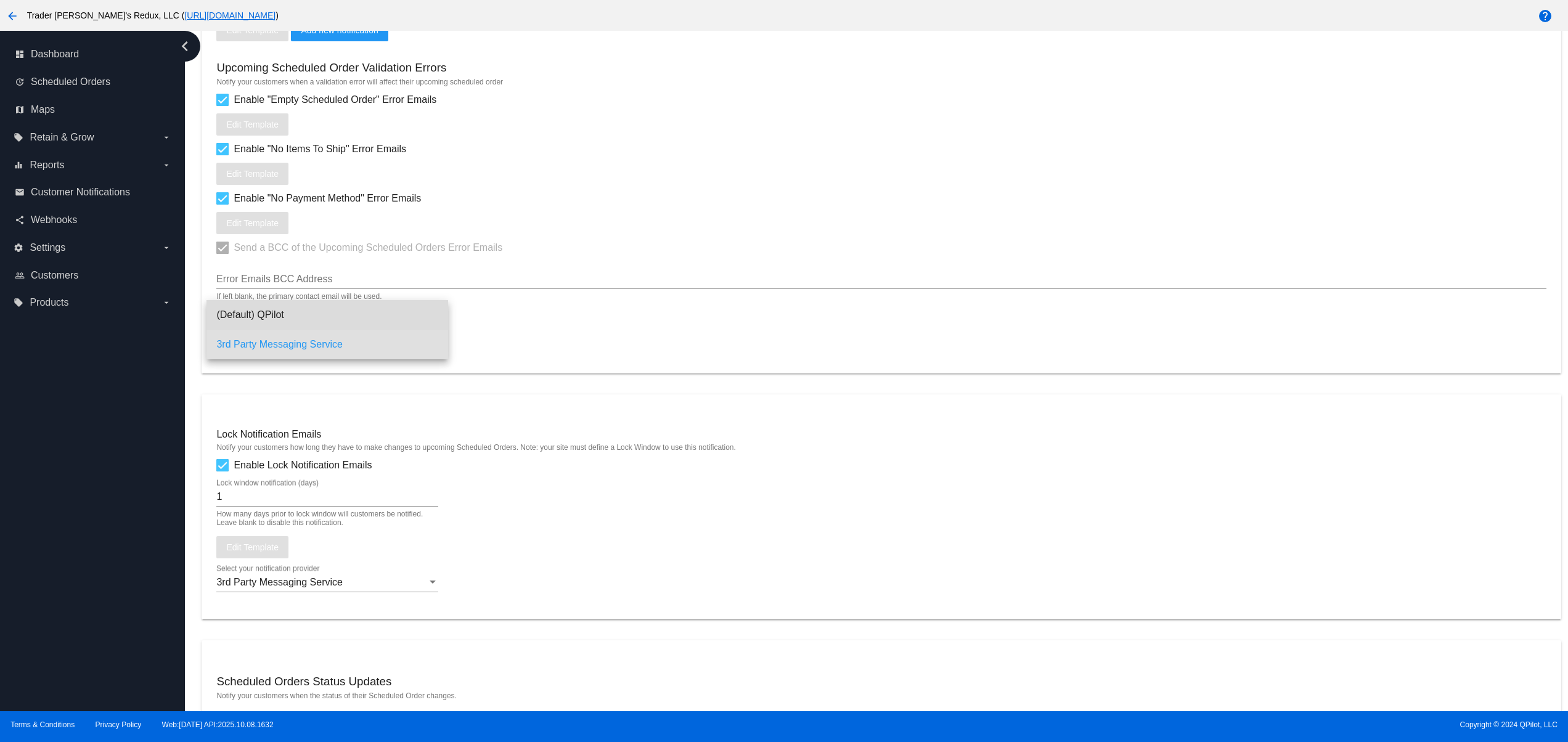
click at [294, 323] on span "(Default) QPilot" at bounding box center [327, 315] width 222 height 29
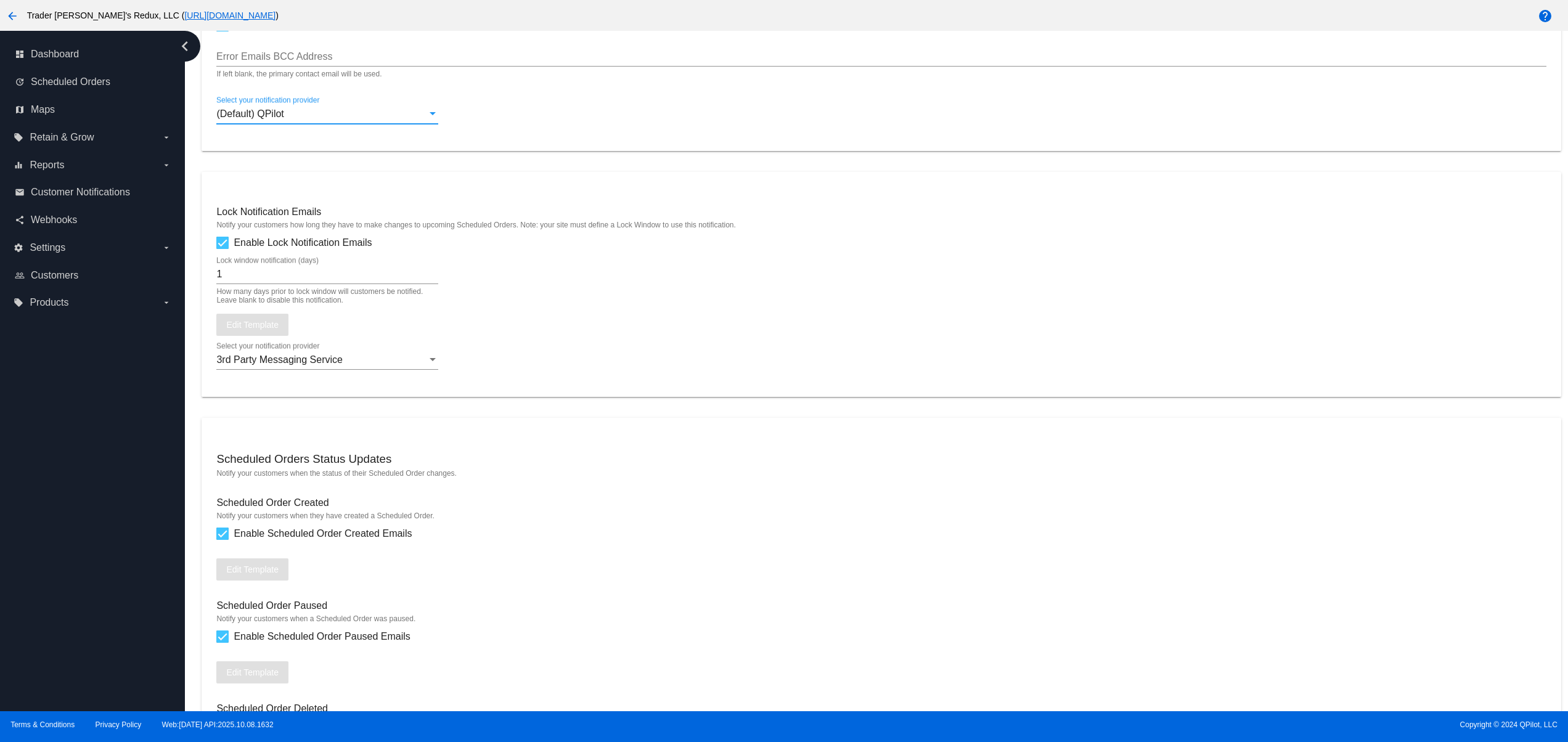
scroll to position [986, 0]
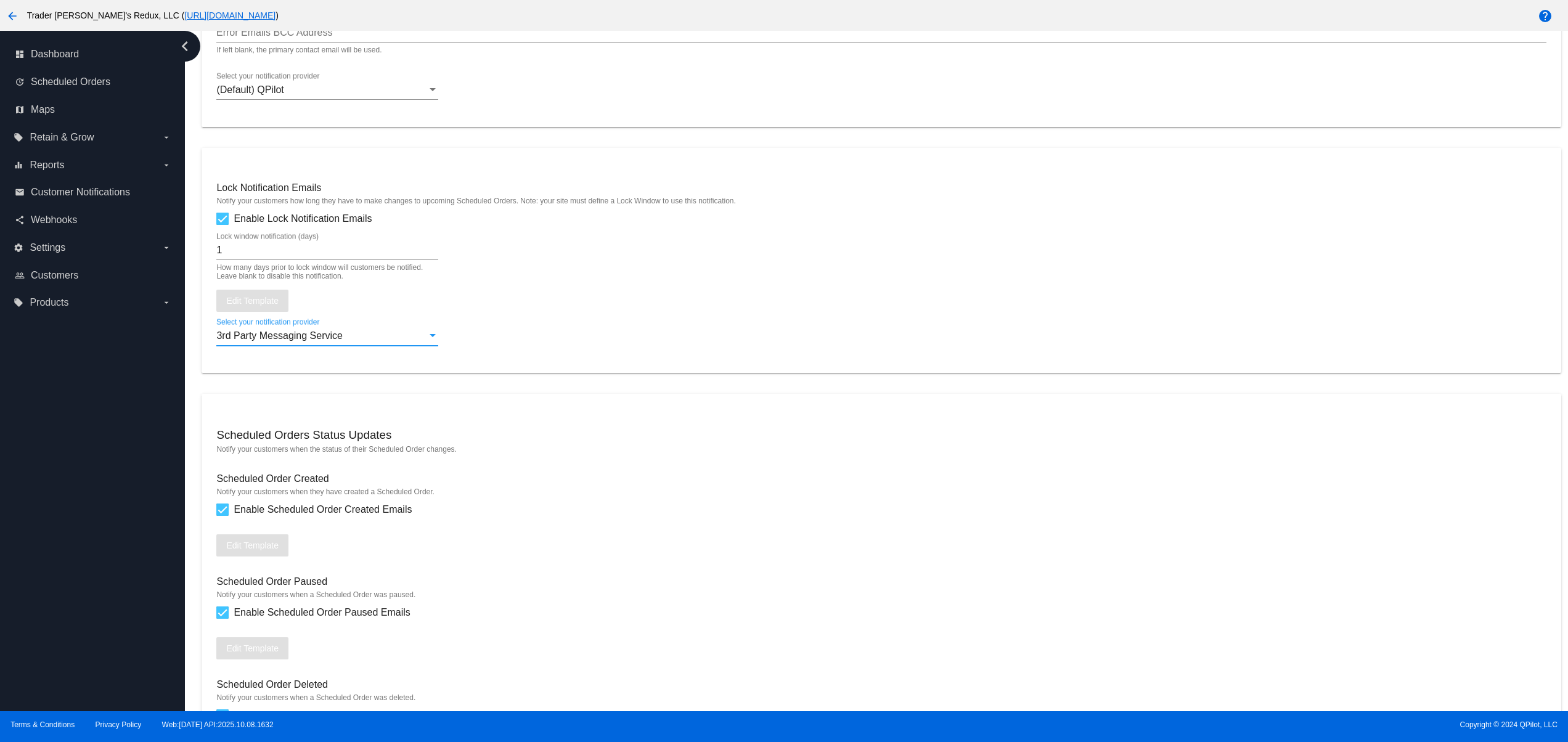
click at [326, 341] on span "3rd Party Messaging Service" at bounding box center [279, 335] width 126 height 10
click at [299, 320] on span "(Default) QPilot" at bounding box center [327, 316] width 222 height 29
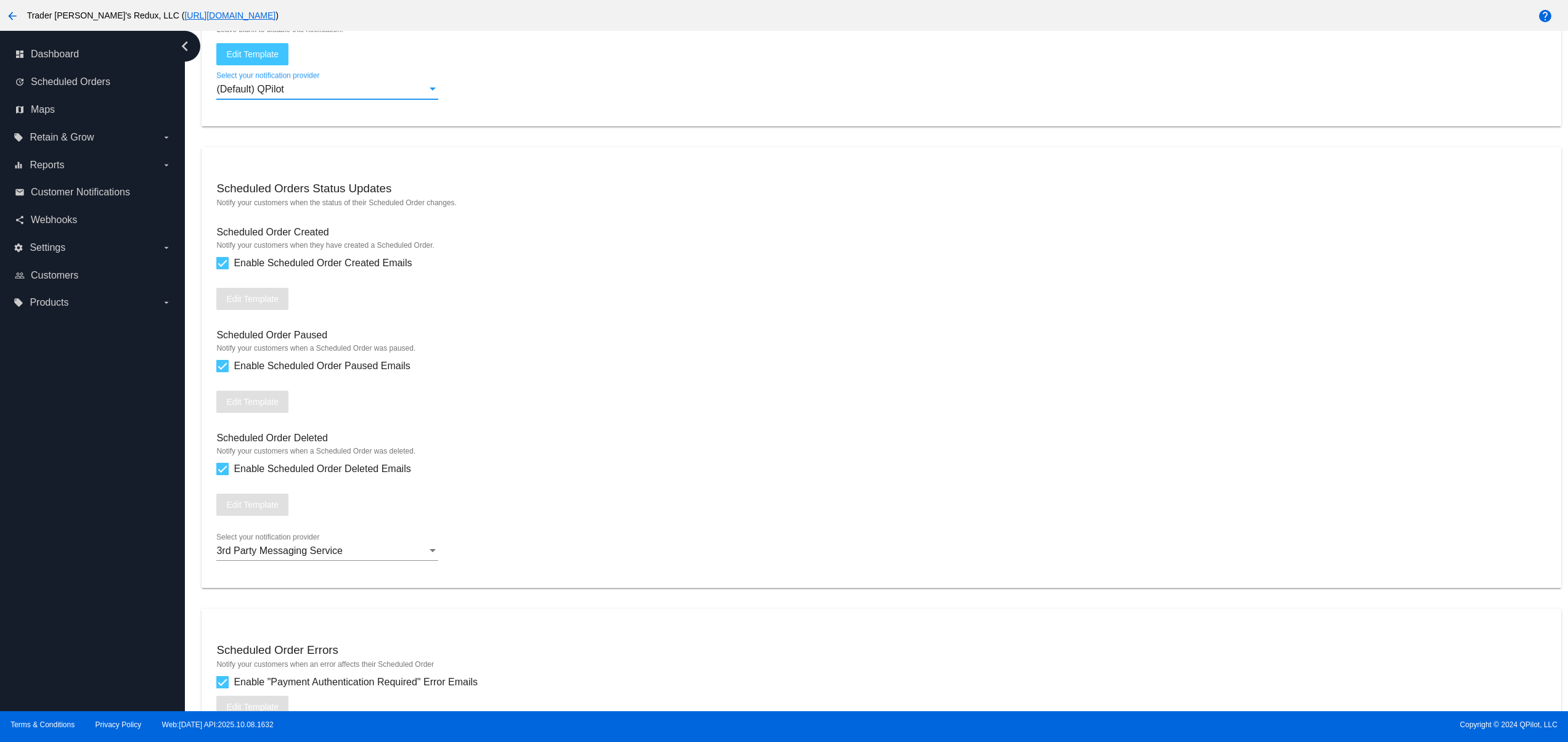
click at [309, 558] on div "3rd Party Messaging Service Select your notification provider" at bounding box center [327, 547] width 222 height 28
click at [303, 511] on div at bounding box center [784, 371] width 1568 height 742
click at [294, 526] on mat-card "Scheduled Orders Status Updates Notify your customers when the status of their …" at bounding box center [880, 368] width 1359 height 441
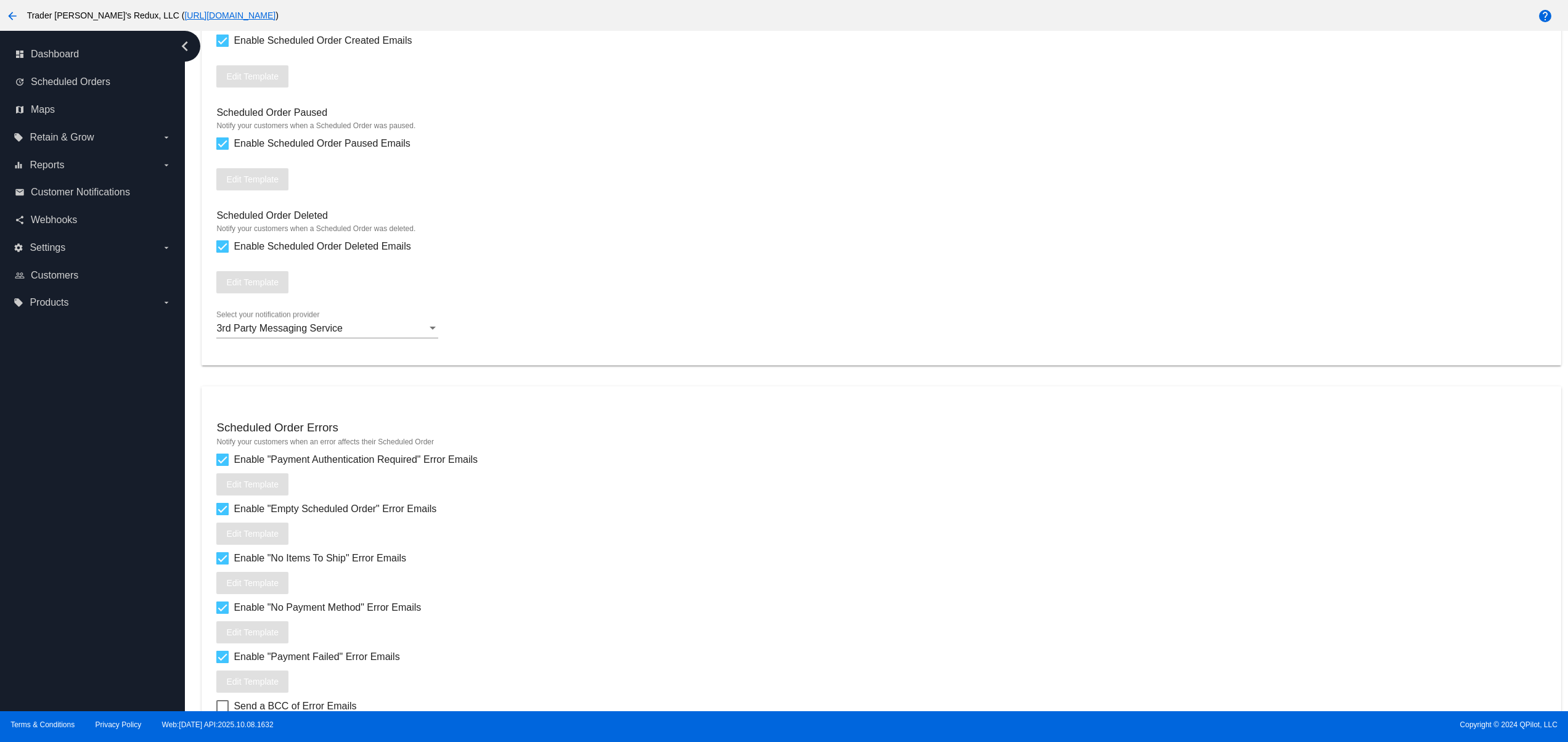
scroll to position [1480, 0]
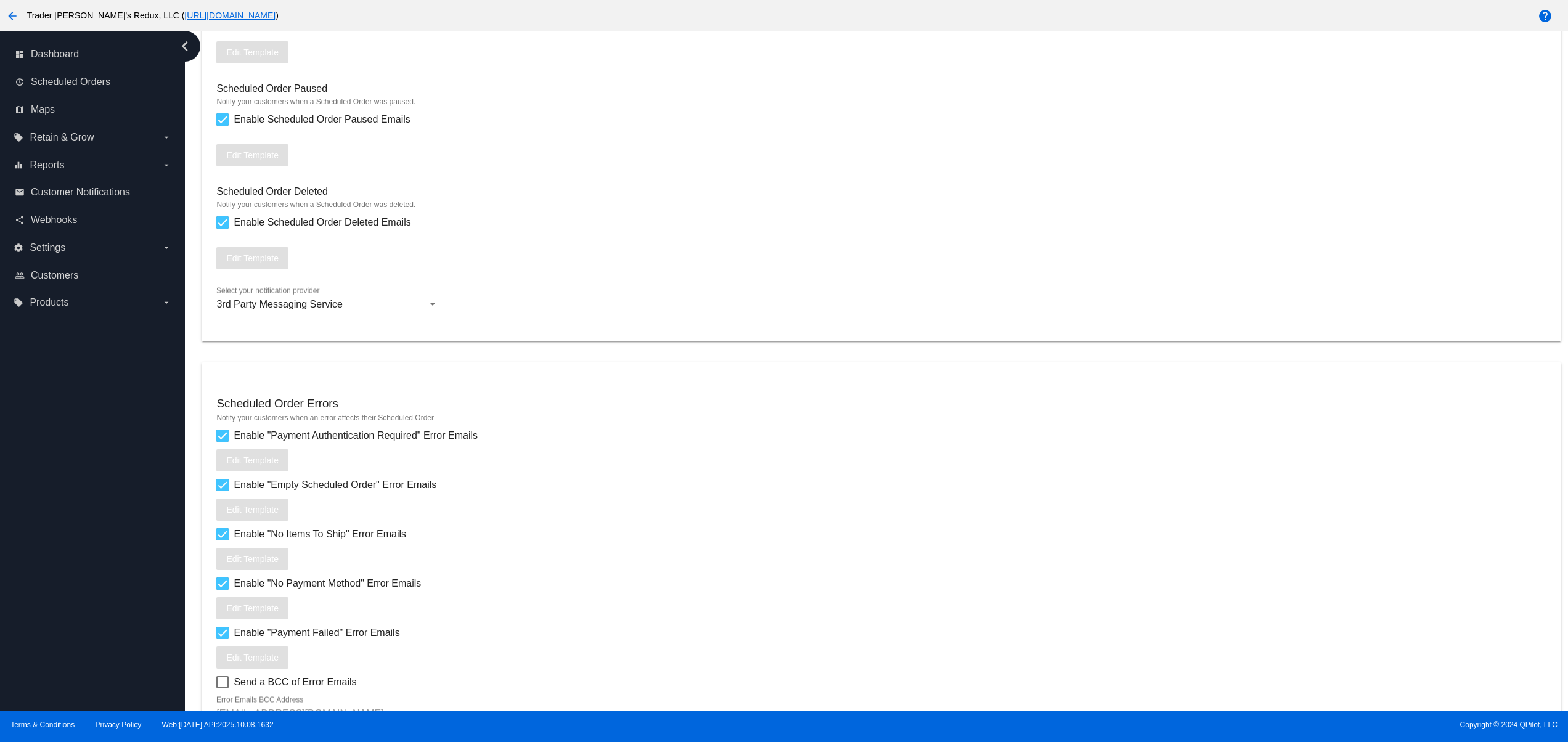
click at [299, 315] on div "3rd Party Messaging Service Select your notification provider" at bounding box center [327, 300] width 222 height 28
click at [271, 289] on span "(Default) QPilot" at bounding box center [327, 290] width 222 height 29
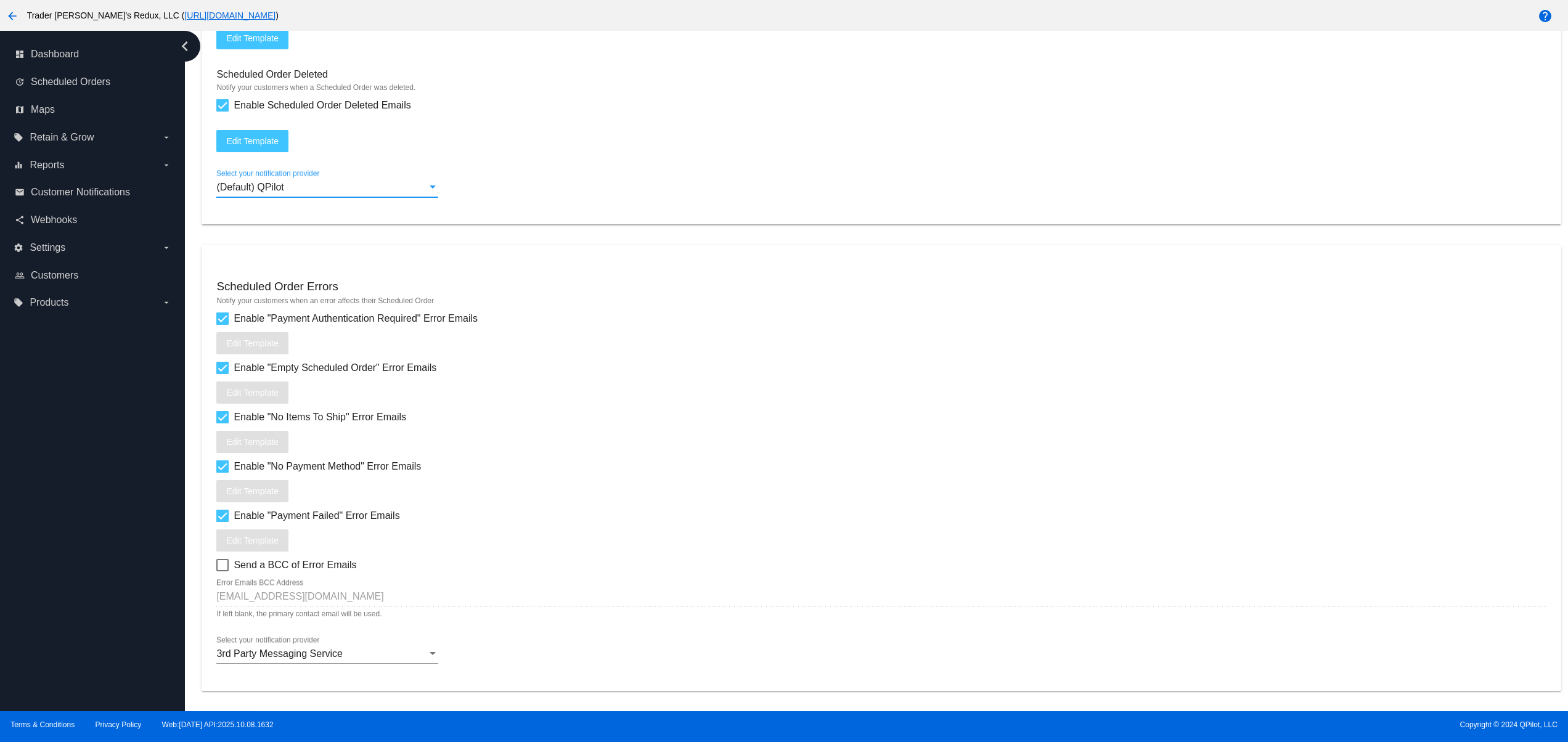
scroll to position [1638, 0]
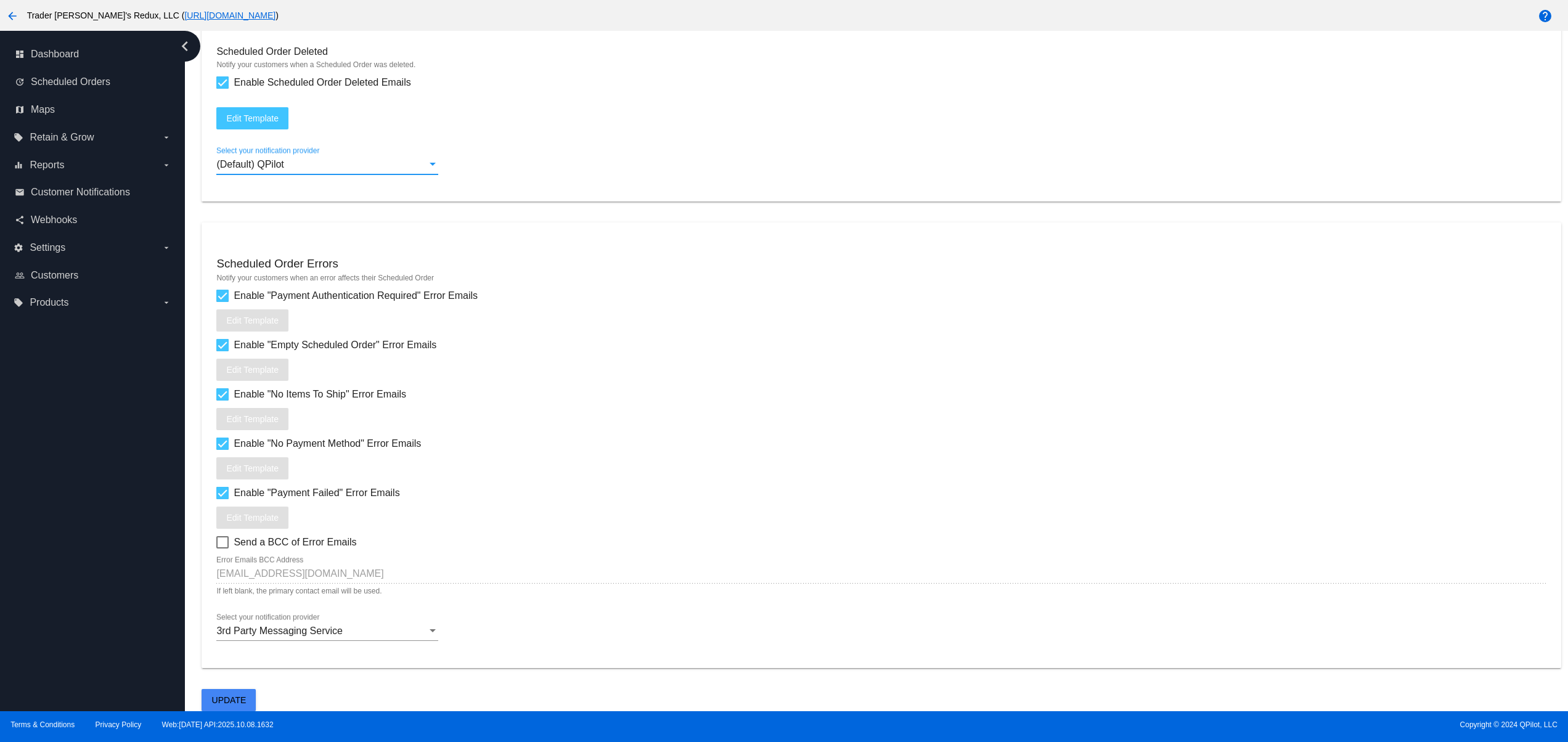
click at [266, 629] on span "3rd Party Messaging Service" at bounding box center [279, 630] width 126 height 10
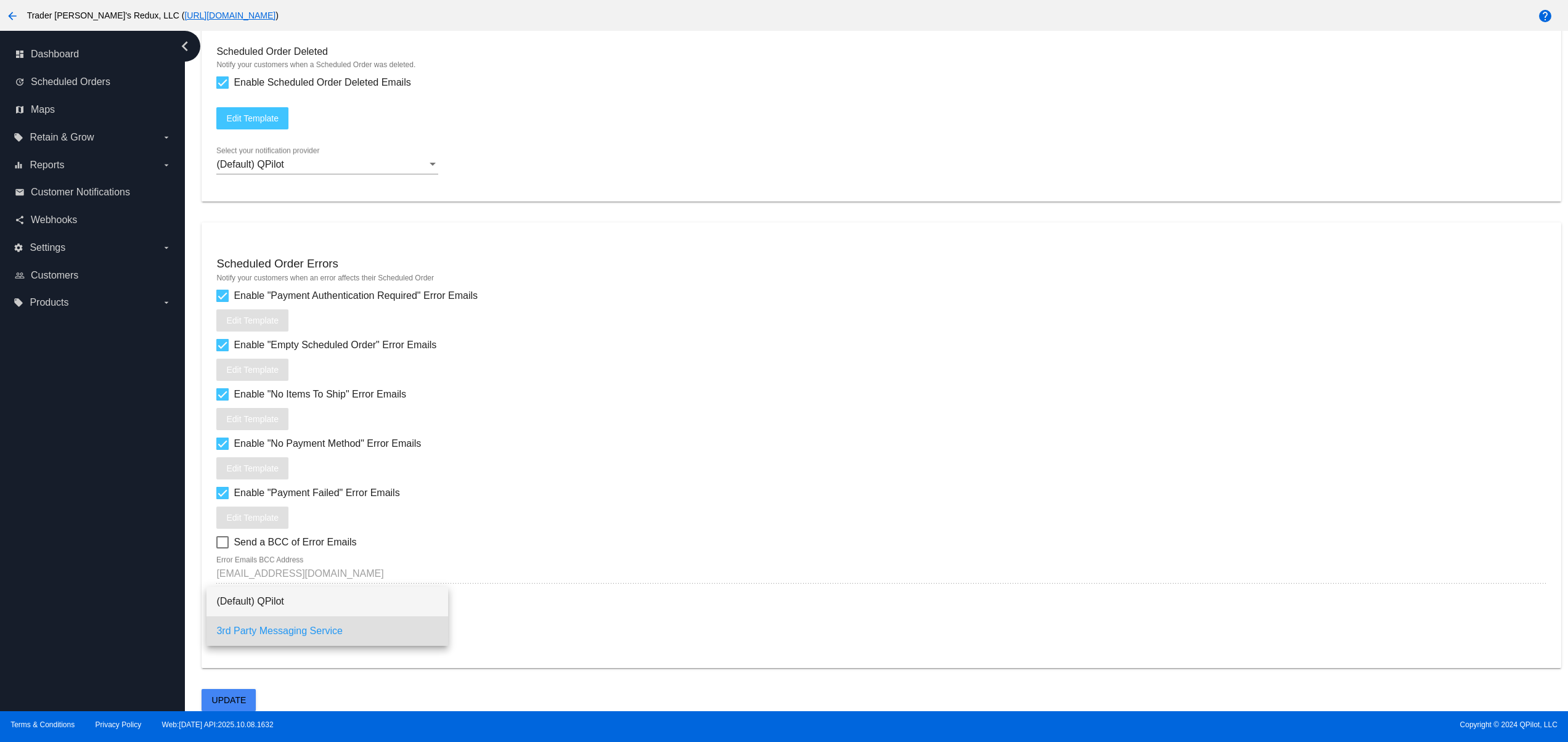
click at [306, 590] on span "(Default) QPilot" at bounding box center [327, 601] width 222 height 29
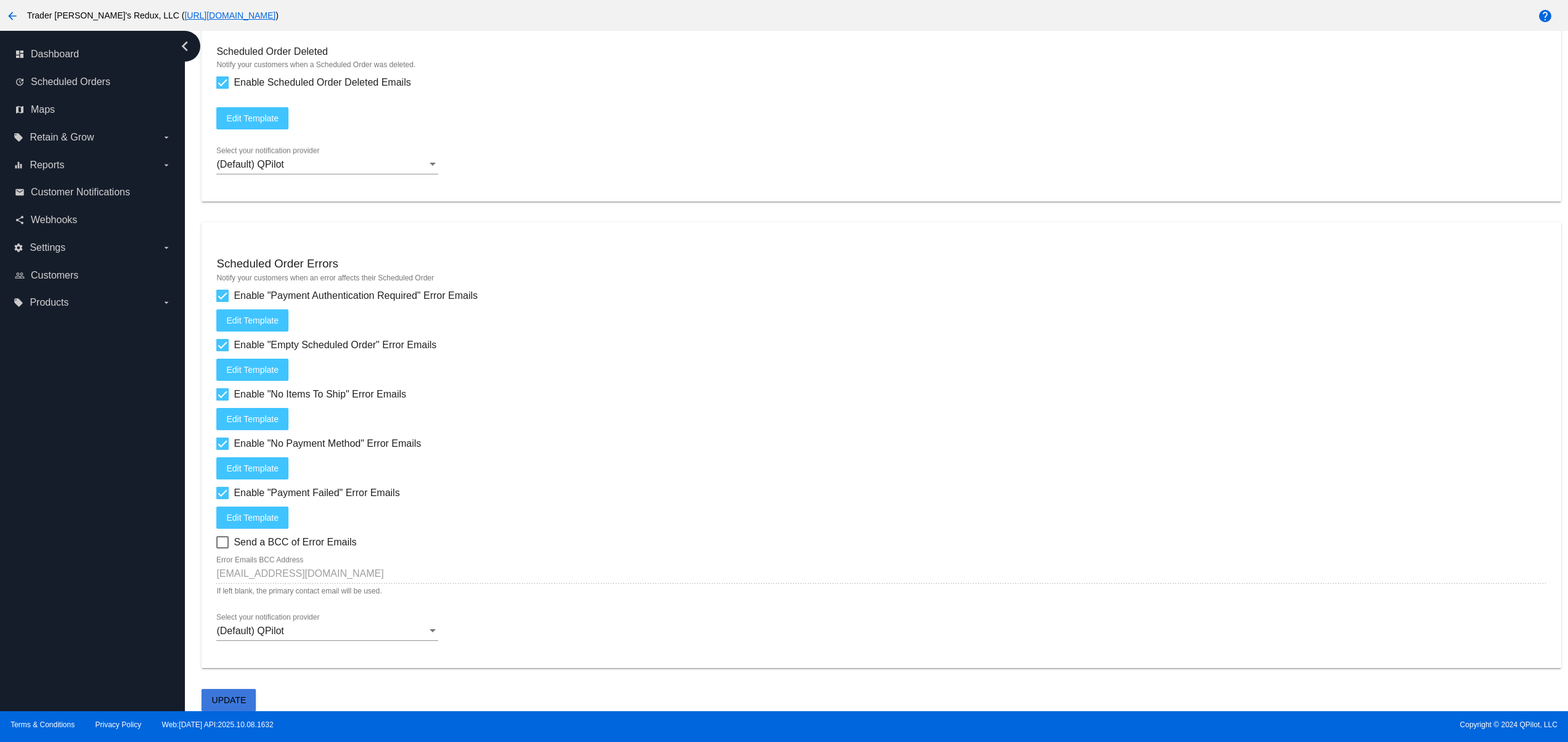
click at [230, 701] on span "Update" at bounding box center [230, 700] width 35 height 10
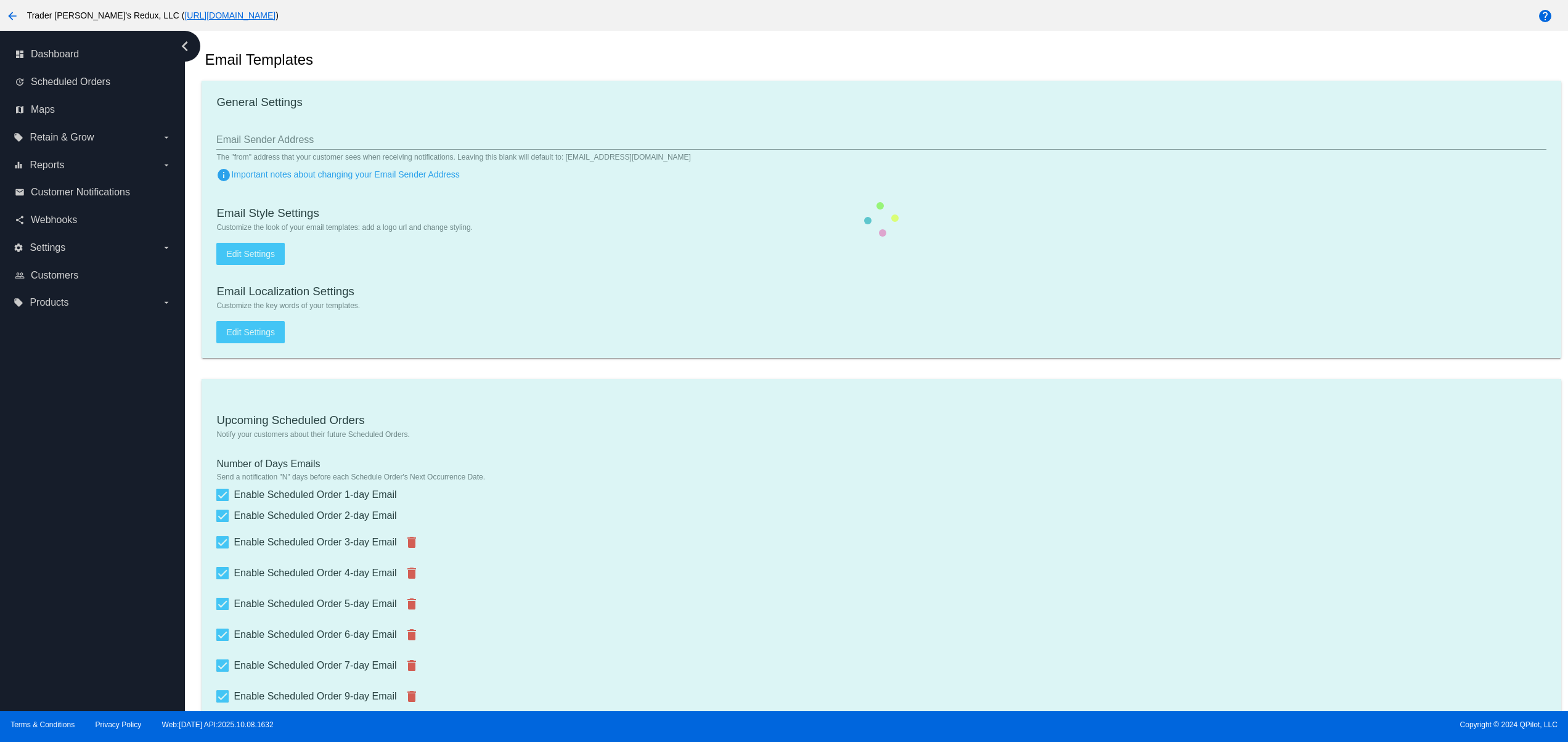
scroll to position [0, 0]
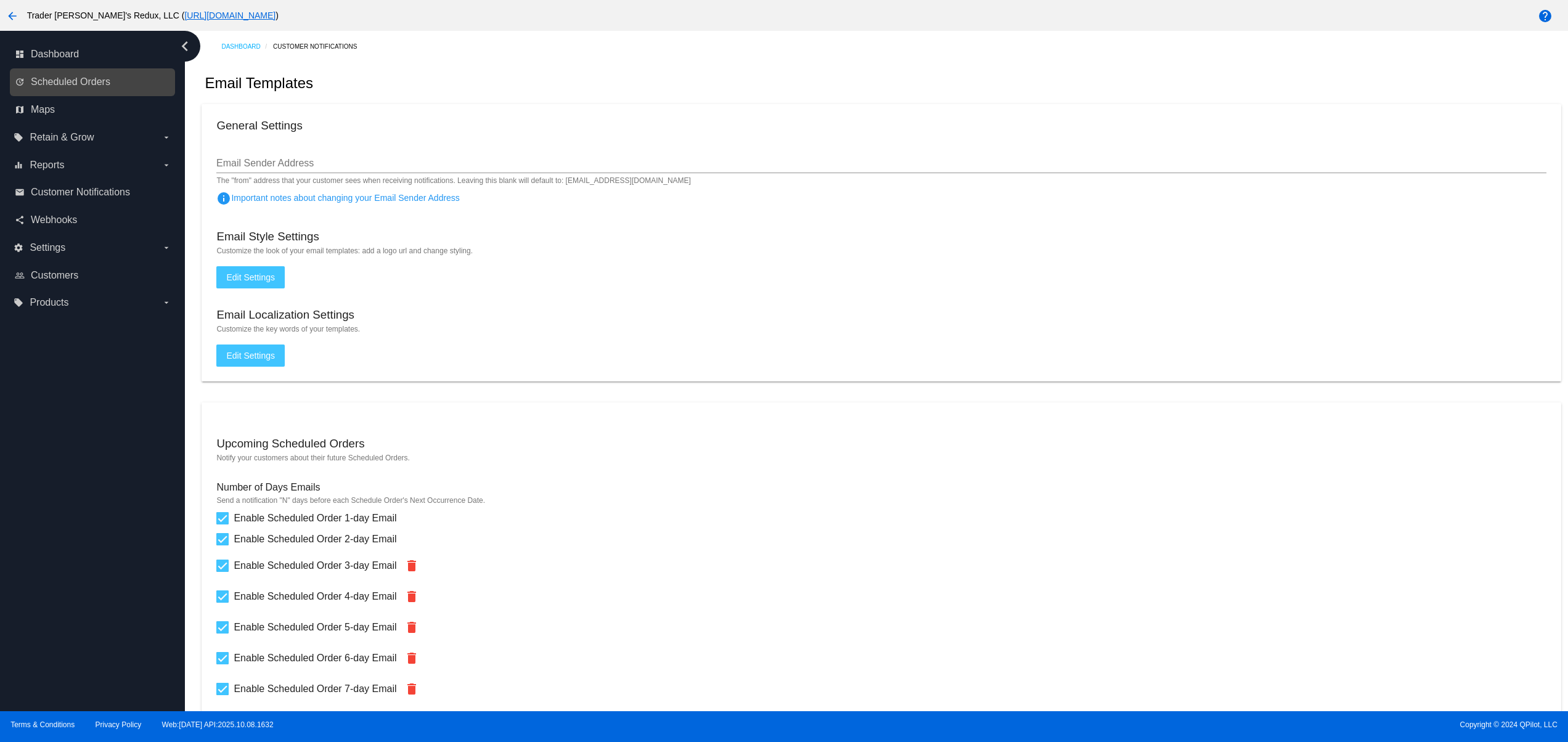
click at [113, 89] on link "update Scheduled Orders" at bounding box center [93, 82] width 157 height 20
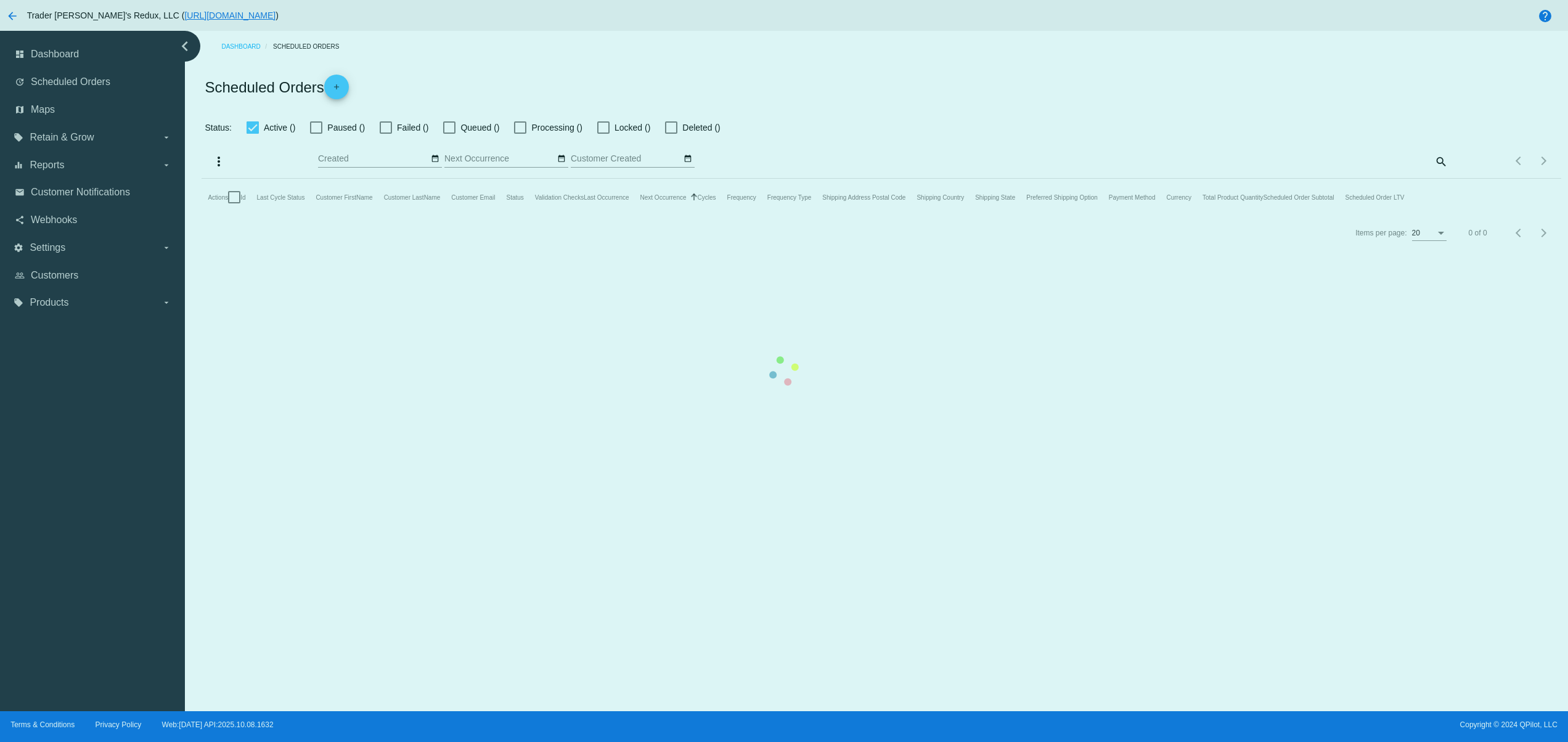
checkbox input "false"
checkbox input "true"
type input "[DATE] - [DATE]"
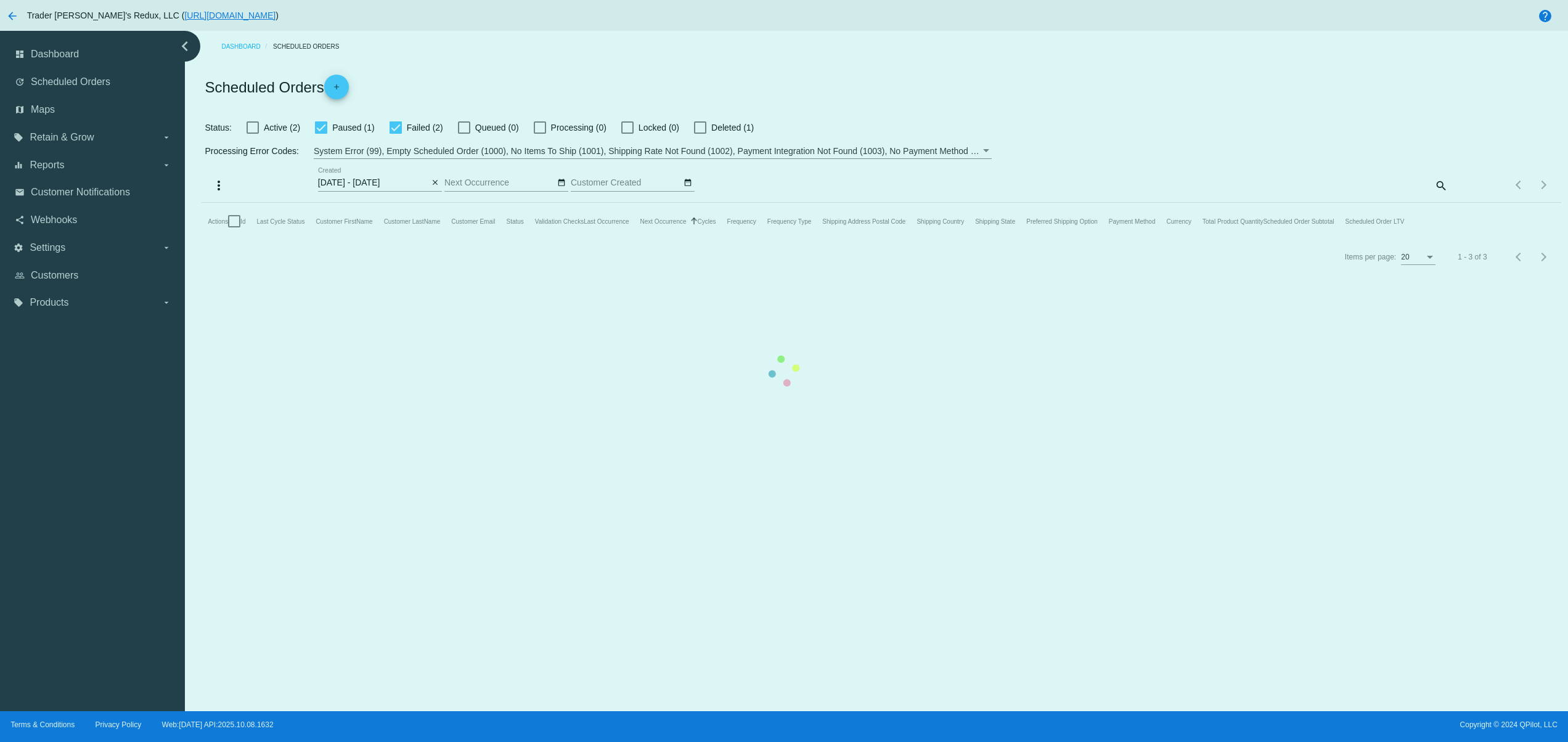
click at [437, 185] on app-dashboard-scheduled-orders "Scheduled Orders add Status: Active (2) Paused (1) Failed (2) Queued (0) Proces…" at bounding box center [880, 169] width 1359 height 212
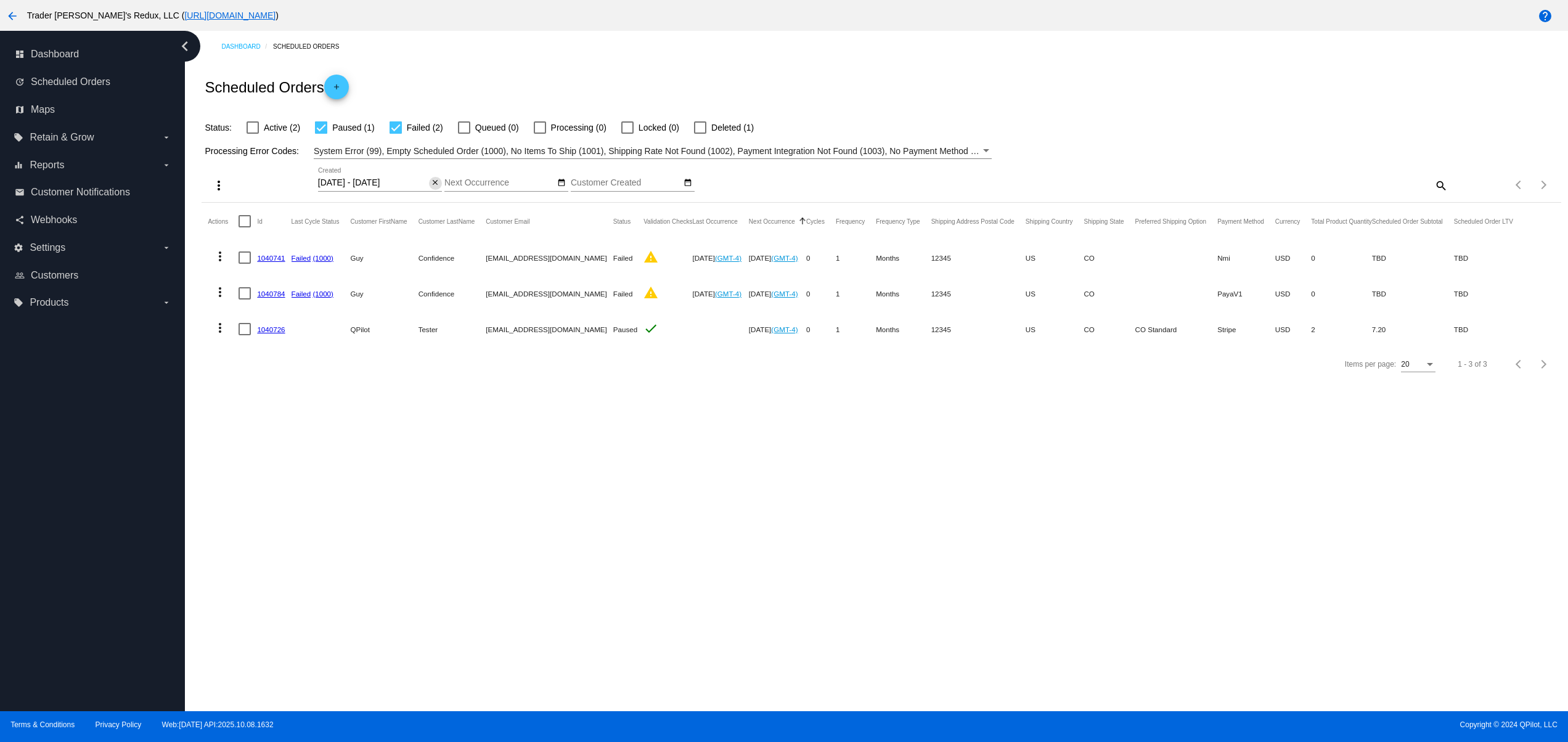
click at [437, 188] on mat-icon "close" at bounding box center [435, 183] width 9 height 10
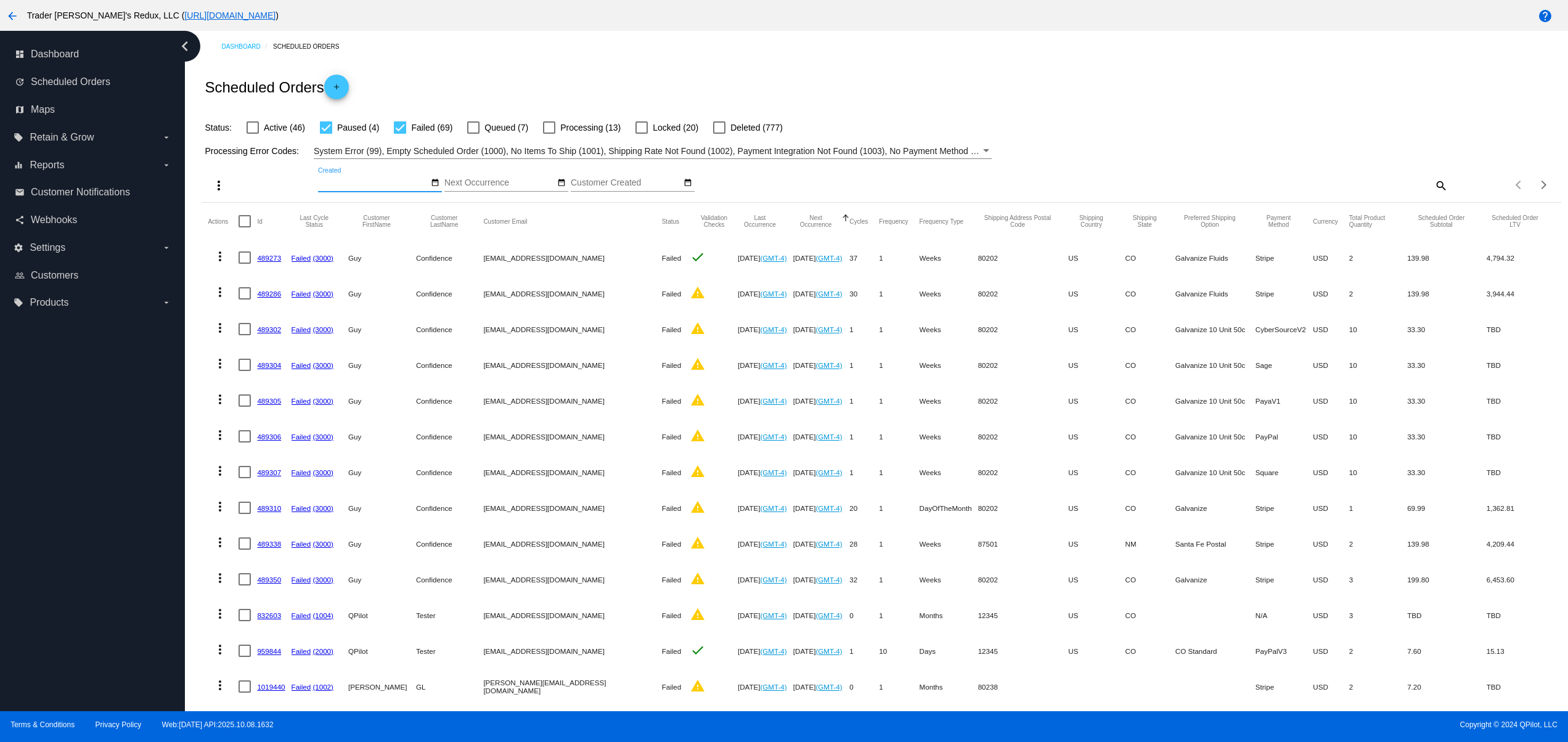
click at [339, 97] on mat-icon "add" at bounding box center [336, 90] width 15 height 15
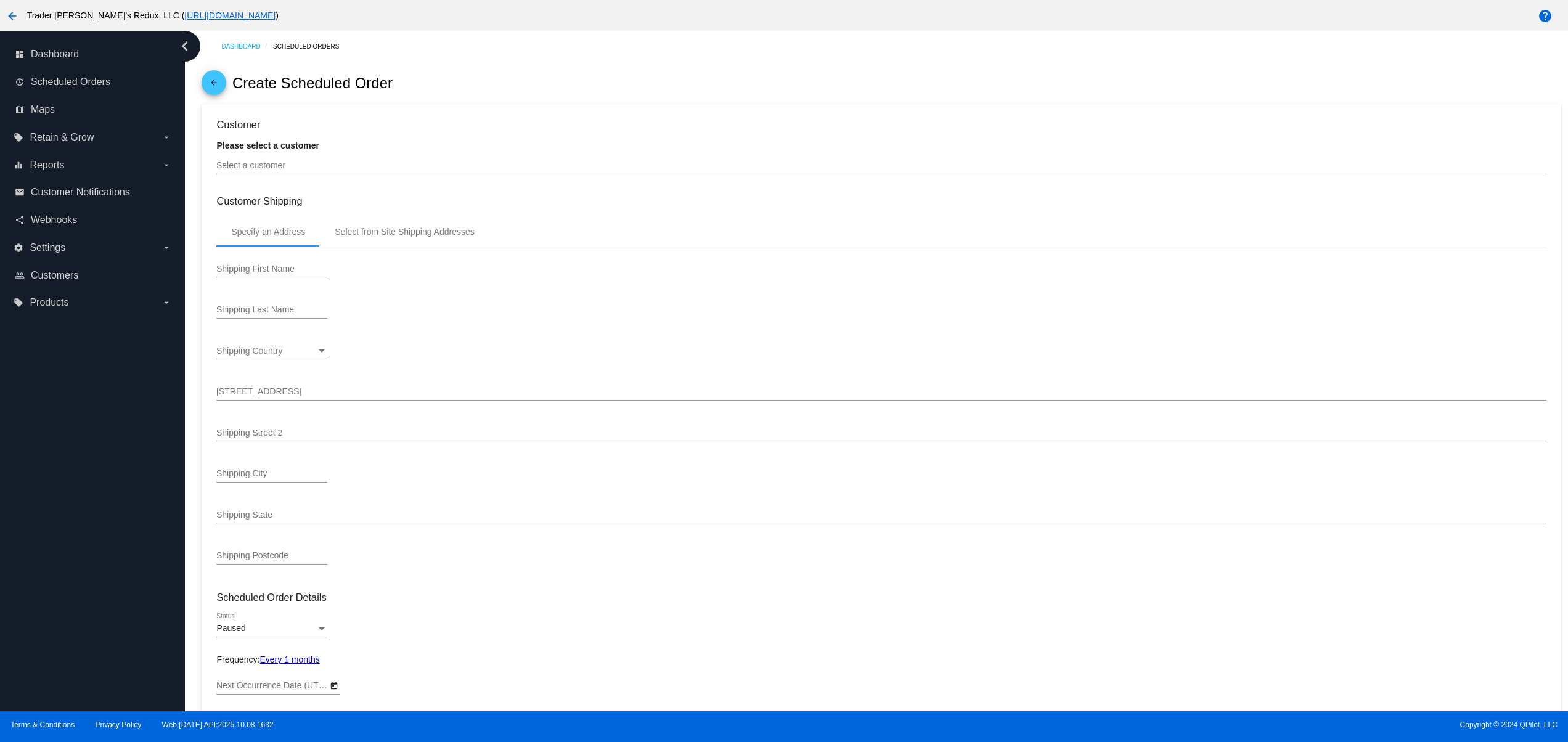
type input "[DATE]"
click at [308, 159] on div "Select a customer" at bounding box center [881, 163] width 1330 height 24
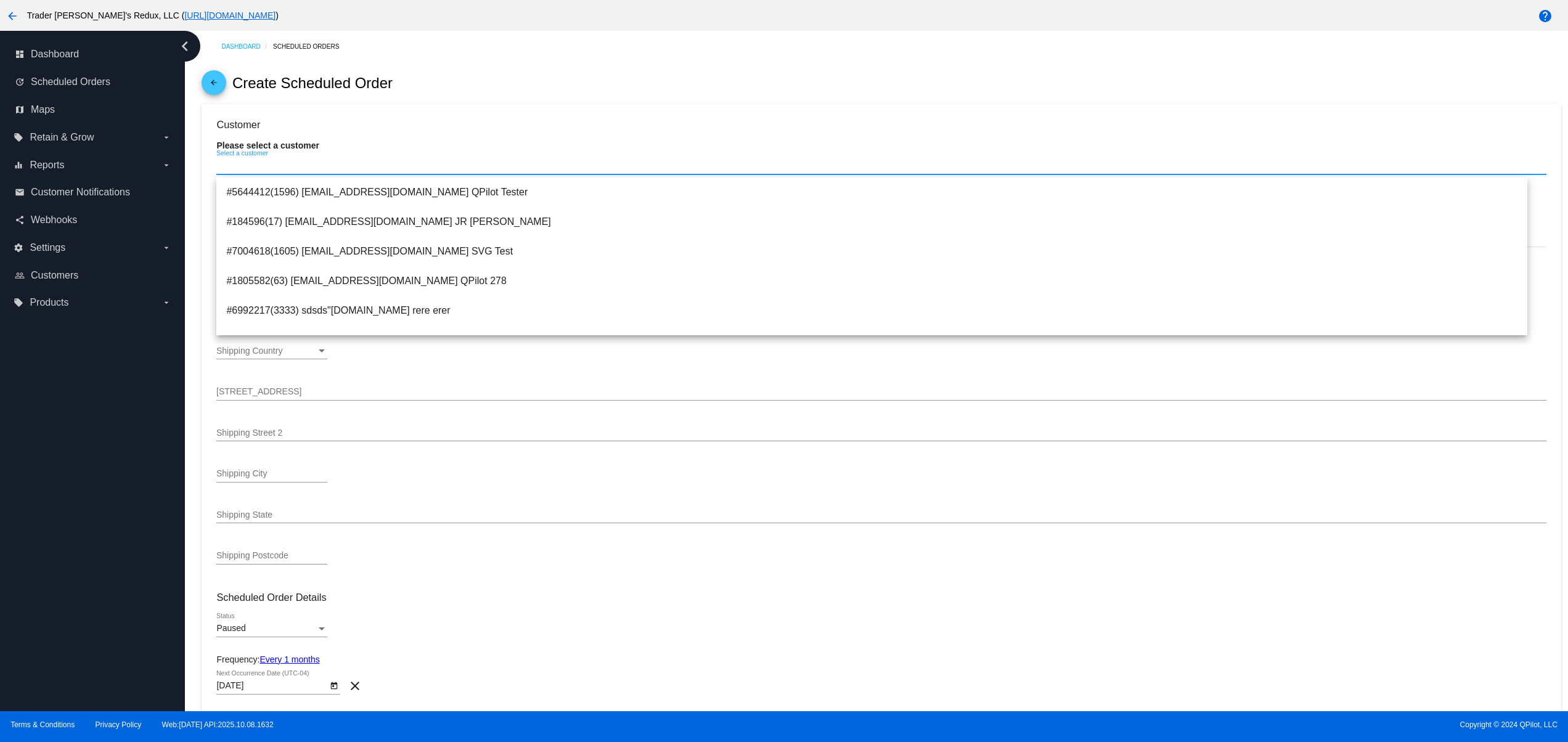
click at [387, 163] on input "Select a customer" at bounding box center [881, 166] width 1330 height 10
paste input "[EMAIL_ADDRESS][DOMAIN_NAME]"
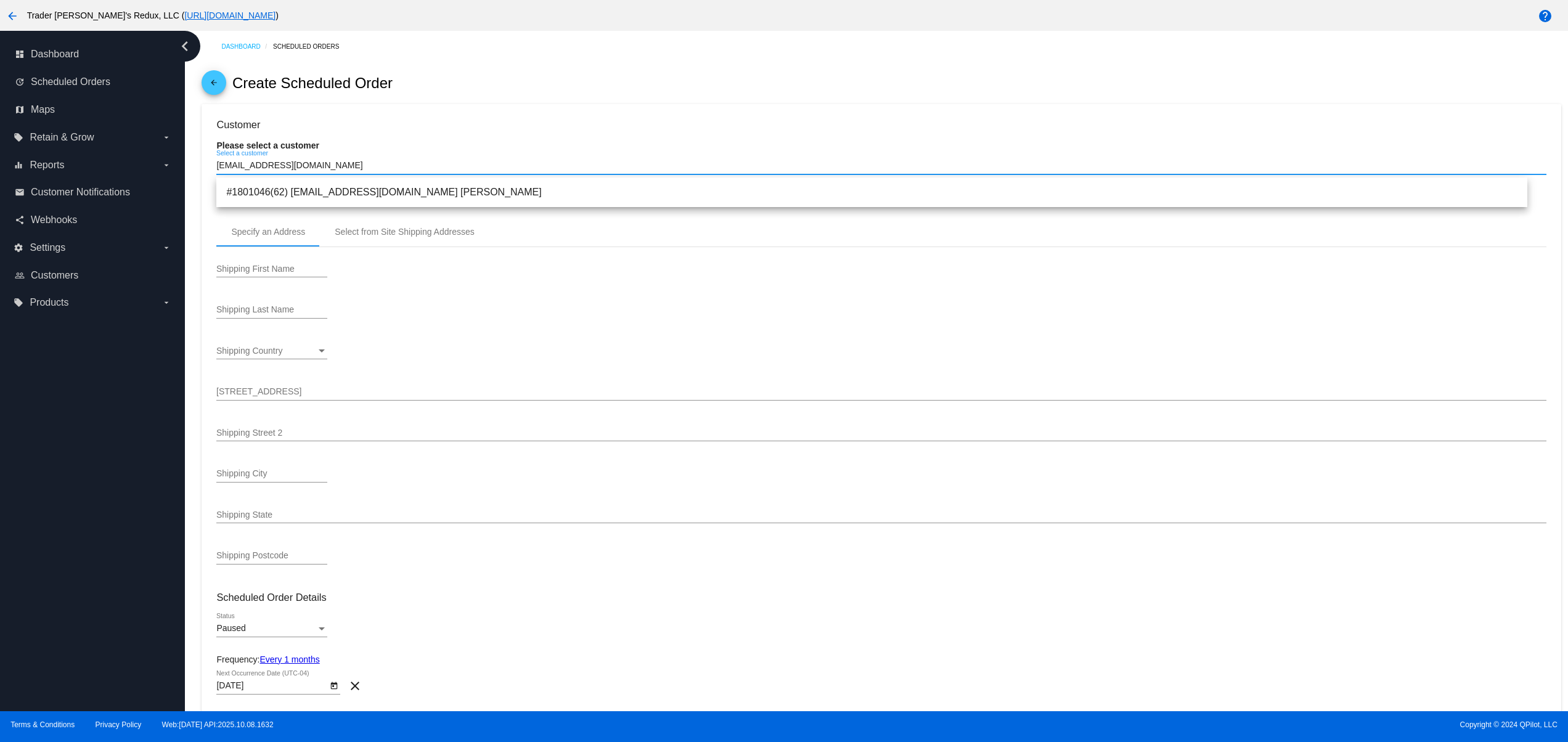
type input "[EMAIL_ADDRESS][DOMAIN_NAME]"
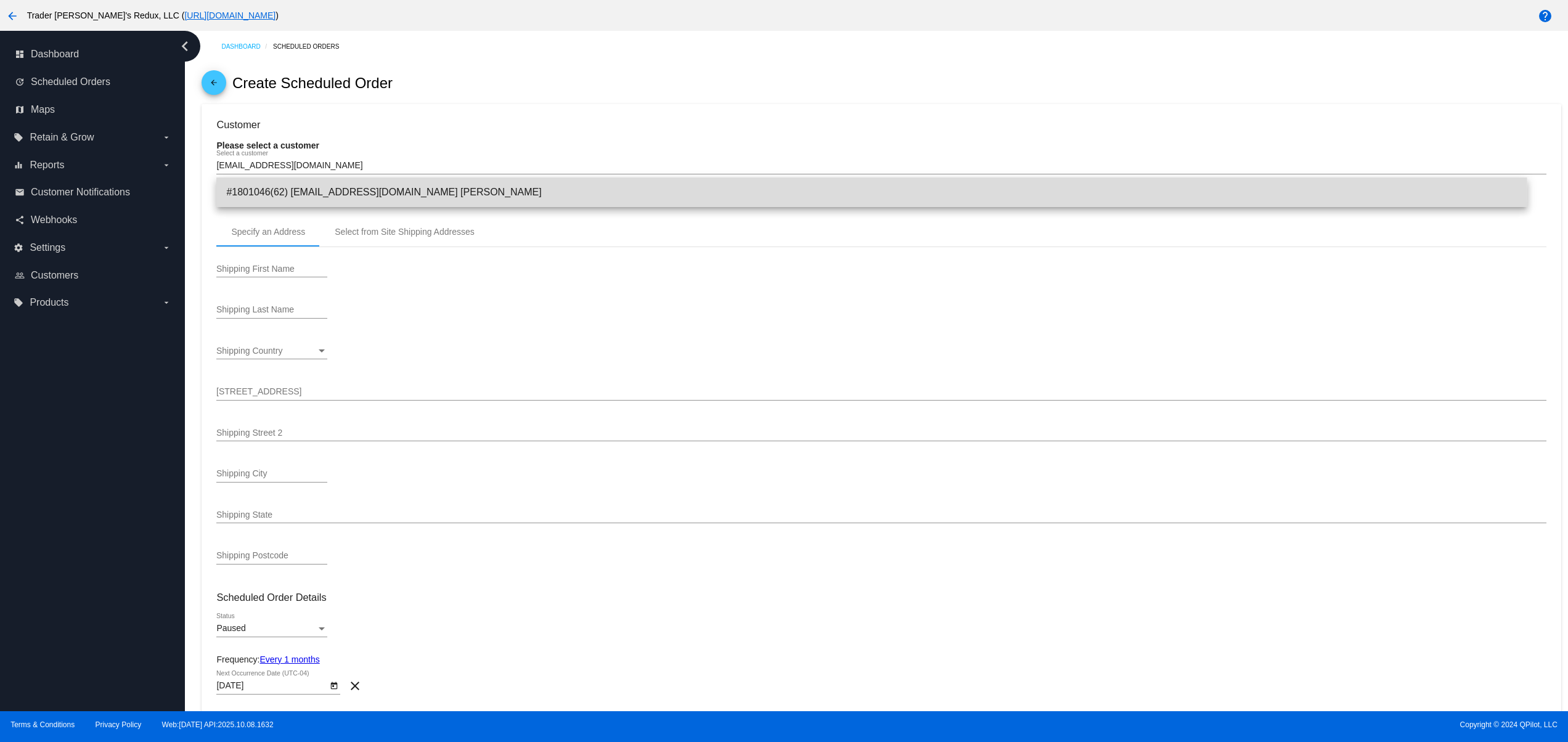
drag, startPoint x: 432, startPoint y: 204, endPoint x: 433, endPoint y: 223, distance: 19.0
click at [429, 206] on span "#1801046(62) [EMAIL_ADDRESS][DOMAIN_NAME] [PERSON_NAME]" at bounding box center [871, 192] width 1291 height 29
type input "Guy"
type input "Confidence"
type input "[STREET_ADDRESS]"
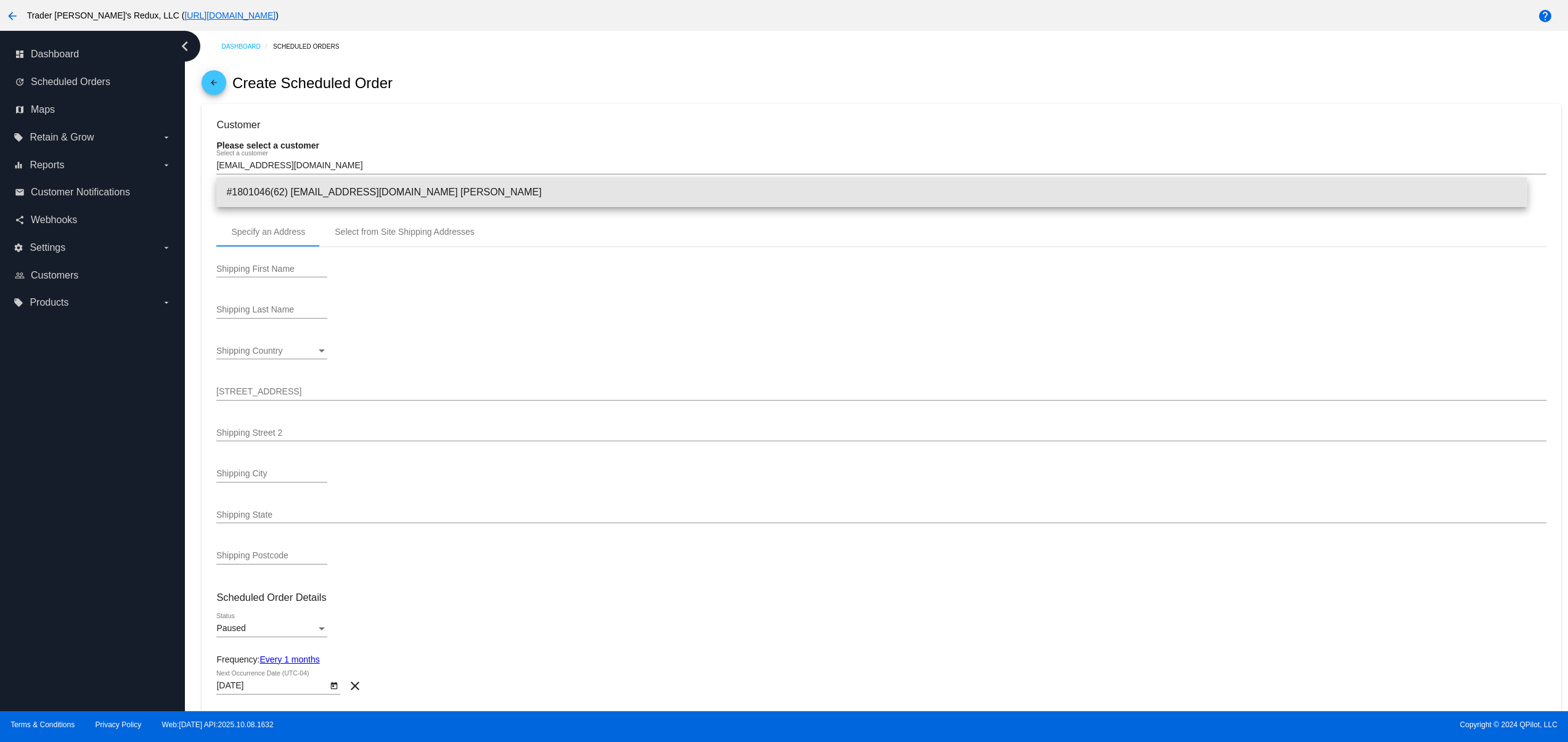
type input "Nowhere"
type input "12345"
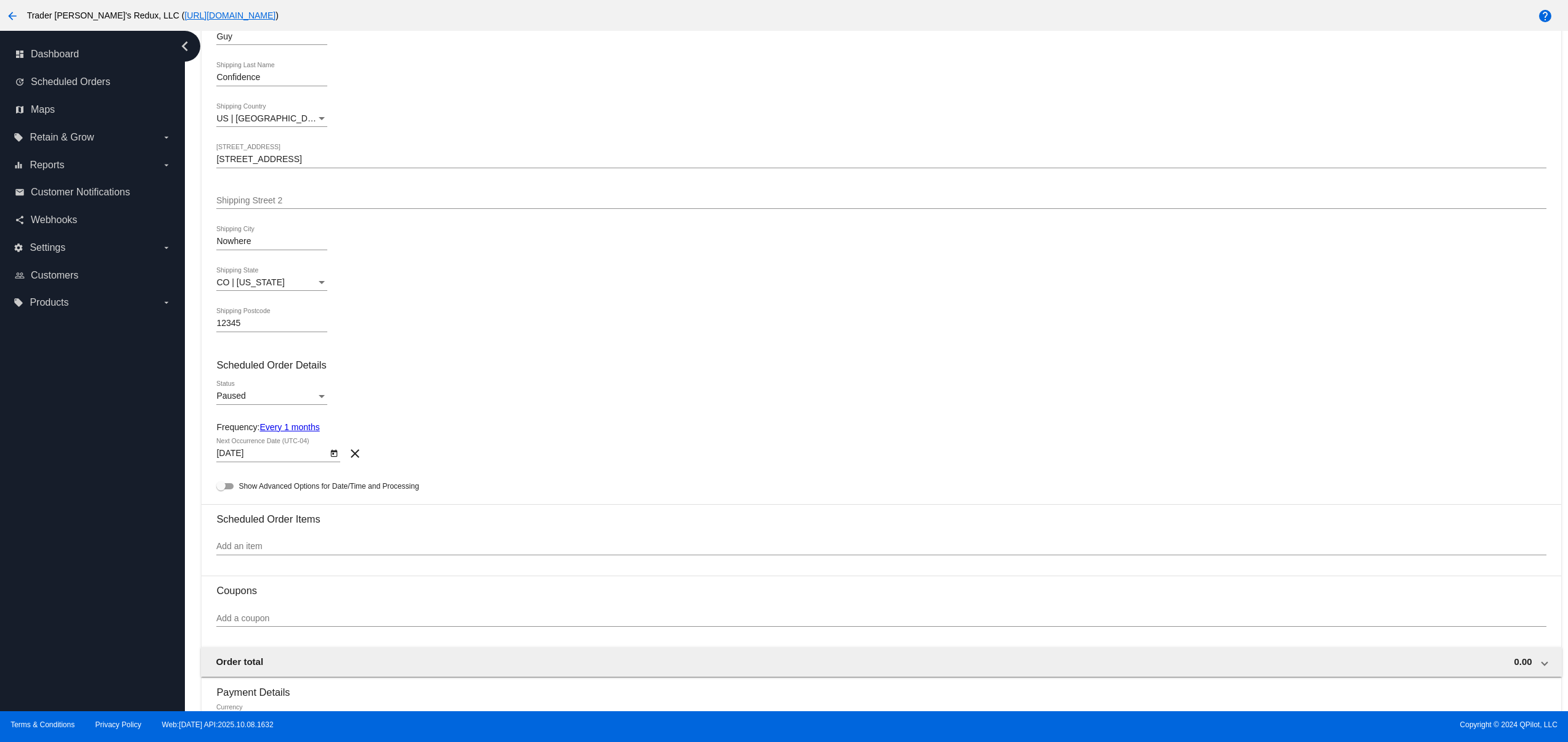
scroll to position [247, 0]
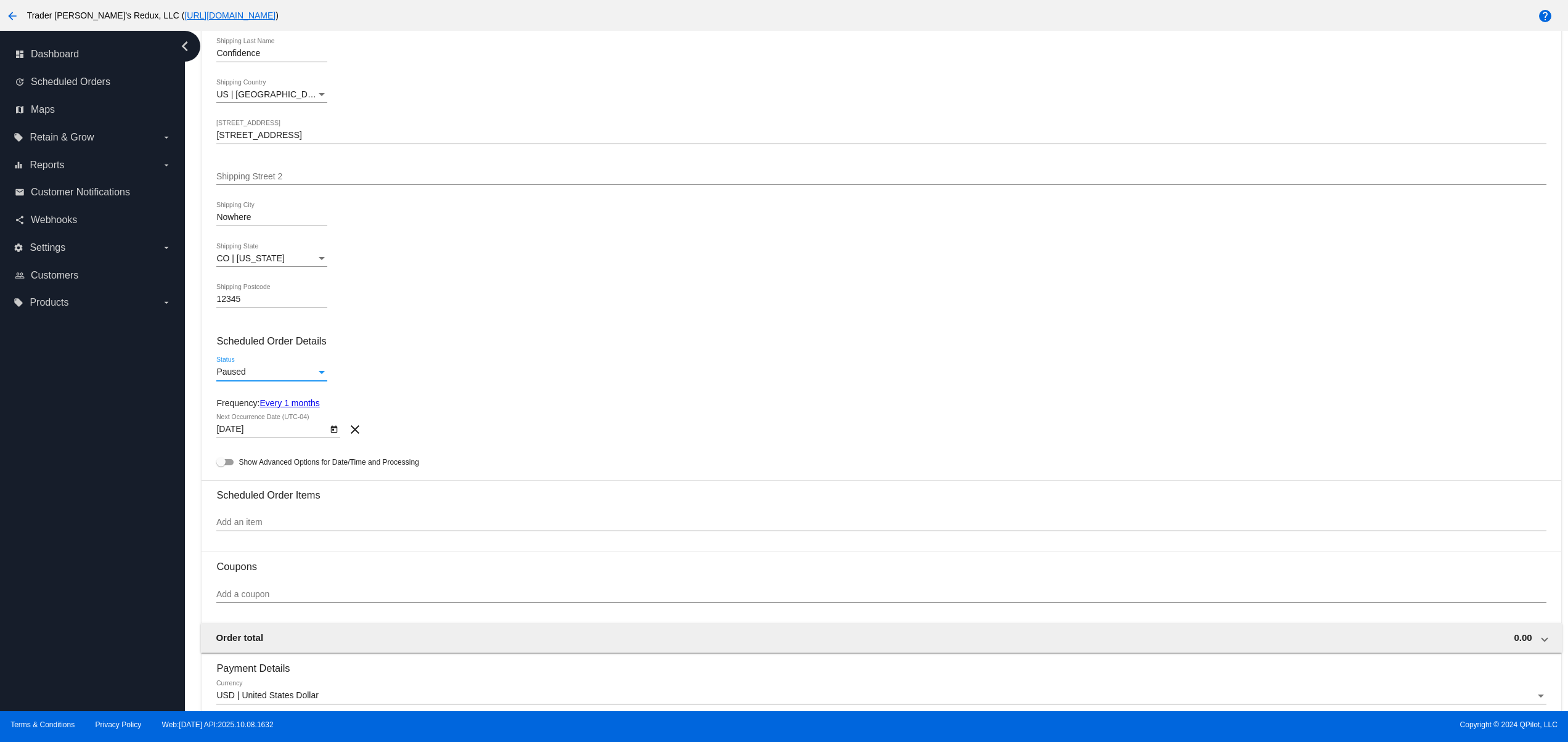
click at [271, 373] on div "Paused" at bounding box center [266, 373] width 100 height 10
click at [252, 365] on span "Paused" at bounding box center [272, 377] width 111 height 26
click at [262, 373] on div "Paused" at bounding box center [266, 373] width 100 height 10
click at [242, 348] on span "Active" at bounding box center [272, 351] width 111 height 26
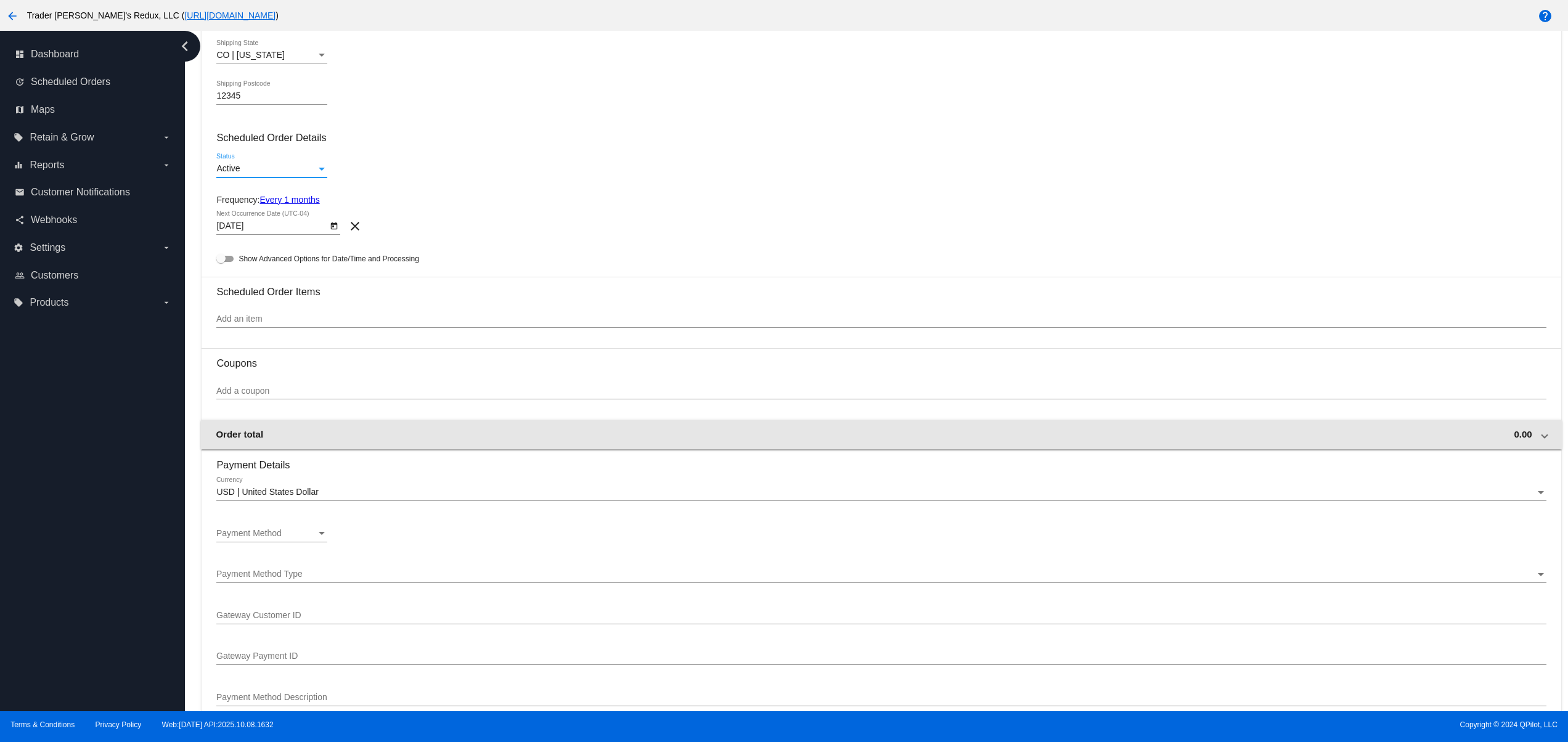
scroll to position [493, 0]
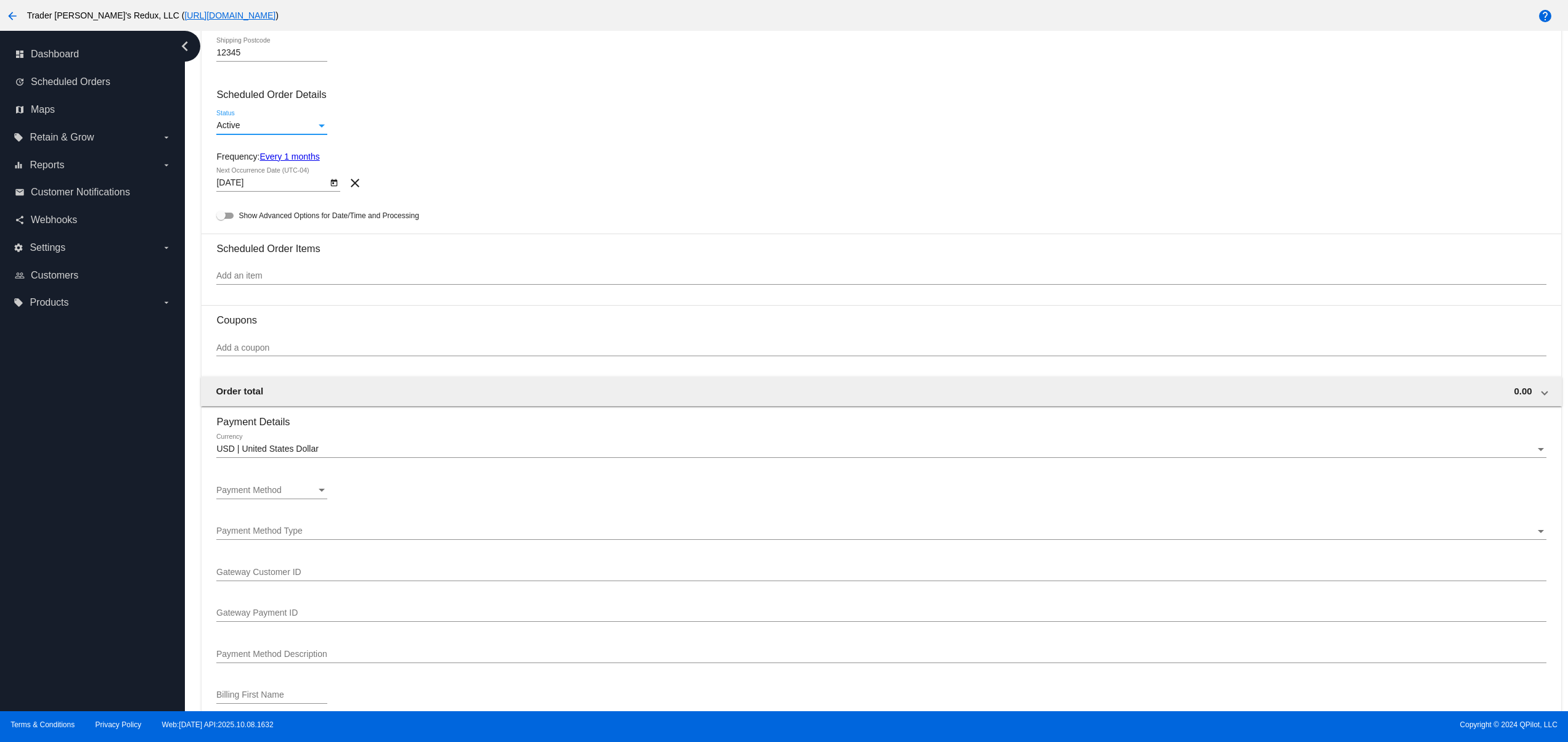
click at [326, 188] on body "arrow_back Trader [PERSON_NAME]'s Redux, LLC ( [URL][DOMAIN_NAME] ) help dashbo…" at bounding box center [784, 371] width 1568 height 742
click at [357, 218] on button "Previous month" at bounding box center [358, 223] width 25 height 25
click at [373, 299] on div "11" at bounding box center [381, 299] width 22 height 22
type input "[DATE]"
click at [44, 487] on div "dashboard Dashboard update Scheduled Orders map Maps local_offer Retain & Grow …" at bounding box center [92, 371] width 185 height 681
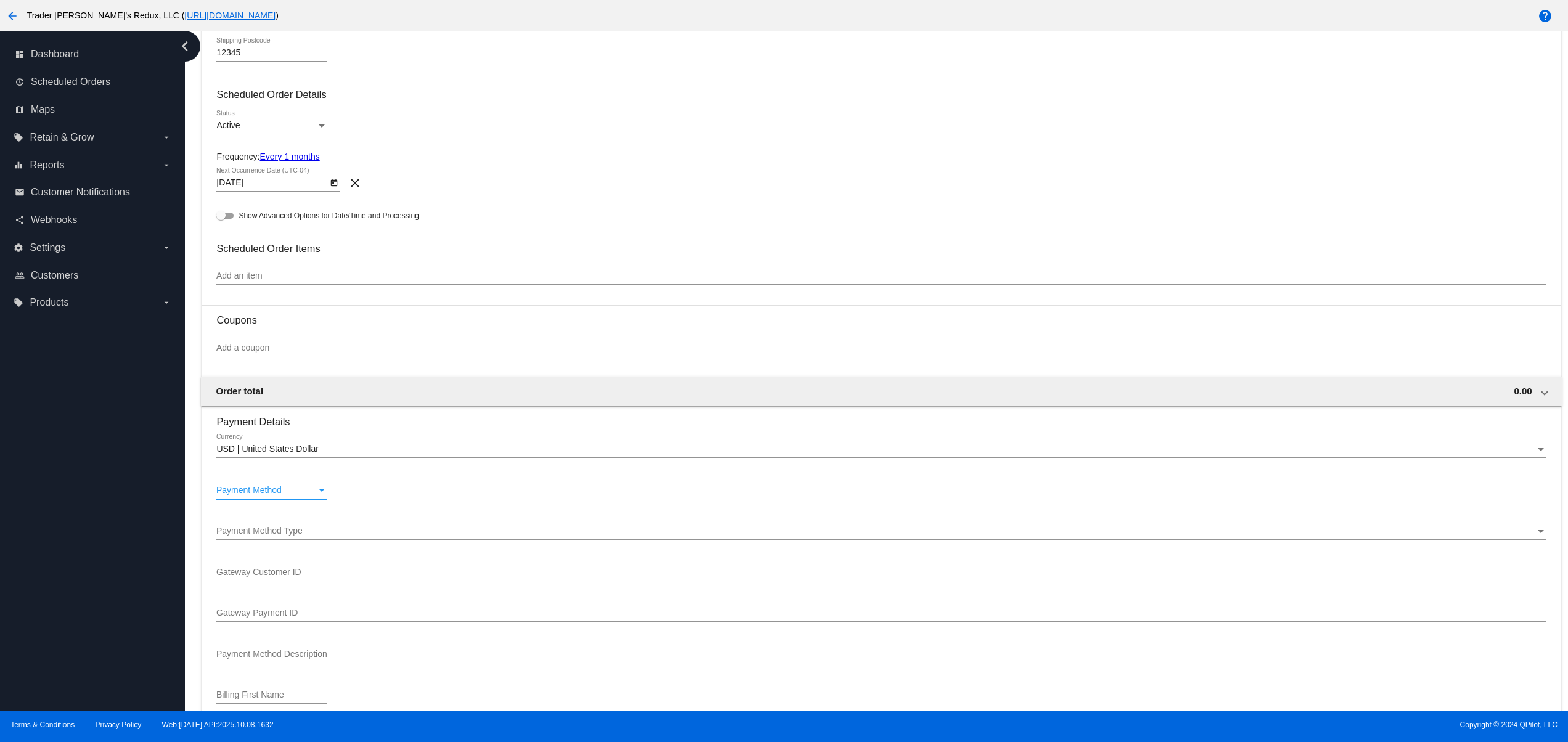
click at [291, 495] on div "Payment Method" at bounding box center [266, 491] width 100 height 10
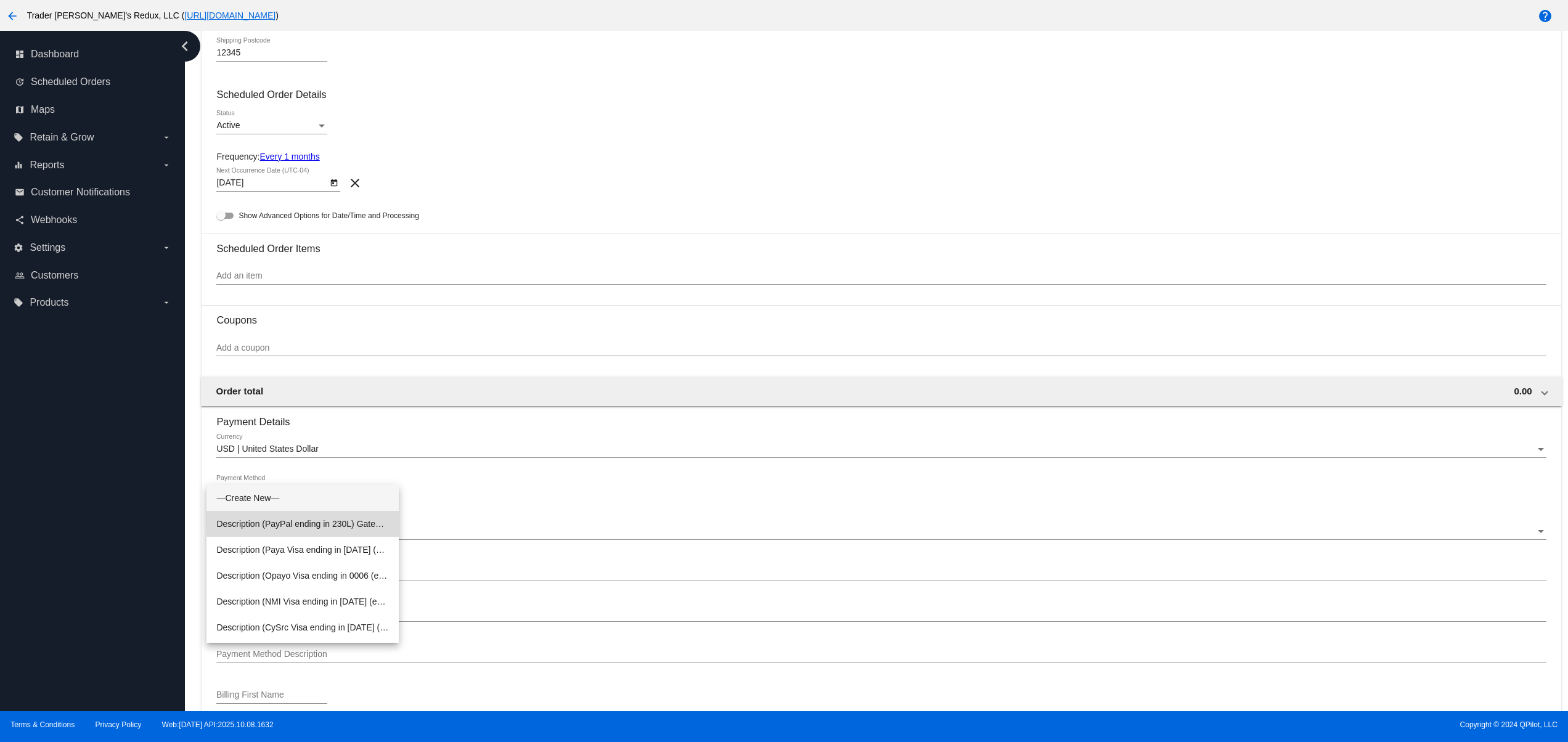
click at [313, 514] on span "Description (PayPal ending in 230L) GatewayCustomerId (B-70D23593J4467230L) Gat…" at bounding box center [303, 524] width 173 height 26
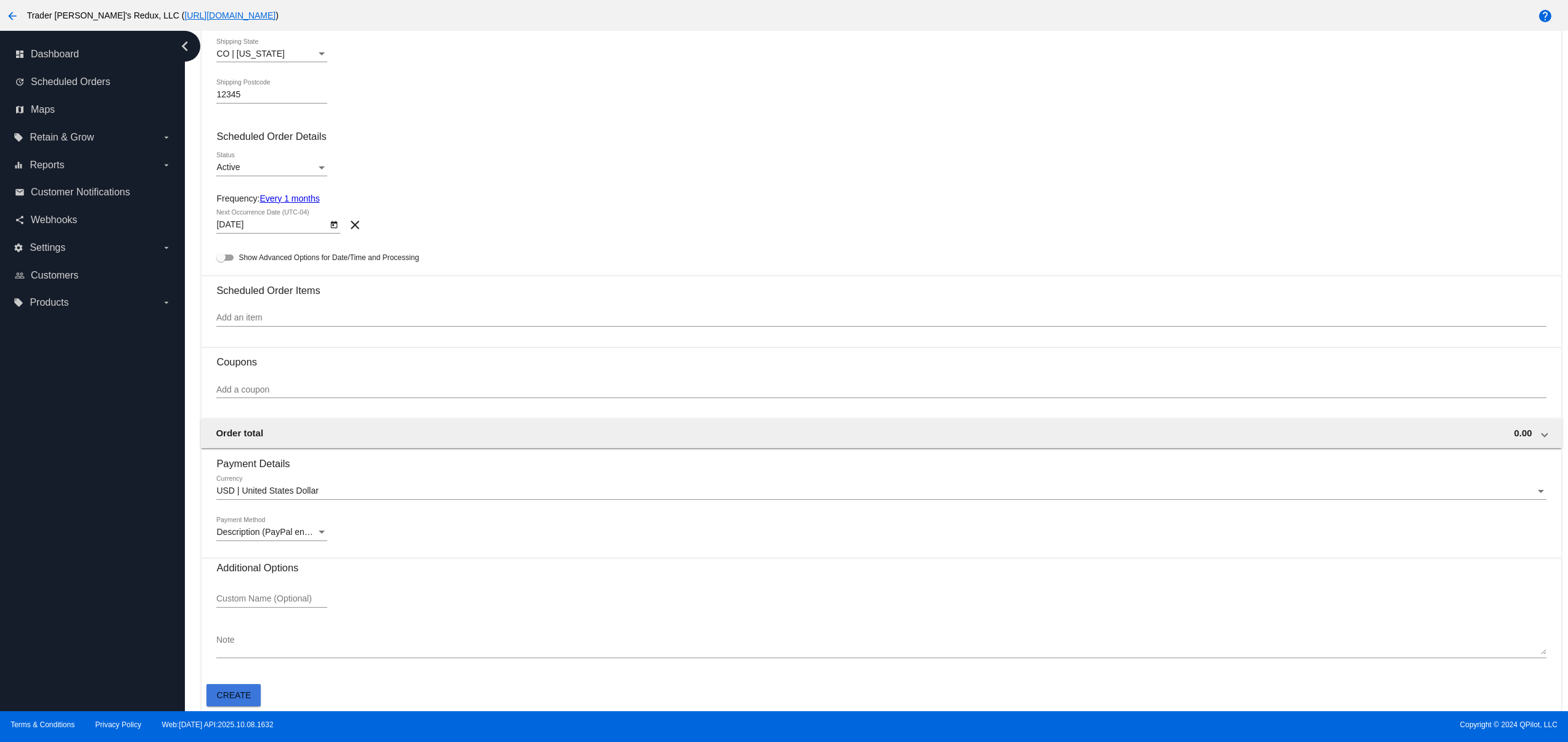
click at [209, 702] on button "Create" at bounding box center [234, 695] width 54 height 22
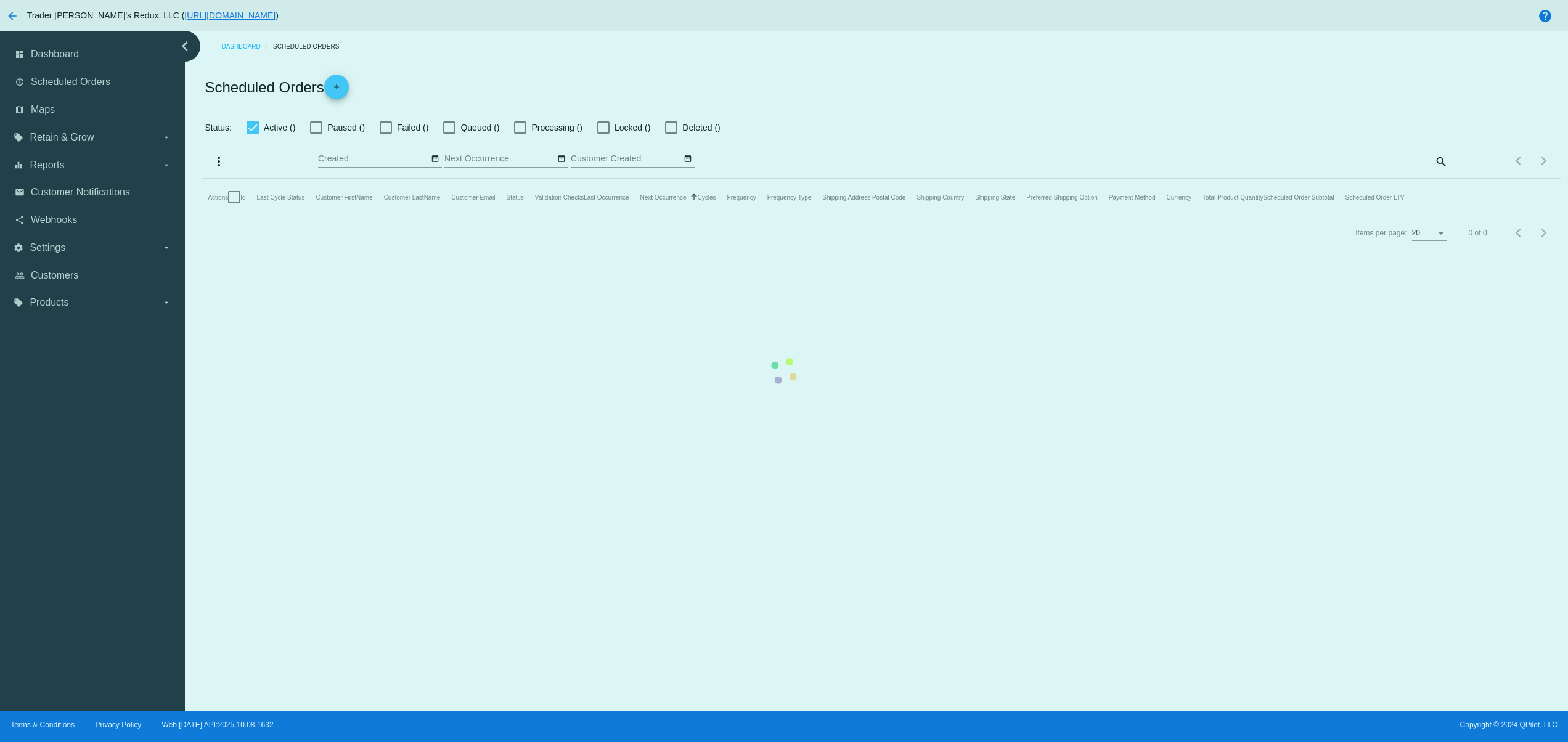
checkbox input "false"
checkbox input "true"
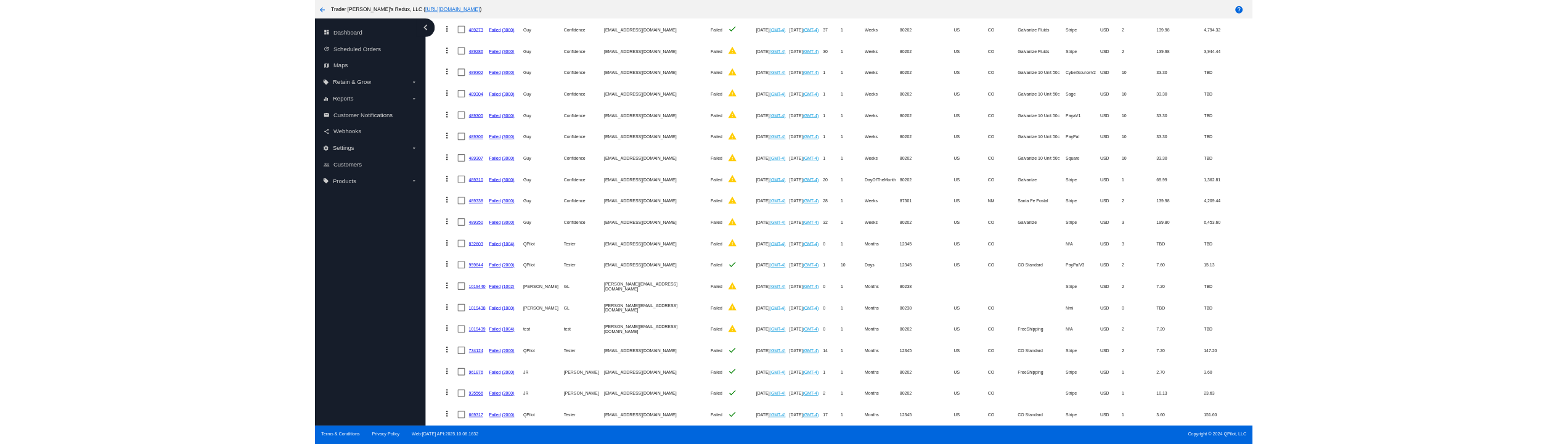
scroll to position [298, 0]
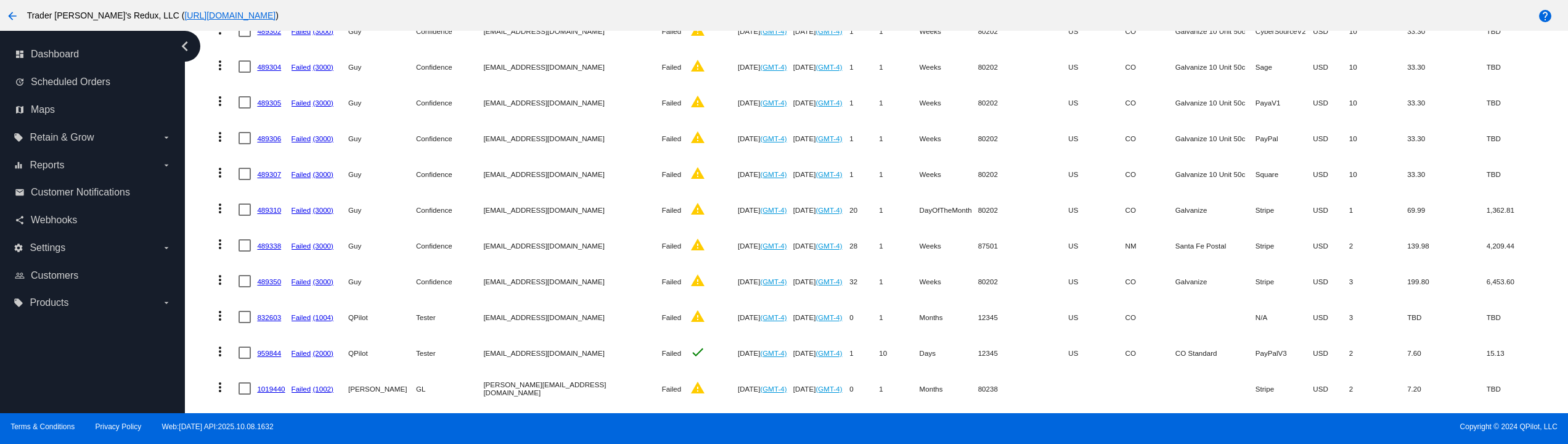
click at [189, 48] on icon "chevron_left" at bounding box center [185, 46] width 20 height 20
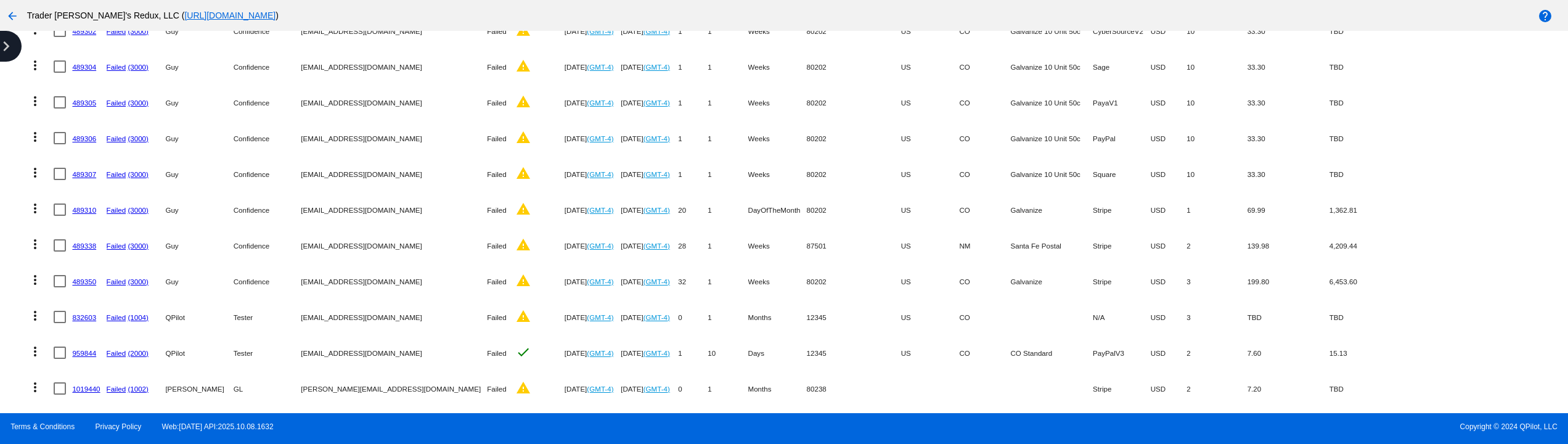
click at [11, 44] on icon "chevron_right" at bounding box center [6, 46] width 20 height 20
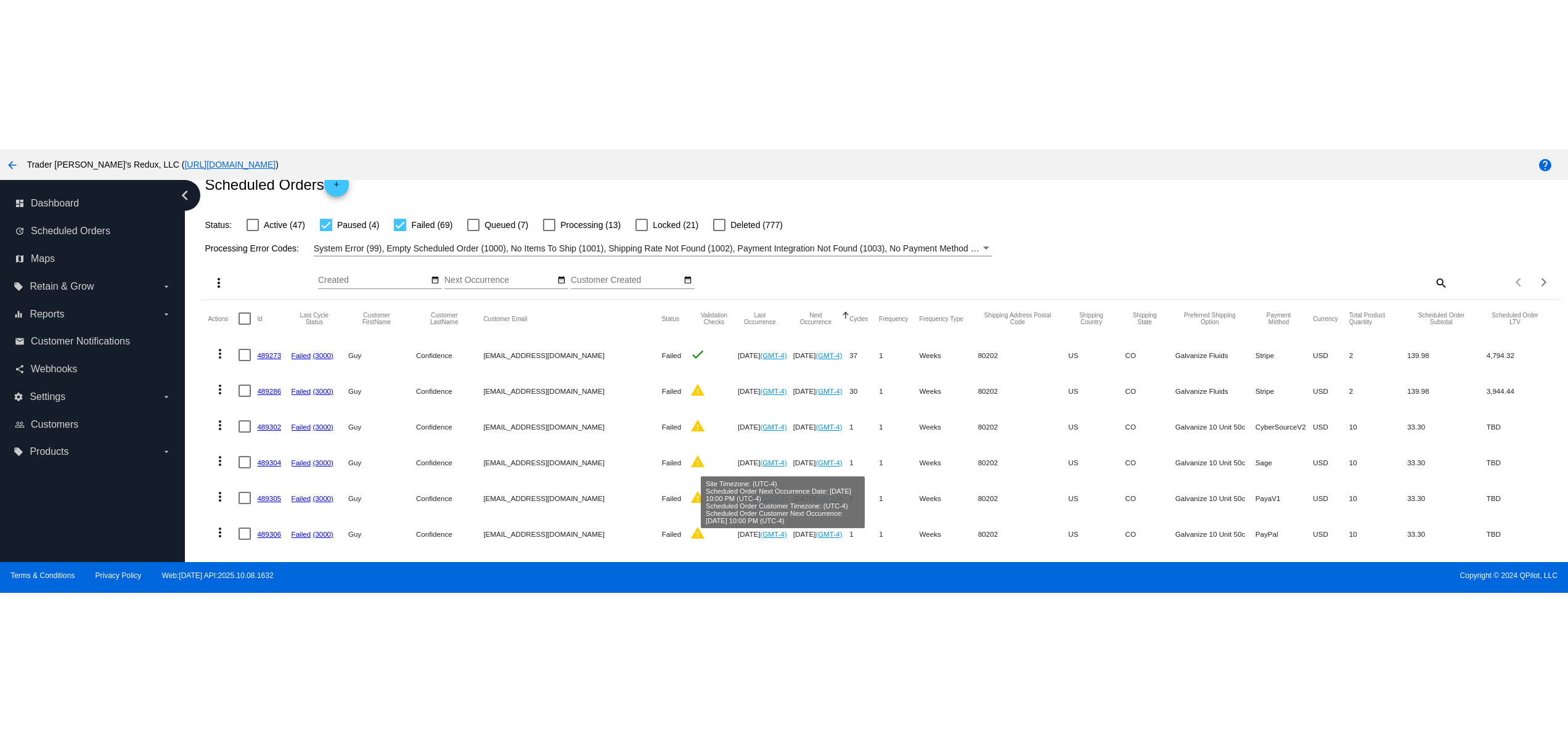
scroll to position [0, 0]
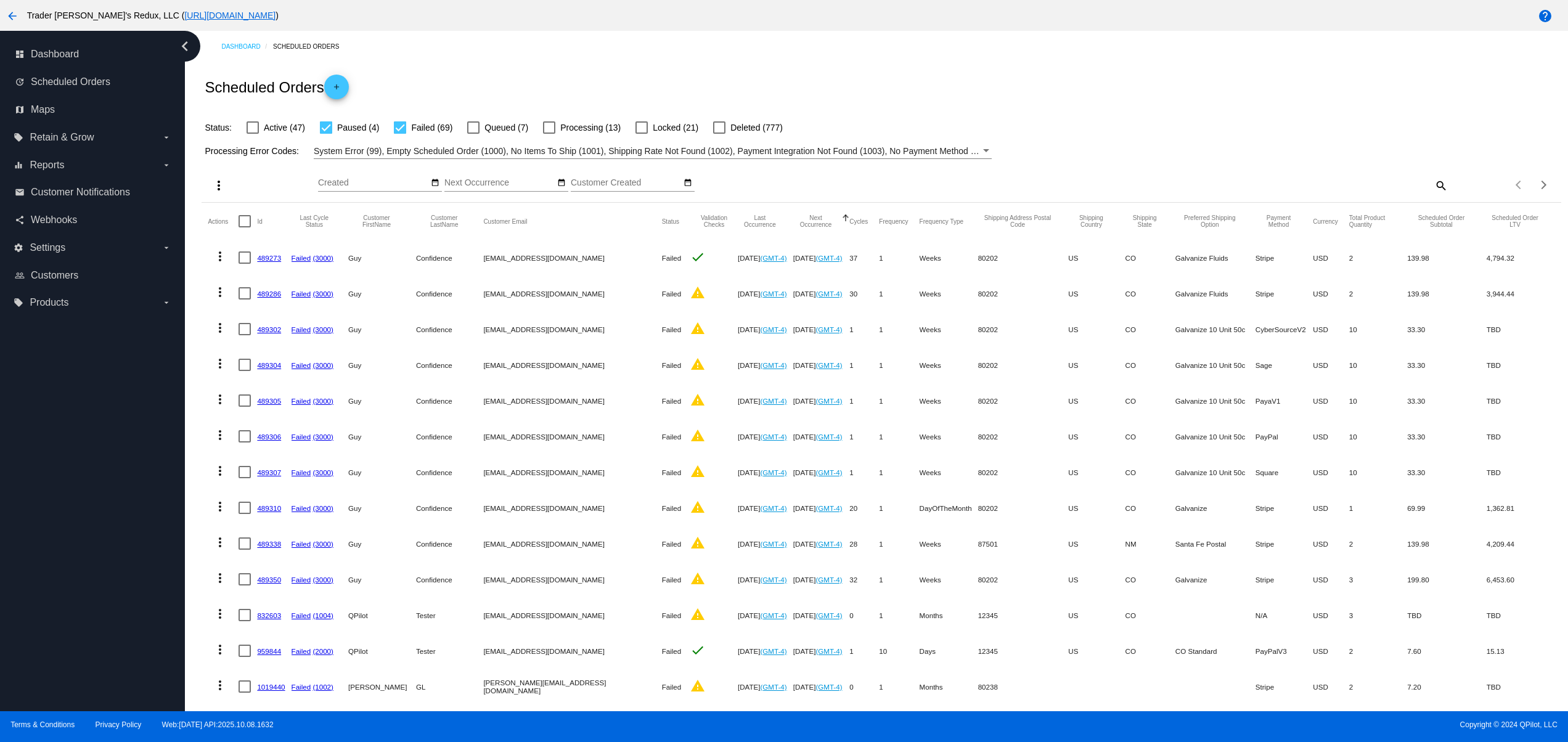
click at [1116, 120] on div "Status: Active (47) Paused (4) Failed (69) Queued (7) Processing (13) Locked (2…" at bounding box center [880, 124] width 1359 height 24
click at [1349, 361] on mat-cell "10" at bounding box center [1378, 365] width 58 height 36
drag, startPoint x: 1184, startPoint y: 508, endPoint x: 1318, endPoint y: 652, distance: 196.7
click at [1184, 508] on mat-cell "Galvanize" at bounding box center [1215, 507] width 80 height 36
click at [949, 146] on span "System Error (99), Empty Scheduled Order (1000), No Items To Ship (1001), Shipp…" at bounding box center [990, 151] width 1353 height 10
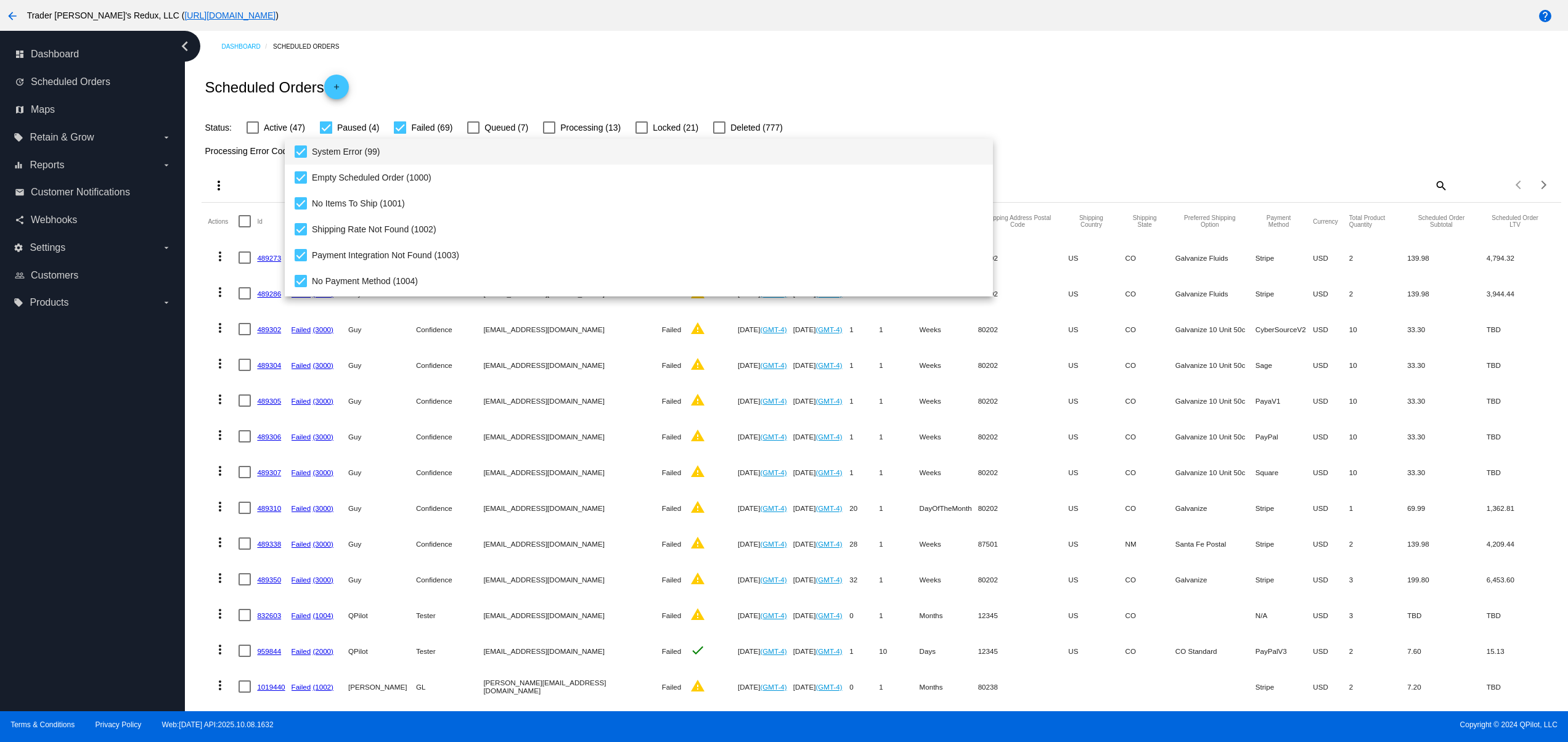
click at [1083, 91] on div at bounding box center [784, 371] width 1568 height 742
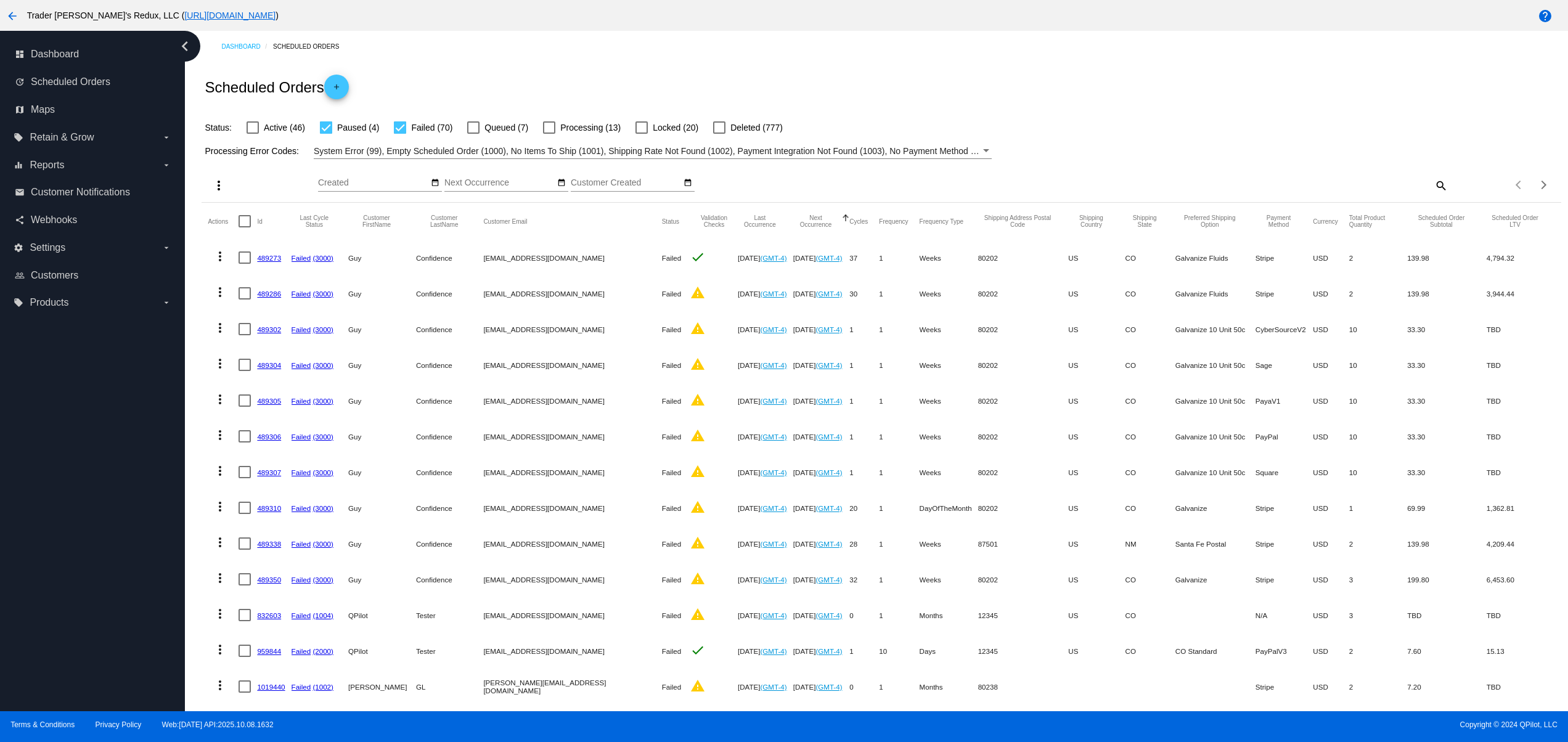
click at [619, 76] on div "Scheduled Orders add" at bounding box center [880, 87] width 1359 height 49
drag, startPoint x: 789, startPoint y: 69, endPoint x: 852, endPoint y: 43, distance: 68.2
click at [797, 64] on div "Scheduled Orders add" at bounding box center [880, 87] width 1359 height 49
drag, startPoint x: 852, startPoint y: 43, endPoint x: 864, endPoint y: 43, distance: 12.0
click at [856, 43] on div "Dashboard Scheduled Orders" at bounding box center [891, 47] width 1339 height 19
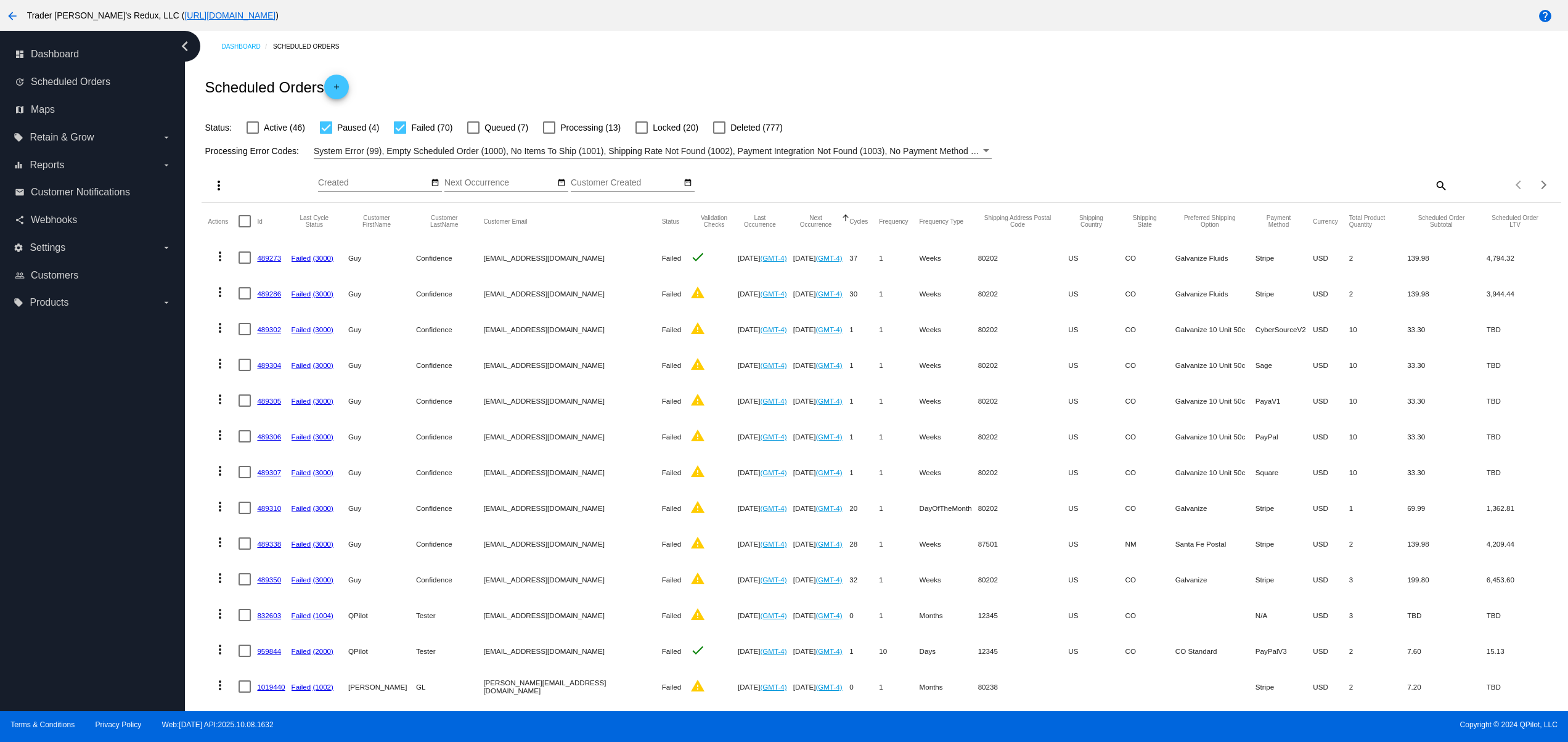
click at [874, 40] on div "Dashboard Scheduled Orders" at bounding box center [891, 47] width 1339 height 19
click at [44, 606] on div "dashboard Dashboard update Scheduled Orders map Maps local_offer Retain & Grow …" at bounding box center [92, 371] width 185 height 681
drag, startPoint x: 45, startPoint y: 530, endPoint x: 48, endPoint y: 462, distance: 68.1
click at [48, 522] on div "dashboard Dashboard update Scheduled Orders map Maps local_offer Retain & Grow …" at bounding box center [92, 371] width 185 height 681
click at [48, 462] on div "dashboard Dashboard update Scheduled Orders map Maps local_offer Retain & Grow …" at bounding box center [92, 371] width 185 height 681
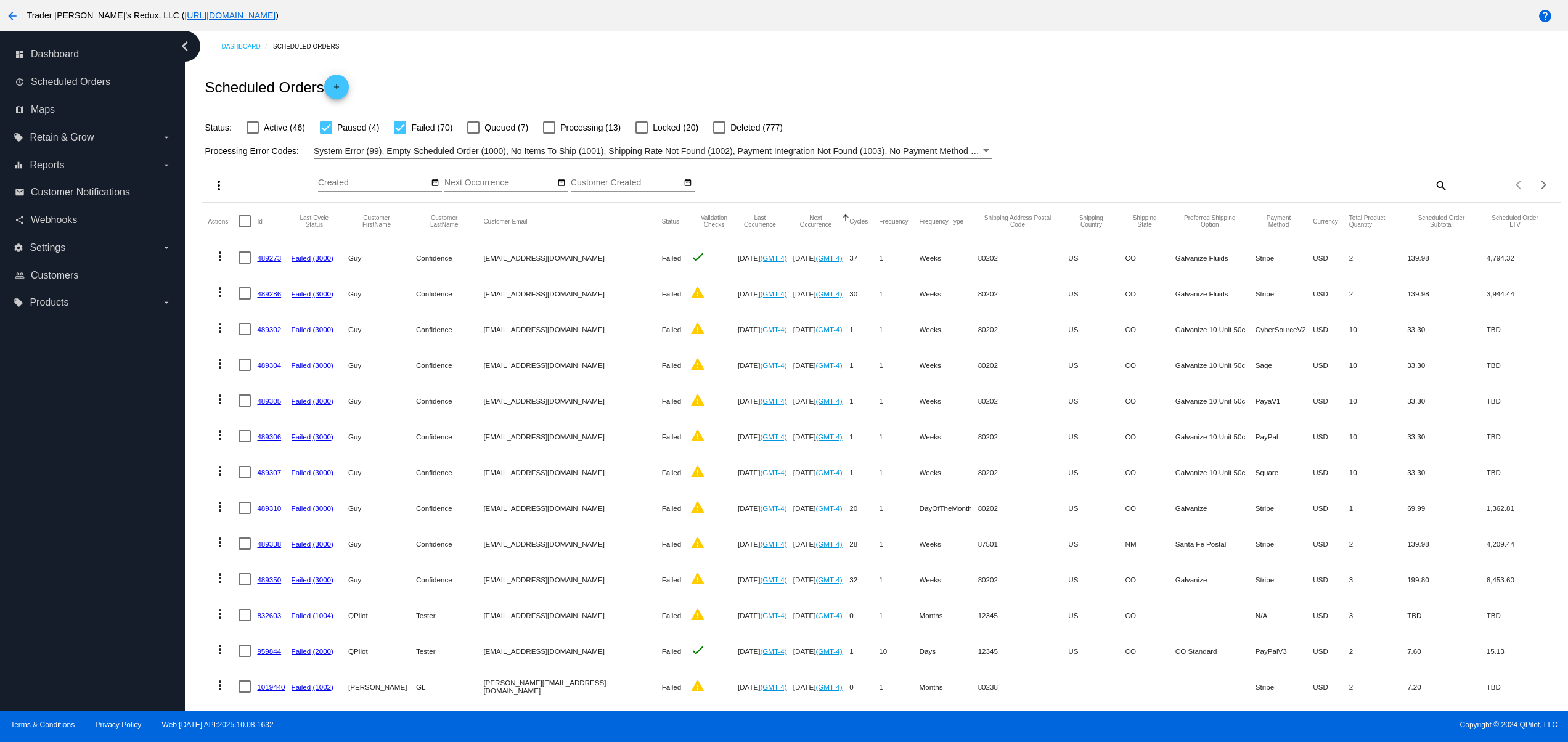
click at [48, 404] on div "dashboard Dashboard update Scheduled Orders map Maps local_offer Retain & Grow …" at bounding box center [92, 371] width 185 height 681
click at [85, 568] on div "dashboard Dashboard update Scheduled Orders map Maps local_offer Retain & Grow …" at bounding box center [92, 371] width 185 height 681
click at [67, 533] on div "dashboard Dashboard update Scheduled Orders map Maps local_offer Retain & Grow …" at bounding box center [92, 371] width 185 height 681
click at [57, 499] on div "dashboard Dashboard update Scheduled Orders map Maps local_offer Retain & Grow …" at bounding box center [92, 371] width 185 height 681
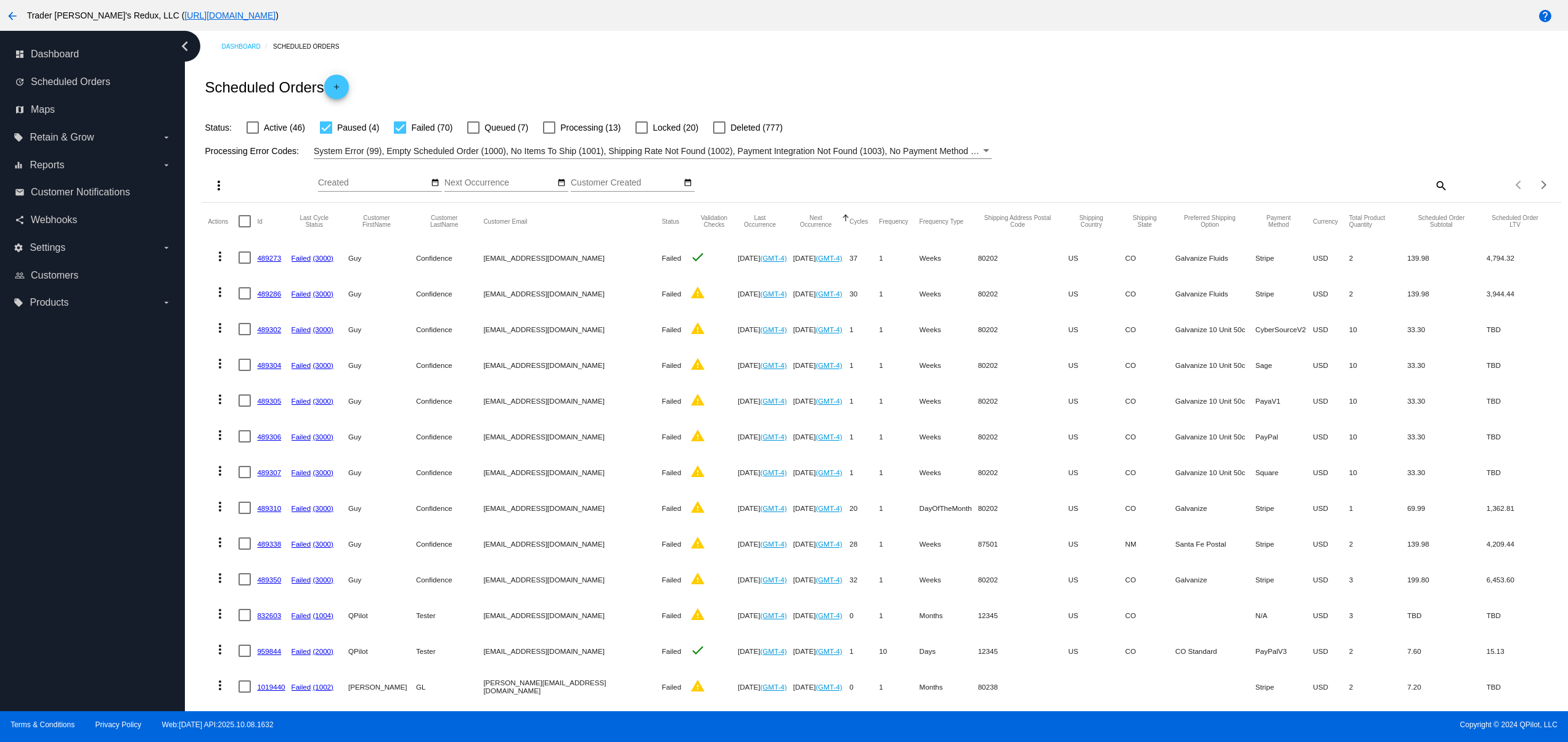
click at [68, 632] on div "dashboard Dashboard update Scheduled Orders map Maps local_offer Retain & Grow …" at bounding box center [92, 371] width 185 height 681
drag, startPoint x: 65, startPoint y: 562, endPoint x: 65, endPoint y: 507, distance: 55.0
click at [65, 560] on div "dashboard Dashboard update Scheduled Orders map Maps local_offer Retain & Grow …" at bounding box center [92, 371] width 185 height 681
click at [65, 507] on div "dashboard Dashboard update Scheduled Orders map Maps local_offer Retain & Grow …" at bounding box center [92, 371] width 185 height 681
click at [65, 468] on div "dashboard Dashboard update Scheduled Orders map Maps local_offer Retain & Grow …" at bounding box center [92, 371] width 185 height 681
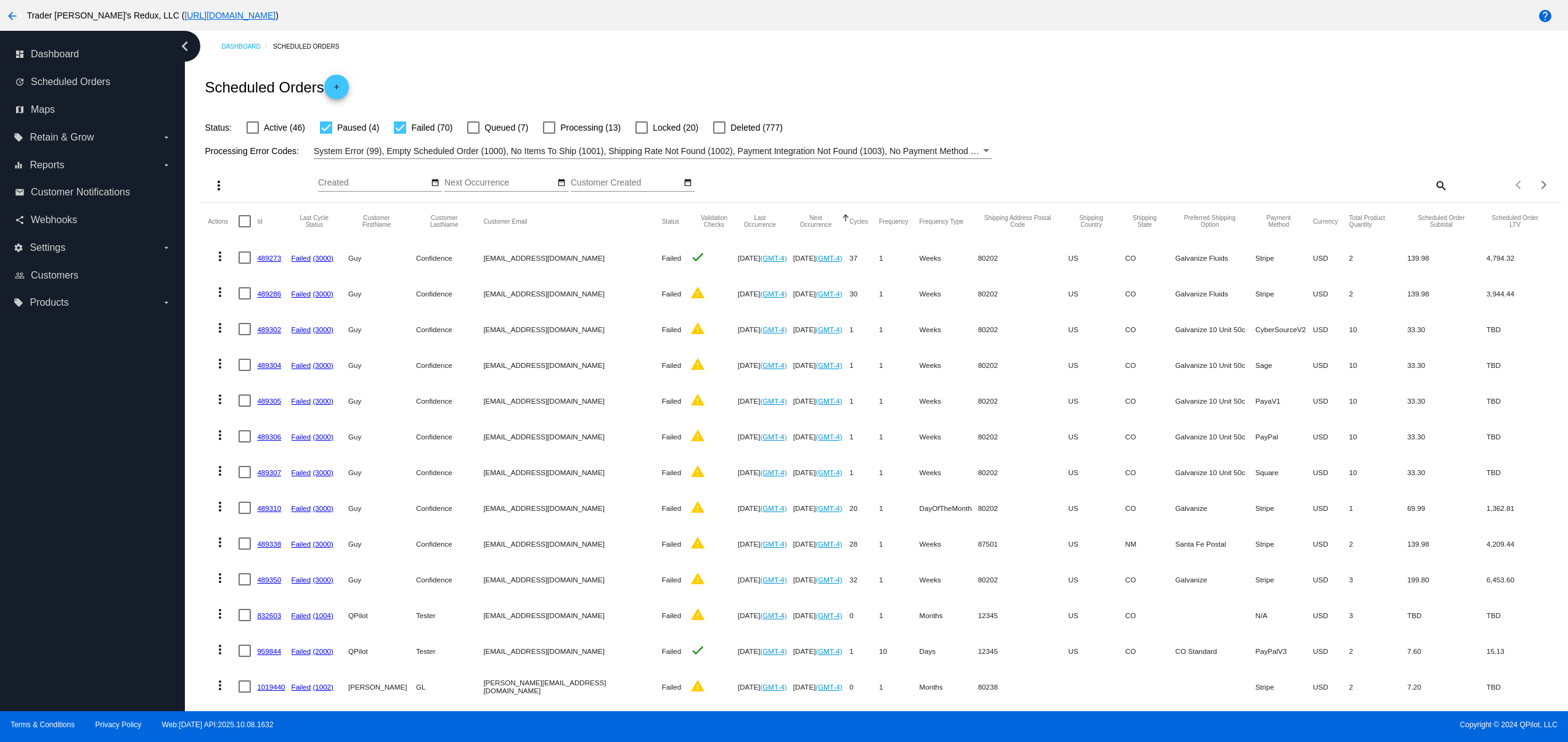
click at [63, 442] on div "dashboard Dashboard update Scheduled Orders map Maps local_offer Retain & Grow …" at bounding box center [92, 371] width 185 height 681
click at [59, 413] on div "dashboard Dashboard update Scheduled Orders map Maps local_offer Retain & Grow …" at bounding box center [92, 371] width 185 height 681
click at [85, 597] on div "dashboard Dashboard update Scheduled Orders map Maps local_offer Retain & Grow …" at bounding box center [92, 371] width 185 height 681
drag, startPoint x: 90, startPoint y: 545, endPoint x: 89, endPoint y: 487, distance: 58.0
click at [90, 541] on div "dashboard Dashboard update Scheduled Orders map Maps local_offer Retain & Grow …" at bounding box center [92, 371] width 185 height 681
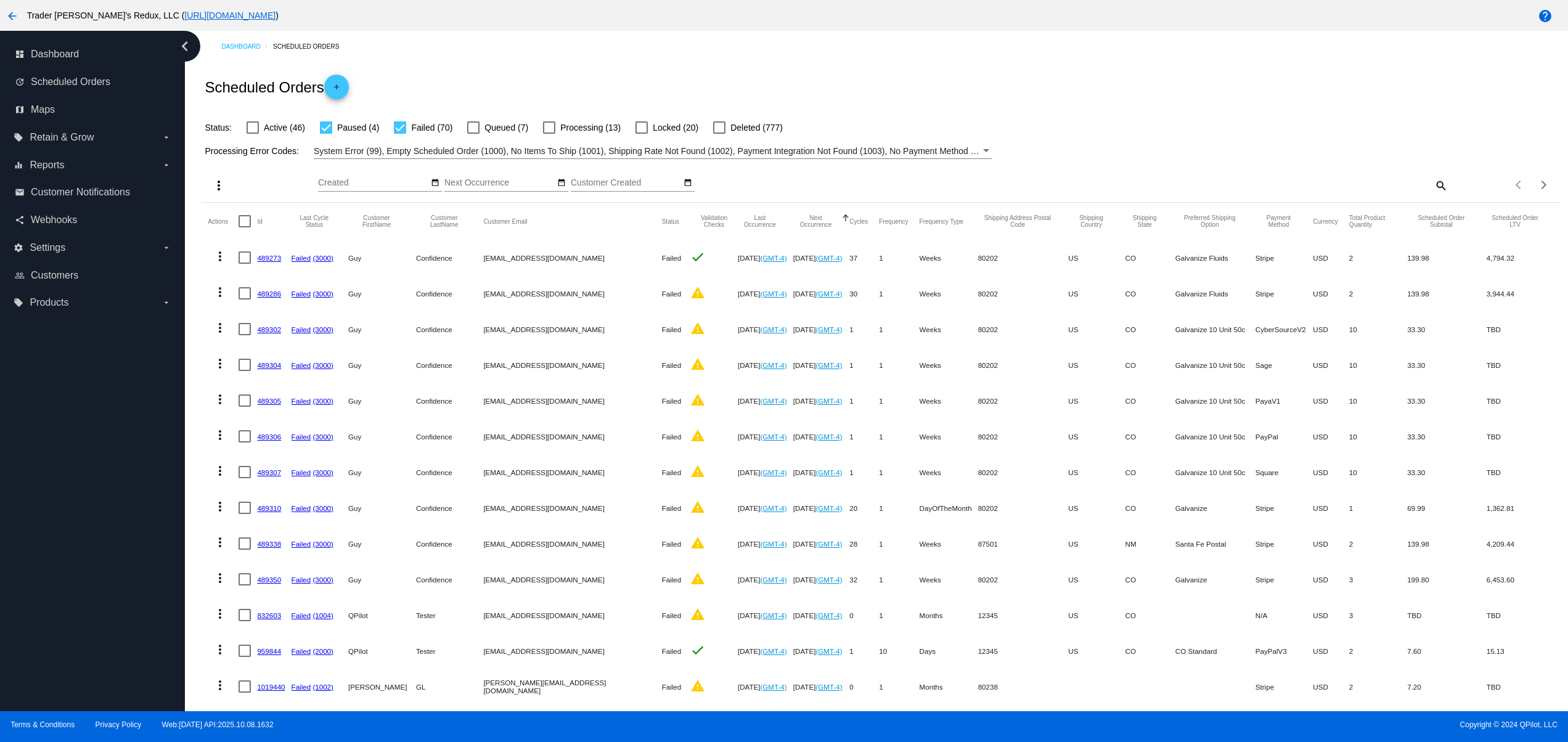
click at [89, 487] on div "dashboard Dashboard update Scheduled Orders map Maps local_offer Retain & Grow …" at bounding box center [92, 371] width 185 height 681
click at [77, 435] on div "dashboard Dashboard update Scheduled Orders map Maps local_offer Retain & Grow …" at bounding box center [92, 371] width 185 height 681
click at [74, 404] on div "dashboard Dashboard update Scheduled Orders map Maps local_offer Retain & Grow …" at bounding box center [92, 371] width 185 height 681
click at [74, 609] on div "dashboard Dashboard update Scheduled Orders map Maps local_offer Retain & Grow …" at bounding box center [92, 371] width 185 height 681
click at [74, 564] on div "dashboard Dashboard update Scheduled Orders map Maps local_offer Retain & Grow …" at bounding box center [92, 371] width 185 height 681
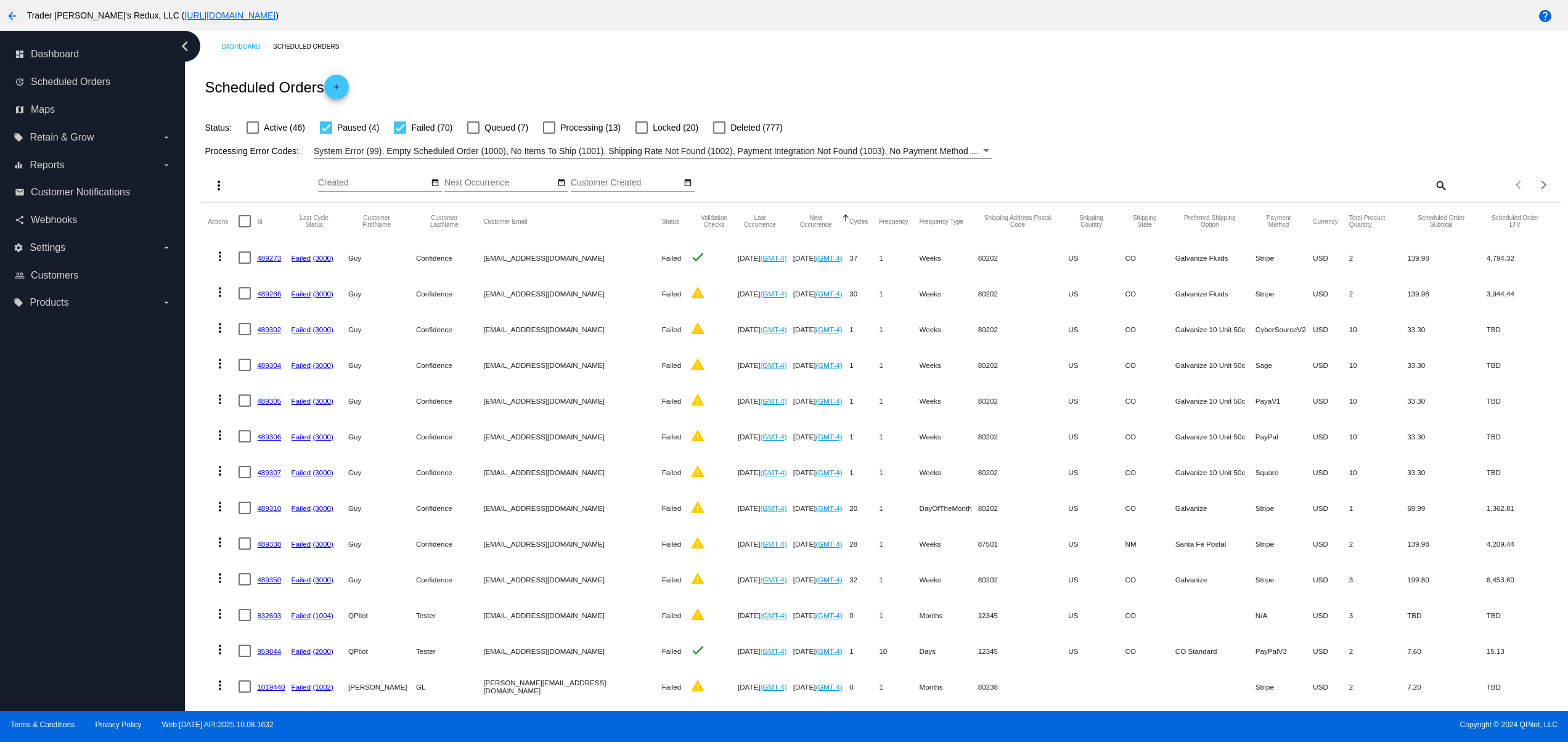
click at [71, 546] on div "dashboard Dashboard update Scheduled Orders map Maps local_offer Retain & Grow …" at bounding box center [92, 371] width 185 height 681
click at [70, 511] on div "dashboard Dashboard update Scheduled Orders map Maps local_offer Retain & Grow …" at bounding box center [92, 371] width 185 height 681
click at [69, 557] on div "dashboard Dashboard update Scheduled Orders map Maps local_offer Retain & Grow …" at bounding box center [92, 371] width 185 height 681
click at [69, 529] on div "dashboard Dashboard update Scheduled Orders map Maps local_offer Retain & Grow …" at bounding box center [92, 371] width 185 height 681
click at [69, 472] on div "dashboard Dashboard update Scheduled Orders map Maps local_offer Retain & Grow …" at bounding box center [92, 371] width 185 height 681
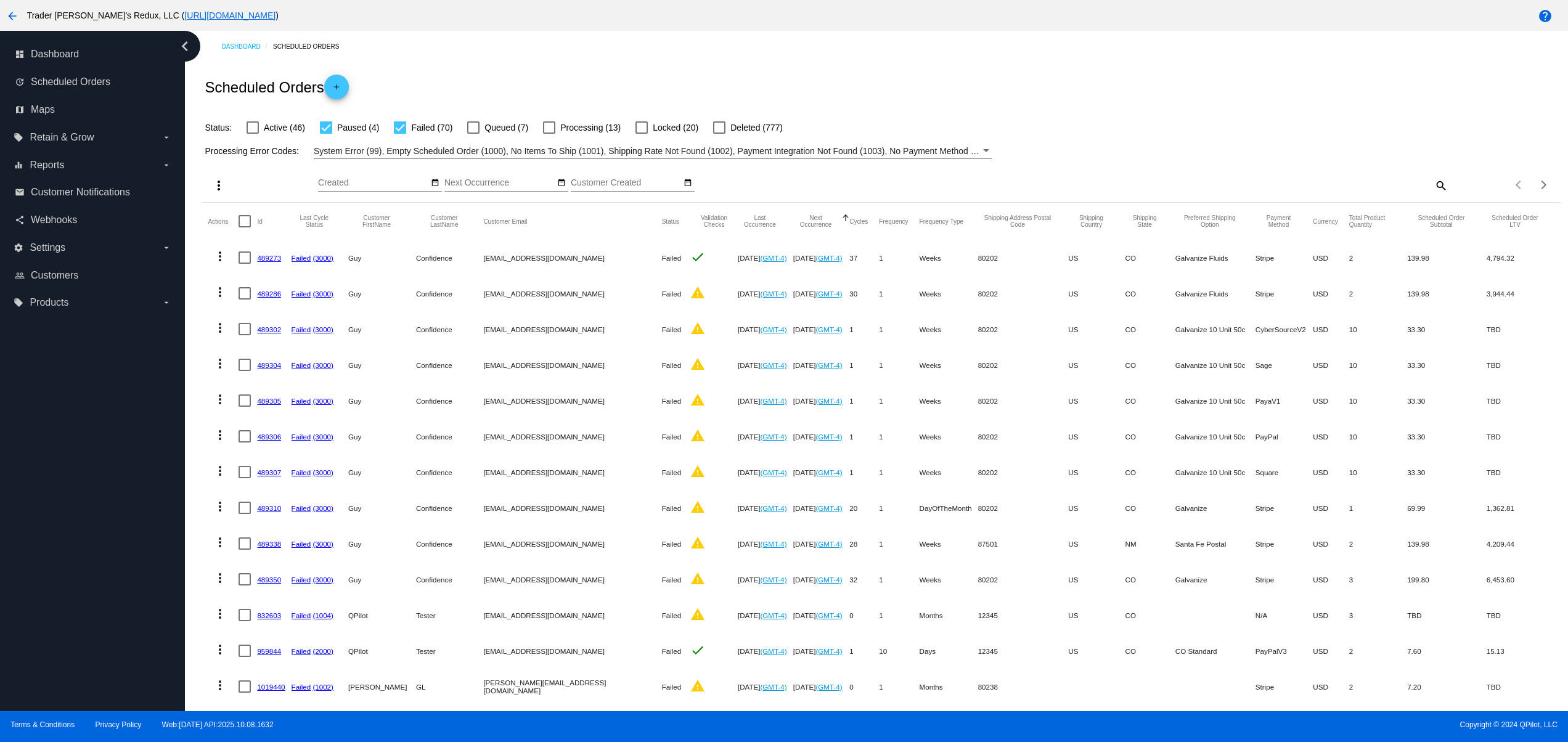
click at [67, 440] on div "dashboard Dashboard update Scheduled Orders map Maps local_offer Retain & Grow …" at bounding box center [92, 371] width 185 height 681
click at [65, 408] on div "dashboard Dashboard update Scheduled Orders map Maps local_offer Retain & Grow …" at bounding box center [92, 371] width 185 height 681
click at [85, 622] on div "dashboard Dashboard update Scheduled Orders map Maps local_offer Retain & Grow …" at bounding box center [92, 371] width 185 height 681
click at [79, 572] on div "dashboard Dashboard update Scheduled Orders map Maps local_offer Retain & Grow …" at bounding box center [92, 371] width 185 height 681
click at [69, 535] on div "dashboard Dashboard update Scheduled Orders map Maps local_offer Retain & Grow …" at bounding box center [92, 371] width 185 height 681
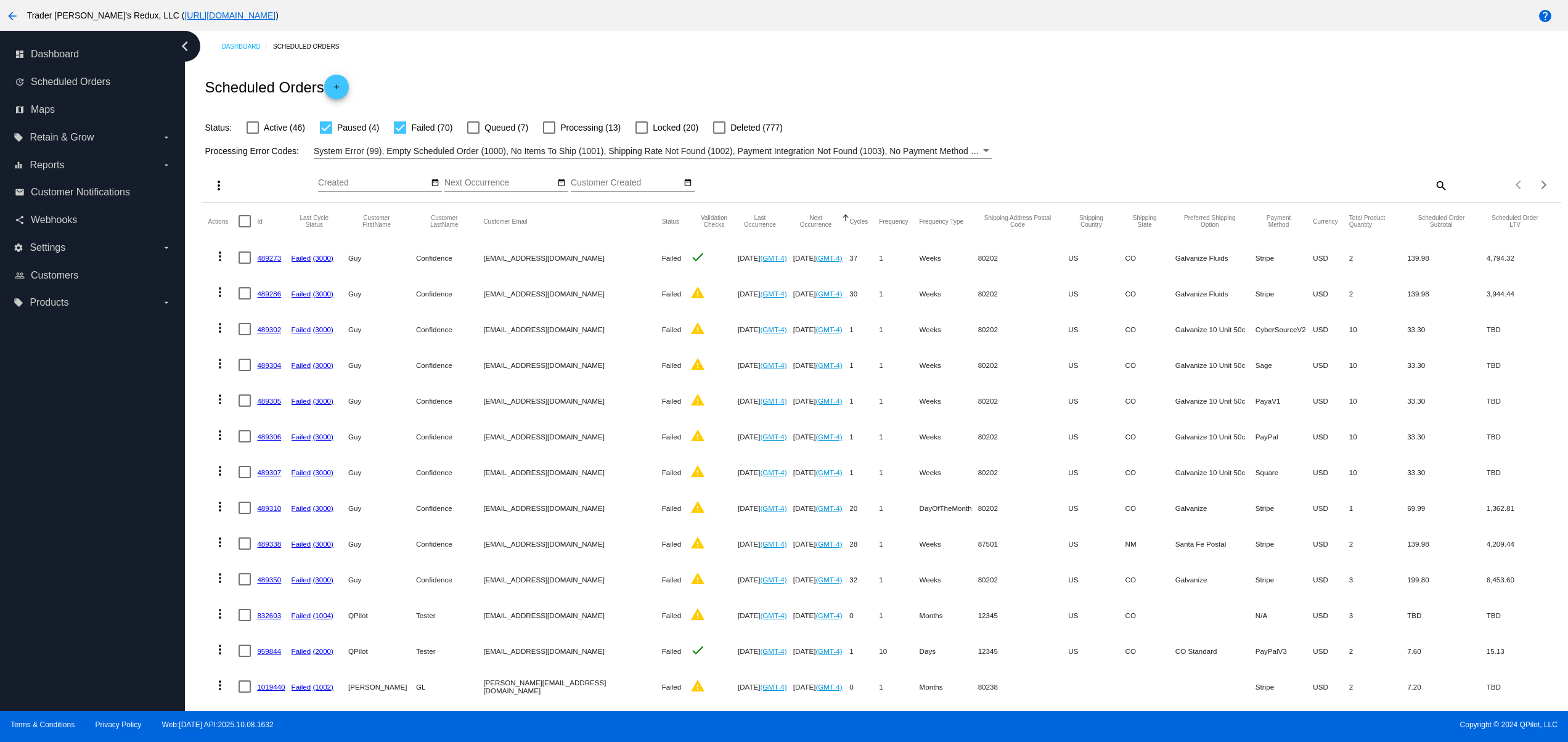
click at [69, 507] on div "dashboard Dashboard update Scheduled Orders map Maps local_offer Retain & Grow …" at bounding box center [92, 371] width 185 height 681
click at [70, 487] on div "dashboard Dashboard update Scheduled Orders map Maps local_offer Retain & Grow …" at bounding box center [92, 371] width 185 height 681
click at [72, 476] on div "dashboard Dashboard update Scheduled Orders map Maps local_offer Retain & Grow …" at bounding box center [92, 371] width 185 height 681
click at [73, 470] on div "dashboard Dashboard update Scheduled Orders map Maps local_offer Retain & Grow …" at bounding box center [92, 371] width 185 height 681
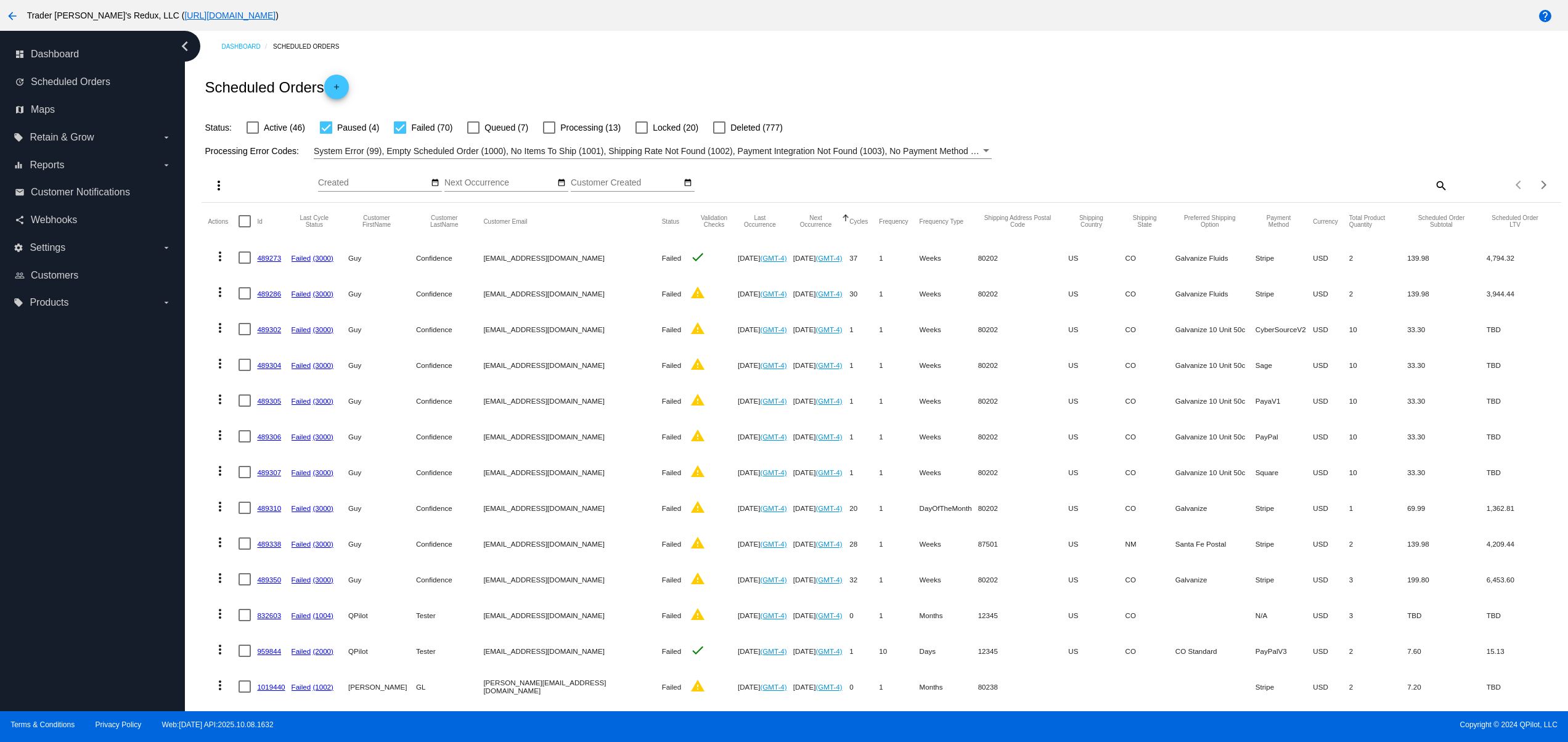
click at [71, 495] on div "dashboard Dashboard update Scheduled Orders map Maps local_offer Retain & Grow …" at bounding box center [92, 371] width 185 height 681
click at [80, 429] on div "dashboard Dashboard update Scheduled Orders map Maps local_offer Retain & Grow …" at bounding box center [92, 371] width 185 height 681
click at [119, 592] on div "dashboard Dashboard update Scheduled Orders map Maps local_offer Retain & Grow …" at bounding box center [92, 371] width 185 height 681
drag, startPoint x: 119, startPoint y: 534, endPoint x: 119, endPoint y: 515, distance: 19.0
click at [119, 529] on div "dashboard Dashboard update Scheduled Orders map Maps local_offer Retain & Grow …" at bounding box center [92, 371] width 185 height 681
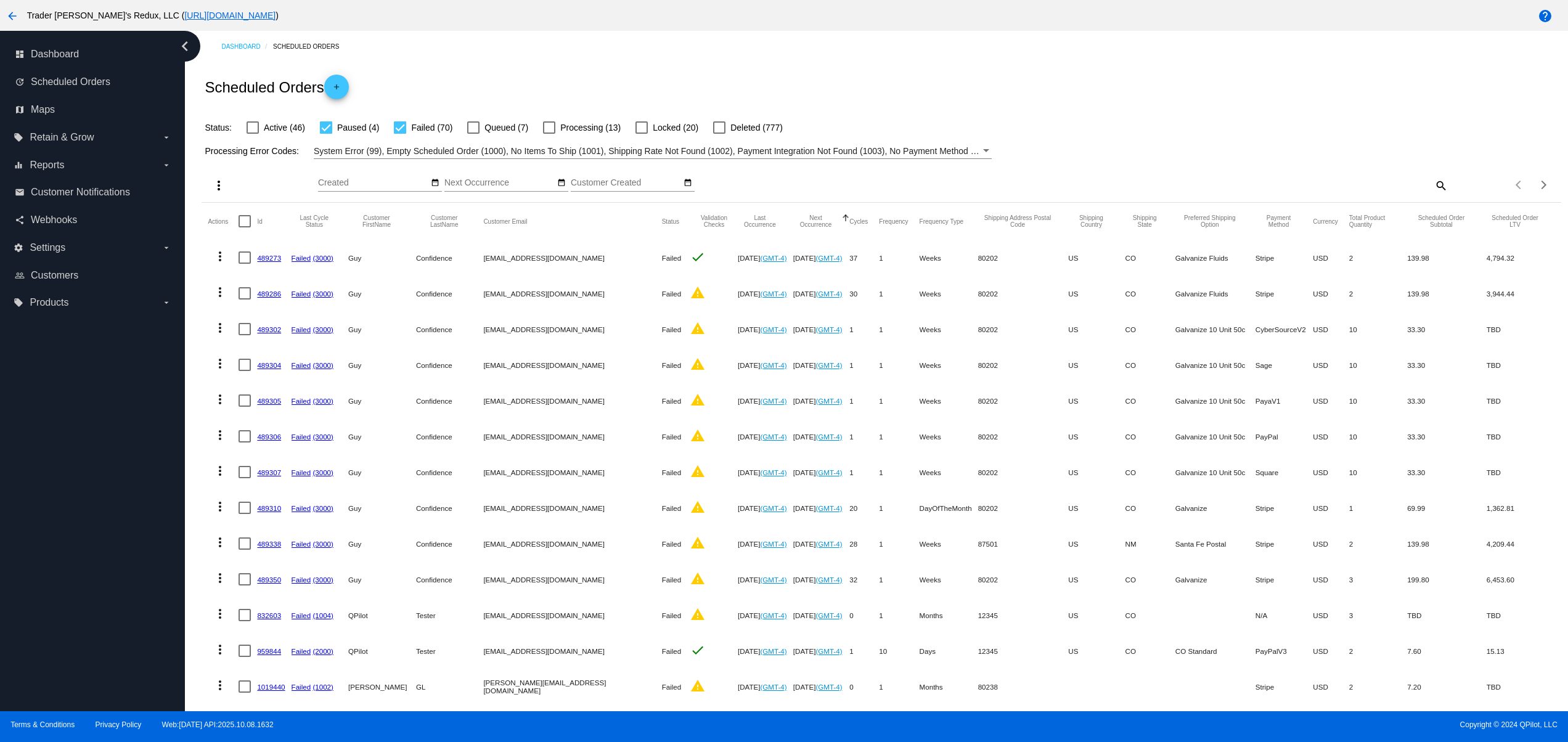
click at [116, 480] on div "dashboard Dashboard update Scheduled Orders map Maps local_offer Retain & Grow …" at bounding box center [92, 371] width 185 height 681
click at [74, 629] on div "dashboard Dashboard update Scheduled Orders map Maps local_offer Retain & Grow …" at bounding box center [92, 371] width 185 height 681
drag, startPoint x: 69, startPoint y: 559, endPoint x: 59, endPoint y: 498, distance: 61.8
click at [69, 553] on div "dashboard Dashboard update Scheduled Orders map Maps local_offer Retain & Grow …" at bounding box center [92, 371] width 185 height 681
click at [59, 498] on div "dashboard Dashboard update Scheduled Orders map Maps local_offer Retain & Grow …" at bounding box center [92, 371] width 185 height 681
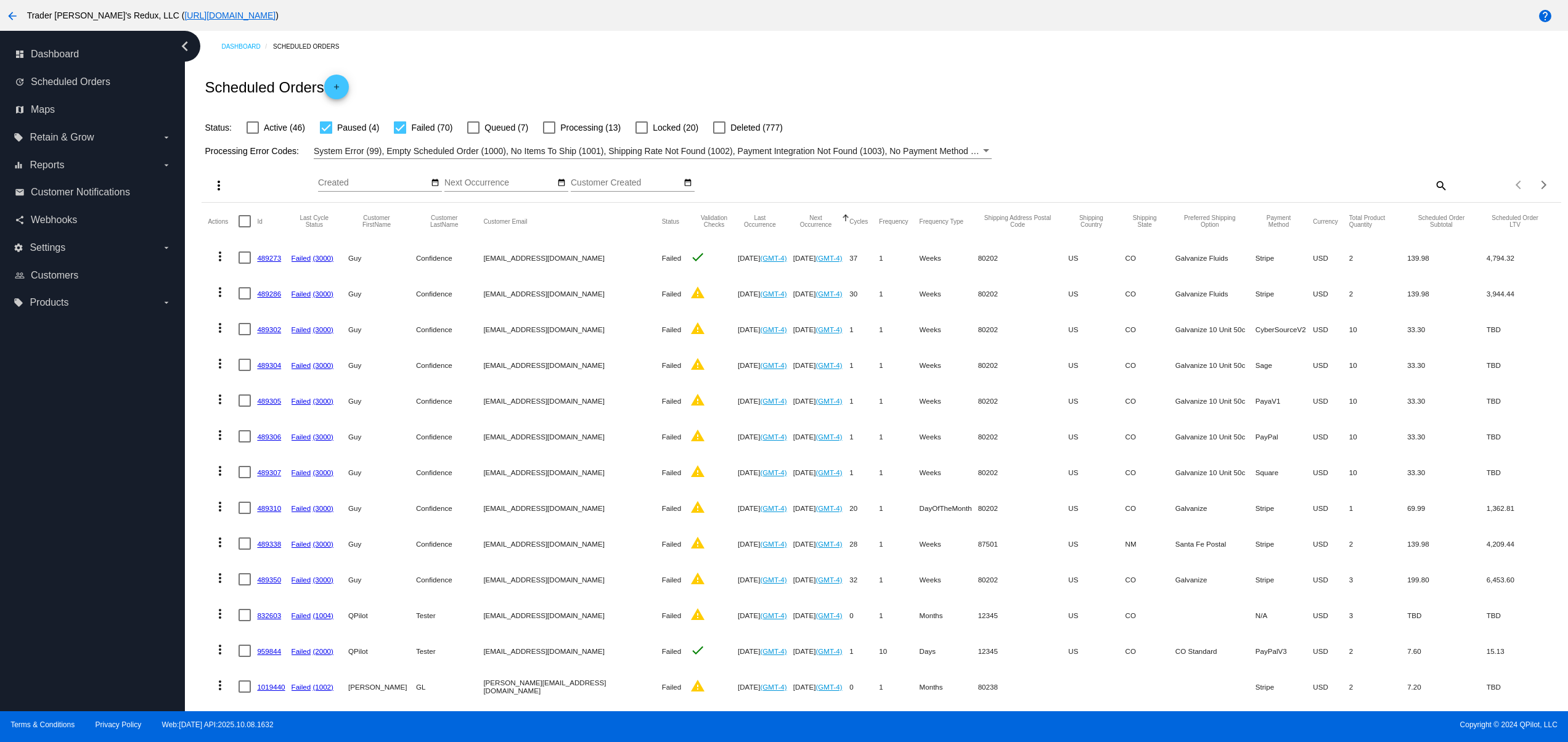
click at [52, 476] on div "dashboard Dashboard update Scheduled Orders map Maps local_offer Retain & Grow …" at bounding box center [92, 371] width 185 height 681
click at [868, 71] on div "Scheduled Orders add" at bounding box center [880, 87] width 1359 height 49
click at [703, 65] on div "Scheduled Orders add" at bounding box center [880, 87] width 1359 height 49
drag, startPoint x: 748, startPoint y: 55, endPoint x: 775, endPoint y: 55, distance: 27.0
click at [753, 55] on div "Dashboard Scheduled Orders" at bounding box center [891, 47] width 1339 height 19
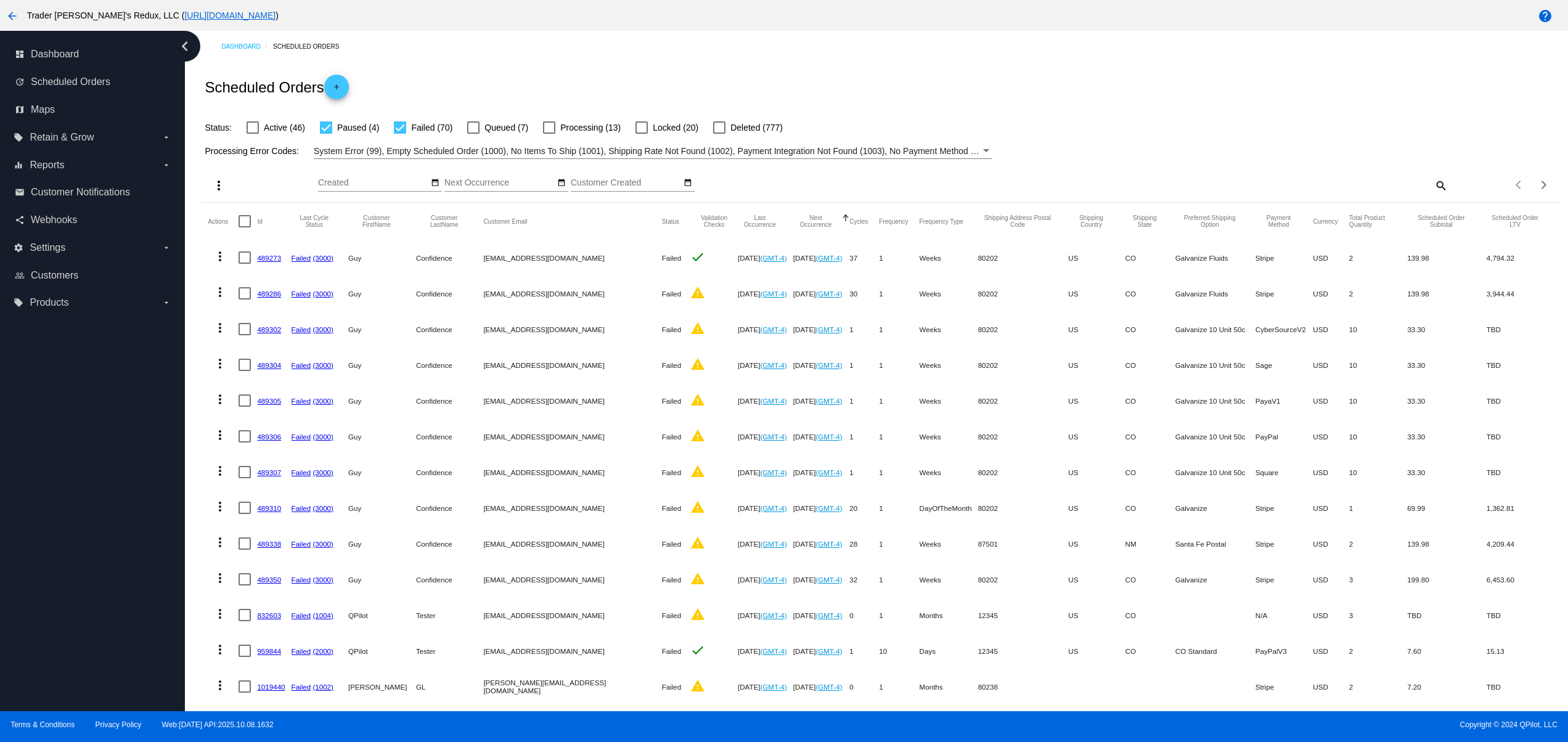
click at [787, 59] on div "Dashboard Scheduled Orders Scheduled Orders add Status: Active (46) Paused (4) …" at bounding box center [881, 510] width 1373 height 958
click at [811, 59] on div "Dashboard Scheduled Orders Scheduled Orders add Status: Active (46) Paused (4) …" at bounding box center [881, 510] width 1373 height 958
click at [829, 59] on div "Dashboard Scheduled Orders Scheduled Orders add Status: Active (46) Paused (4) …" at bounding box center [881, 510] width 1373 height 958
click at [933, 106] on div "Scheduled Orders add" at bounding box center [880, 87] width 1359 height 49
click at [1017, 105] on div "Scheduled Orders add" at bounding box center [880, 87] width 1359 height 49
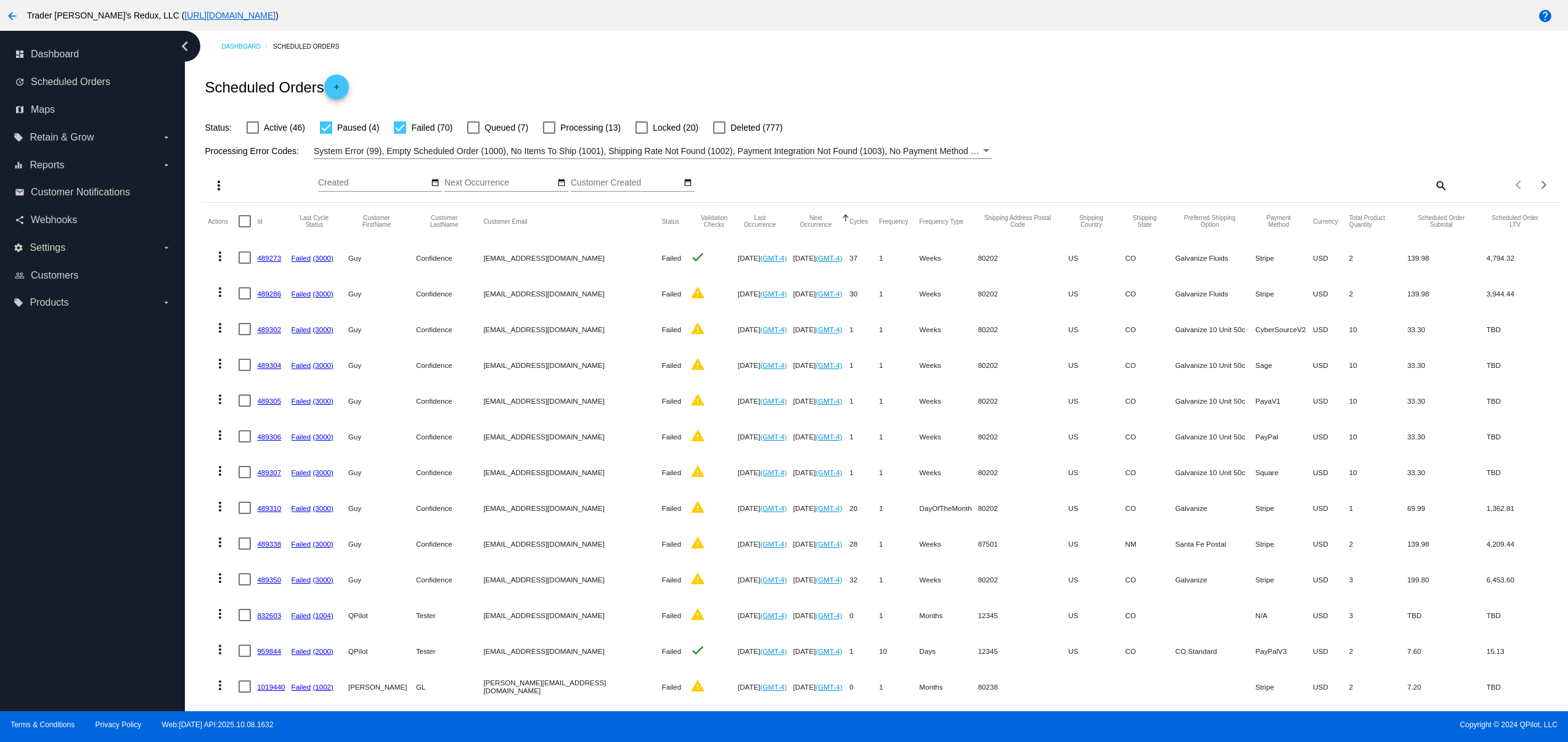
click at [1085, 82] on div "Scheduled Orders add" at bounding box center [880, 87] width 1359 height 49
click at [803, 82] on div "Scheduled Orders add" at bounding box center [880, 87] width 1359 height 49
click at [65, 590] on div "dashboard Dashboard update Scheduled Orders map Maps local_offer Retain & Grow …" at bounding box center [92, 371] width 185 height 681
click at [54, 560] on div "dashboard Dashboard update Scheduled Orders map Maps local_offer Retain & Grow …" at bounding box center [92, 371] width 185 height 681
click at [55, 501] on div "dashboard Dashboard update Scheduled Orders map Maps local_offer Retain & Grow …" at bounding box center [92, 371] width 185 height 681
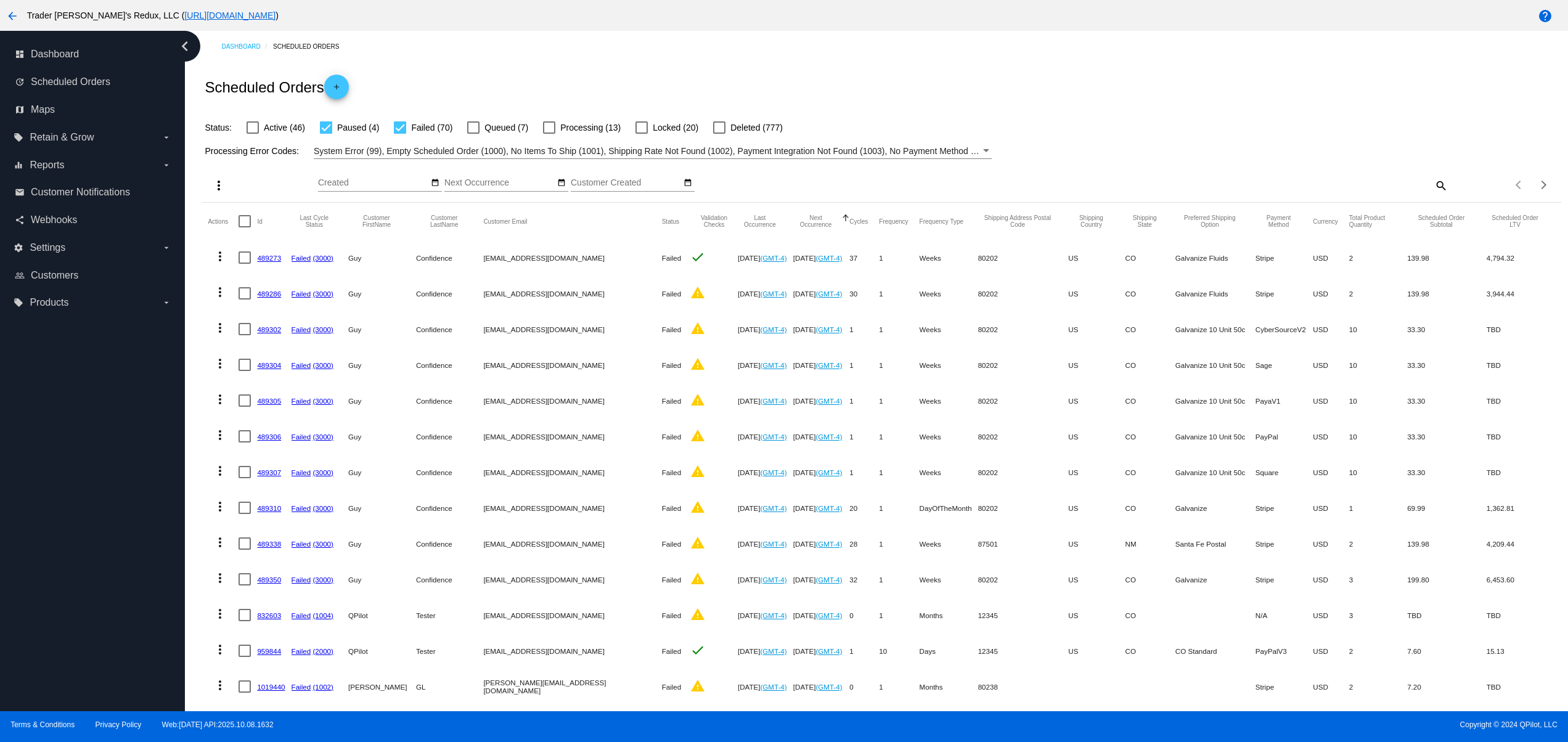
click at [57, 470] on div "dashboard Dashboard update Scheduled Orders map Maps local_offer Retain & Grow …" at bounding box center [92, 371] width 185 height 681
click at [947, 53] on div "Dashboard Scheduled Orders" at bounding box center [891, 47] width 1339 height 19
click at [784, 36] on div "Dashboard Scheduled Orders Scheduled Orders add Status: Active (46) Paused (4) …" at bounding box center [881, 510] width 1373 height 958
click at [844, 69] on div "Scheduled Orders add" at bounding box center [880, 87] width 1359 height 49
click at [871, 55] on div "Dashboard Scheduled Orders" at bounding box center [891, 47] width 1339 height 19
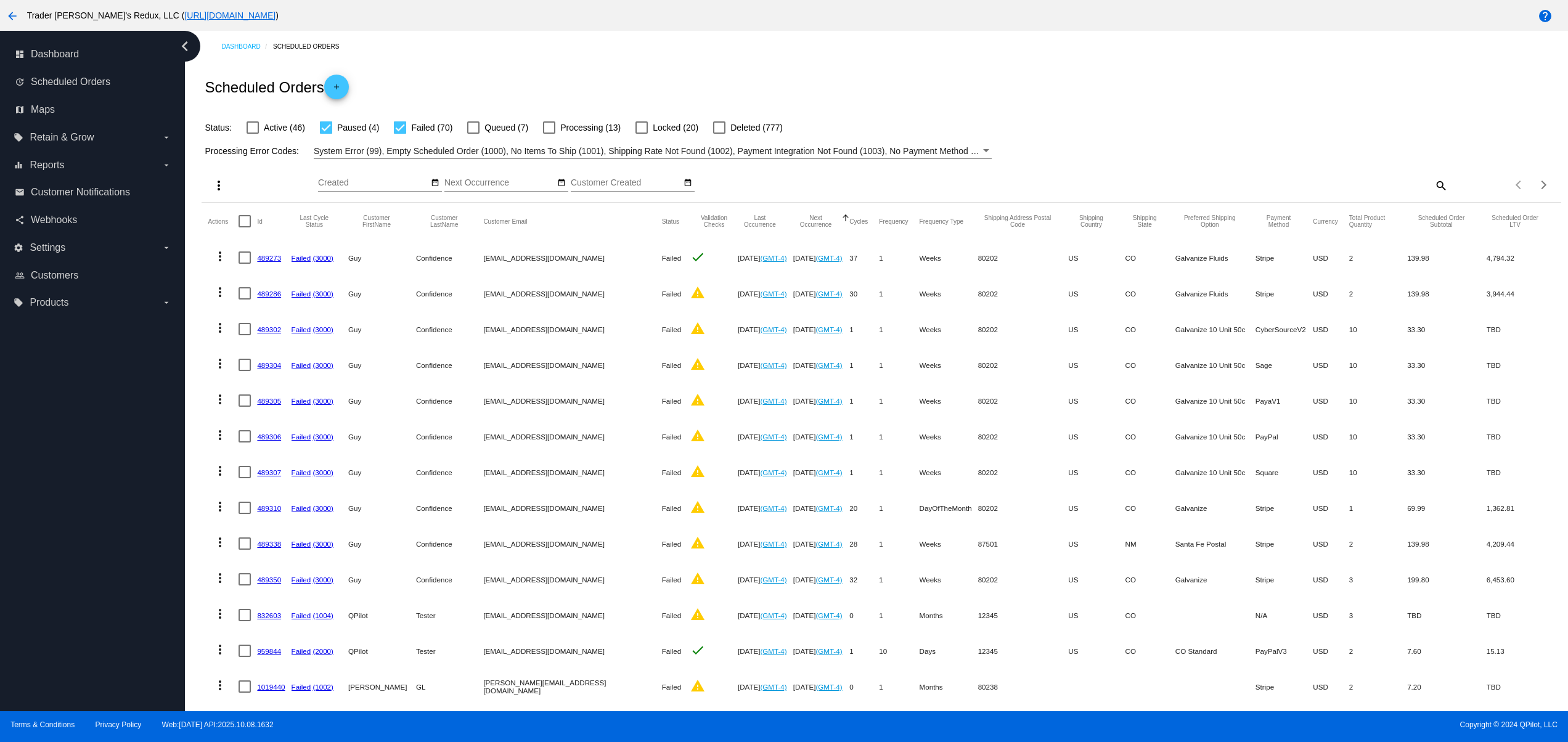
drag, startPoint x: 654, startPoint y: 70, endPoint x: 706, endPoint y: 76, distance: 52.3
click at [664, 74] on div "Scheduled Orders add" at bounding box center [880, 87] width 1359 height 49
click at [769, 84] on div "Scheduled Orders add" at bounding box center [880, 87] width 1359 height 49
click at [795, 79] on div "Scheduled Orders add" at bounding box center [880, 87] width 1359 height 49
drag, startPoint x: 844, startPoint y: 79, endPoint x: 859, endPoint y: 79, distance: 15.0
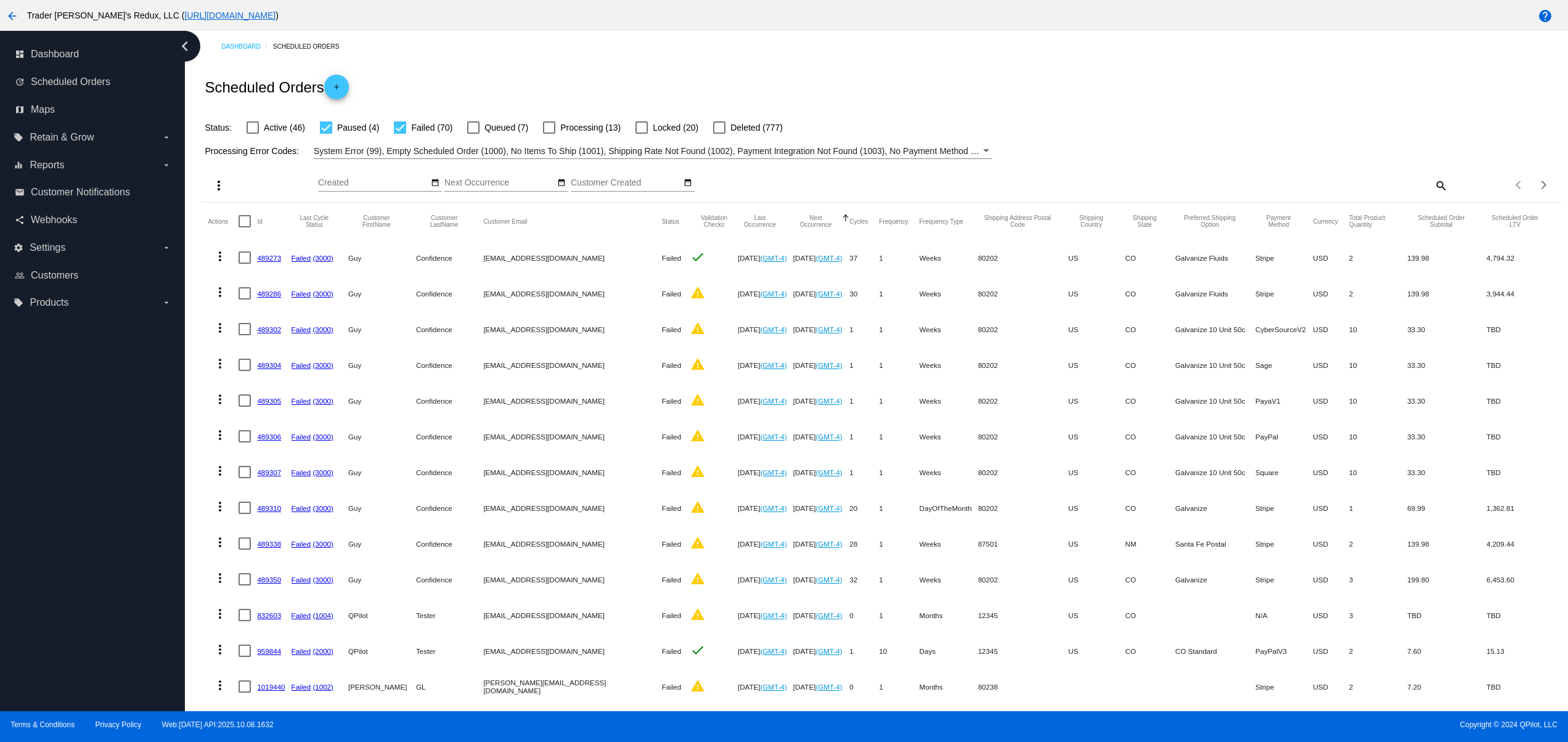
click at [849, 79] on div "Scheduled Orders add" at bounding box center [880, 87] width 1359 height 49
click at [869, 79] on div "Scheduled Orders add" at bounding box center [880, 87] width 1359 height 49
click at [700, 43] on div "Dashboard Scheduled Orders" at bounding box center [891, 47] width 1339 height 19
click at [631, 54] on div "Dashboard Scheduled Orders" at bounding box center [891, 47] width 1339 height 19
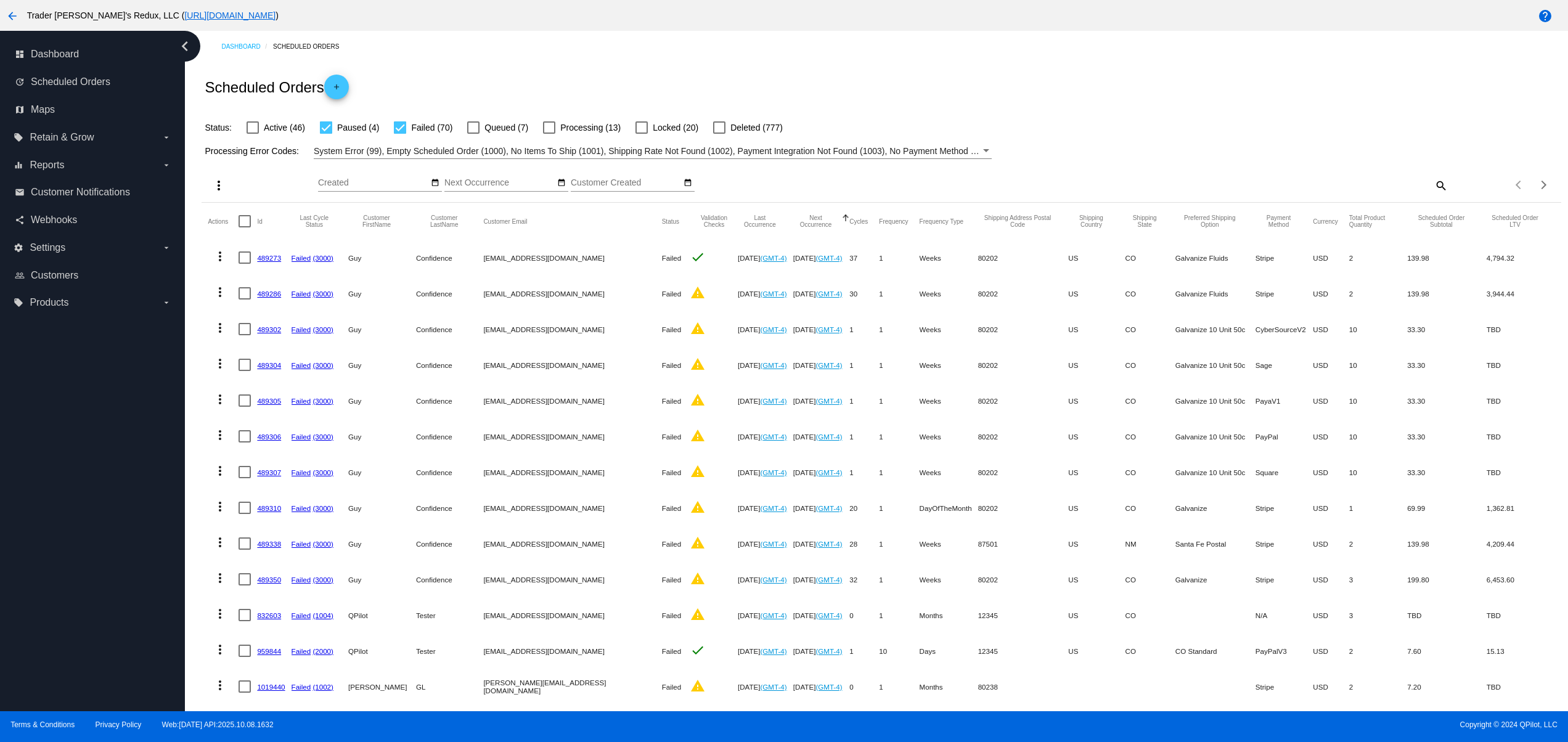
drag, startPoint x: 693, startPoint y: 54, endPoint x: 735, endPoint y: 54, distance: 42.0
click at [696, 54] on div "Dashboard Scheduled Orders" at bounding box center [891, 47] width 1339 height 19
drag, startPoint x: 735, startPoint y: 54, endPoint x: 785, endPoint y: 54, distance: 50.0
click at [738, 54] on div "Dashboard Scheduled Orders" at bounding box center [891, 47] width 1339 height 19
drag, startPoint x: 788, startPoint y: 54, endPoint x: 800, endPoint y: 54, distance: 12.0
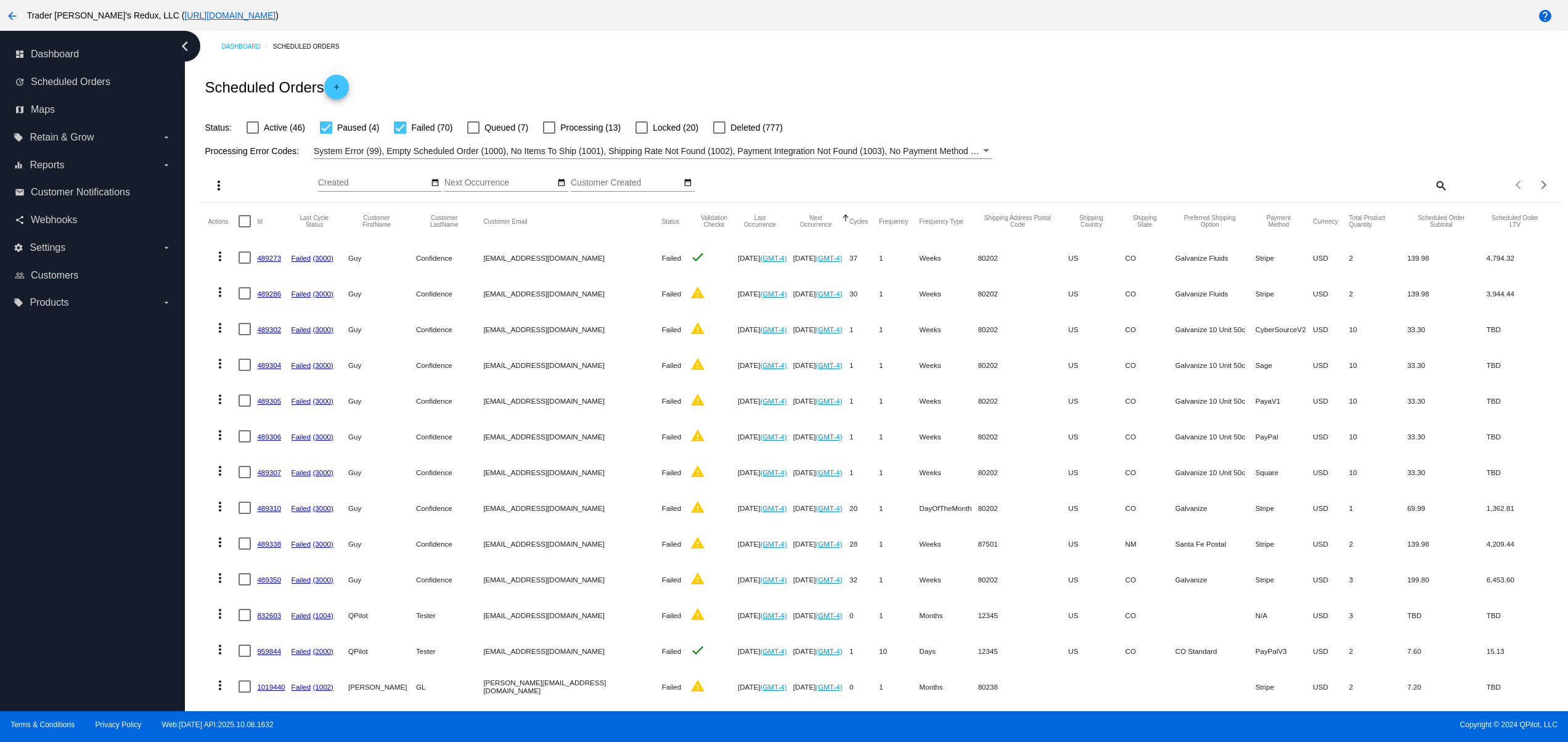
click at [789, 54] on div "Dashboard Scheduled Orders" at bounding box center [891, 47] width 1339 height 19
click at [803, 54] on div "Dashboard Scheduled Orders" at bounding box center [891, 47] width 1339 height 19
click at [834, 54] on div "Dashboard Scheduled Orders" at bounding box center [891, 47] width 1339 height 19
click at [868, 54] on div "Dashboard Scheduled Orders" at bounding box center [891, 47] width 1339 height 19
click at [691, 54] on div "Dashboard Scheduled Orders" at bounding box center [891, 47] width 1339 height 19
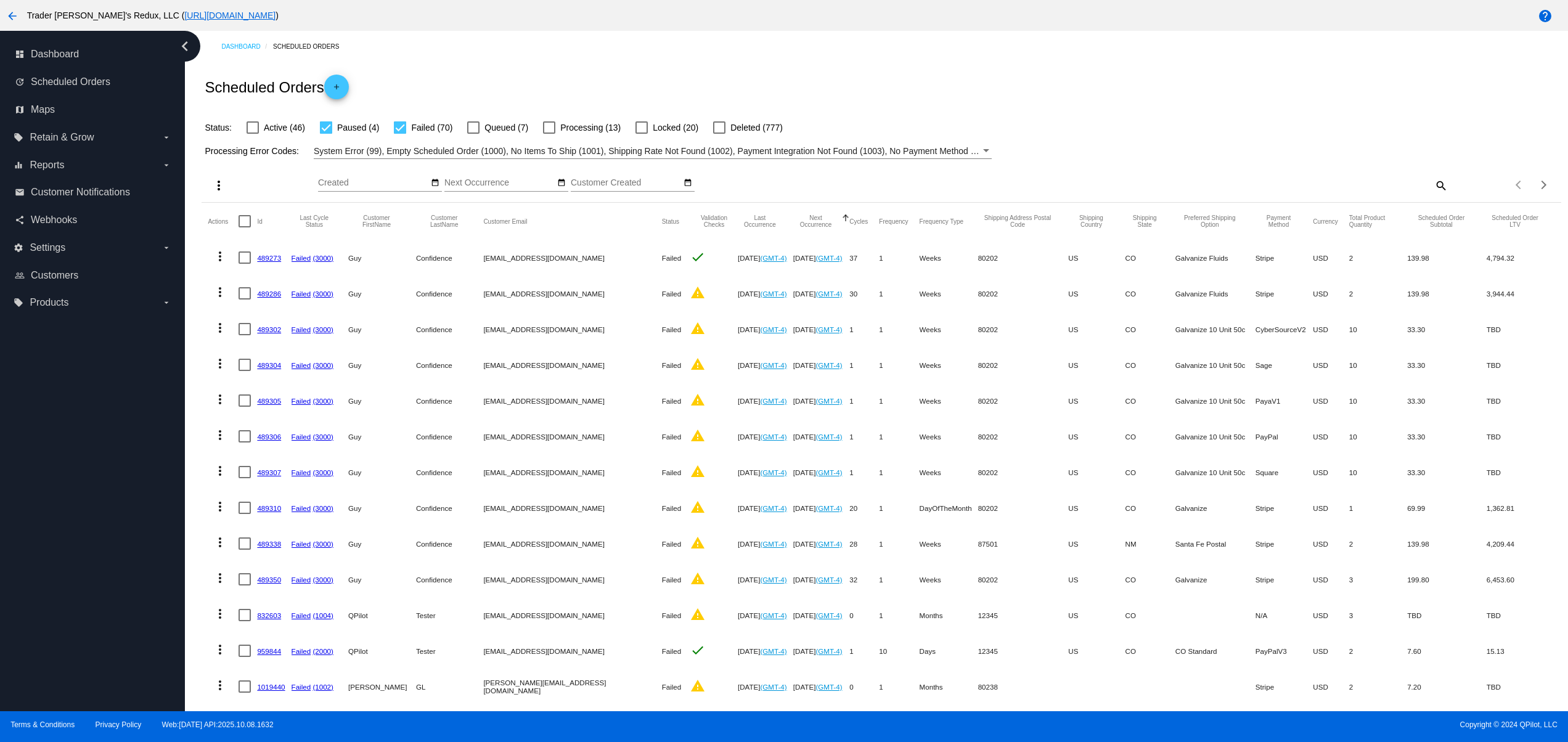
click at [733, 54] on div "Dashboard Scheduled Orders" at bounding box center [891, 47] width 1339 height 19
drag, startPoint x: 758, startPoint y: 54, endPoint x: 769, endPoint y: 54, distance: 11.0
click at [762, 54] on div "Dashboard Scheduled Orders" at bounding box center [891, 47] width 1339 height 19
drag, startPoint x: 795, startPoint y: 54, endPoint x: 779, endPoint y: 54, distance: 16.0
click at [797, 54] on div "Dashboard Scheduled Orders" at bounding box center [891, 47] width 1339 height 19
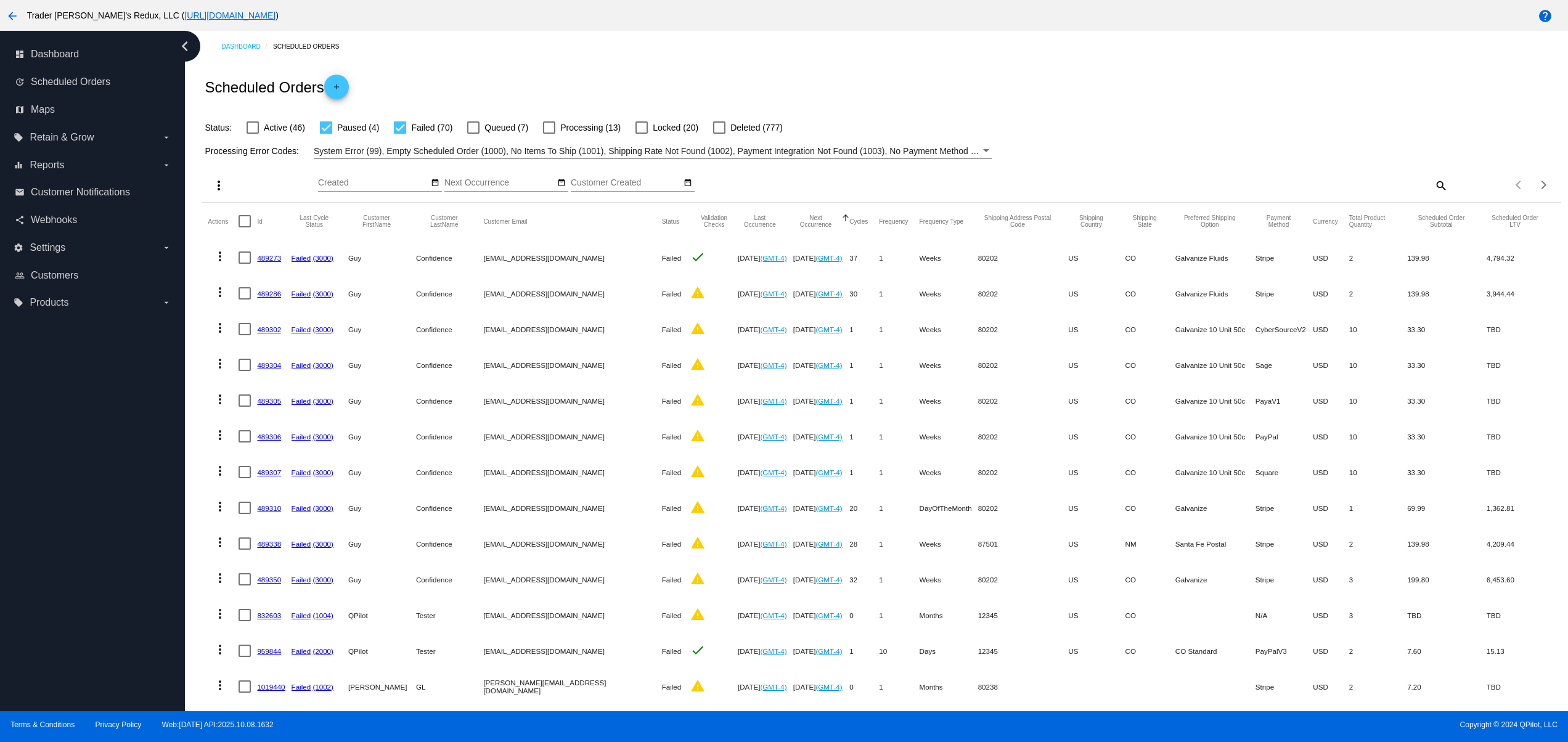
click at [639, 65] on div "Scheduled Orders add" at bounding box center [880, 87] width 1359 height 49
drag, startPoint x: 678, startPoint y: 67, endPoint x: 696, endPoint y: 67, distance: 18.0
click at [679, 67] on div "Scheduled Orders add" at bounding box center [880, 87] width 1359 height 49
drag, startPoint x: 696, startPoint y: 67, endPoint x: 723, endPoint y: 69, distance: 27.1
click at [703, 69] on div "Scheduled Orders add" at bounding box center [880, 87] width 1359 height 49
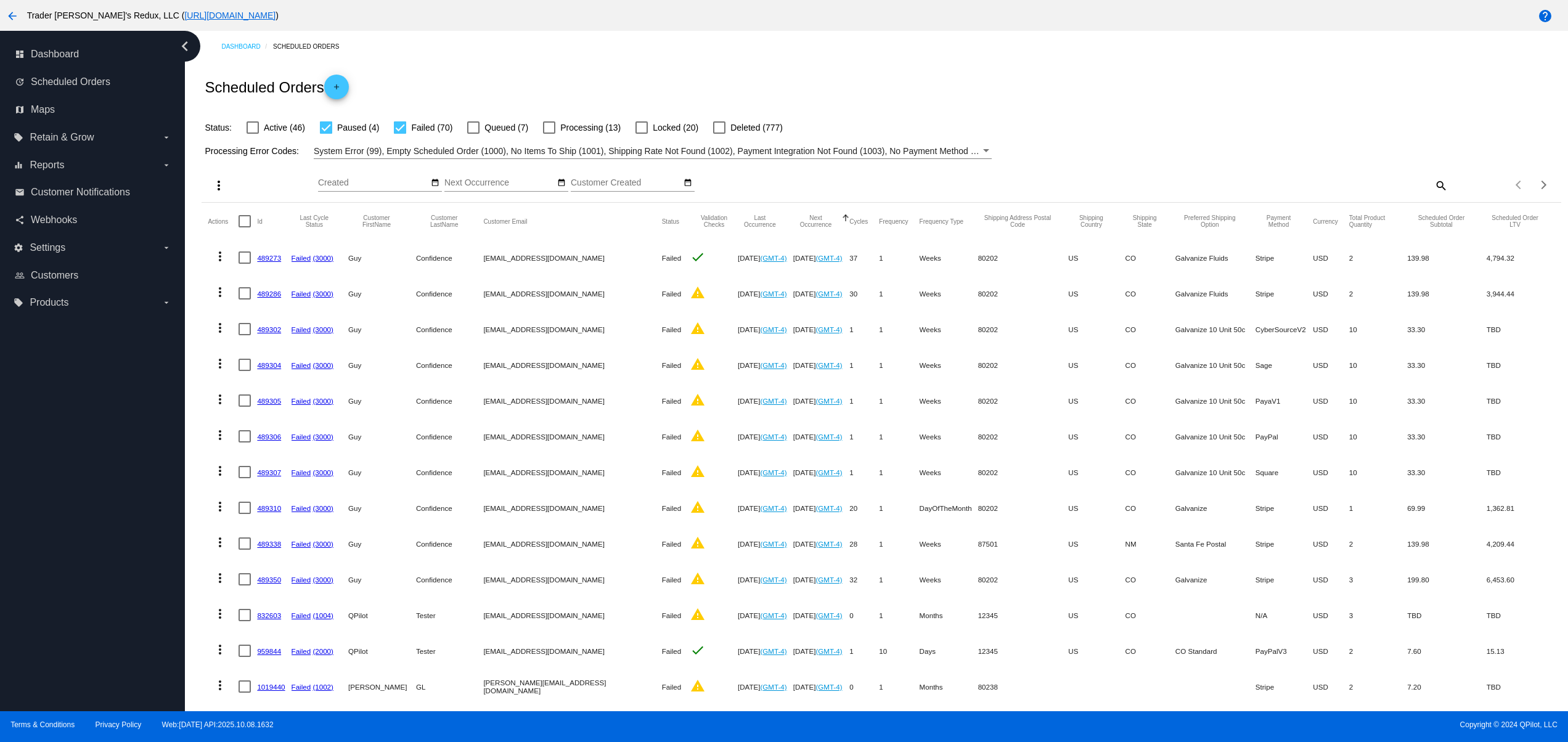
click at [723, 69] on div "Scheduled Orders add" at bounding box center [880, 87] width 1359 height 49
click at [736, 69] on div "Scheduled Orders add" at bounding box center [880, 87] width 1359 height 49
drag, startPoint x: 969, startPoint y: 73, endPoint x: 1066, endPoint y: 71, distance: 97.0
click at [975, 73] on div "Scheduled Orders add" at bounding box center [880, 87] width 1359 height 49
drag, startPoint x: 1066, startPoint y: 71, endPoint x: 1078, endPoint y: 71, distance: 12.0
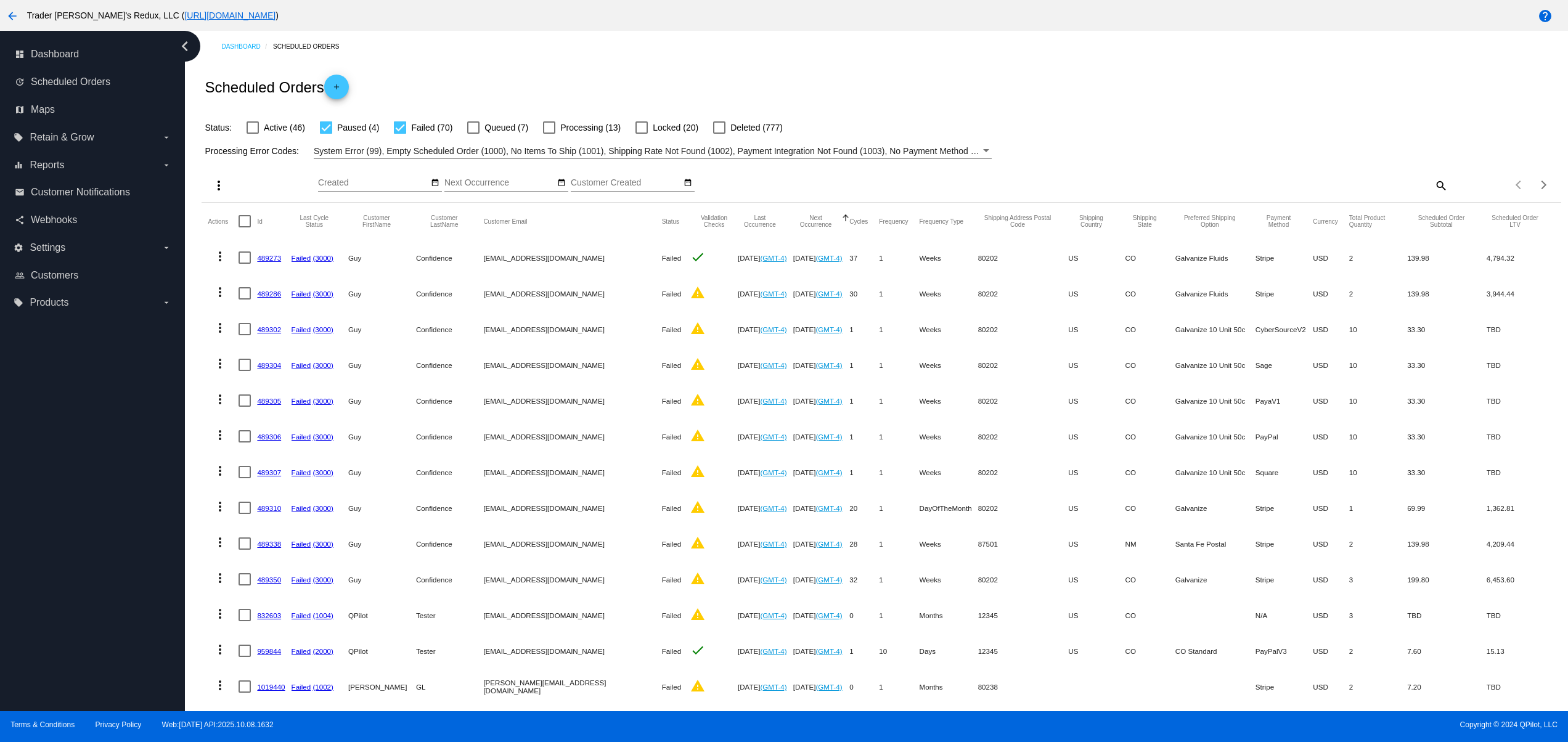
click at [1068, 71] on div "Scheduled Orders add" at bounding box center [880, 87] width 1359 height 49
drag, startPoint x: 1122, startPoint y: 71, endPoint x: 1162, endPoint y: 68, distance: 40.1
click at [1125, 71] on div "Scheduled Orders add" at bounding box center [880, 87] width 1359 height 49
click at [1172, 65] on div "Scheduled Orders add" at bounding box center [880, 87] width 1359 height 49
click at [742, 65] on div "Scheduled Orders add" at bounding box center [880, 87] width 1359 height 49
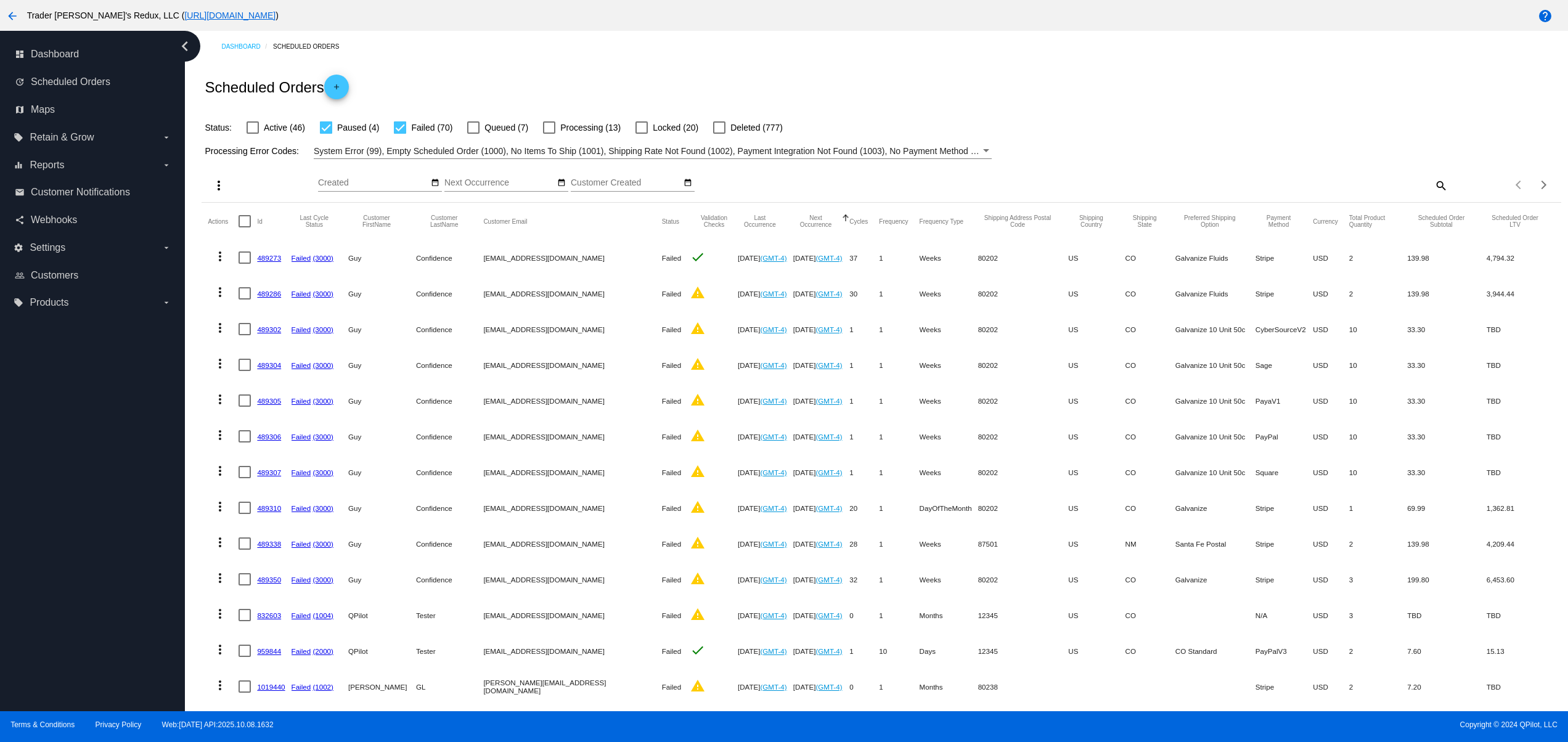
click at [812, 65] on div "Scheduled Orders add" at bounding box center [880, 87] width 1359 height 49
drag, startPoint x: 839, startPoint y: 67, endPoint x: 846, endPoint y: 69, distance: 7.3
click at [841, 69] on div "Scheduled Orders add" at bounding box center [880, 87] width 1359 height 49
click at [873, 69] on div "Scheduled Orders add" at bounding box center [880, 87] width 1359 height 49
click at [876, 69] on div "Scheduled Orders add" at bounding box center [880, 87] width 1359 height 49
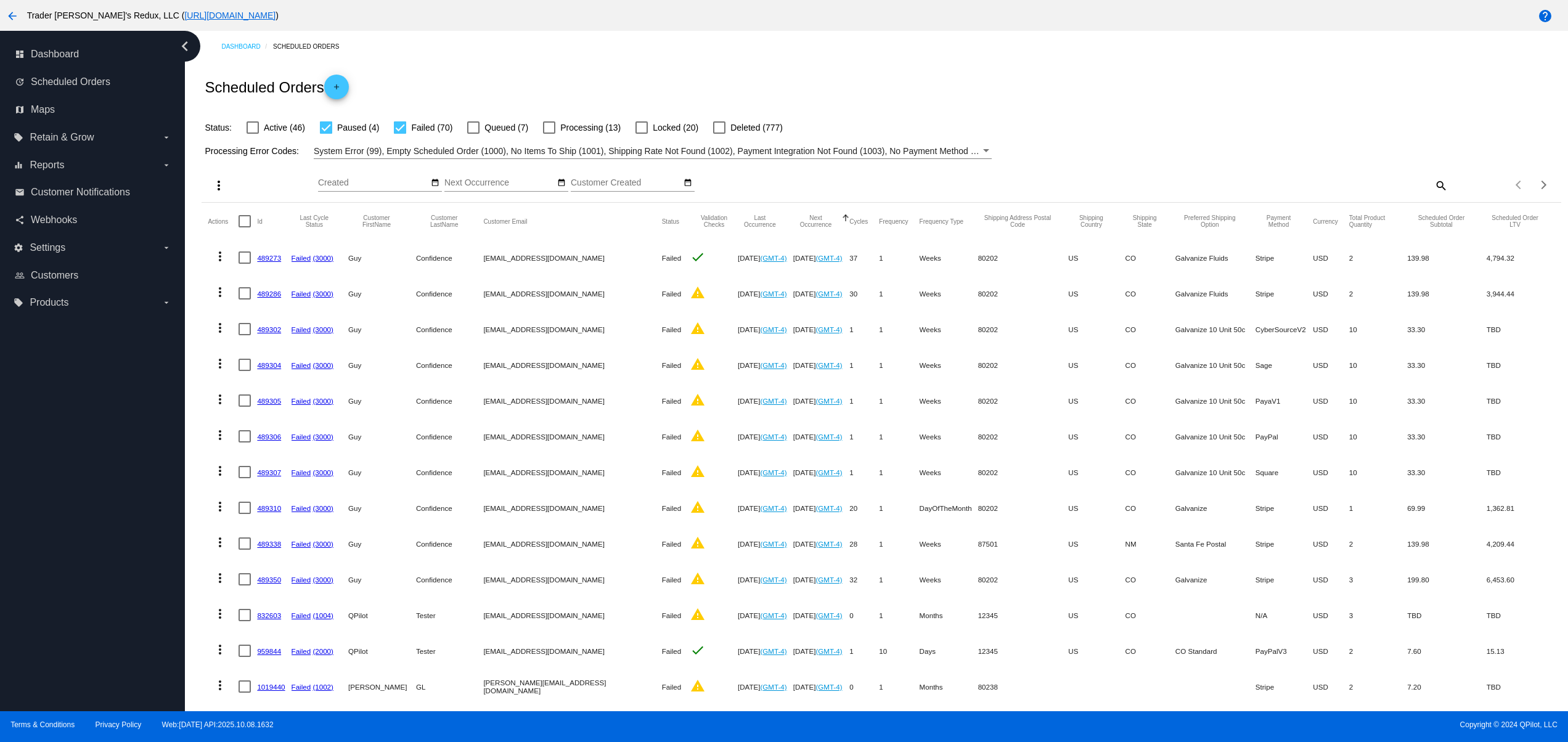
click at [876, 69] on div "Scheduled Orders add" at bounding box center [880, 87] width 1359 height 49
drag, startPoint x: 997, startPoint y: 71, endPoint x: 1006, endPoint y: 71, distance: 9.0
click at [997, 71] on div "Scheduled Orders add" at bounding box center [880, 87] width 1359 height 49
click at [1024, 67] on div "Scheduled Orders add" at bounding box center [880, 87] width 1359 height 49
drag, startPoint x: 634, startPoint y: 65, endPoint x: 669, endPoint y: 58, distance: 35.7
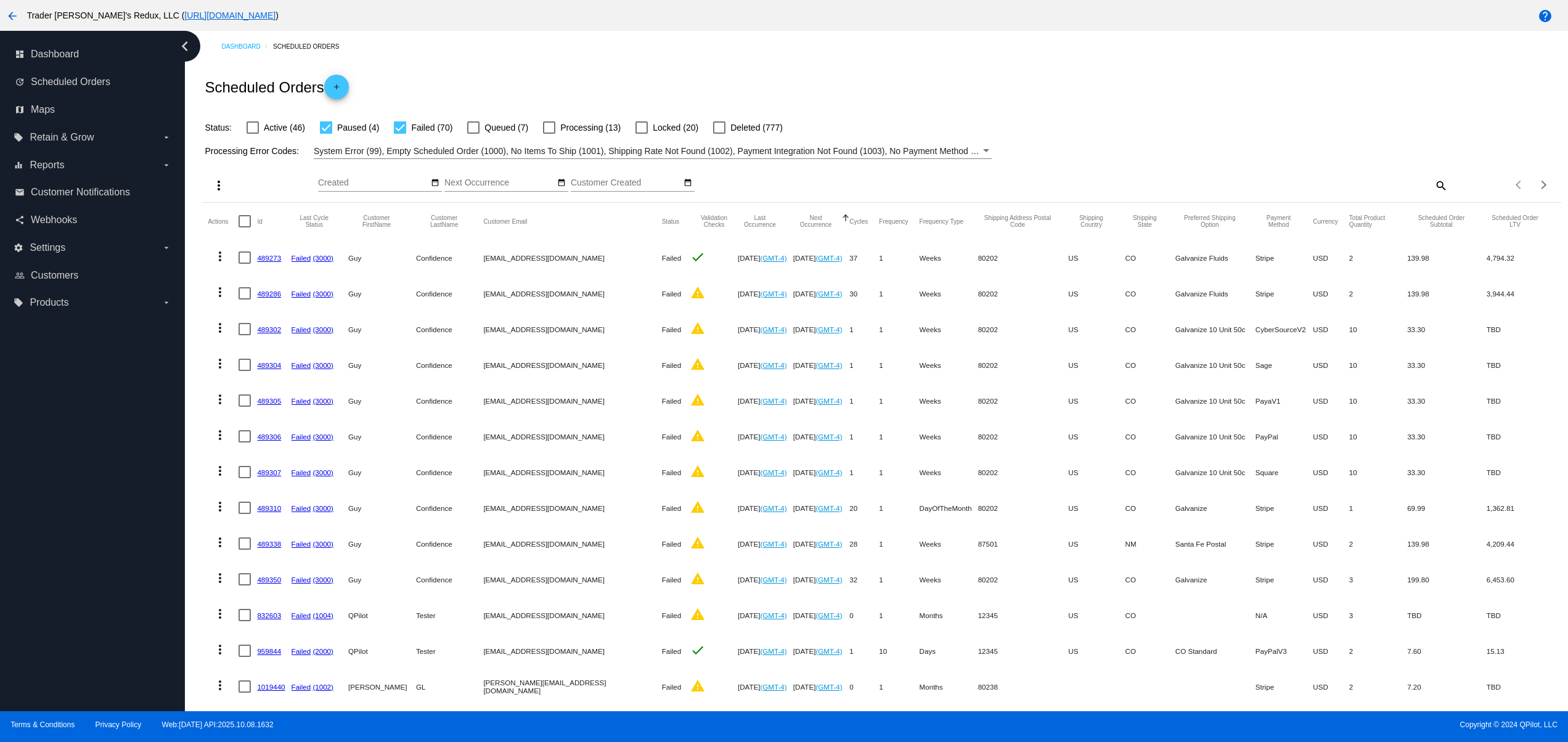
click at [642, 65] on div "Scheduled Orders add" at bounding box center [880, 87] width 1359 height 49
drag, startPoint x: 773, startPoint y: 52, endPoint x: 810, endPoint y: 52, distance: 37.0
click at [784, 52] on div "Dashboard Scheduled Orders" at bounding box center [891, 47] width 1339 height 19
click at [829, 52] on div "Dashboard Scheduled Orders" at bounding box center [891, 47] width 1339 height 19
drag, startPoint x: 864, startPoint y: 52, endPoint x: 883, endPoint y: 52, distance: 19.0
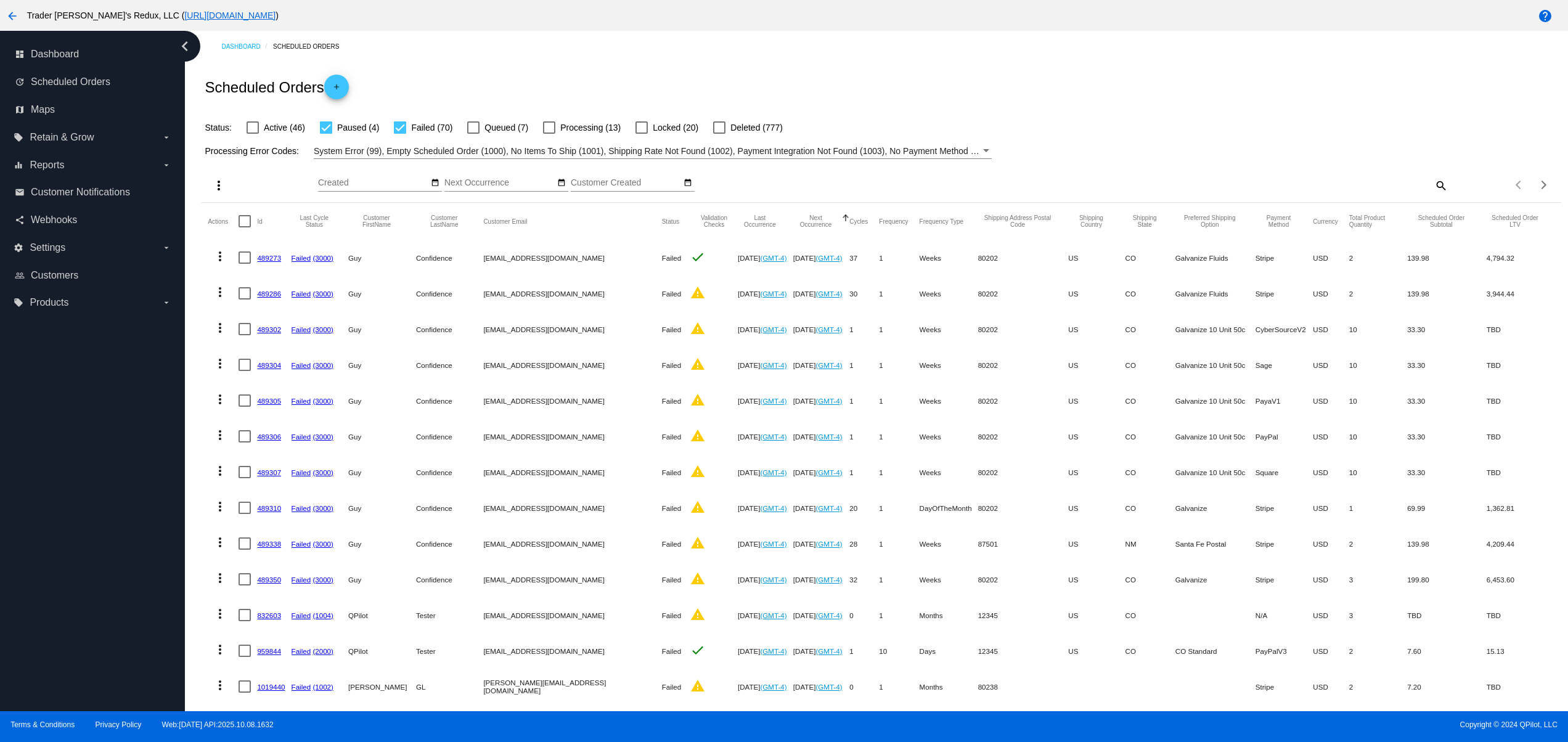
click at [866, 52] on div "Dashboard Scheduled Orders" at bounding box center [891, 47] width 1339 height 19
click at [883, 52] on div "Dashboard Scheduled Orders" at bounding box center [891, 47] width 1339 height 19
click at [634, 69] on div "Scheduled Orders add" at bounding box center [880, 87] width 1359 height 49
drag, startPoint x: 691, startPoint y: 65, endPoint x: 753, endPoint y: 65, distance: 62.0
click at [694, 65] on div "Scheduled Orders add" at bounding box center [880, 87] width 1359 height 49
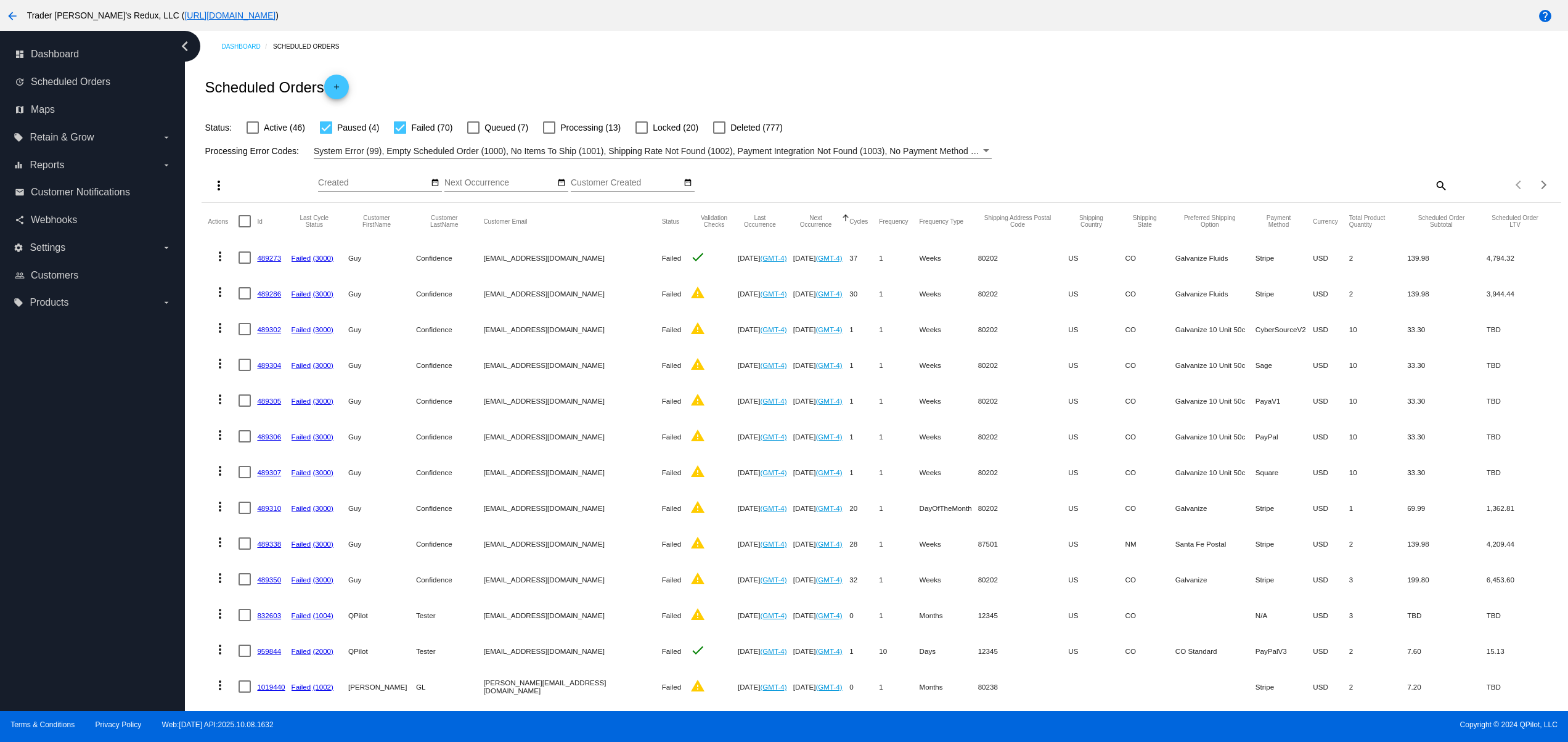
click at [777, 69] on div "Scheduled Orders add" at bounding box center [880, 87] width 1359 height 49
click at [812, 69] on div "Scheduled Orders add" at bounding box center [880, 87] width 1359 height 49
click at [846, 71] on div "Scheduled Orders add" at bounding box center [880, 87] width 1359 height 49
click at [849, 71] on div "Scheduled Orders add" at bounding box center [880, 87] width 1359 height 49
click at [1085, 52] on div "Dashboard Scheduled Orders" at bounding box center [891, 47] width 1339 height 19
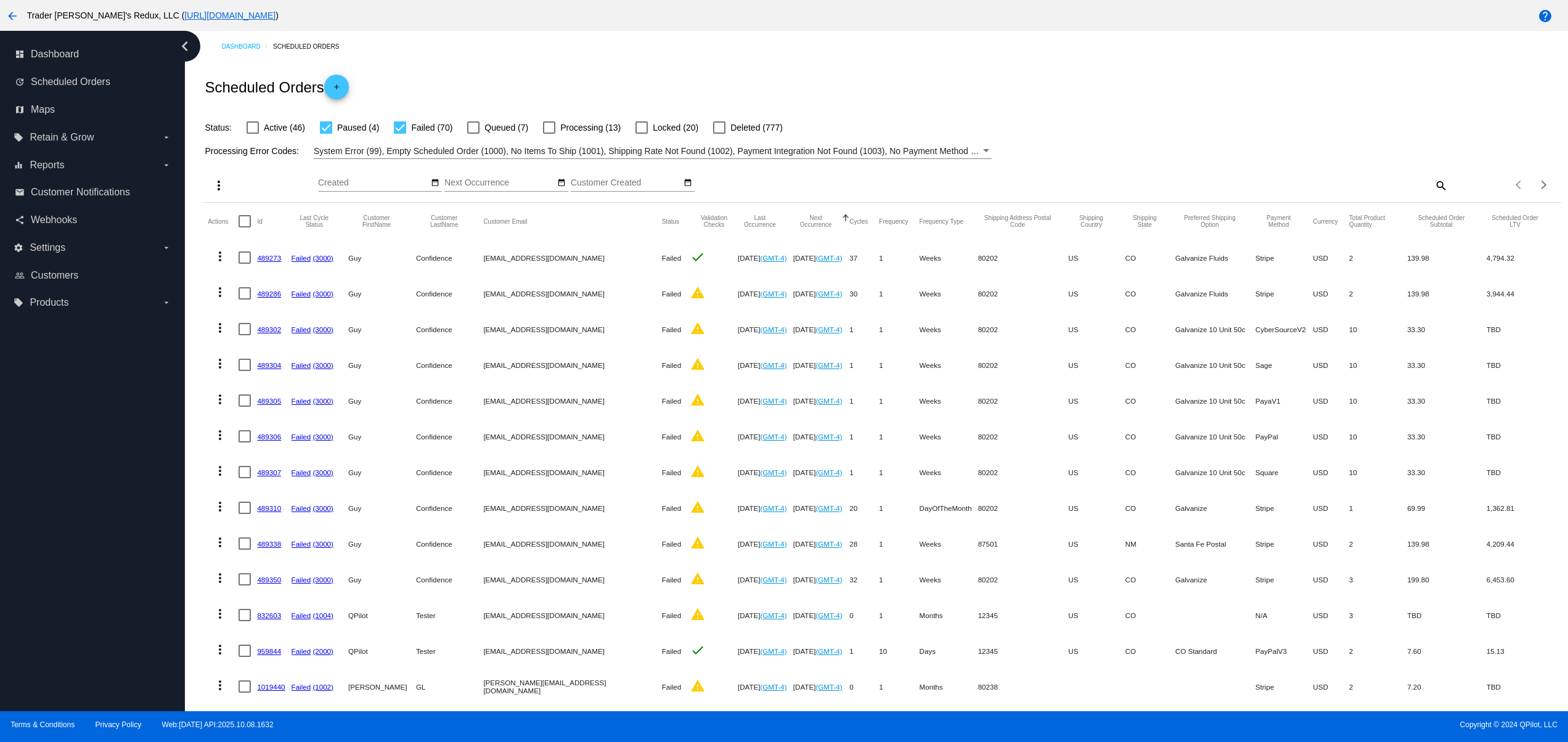
click at [930, 79] on div "Scheduled Orders add" at bounding box center [880, 87] width 1359 height 49
click at [804, 86] on div "Scheduled Orders add" at bounding box center [880, 87] width 1359 height 49
click at [705, 90] on div "Scheduled Orders add" at bounding box center [880, 87] width 1359 height 49
click at [742, 80] on div "Scheduled Orders add" at bounding box center [880, 87] width 1359 height 49
click at [490, 69] on div "Scheduled Orders add" at bounding box center [880, 87] width 1359 height 49
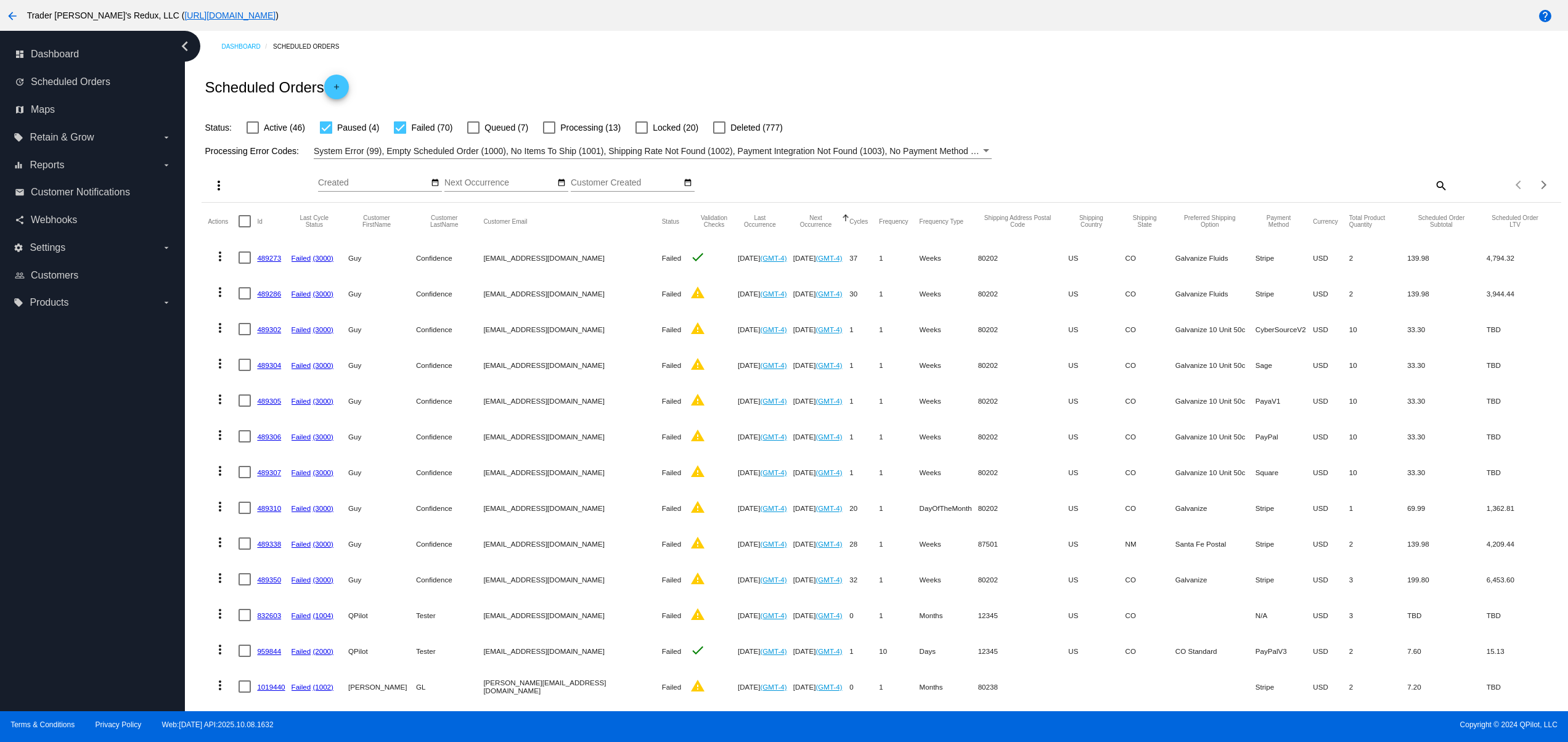
click at [581, 74] on div "Scheduled Orders add" at bounding box center [880, 87] width 1359 height 49
drag, startPoint x: 624, startPoint y: 74, endPoint x: 684, endPoint y: 94, distance: 63.2
click at [628, 74] on div "Scheduled Orders add" at bounding box center [880, 87] width 1359 height 49
click at [91, 524] on div "dashboard Dashboard update Scheduled Orders map Maps local_offer Retain & Grow …" at bounding box center [92, 371] width 185 height 681
click at [23, 612] on div "dashboard Dashboard update Scheduled Orders map Maps local_offer Retain & Grow …" at bounding box center [92, 371] width 185 height 681
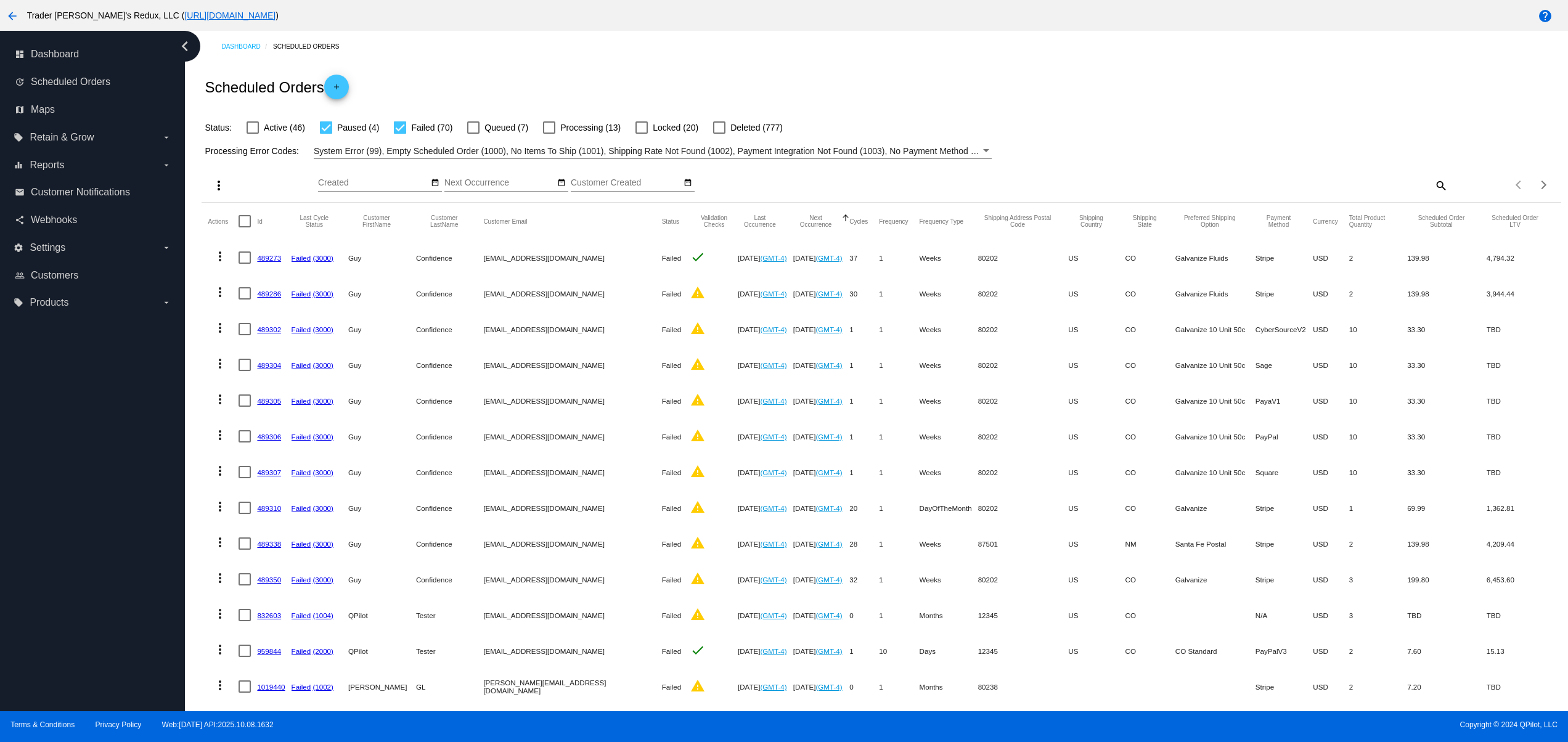
drag, startPoint x: 20, startPoint y: 537, endPoint x: 32, endPoint y: 495, distance: 43.7
click at [20, 535] on div "dashboard Dashboard update Scheduled Orders map Maps local_offer Retain & Grow …" at bounding box center [92, 371] width 185 height 681
drag, startPoint x: 32, startPoint y: 495, endPoint x: 282, endPoint y: 276, distance: 332.4
click at [33, 493] on div "dashboard Dashboard update Scheduled Orders map Maps local_offer Retain & Grow …" at bounding box center [92, 371] width 185 height 681
click at [938, 52] on div "Dashboard Scheduled Orders" at bounding box center [891, 47] width 1339 height 19
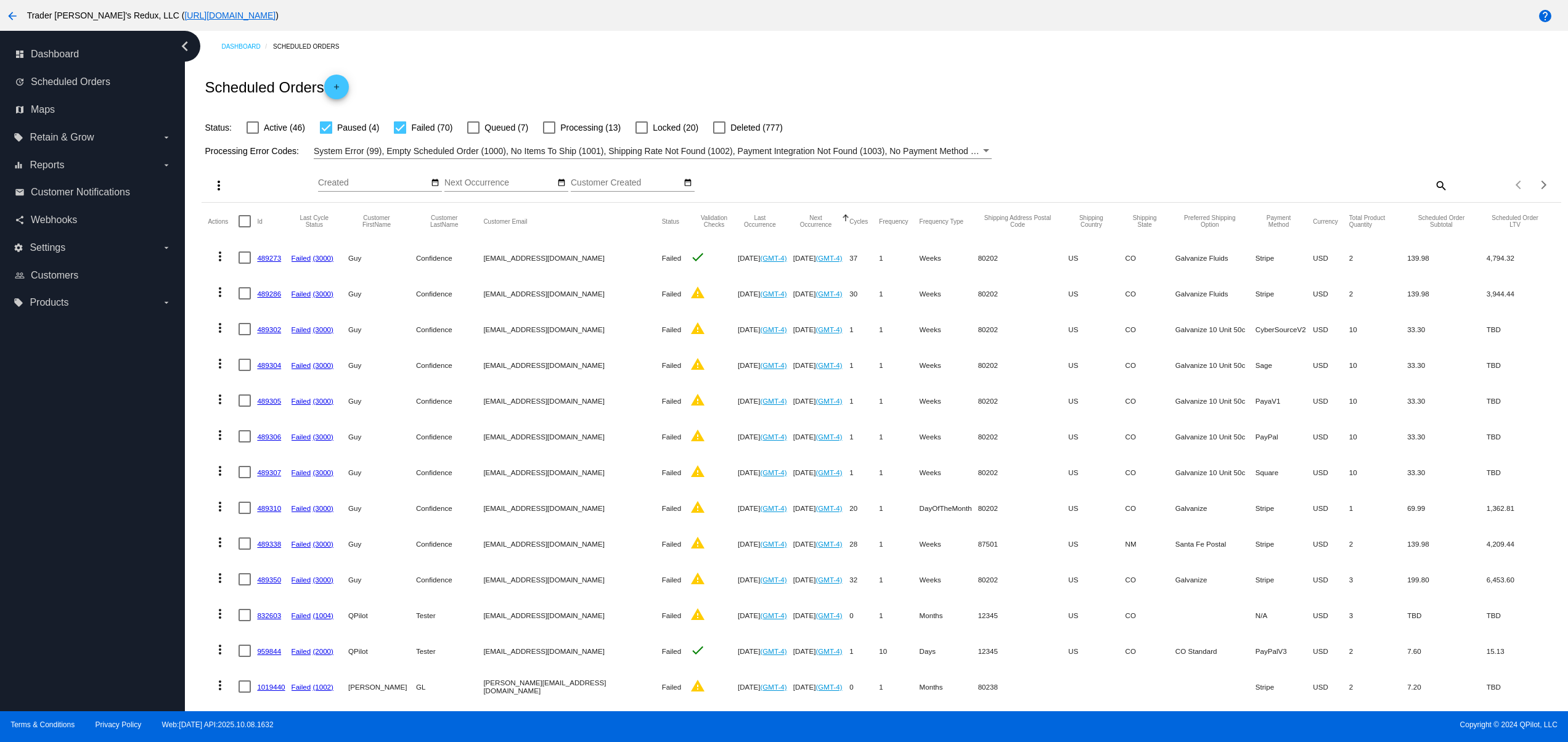
drag, startPoint x: 1046, startPoint y: 63, endPoint x: 1093, endPoint y: 65, distance: 47.0
click at [1053, 65] on div "Scheduled Orders add" at bounding box center [880, 87] width 1359 height 49
click at [1123, 64] on div "Scheduled Orders add" at bounding box center [880, 87] width 1359 height 49
click at [880, 60] on div "Dashboard Scheduled Orders Scheduled Orders add Status: Active (46) Paused (4) …" at bounding box center [881, 510] width 1373 height 958
drag, startPoint x: 956, startPoint y: 51, endPoint x: 1009, endPoint y: 40, distance: 54.1
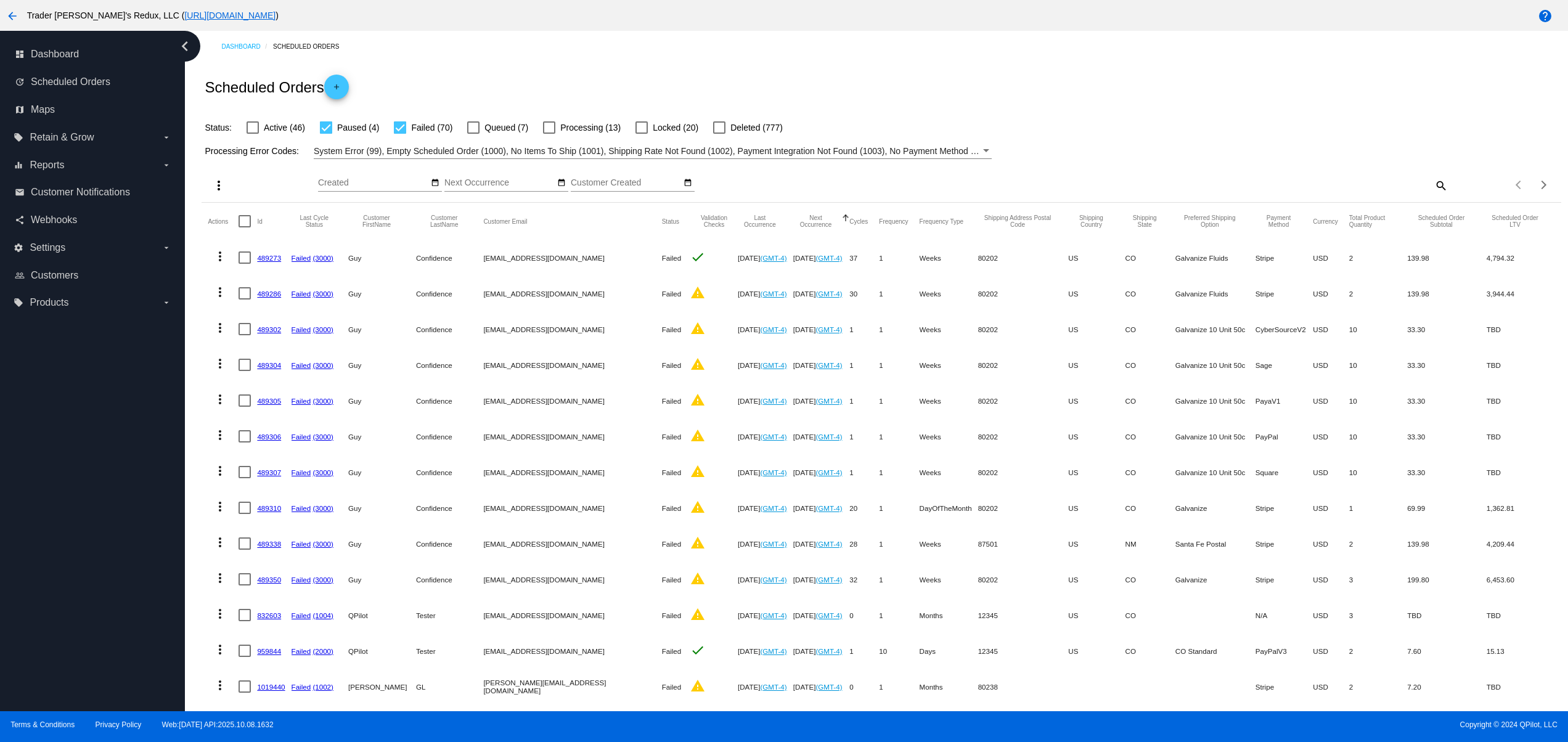
click at [958, 51] on div "Dashboard Scheduled Orders" at bounding box center [891, 47] width 1339 height 19
click at [1029, 40] on div "Dashboard Scheduled Orders" at bounding box center [891, 47] width 1339 height 19
click at [1085, 49] on div "Dashboard Scheduled Orders" at bounding box center [891, 47] width 1339 height 19
click at [720, 58] on div "Dashboard Scheduled Orders Scheduled Orders add Status: Active (46) Paused (4) …" at bounding box center [881, 510] width 1373 height 958
drag, startPoint x: 795, startPoint y: 58, endPoint x: 852, endPoint y: 64, distance: 57.3
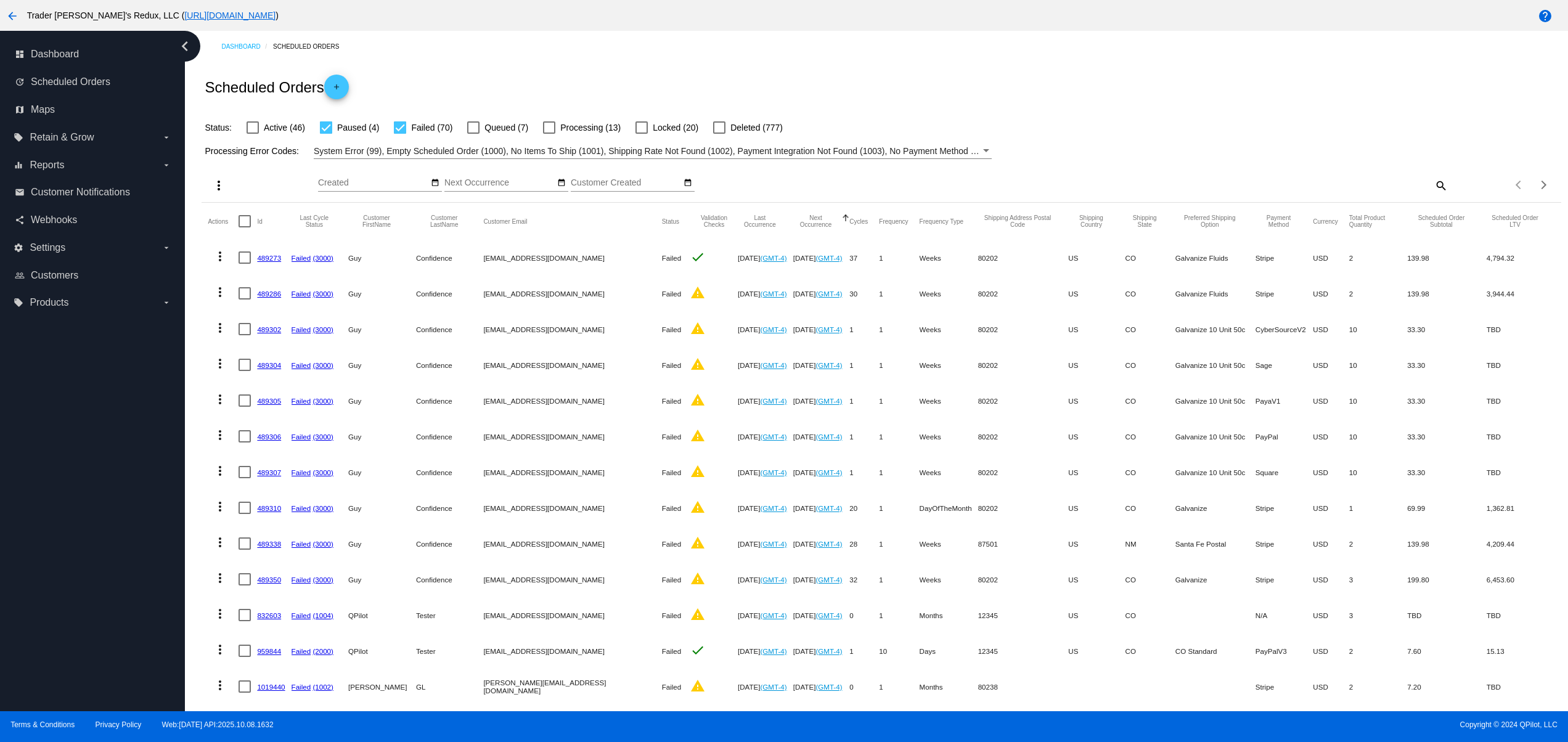
click at [797, 59] on div "Dashboard Scheduled Orders Scheduled Orders add Status: Active (46) Paused (4) …" at bounding box center [881, 510] width 1373 height 958
click at [864, 69] on div "Scheduled Orders add" at bounding box center [880, 87] width 1359 height 49
click at [876, 70] on div "Scheduled Orders add" at bounding box center [880, 87] width 1359 height 49
click at [692, 65] on div "Scheduled Orders add" at bounding box center [880, 87] width 1359 height 49
drag, startPoint x: 800, startPoint y: 52, endPoint x: 826, endPoint y: 52, distance: 26.0
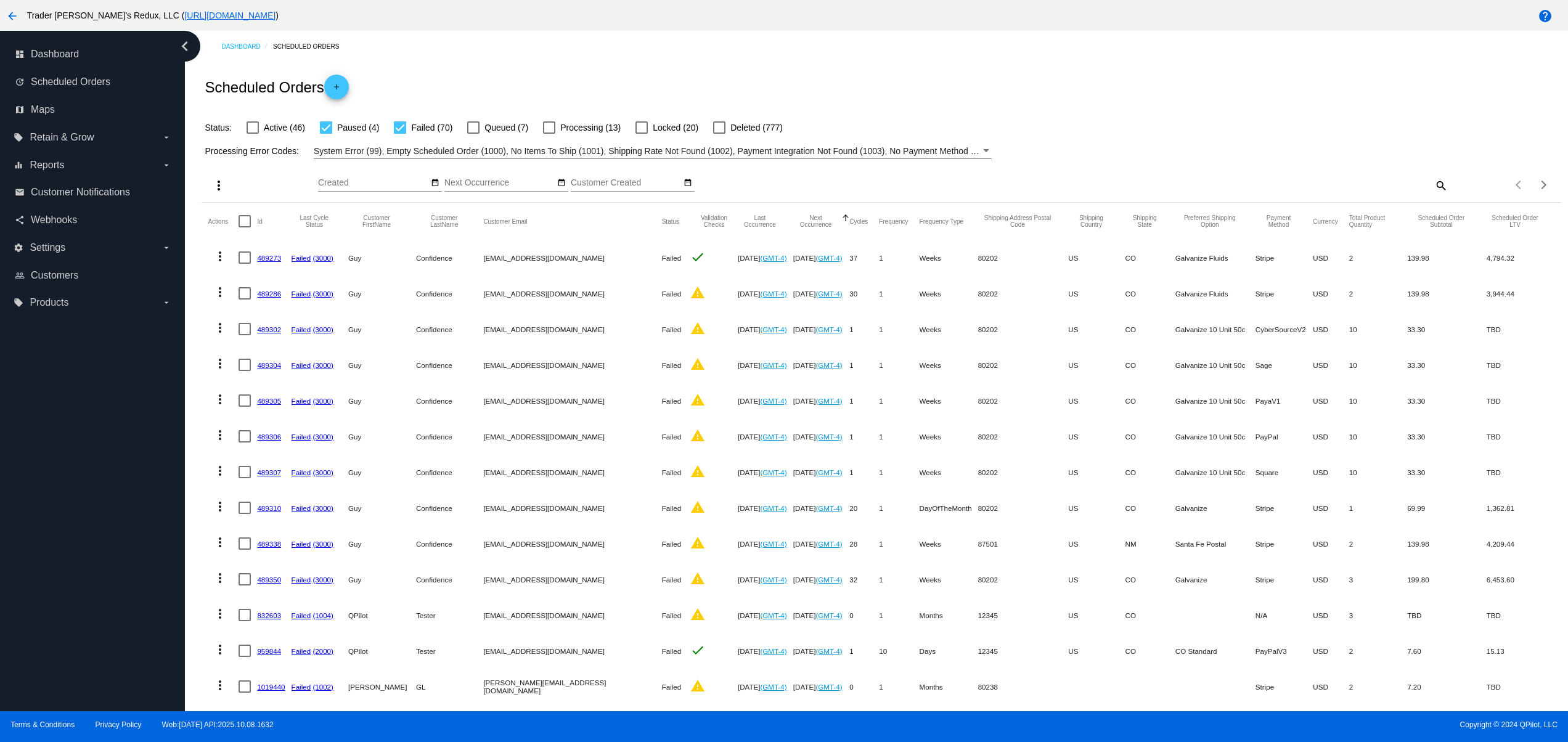
click at [805, 52] on div "Dashboard Scheduled Orders" at bounding box center [891, 47] width 1339 height 19
drag, startPoint x: 836, startPoint y: 55, endPoint x: 861, endPoint y: 62, distance: 26.0
click at [841, 57] on div "Dashboard Scheduled Orders Scheduled Orders add Status: Active (46) Paused (4) …" at bounding box center [881, 510] width 1373 height 958
drag, startPoint x: 861, startPoint y: 62, endPoint x: 891, endPoint y: 53, distance: 31.3
click at [864, 62] on div "Dashboard Scheduled Orders Scheduled Orders add Status: Active (46) Paused (4) …" at bounding box center [881, 510] width 1373 height 958
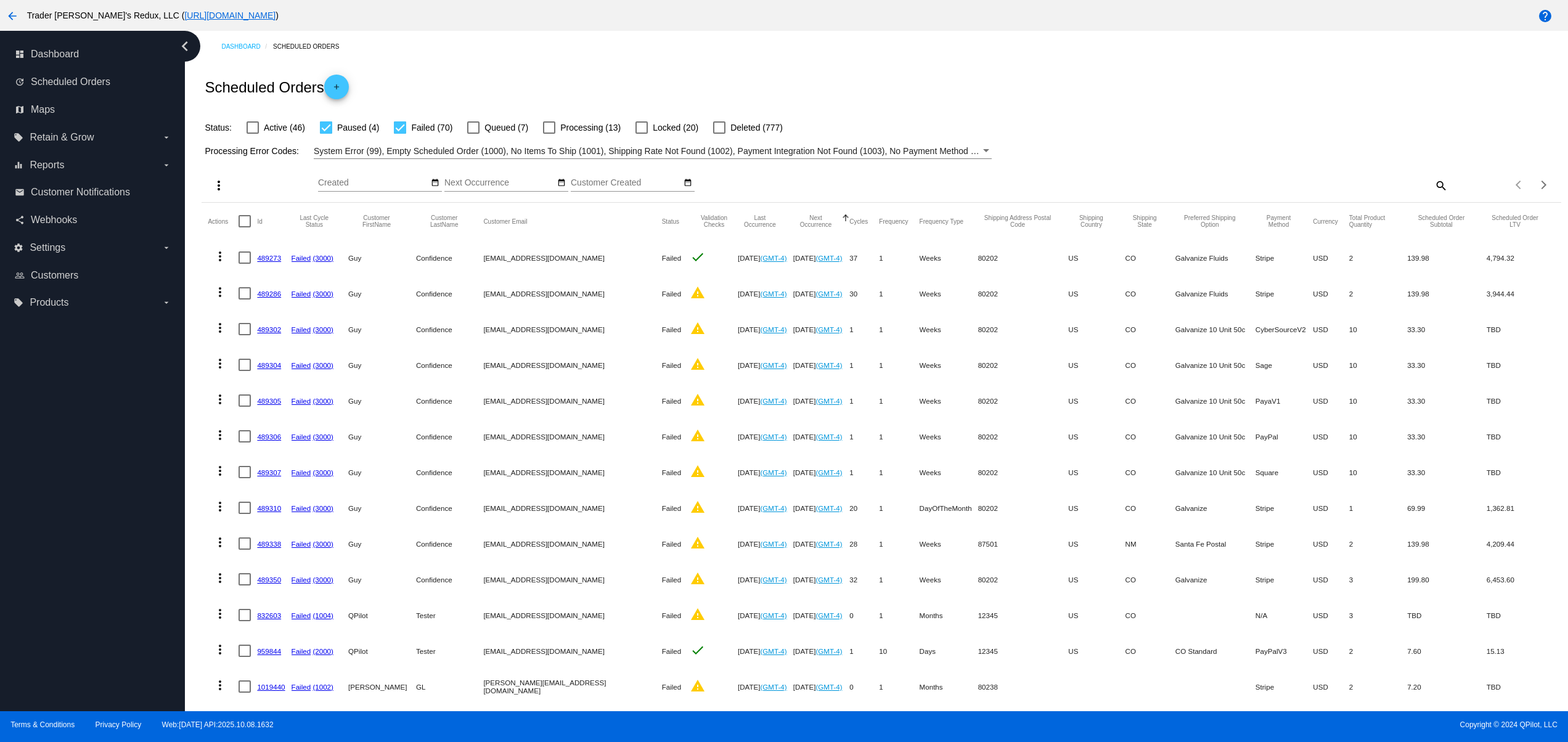
click at [768, 65] on div "Dashboard Scheduled Orders Scheduled Orders add Status: Active (46) Paused (4) …" at bounding box center [881, 510] width 1373 height 958
click at [810, 69] on div "Scheduled Orders add" at bounding box center [880, 87] width 1359 height 49
click at [856, 69] on div "Scheduled Orders add" at bounding box center [880, 87] width 1359 height 49
drag, startPoint x: 900, startPoint y: 67, endPoint x: 916, endPoint y: 65, distance: 16.1
click at [901, 67] on div "Scheduled Orders add" at bounding box center [880, 87] width 1359 height 49
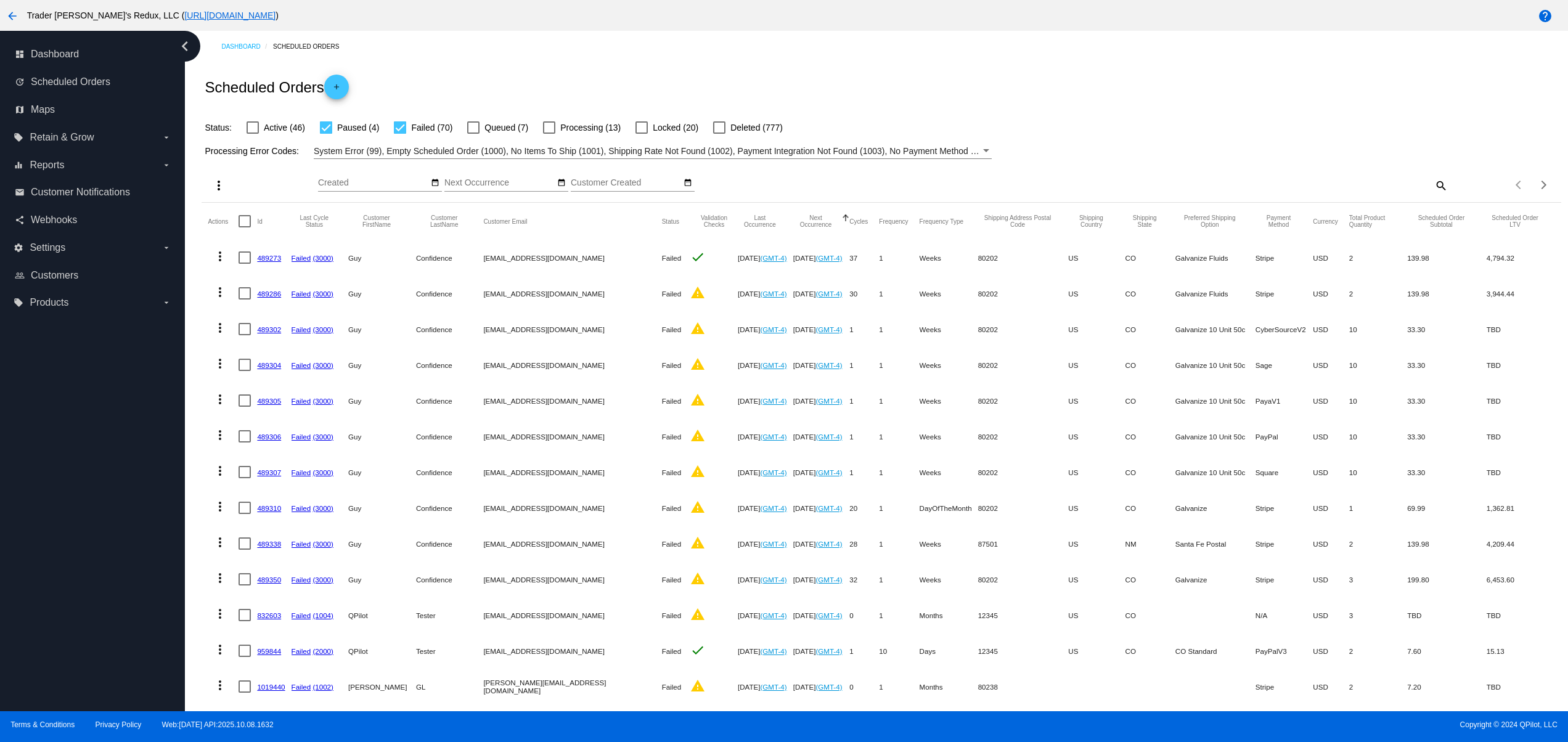
drag, startPoint x: 920, startPoint y: 65, endPoint x: 956, endPoint y: 62, distance: 36.1
click at [922, 65] on div "Scheduled Orders add" at bounding box center [880, 87] width 1359 height 49
click at [956, 62] on div "Dashboard Scheduled Orders Scheduled Orders add Status: Active (46) Paused (4) …" at bounding box center [881, 510] width 1373 height 958
click at [1083, 62] on div "Dashboard Scheduled Orders Scheduled Orders add Status: Active (46) Paused (4) …" at bounding box center [881, 510] width 1373 height 958
drag, startPoint x: 1165, startPoint y: 62, endPoint x: 1369, endPoint y: 331, distance: 337.6
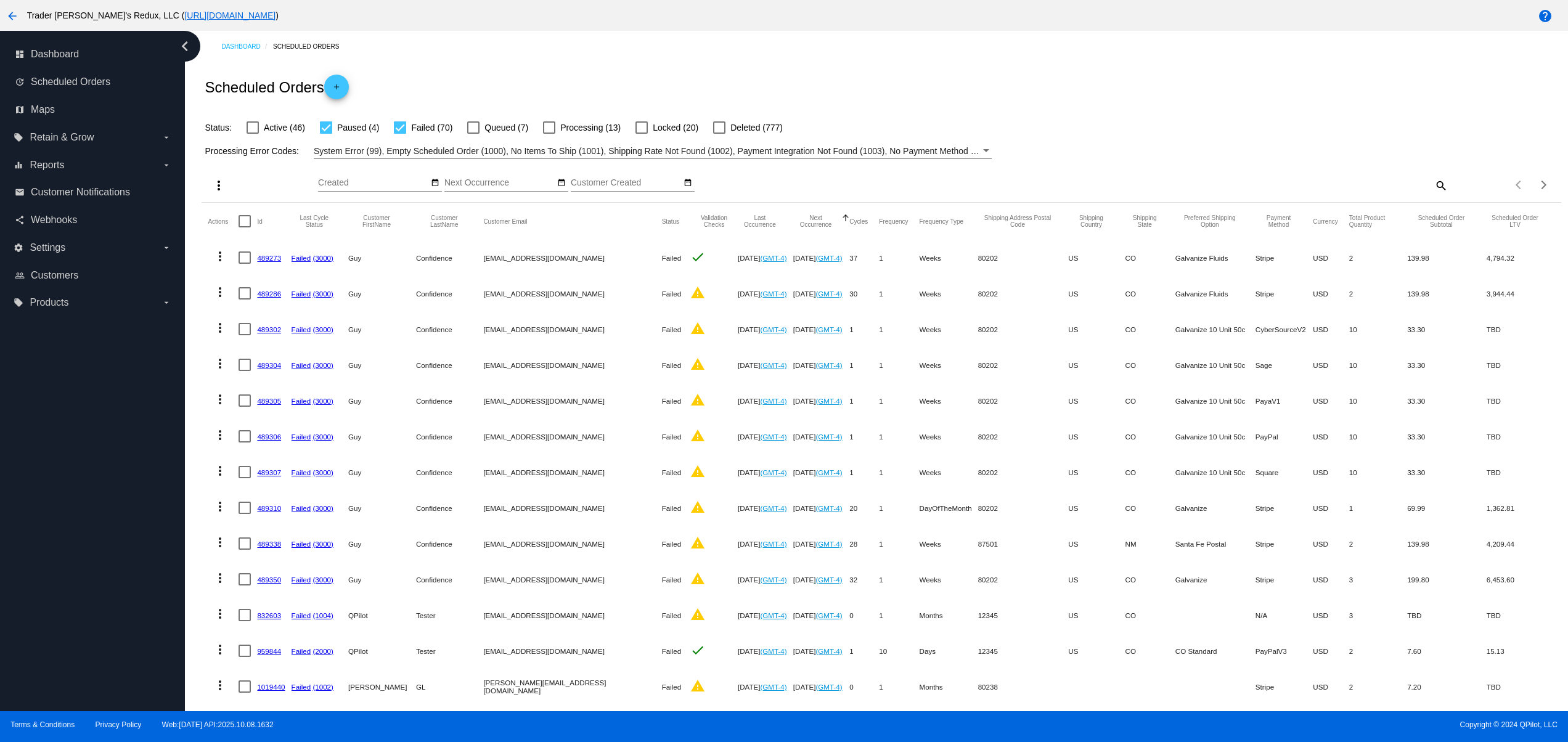
click at [1166, 62] on div "Dashboard Scheduled Orders Scheduled Orders add Status: Active (46) Paused (4) …" at bounding box center [881, 510] width 1373 height 958
click at [737, 52] on div "Dashboard Scheduled Orders" at bounding box center [891, 47] width 1339 height 19
click at [628, 54] on div "Dashboard Scheduled Orders" at bounding box center [891, 47] width 1339 height 19
click at [797, 57] on div "Dashboard Scheduled Orders Scheduled Orders add Status: Active (46) Paused (4) …" at bounding box center [881, 510] width 1373 height 958
click at [856, 69] on div "Scheduled Orders add" at bounding box center [880, 87] width 1359 height 49
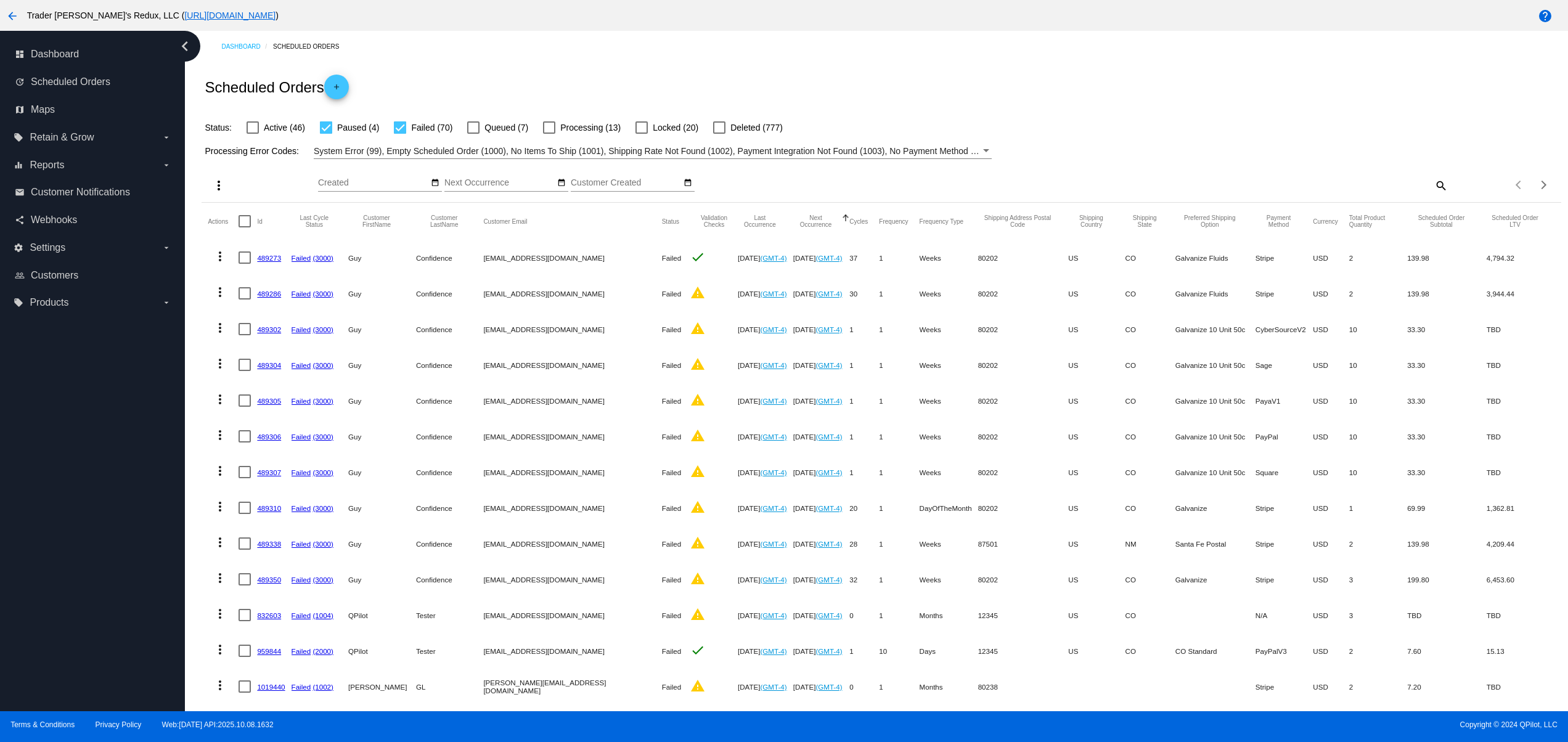
click at [893, 69] on div "Scheduled Orders add" at bounding box center [880, 87] width 1359 height 49
click at [895, 69] on div "Scheduled Orders add" at bounding box center [880, 87] width 1359 height 49
click at [1041, 84] on div "Scheduled Orders add" at bounding box center [880, 87] width 1359 height 49
click at [1108, 84] on div "Scheduled Orders add" at bounding box center [880, 87] width 1359 height 49
